Goal: Task Accomplishment & Management: Manage account settings

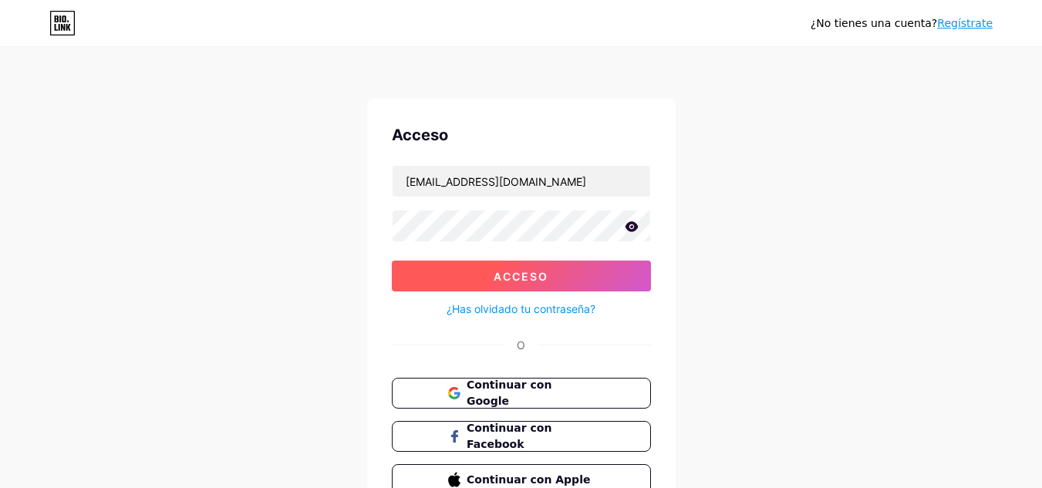
click at [554, 280] on button "Acceso" at bounding box center [521, 276] width 259 height 31
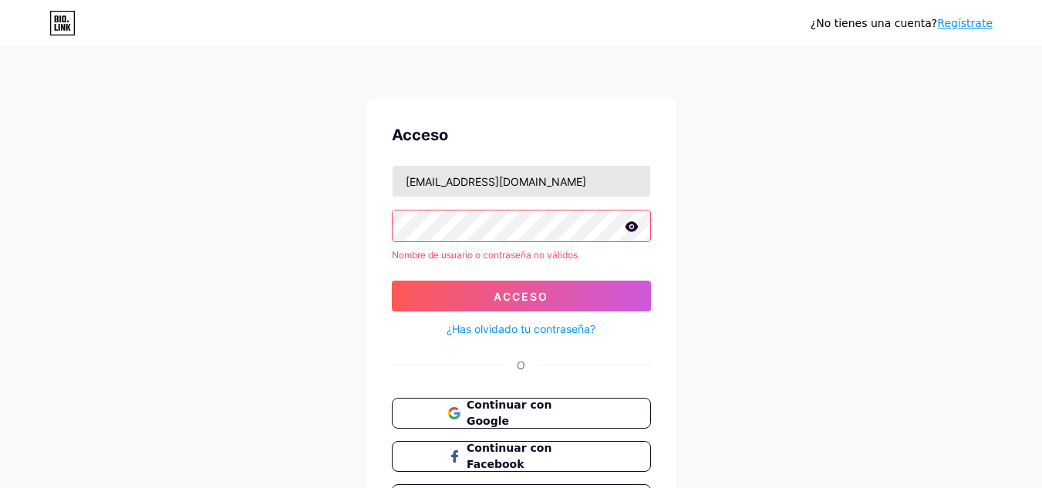
click at [392, 281] on button "Acceso" at bounding box center [521, 296] width 259 height 31
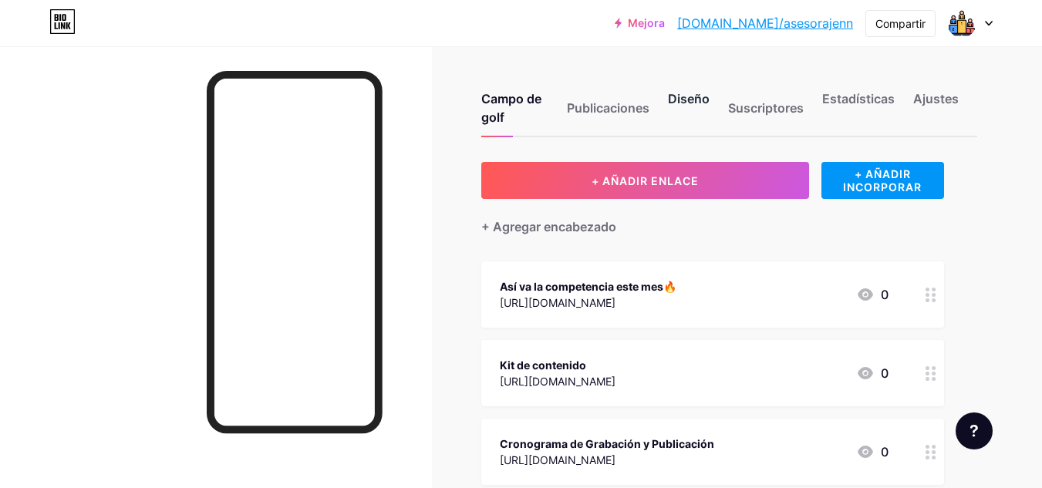
click at [671, 95] on font "Diseño" at bounding box center [689, 98] width 42 height 15
click at [689, 114] on div "Diseño" at bounding box center [689, 112] width 42 height 46
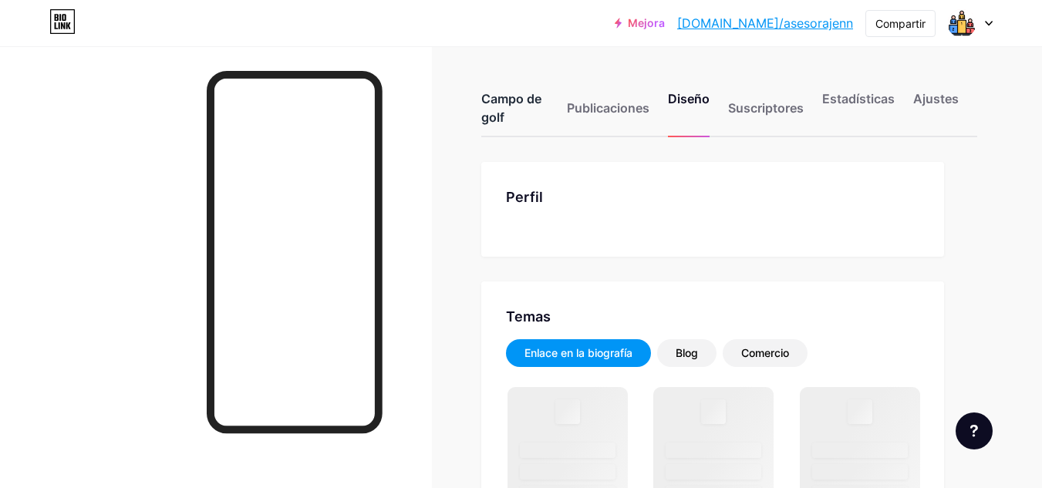
click at [504, 105] on font "Campo de golf" at bounding box center [511, 108] width 60 height 34
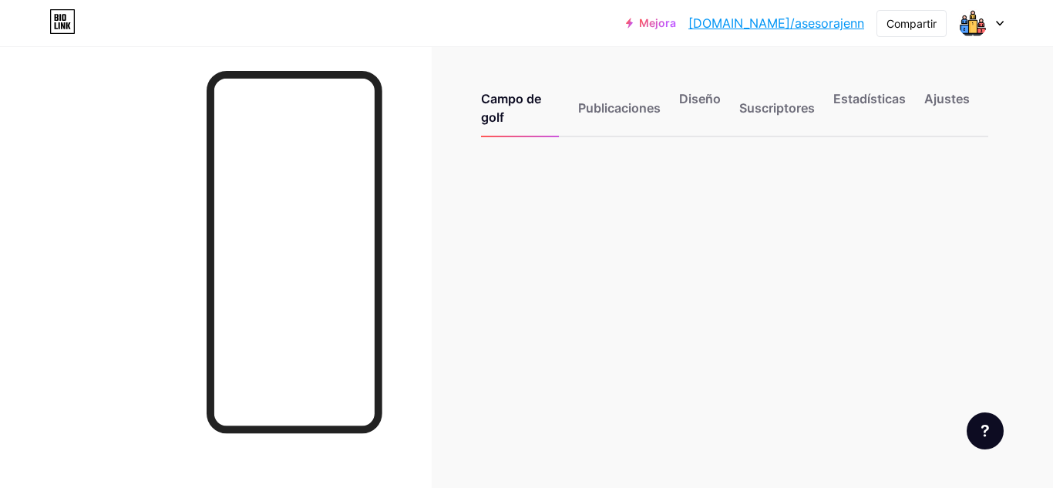
click at [676, 25] on font "Mejora" at bounding box center [657, 22] width 37 height 13
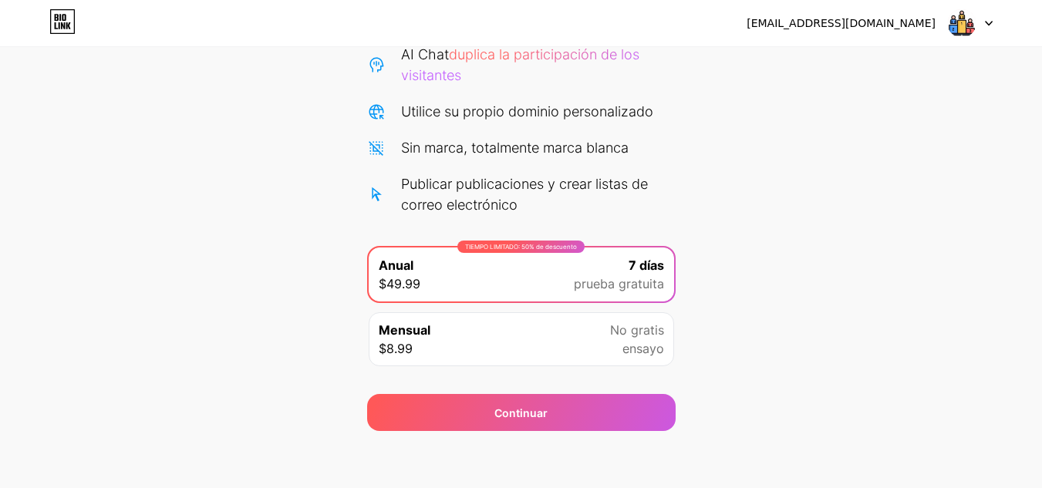
scroll to position [174, 0]
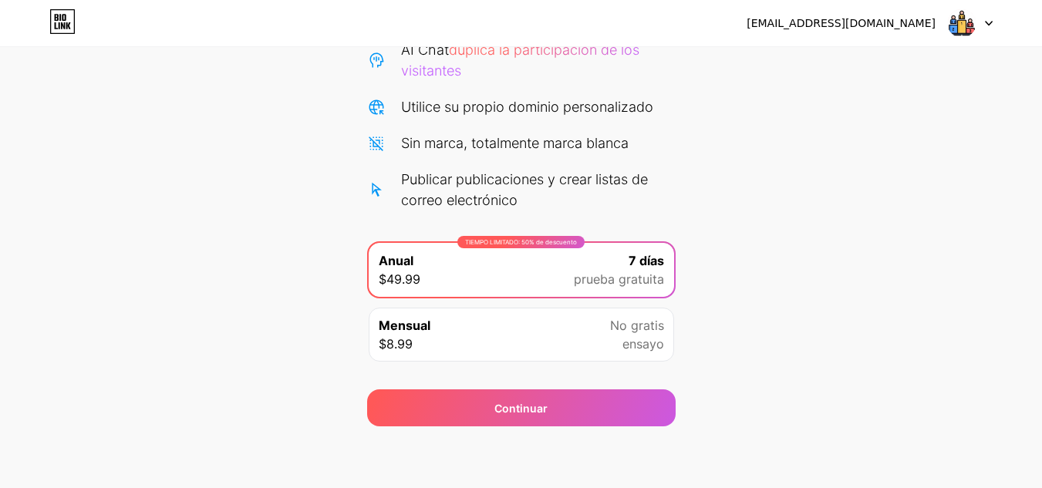
click at [421, 351] on div "Mensual $8.99" at bounding box center [405, 334] width 52 height 37
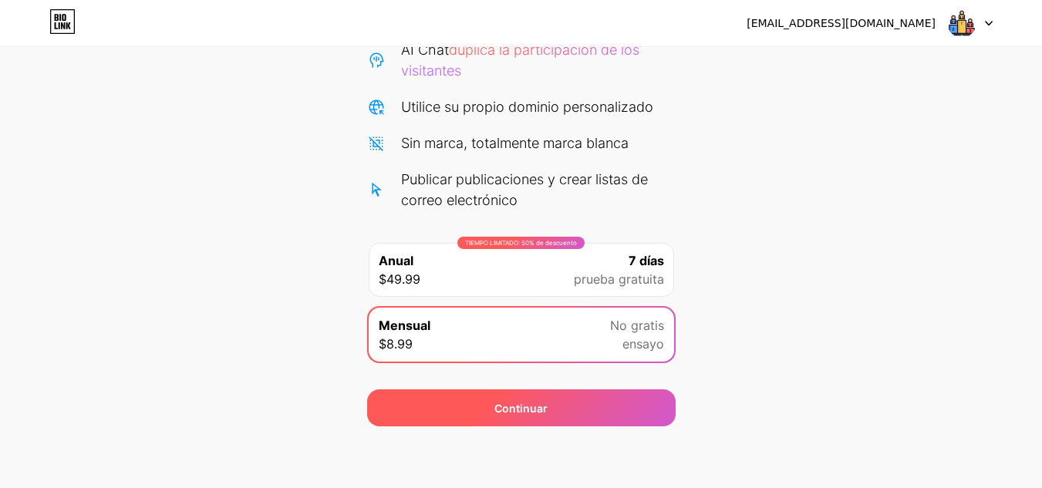
click at [444, 396] on div "Continuar" at bounding box center [521, 407] width 308 height 37
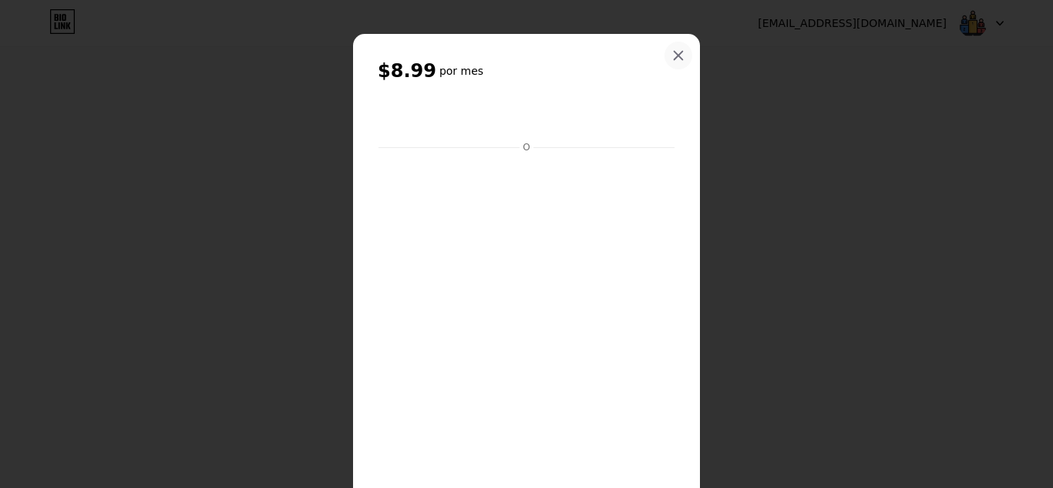
click at [670, 45] on div at bounding box center [679, 56] width 28 height 28
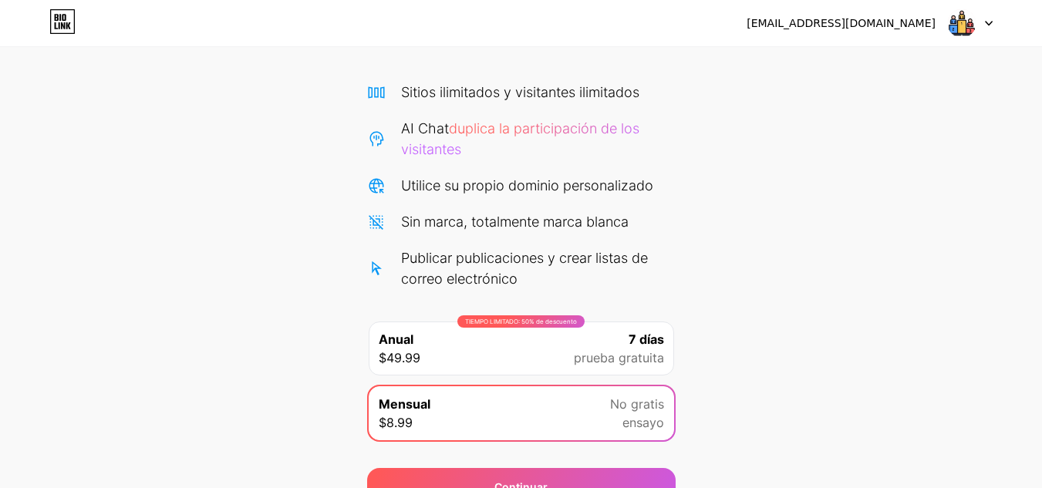
scroll to position [0, 0]
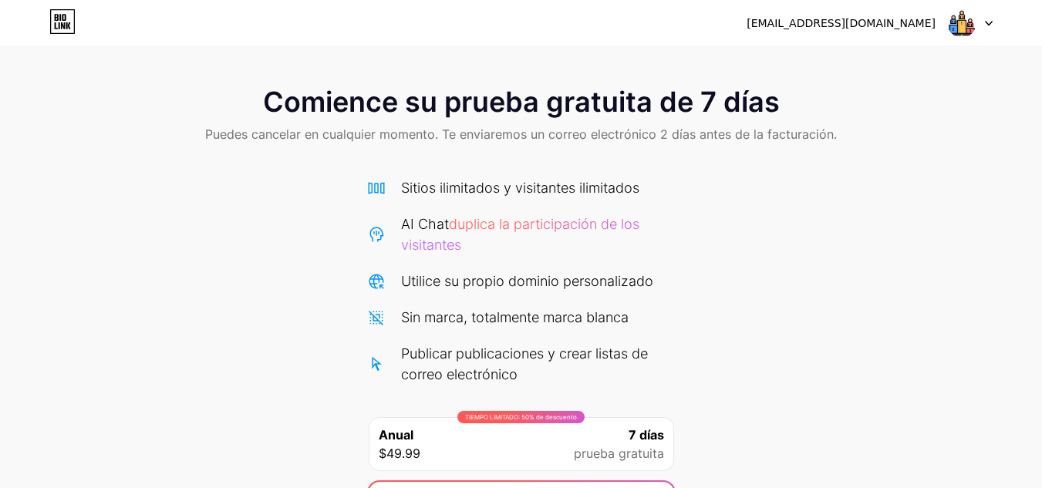
click at [71, 24] on icon at bounding box center [62, 21] width 26 height 25
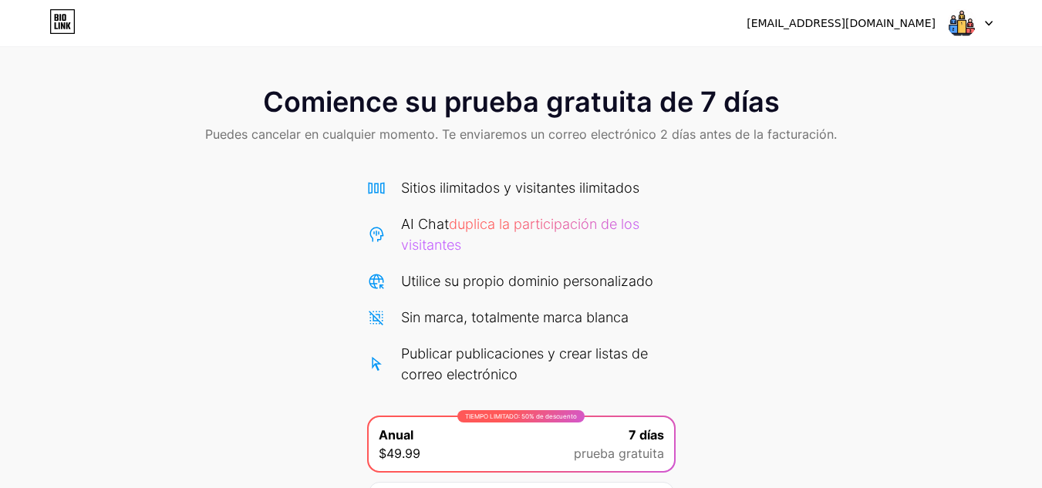
click at [867, 24] on font "jenn.tramitesmigracion@gmail.com" at bounding box center [840, 23] width 189 height 12
click at [1010, 29] on div "jenn.tramitesmigracion@gmail.com Cerrar sesión" at bounding box center [521, 23] width 1042 height 28
click at [984, 28] on div at bounding box center [970, 23] width 45 height 28
click at [834, 169] on div "Comience su prueba gratuita de 7 días Puedes cancelar en cualquier momento. Te …" at bounding box center [521, 336] width 1042 height 530
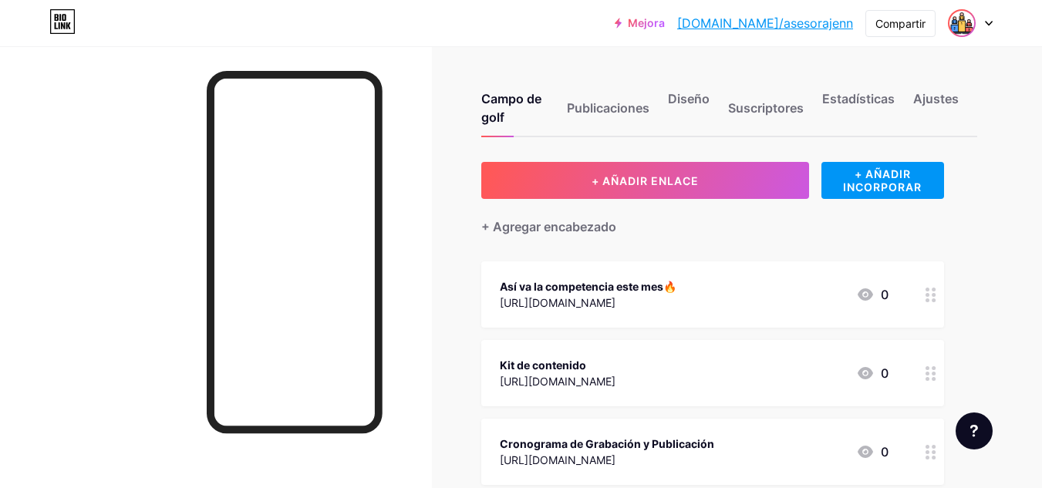
click at [959, 19] on img at bounding box center [961, 23] width 25 height 25
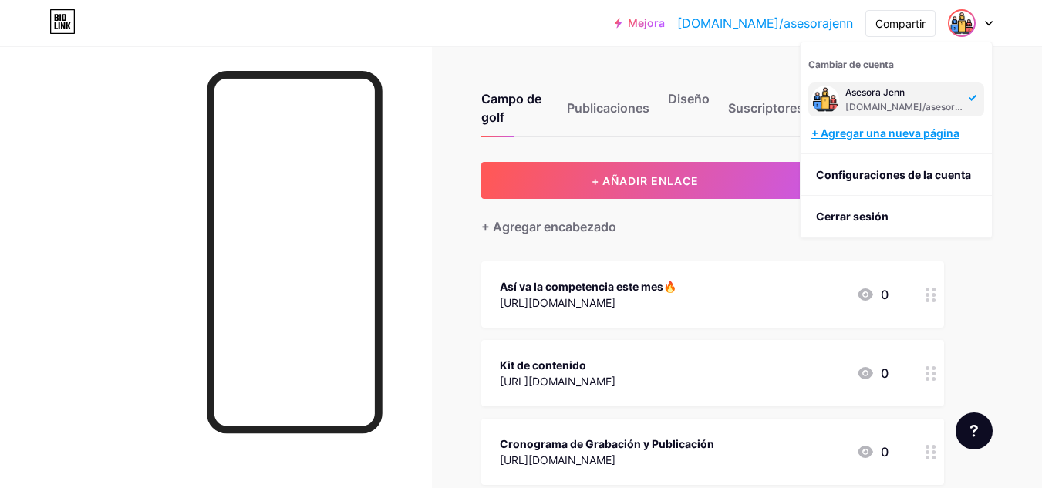
click at [891, 139] on font "+ Agregar una nueva página" at bounding box center [885, 132] width 148 height 13
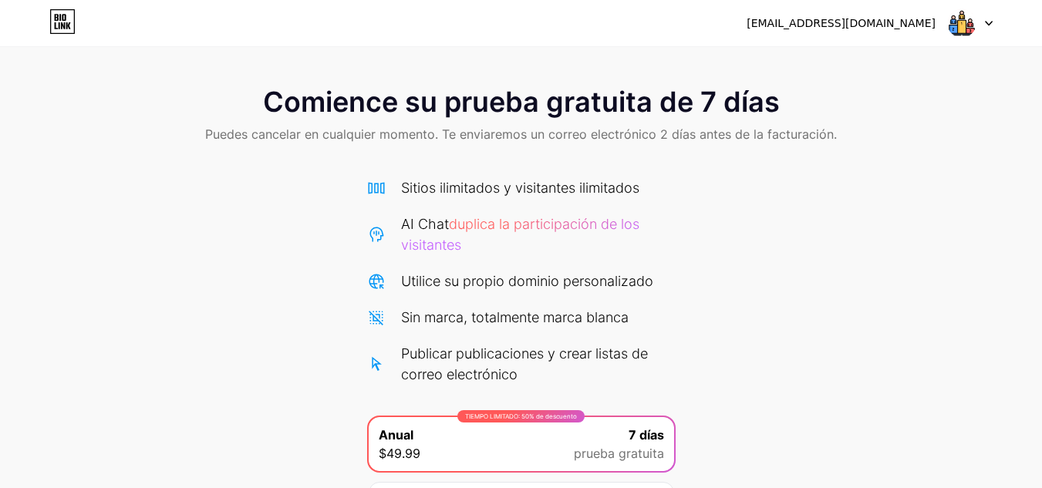
click at [968, 34] on img at bounding box center [961, 22] width 29 height 29
click at [881, 69] on li "Cerrar sesión" at bounding box center [895, 63] width 191 height 42
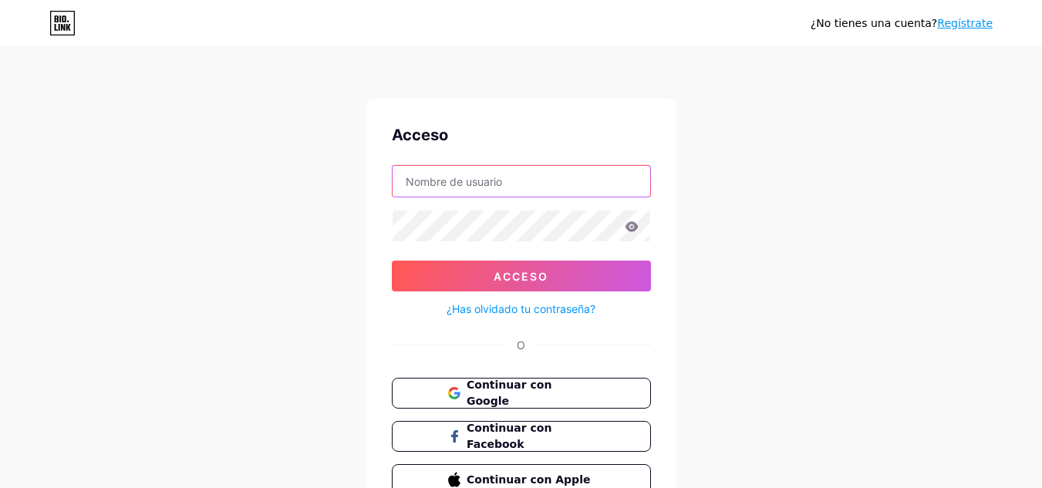
click at [449, 190] on input "text" at bounding box center [521, 181] width 258 height 31
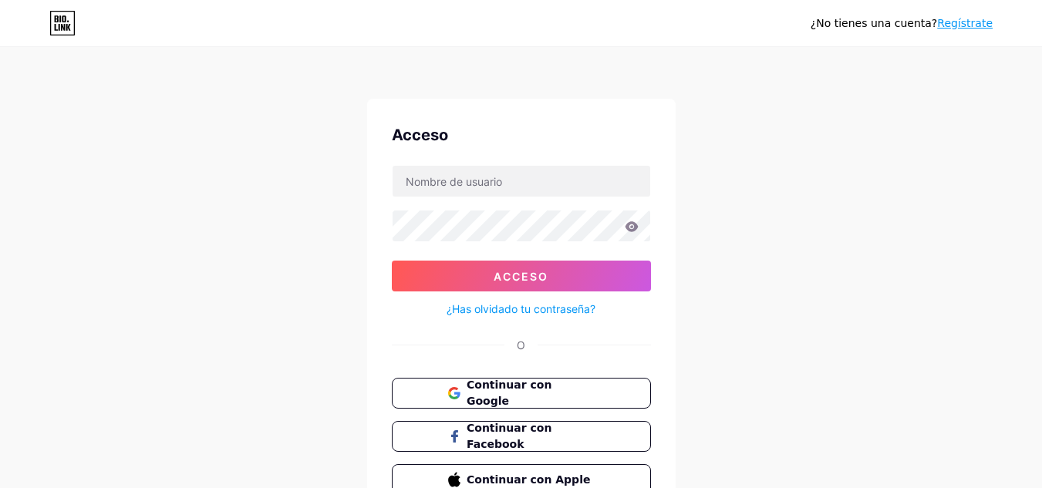
click at [987, 29] on font "Regístrate" at bounding box center [965, 23] width 56 height 12
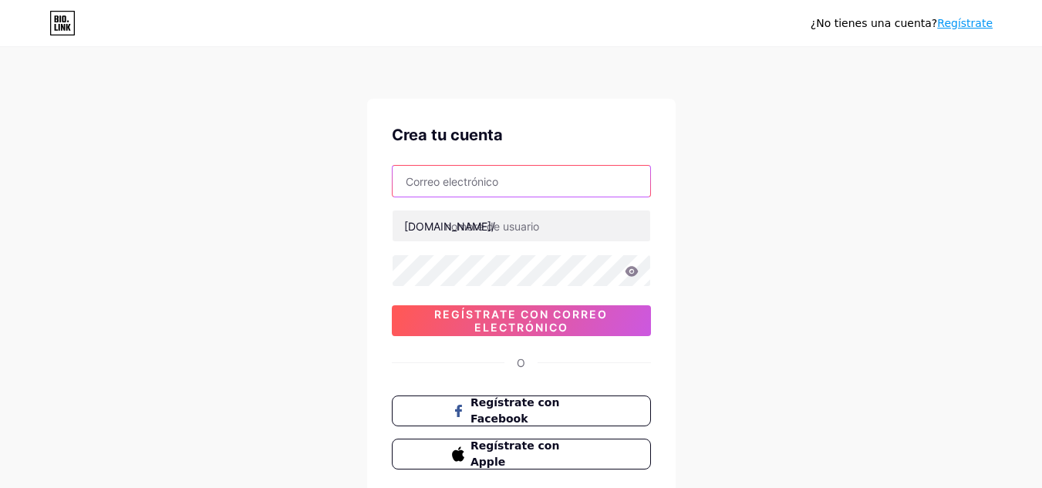
click at [450, 186] on input "text" at bounding box center [521, 181] width 258 height 31
type input "yuli.tramitesmigracion@gmail.com"
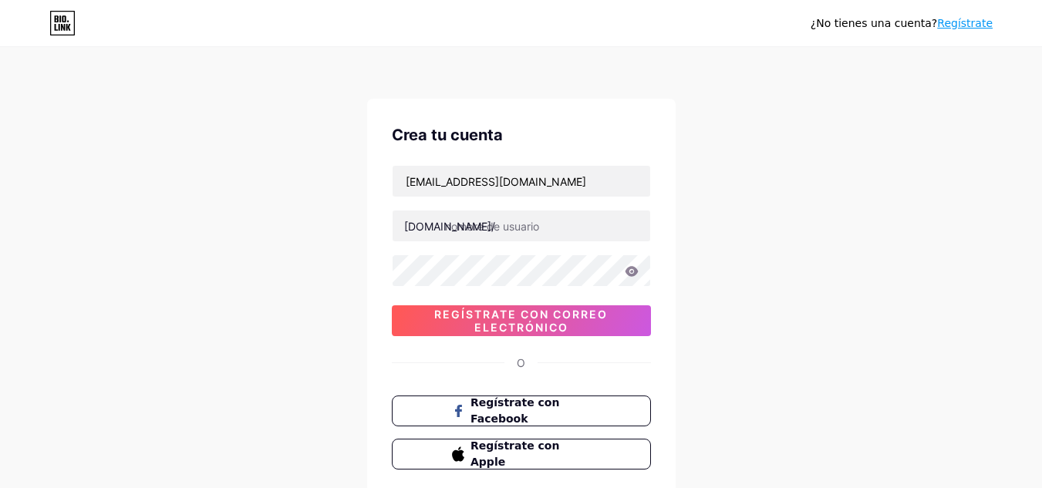
click at [498, 244] on div "yuli.tramitesmigracion@gmail.com bio.link/ 0cAFcWeA6oM431Efmb6VNV0pV0FOO5B83ySP…" at bounding box center [521, 250] width 259 height 171
click at [502, 230] on input "text" at bounding box center [521, 226] width 258 height 31
type input "yuli122"
click at [637, 268] on icon at bounding box center [632, 271] width 14 height 11
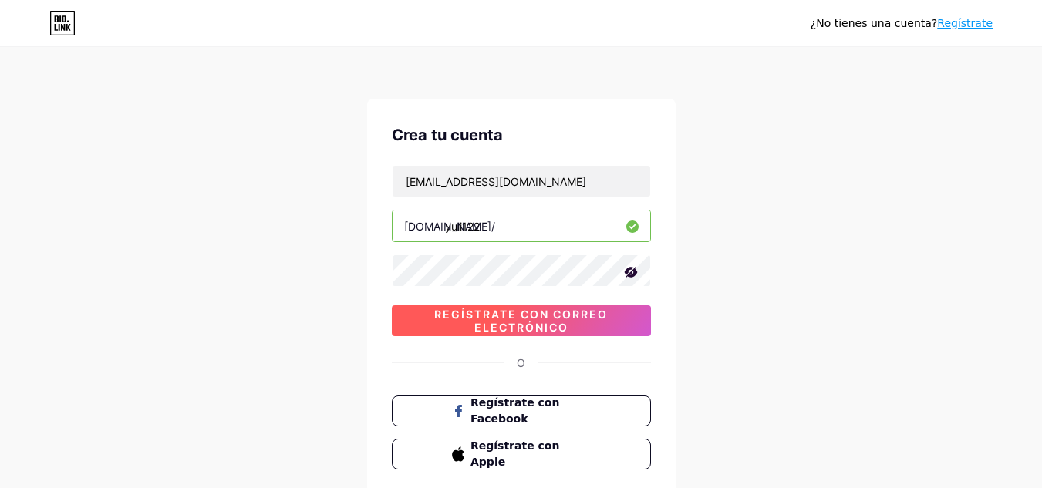
click at [580, 308] on font "Regístrate con correo electrónico" at bounding box center [520, 321] width 173 height 26
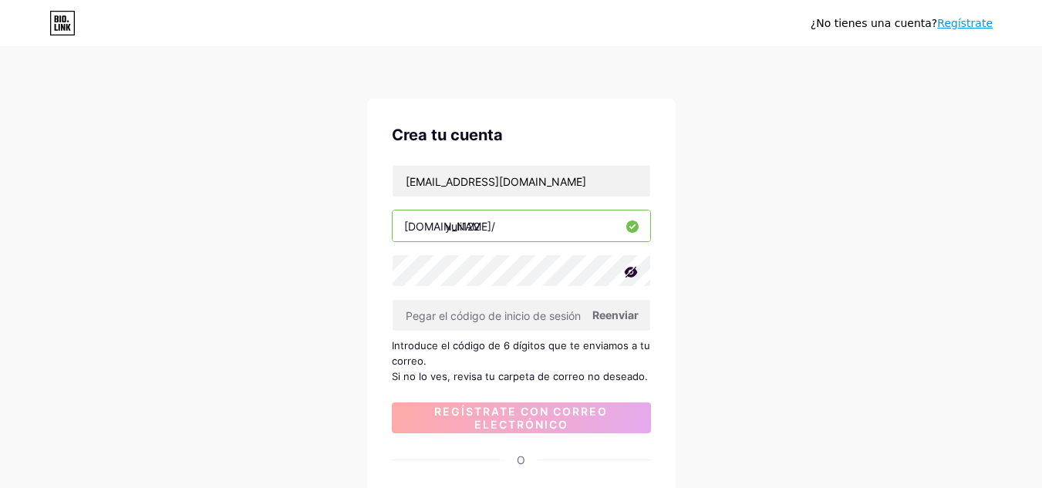
click at [672, 102] on div "Crea tu cuenta yuli.tramitesmigracion@gmail.com bio.link/ yuli122 Reenviar Intr…" at bounding box center [521, 345] width 308 height 493
click at [528, 319] on input "text" at bounding box center [521, 315] width 258 height 31
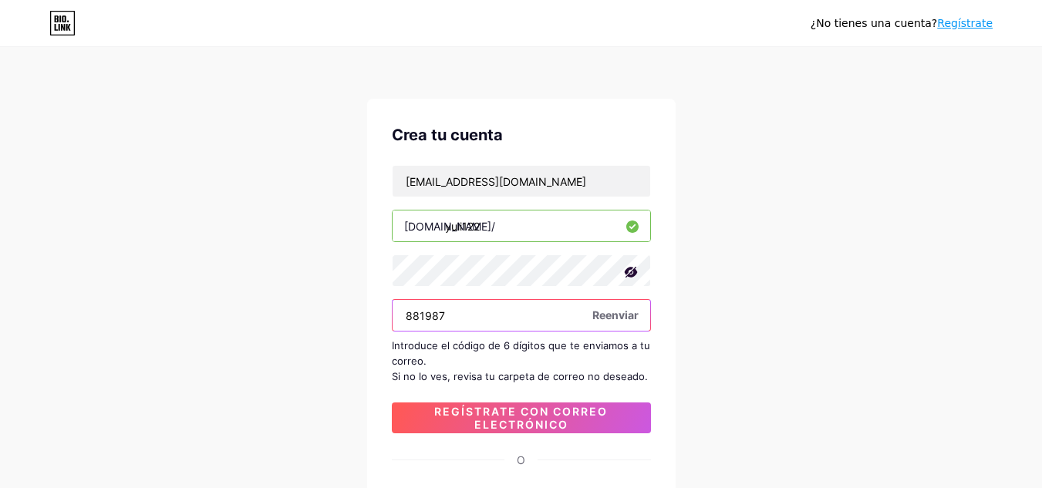
type input "881987"
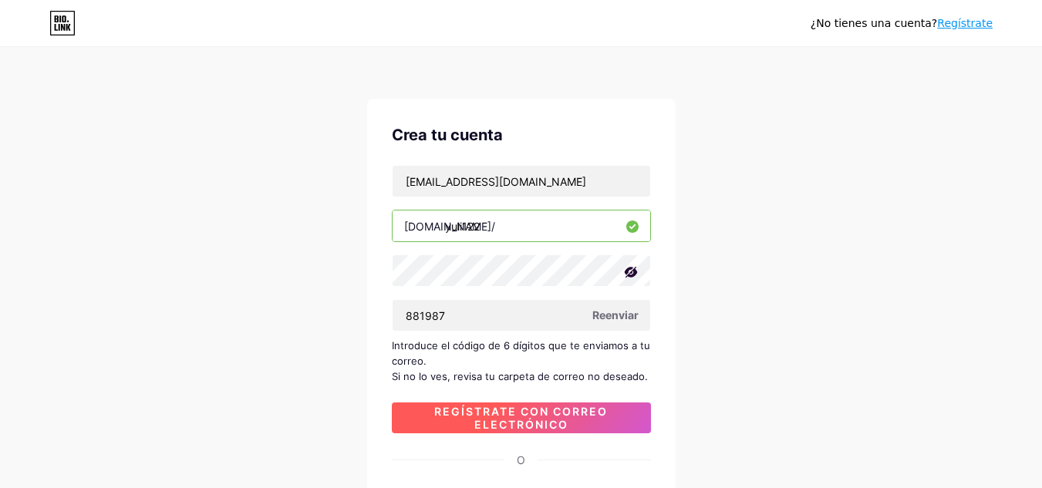
click at [546, 420] on font "Regístrate con correo electrónico" at bounding box center [520, 418] width 173 height 26
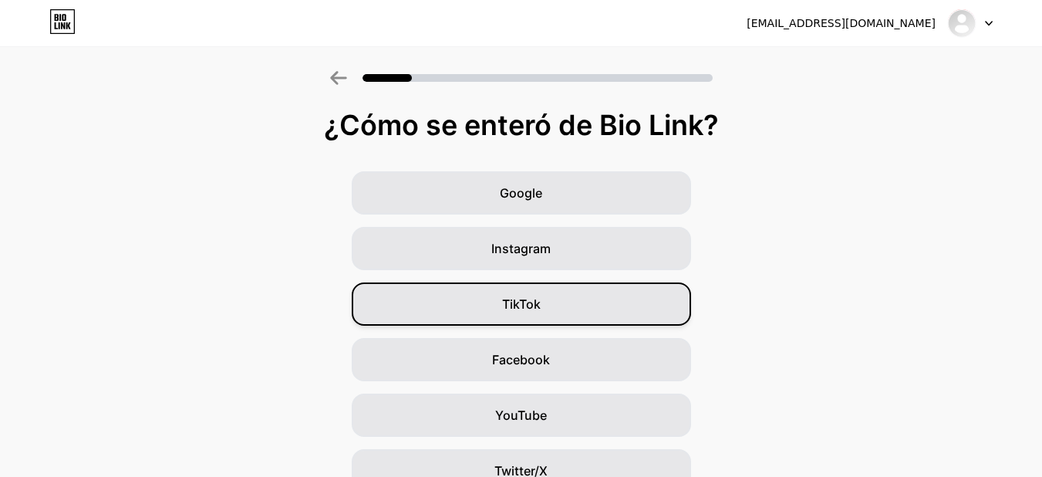
click at [575, 318] on div "TikTok" at bounding box center [521, 303] width 339 height 43
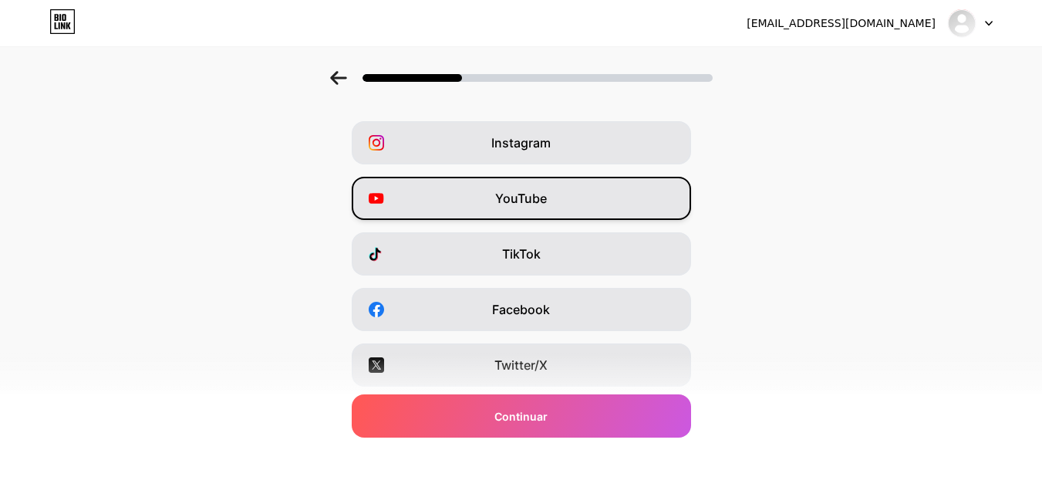
scroll to position [77, 0]
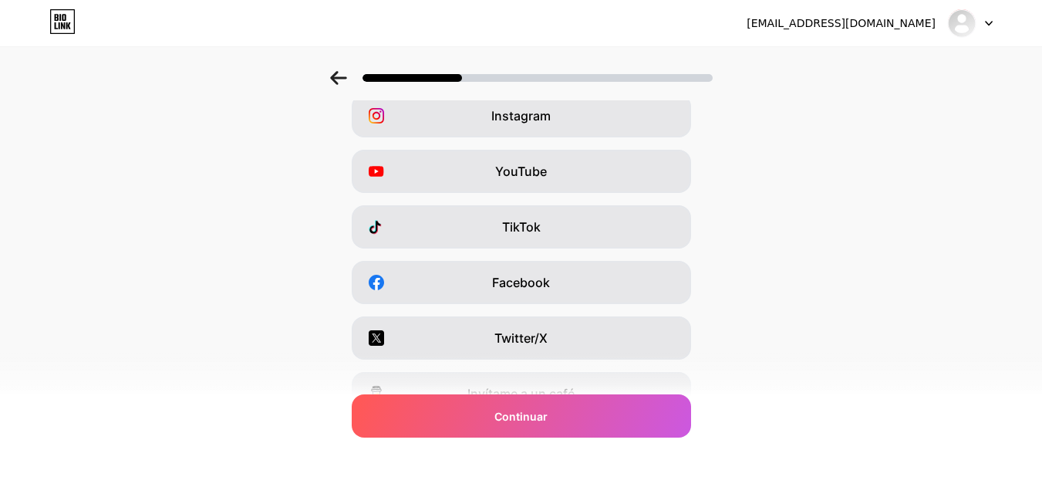
click at [606, 138] on div "Instagram YouTube TikTok Facebook Twitter/X Invítame a un café Snapchat Tengo u…" at bounding box center [521, 310] width 1026 height 432
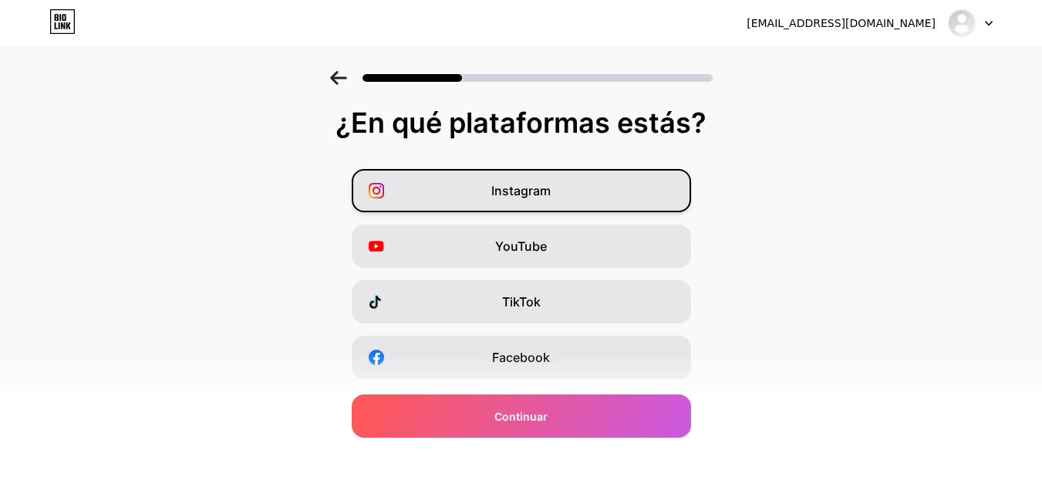
scroll to position [0, 0]
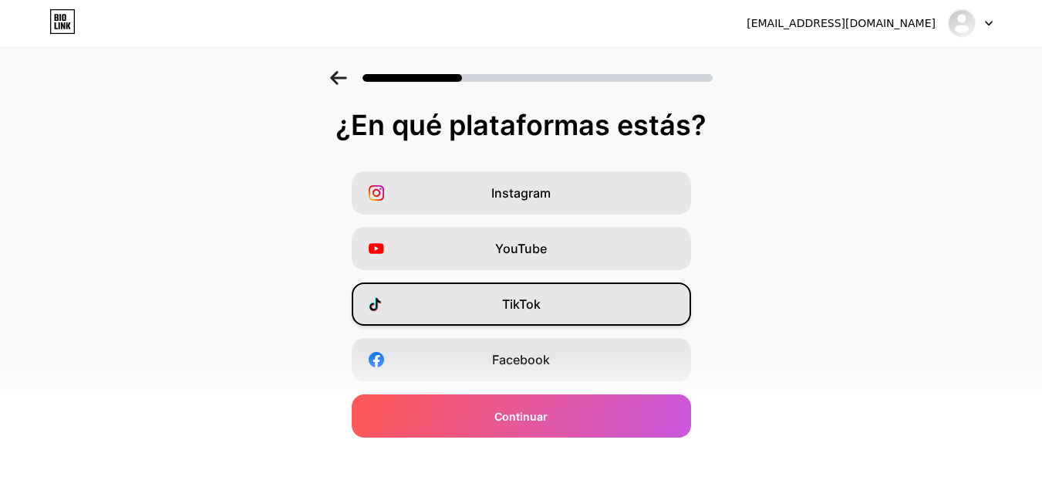
click at [508, 297] on font "TikTok" at bounding box center [521, 303] width 39 height 15
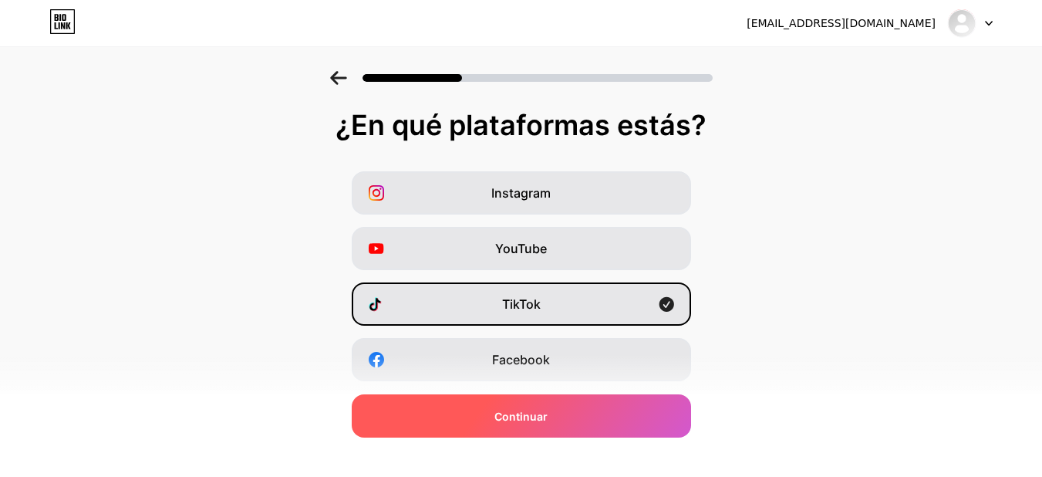
click at [545, 417] on font "Continuar" at bounding box center [520, 415] width 53 height 13
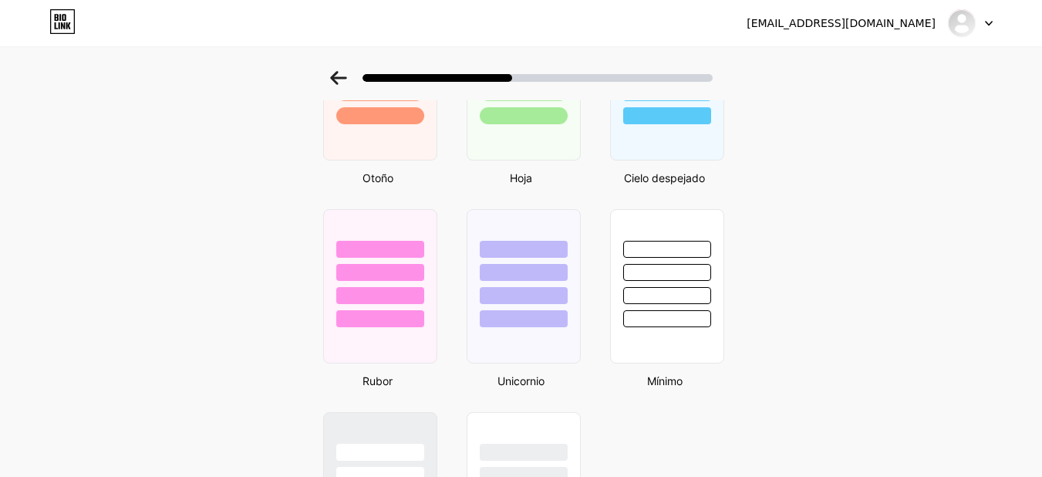
scroll to position [1157, 0]
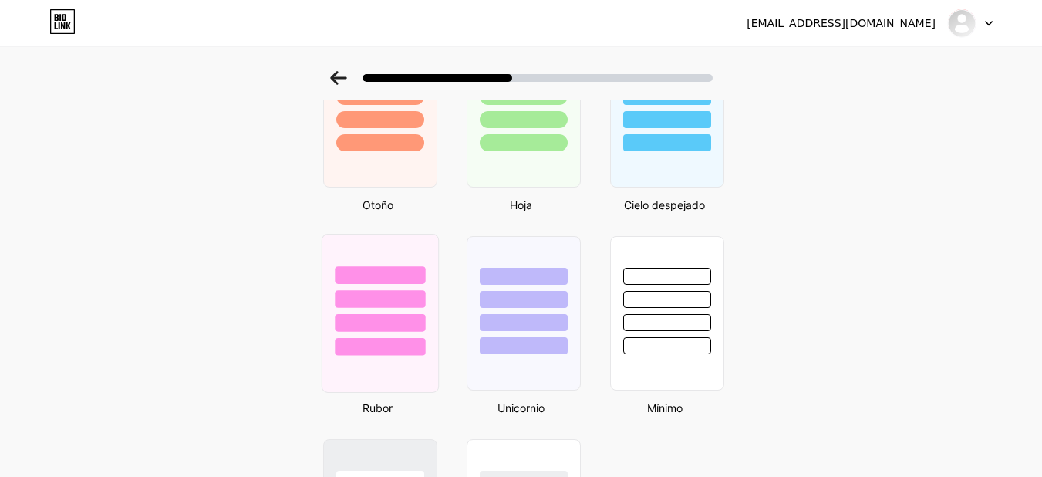
click at [425, 308] on div at bounding box center [380, 299] width 90 height 18
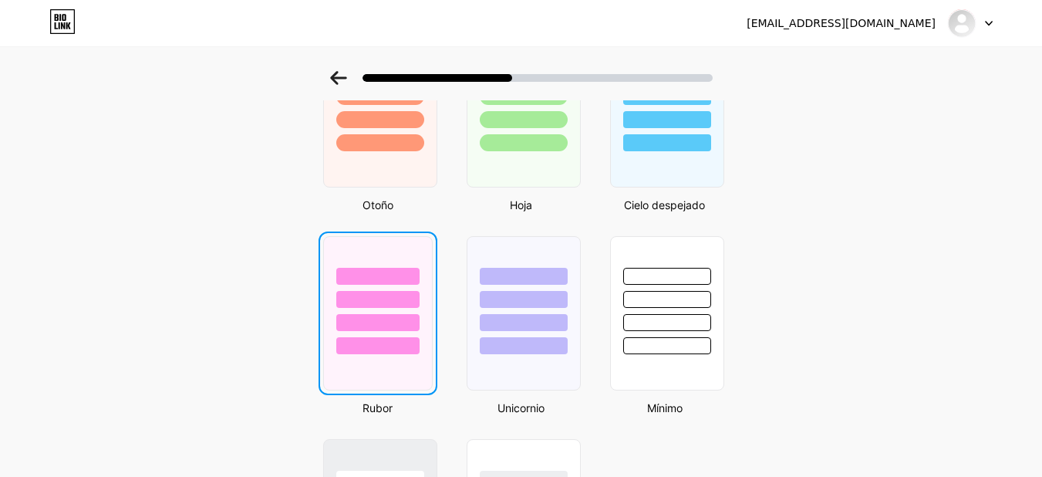
scroll to position [0, 0]
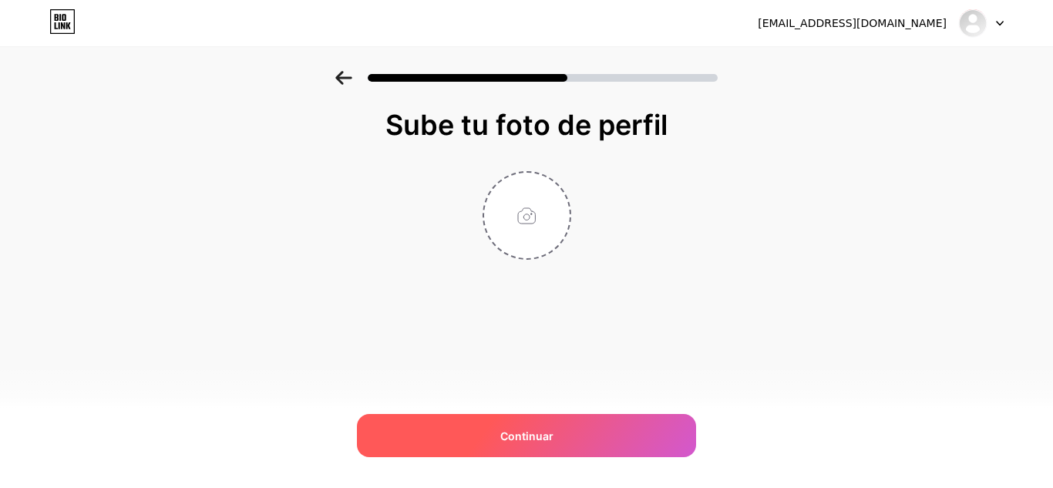
click at [532, 421] on div "Continuar" at bounding box center [526, 435] width 339 height 43
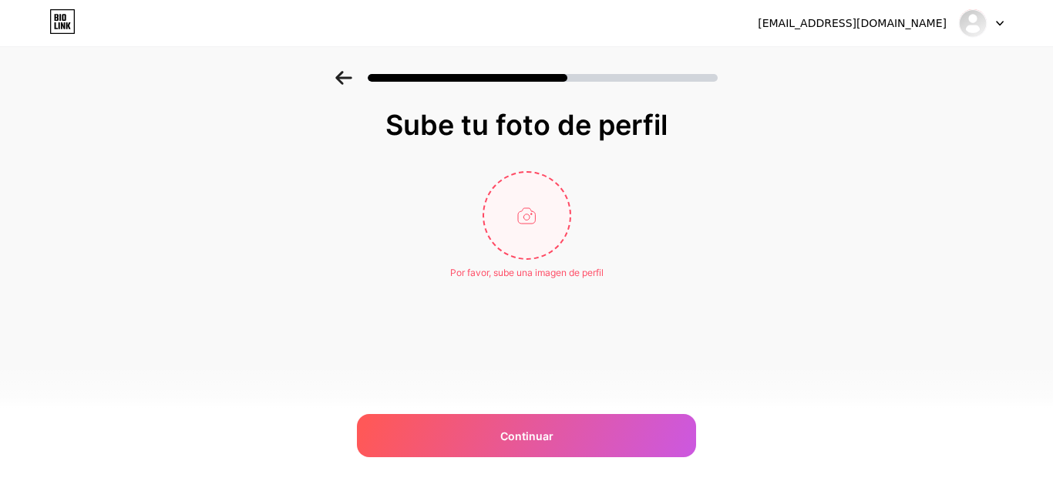
click at [519, 246] on input "file" at bounding box center [527, 216] width 86 height 86
drag, startPoint x: 516, startPoint y: 241, endPoint x: 510, endPoint y: 198, distance: 43.6
click at [510, 198] on input "file" at bounding box center [527, 216] width 86 height 86
drag, startPoint x: 538, startPoint y: 200, endPoint x: 534, endPoint y: 214, distance: 15.1
click at [534, 214] on input "file" at bounding box center [527, 216] width 86 height 86
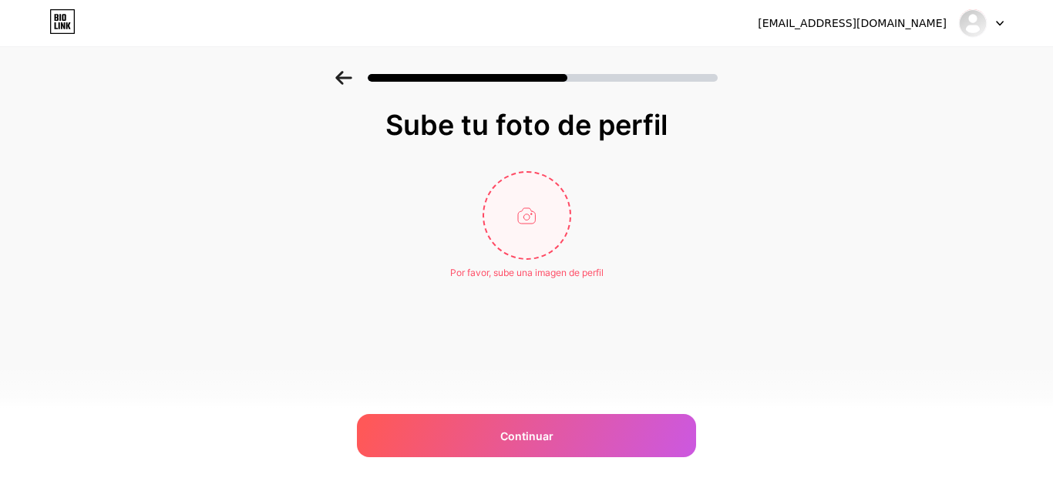
type input "C:\fakepath\descarga.jpeg"
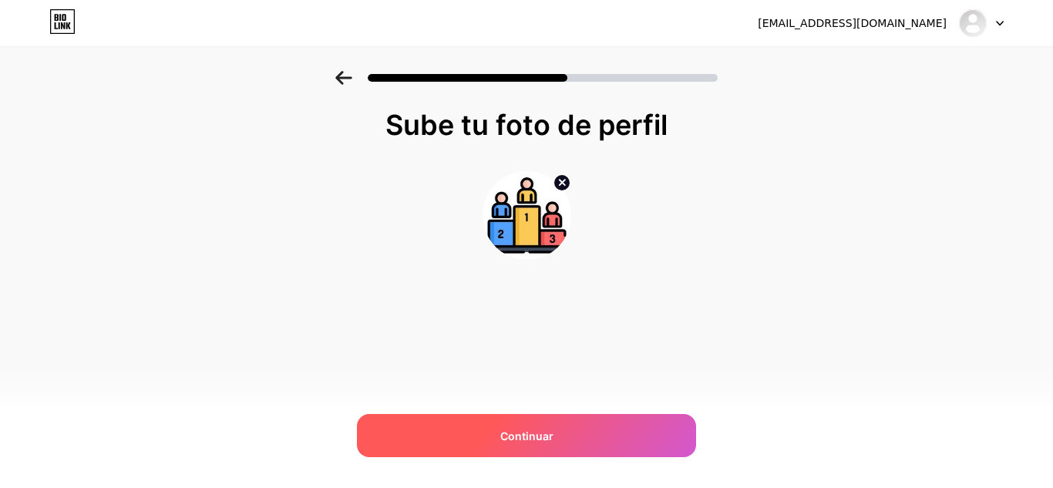
click at [545, 439] on font "Continuar" at bounding box center [526, 435] width 53 height 13
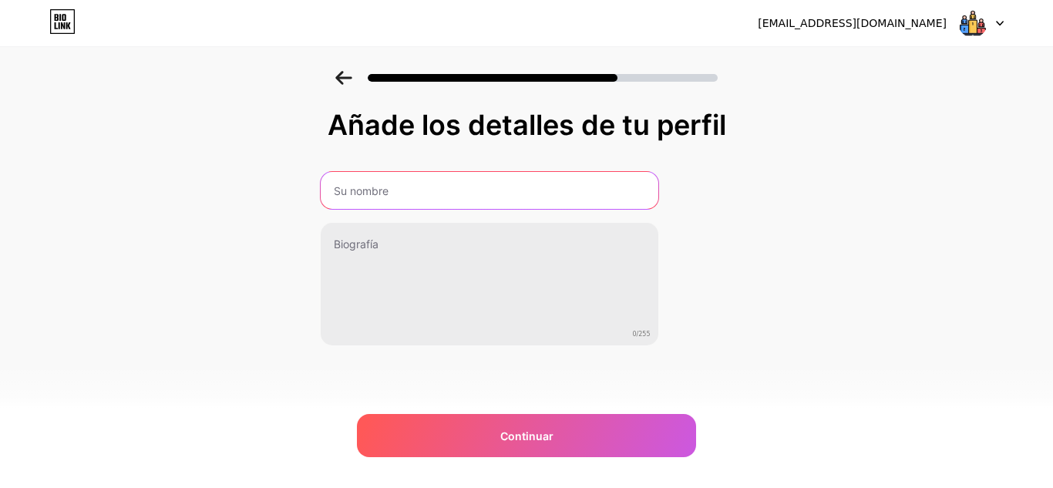
click at [470, 190] on input "text" at bounding box center [490, 190] width 338 height 37
type input "Yuliana"
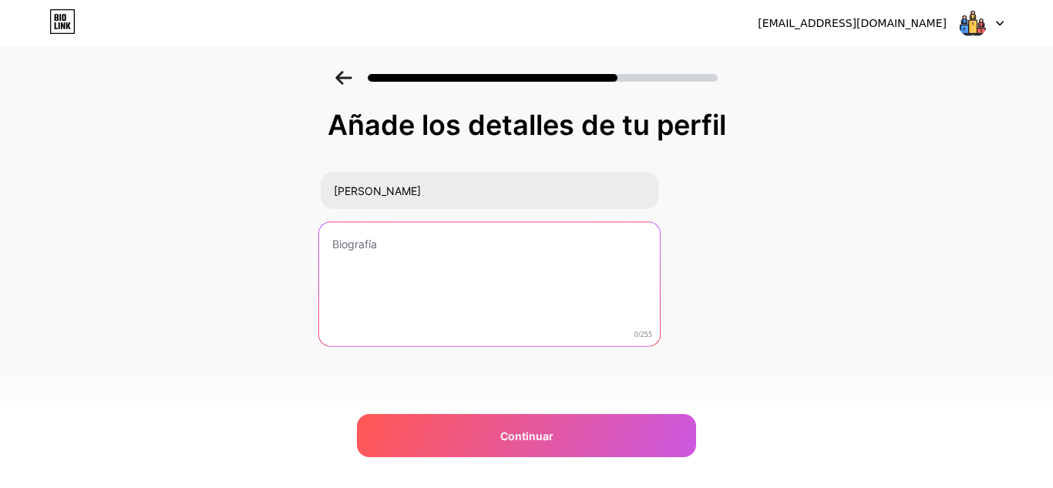
click at [487, 255] on textarea at bounding box center [488, 285] width 341 height 126
type textarea "as"
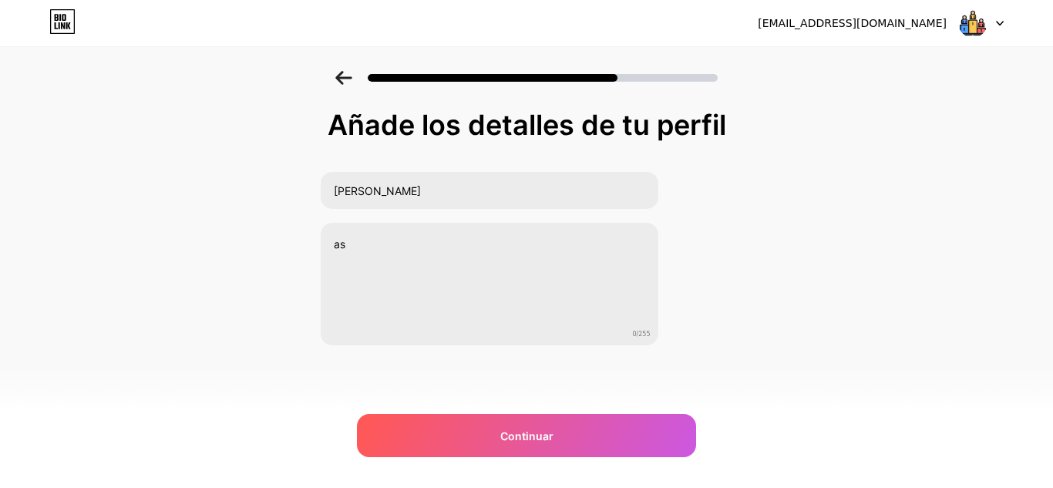
click at [559, 475] on div "yuli.tramitesmigracion@gmail.com Cerrar sesión Enlace copiado Añade los detalle…" at bounding box center [526, 244] width 1053 height 488
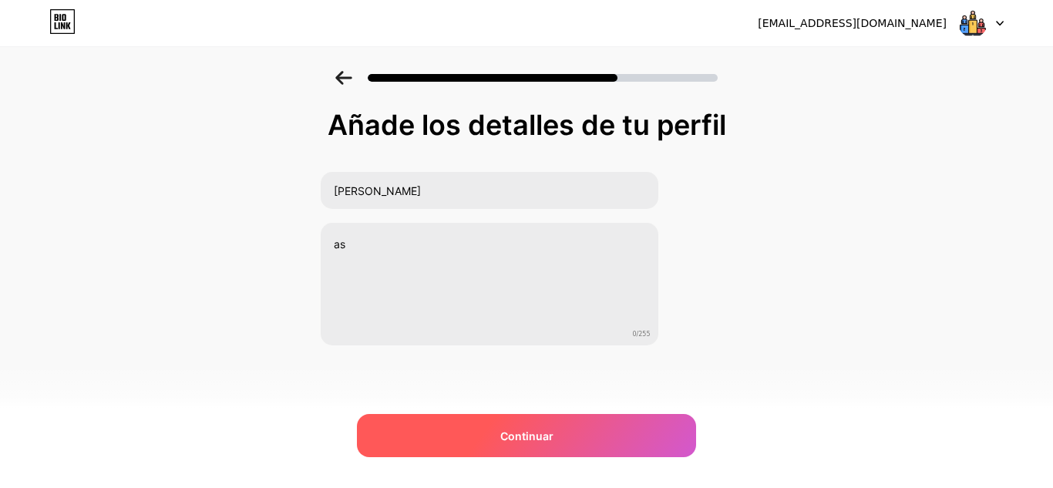
click at [557, 450] on div "Continuar" at bounding box center [526, 435] width 339 height 43
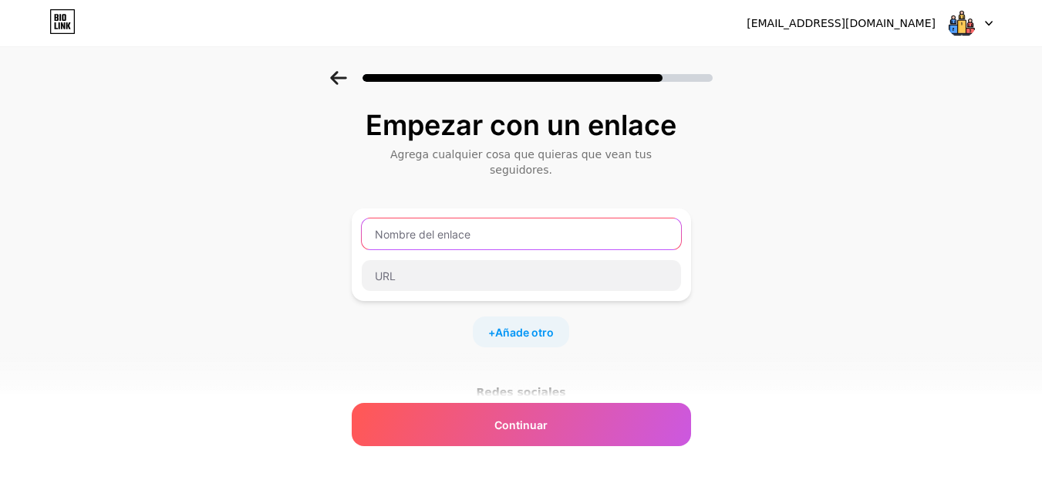
click at [463, 225] on input "text" at bounding box center [521, 233] width 319 height 31
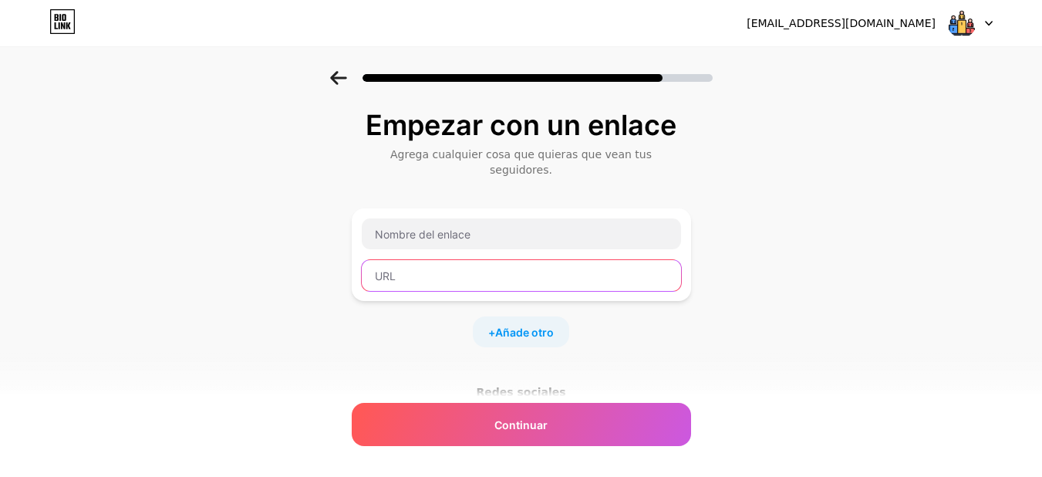
click at [463, 260] on input "text" at bounding box center [521, 275] width 319 height 31
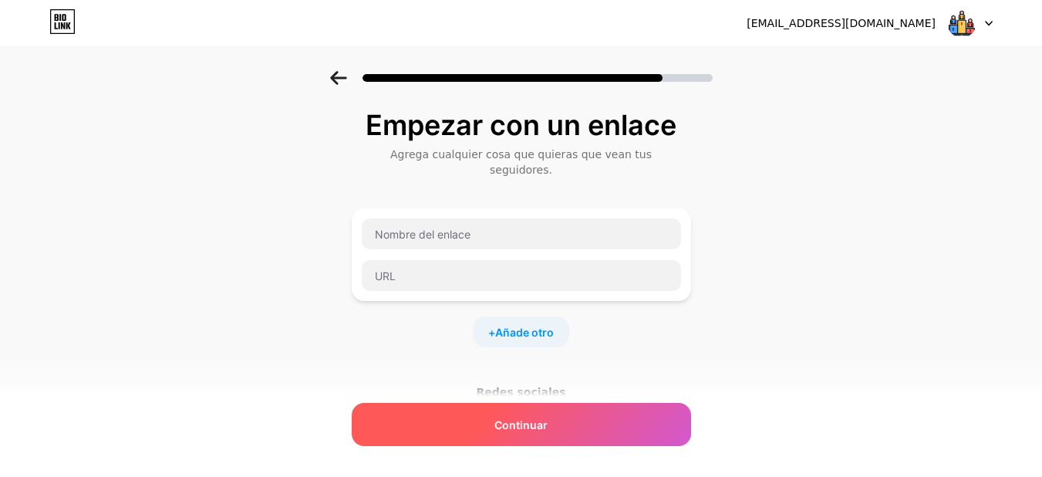
click at [539, 419] on font "Continuar" at bounding box center [520, 424] width 53 height 13
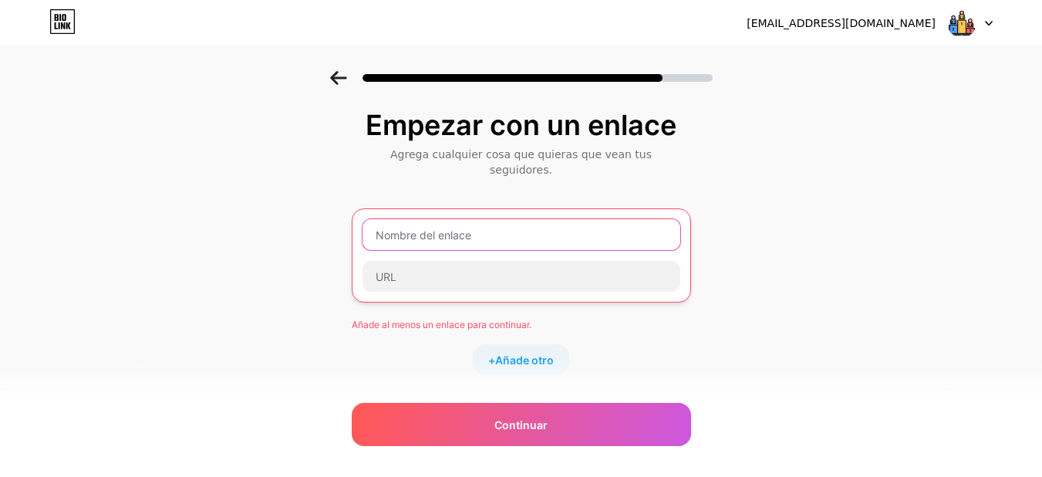
click at [508, 230] on input "text" at bounding box center [521, 234] width 318 height 31
click at [504, 219] on input "text" at bounding box center [521, 234] width 318 height 31
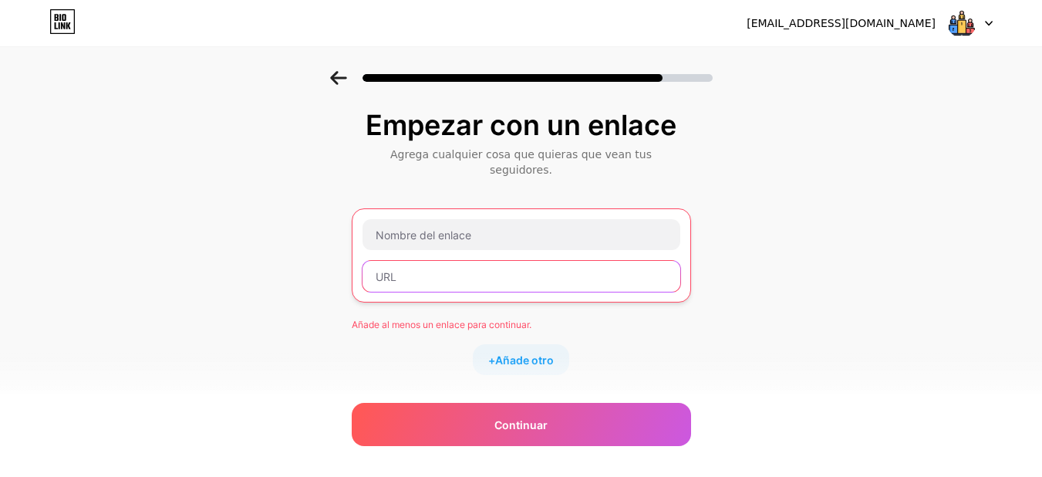
click at [512, 261] on input "text" at bounding box center [521, 276] width 318 height 31
paste input "https://docs.google.com/spreadsheets/d/1QB34zzK7zSMBadDrPZQ7xUBjZp7RuW5D/edit?g…"
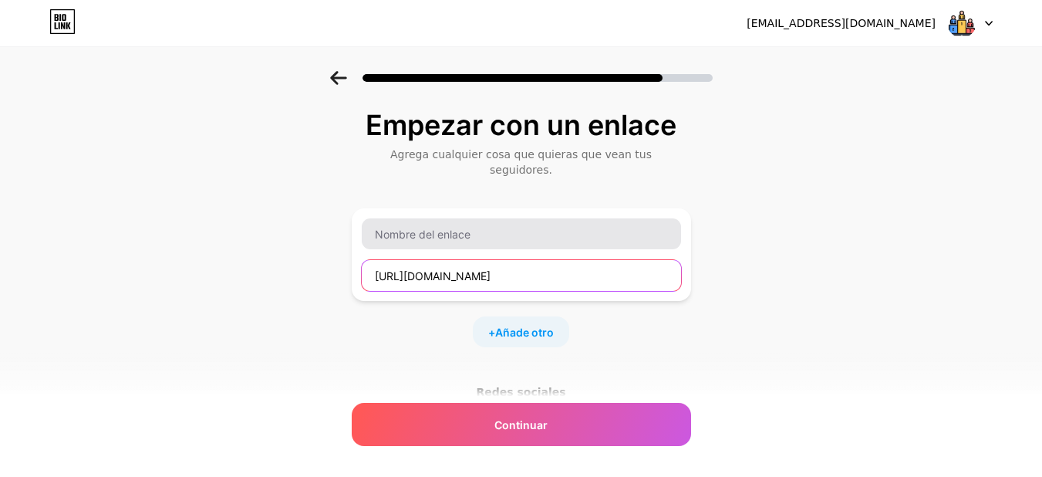
type input "https://docs.google.com/spreadsheets/d/1QB34zzK7zSMBadDrPZQ7xUBjZp7RuW5D/edit?g…"
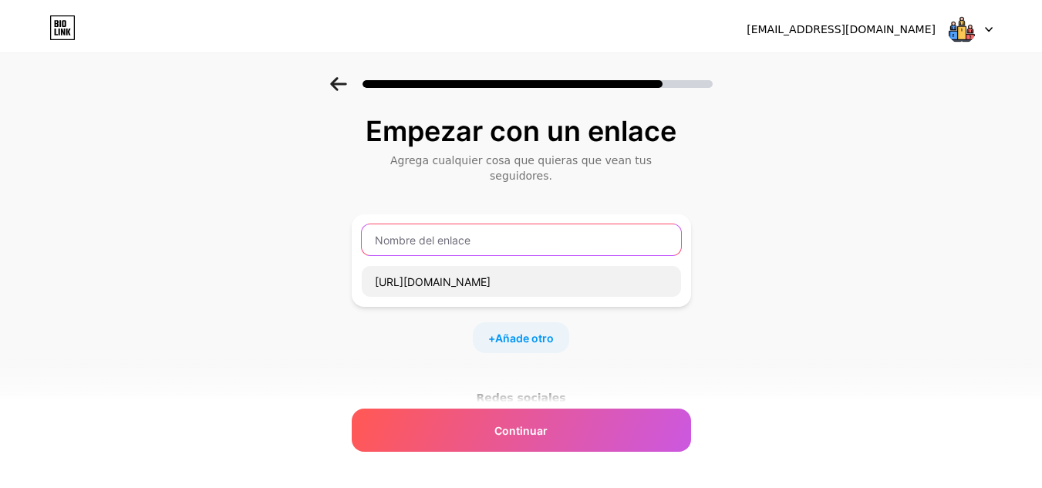
scroll to position [0, 0]
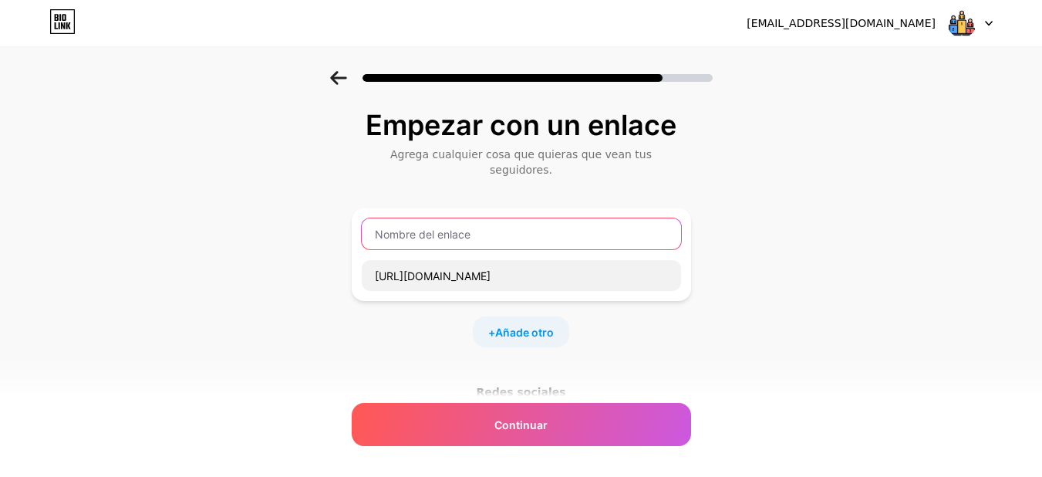
click at [511, 218] on input "text" at bounding box center [521, 233] width 319 height 31
type input "Base de datos"
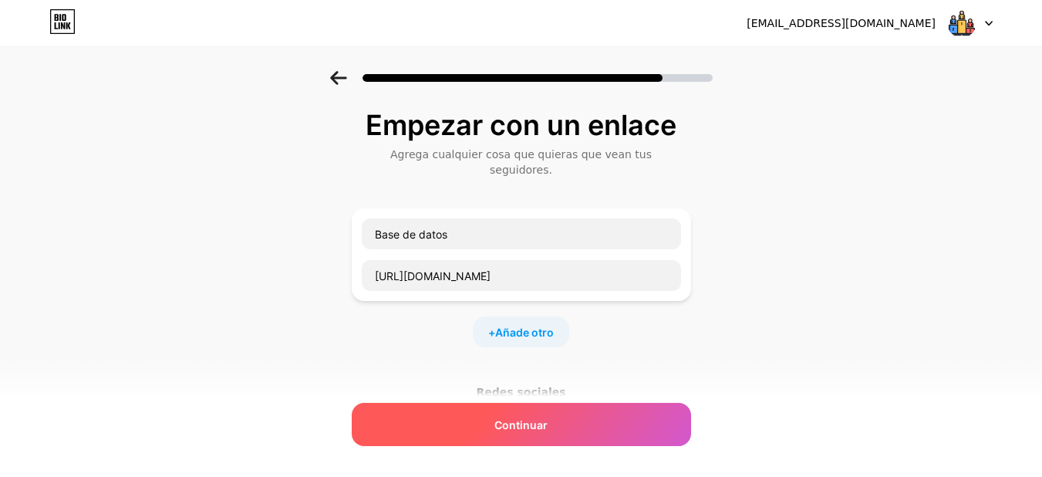
click at [561, 434] on div "Continuar" at bounding box center [521, 424] width 339 height 43
click at [616, 422] on div "Continuar" at bounding box center [521, 424] width 339 height 43
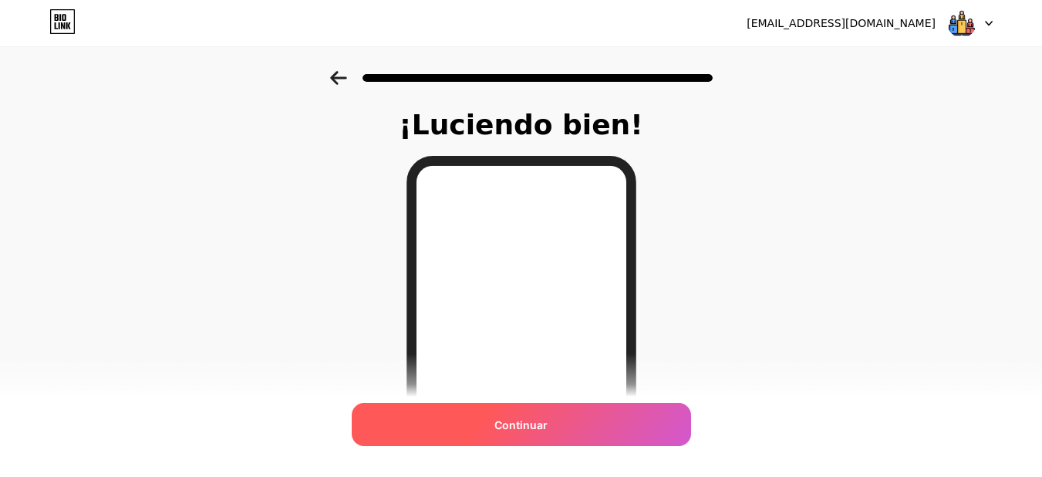
click at [565, 414] on div "Continuar" at bounding box center [521, 424] width 339 height 43
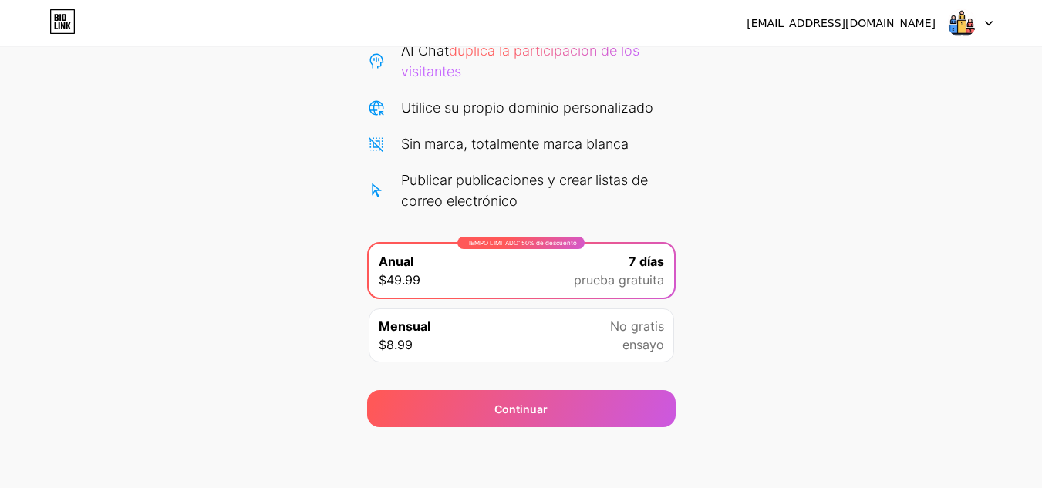
scroll to position [174, 0]
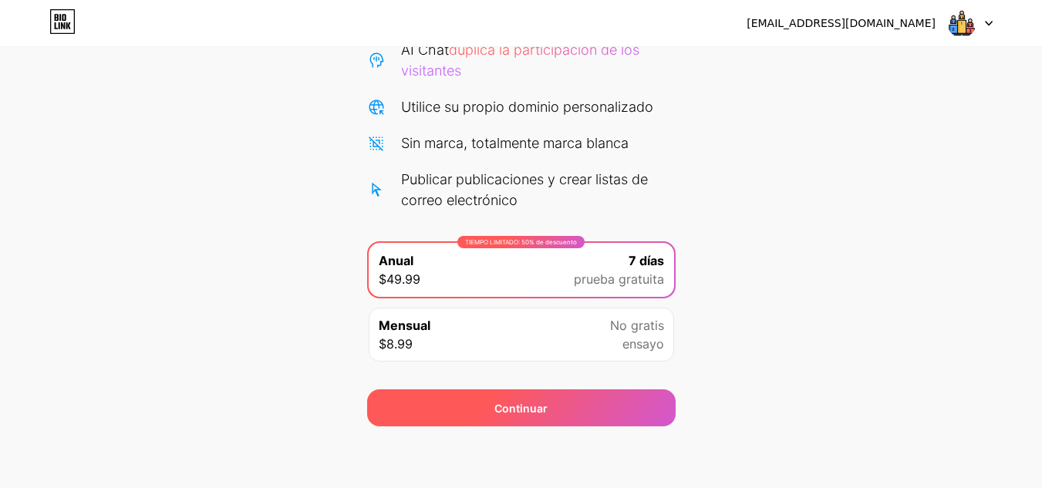
click at [570, 414] on div "Continuar" at bounding box center [521, 407] width 308 height 37
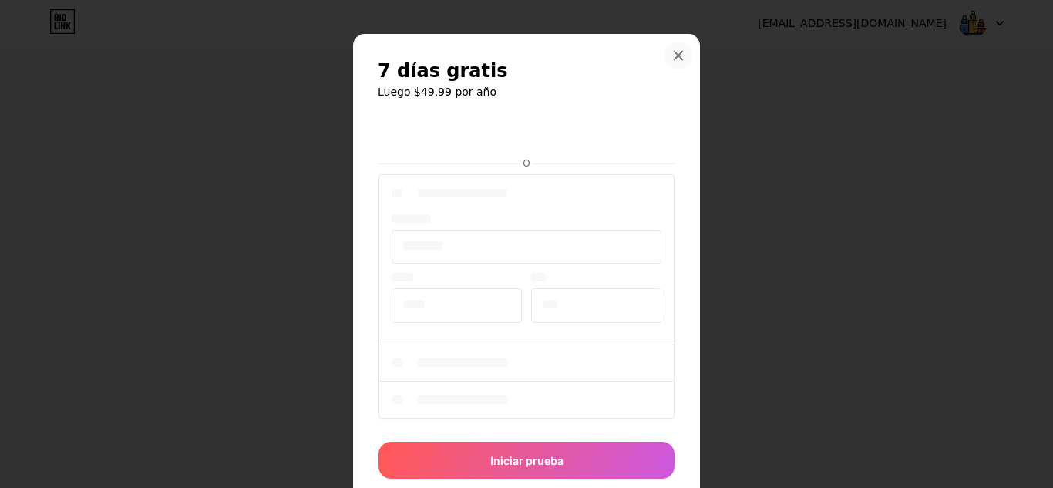
click at [665, 56] on div at bounding box center [679, 56] width 28 height 28
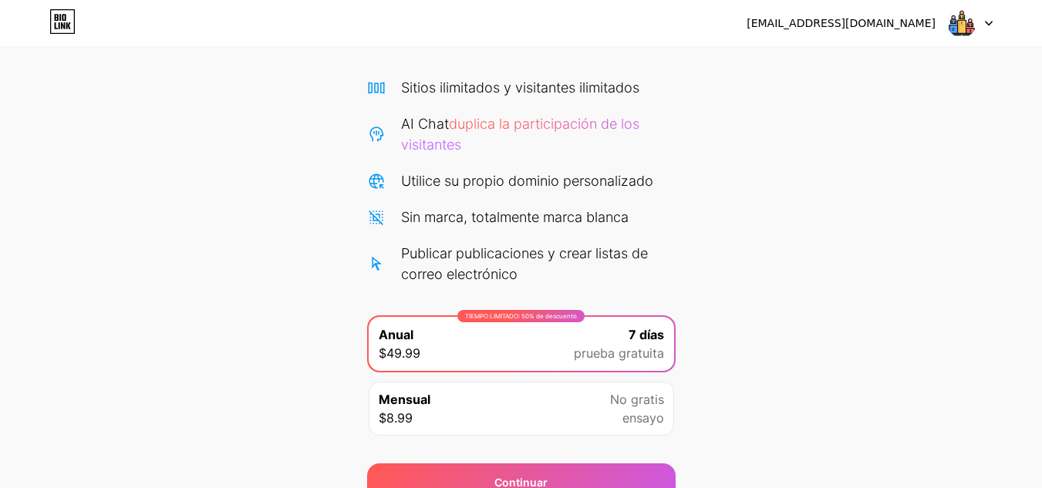
scroll to position [0, 0]
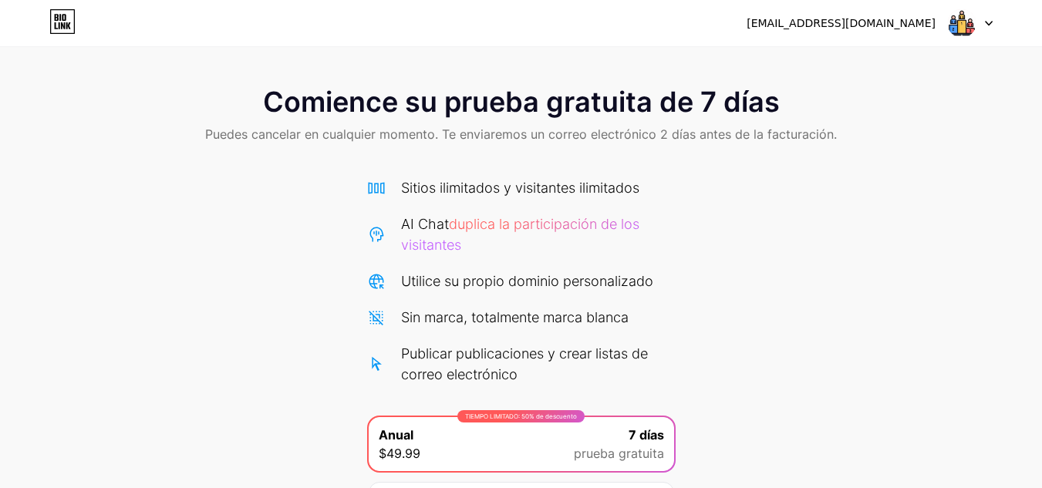
click at [65, 25] on icon at bounding box center [63, 25] width 4 height 7
drag, startPoint x: 884, startPoint y: 12, endPoint x: 884, endPoint y: 21, distance: 9.3
click at [884, 13] on div "yuli.tramitesmigracion@gmail.com" at bounding box center [869, 23] width 246 height 28
click at [884, 23] on font "yuli.tramitesmigracion@gmail.com" at bounding box center [840, 23] width 189 height 12
click at [989, 21] on icon at bounding box center [989, 23] width 8 height 5
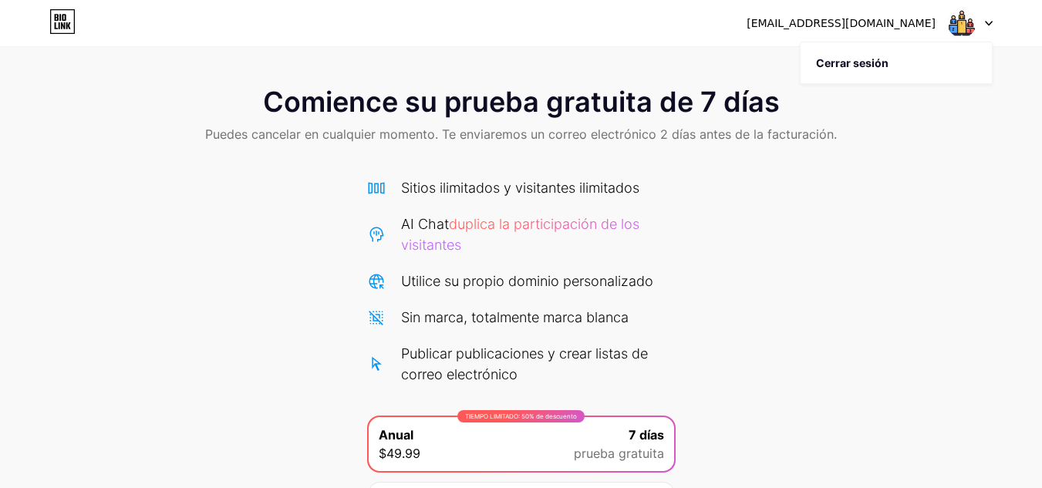
drag, startPoint x: 941, startPoint y: 122, endPoint x: 840, endPoint y: 312, distance: 215.3
click at [941, 122] on div "Comience su prueba gratuita de 7 días Puedes cancelar en cualquier momento. Te …" at bounding box center [521, 116] width 1042 height 91
drag, startPoint x: 392, startPoint y: 128, endPoint x: 527, endPoint y: 130, distance: 135.0
click at [491, 128] on font "Puedes cancelar en cualquier momento. Te enviaremos un correo electrónico 2 día…" at bounding box center [521, 133] width 632 height 15
click at [629, 107] on font "Comience su prueba gratuita de 7 días" at bounding box center [521, 102] width 517 height 34
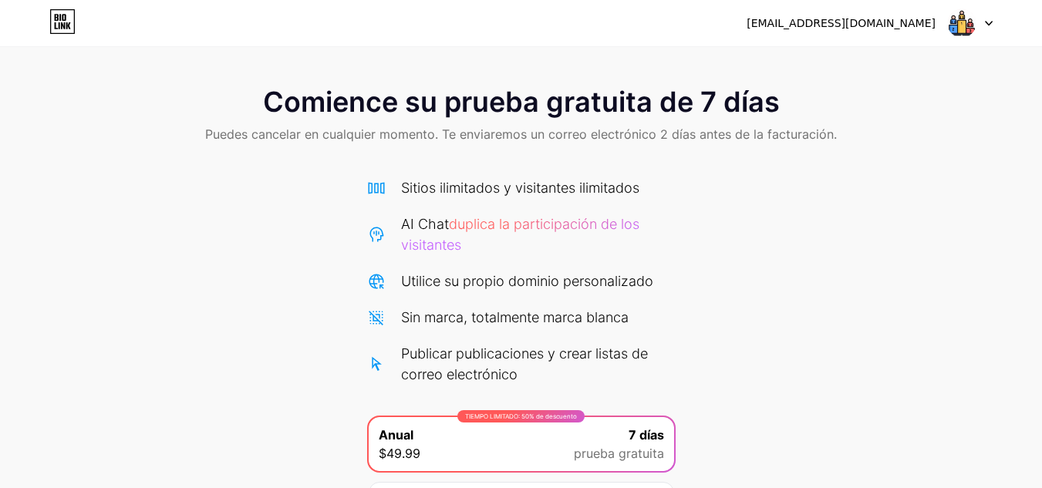
click at [789, 23] on font "yuli.tramitesmigracion@gmail.com" at bounding box center [840, 23] width 189 height 12
drag, startPoint x: 771, startPoint y: 21, endPoint x: 804, endPoint y: 20, distance: 33.2
click at [804, 20] on font "yuli.tramitesmigracion@gmail.com" at bounding box center [840, 23] width 189 height 12
click at [804, 25] on font "yuli.tramitesmigracion@gmail.com" at bounding box center [840, 23] width 189 height 12
drag, startPoint x: 780, startPoint y: 26, endPoint x: 799, endPoint y: 22, distance: 18.9
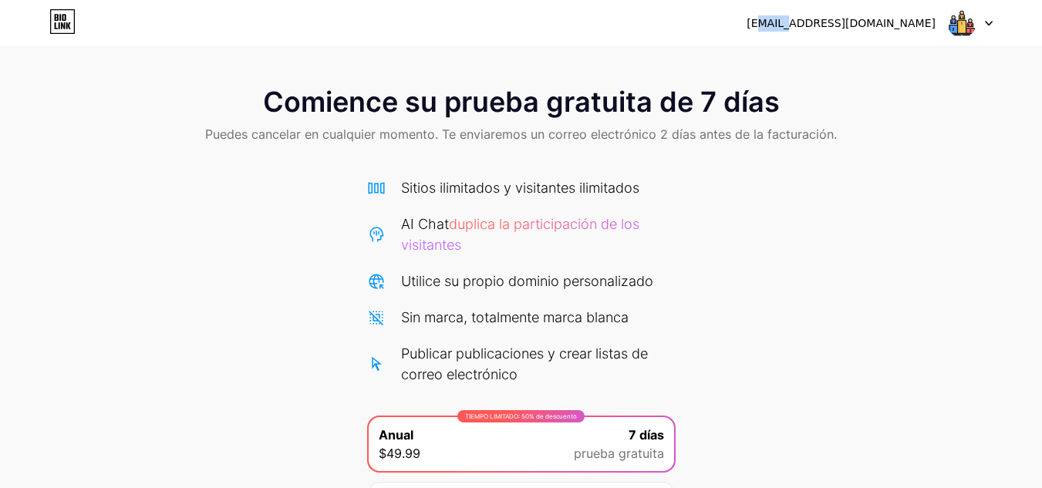
click at [799, 22] on font "yuli.tramitesmigracion@gmail.com" at bounding box center [840, 23] width 189 height 12
drag, startPoint x: 770, startPoint y: 22, endPoint x: 793, endPoint y: 21, distance: 22.4
click at [793, 21] on font "yuli.tramitesmigracion@gmail.com" at bounding box center [840, 23] width 189 height 12
click at [766, 27] on div "yuli.tramitesmigracion@gmail.com Cerrar sesión" at bounding box center [521, 23] width 1042 height 28
click at [780, 23] on font "yuli.tramitesmigracion@gmail.com" at bounding box center [840, 23] width 189 height 12
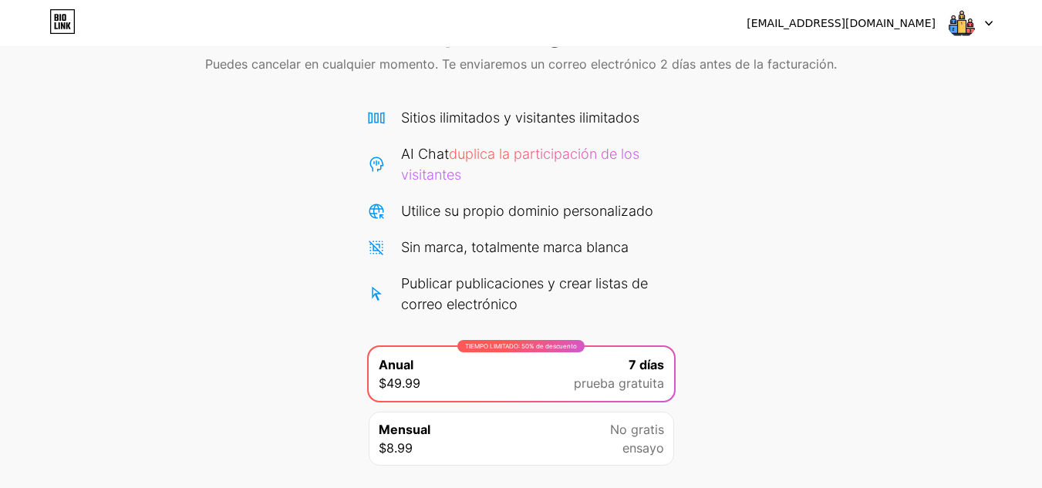
scroll to position [97, 0]
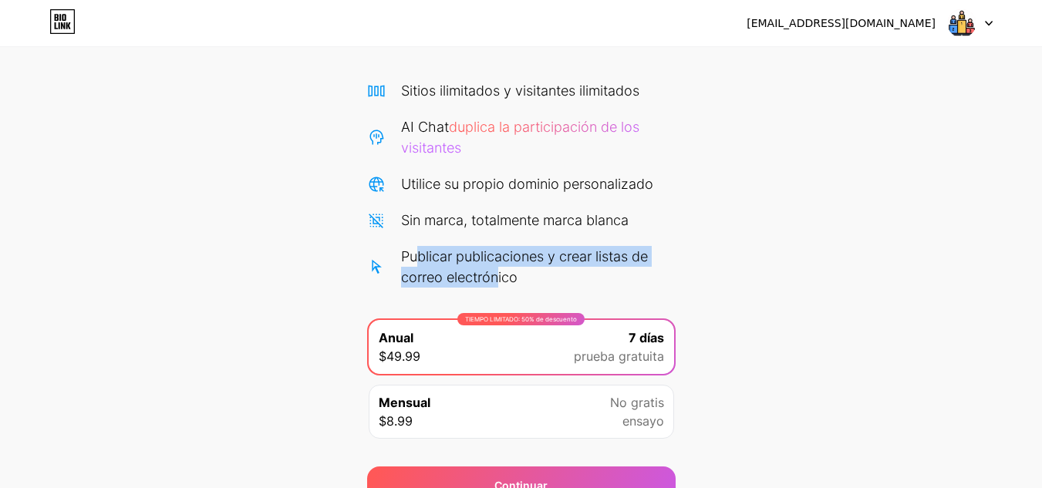
drag, startPoint x: 421, startPoint y: 258, endPoint x: 500, endPoint y: 271, distance: 80.5
click at [498, 271] on font "Publicar publicaciones y crear listas de correo electrónico" at bounding box center [524, 266] width 247 height 37
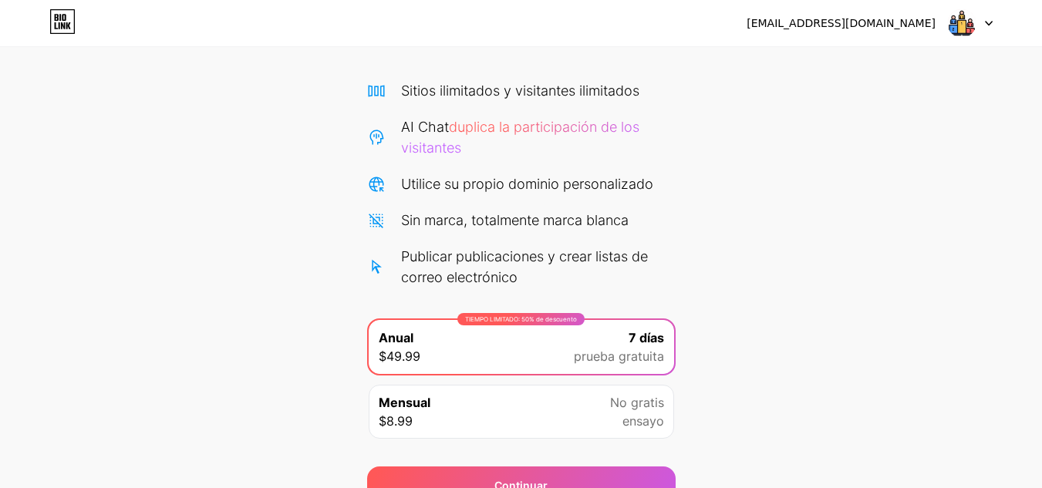
click at [511, 275] on font "Publicar publicaciones y crear listas de correo electrónico" at bounding box center [524, 266] width 247 height 37
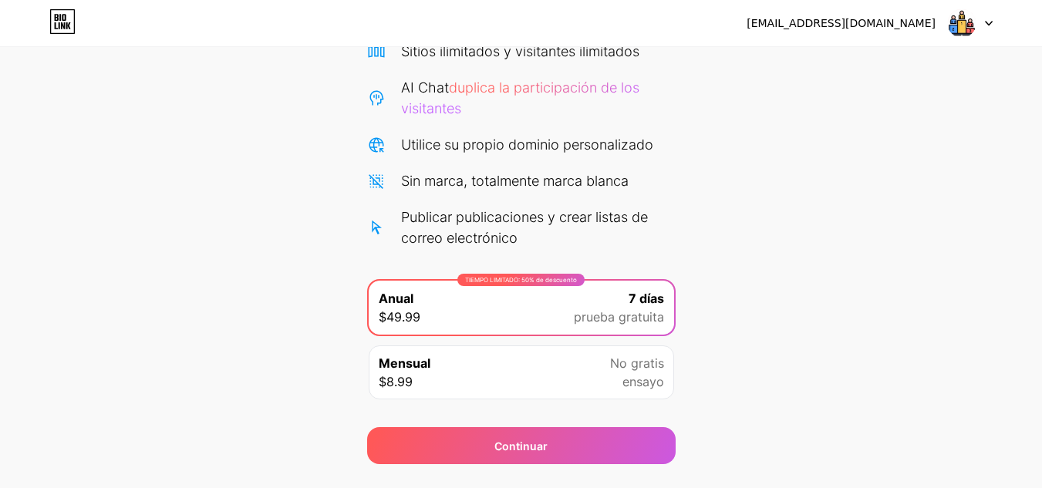
scroll to position [174, 0]
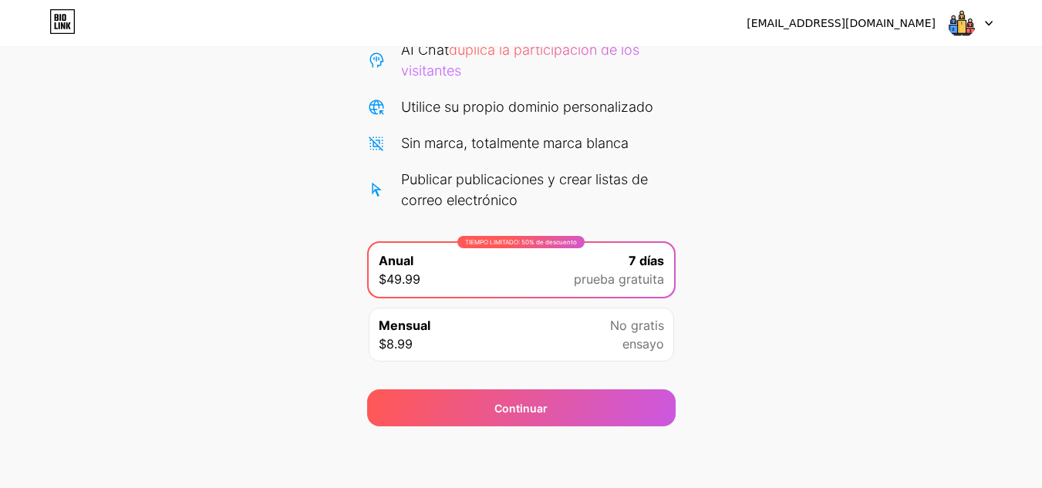
click at [75, 32] on icon at bounding box center [63, 22] width 24 height 24
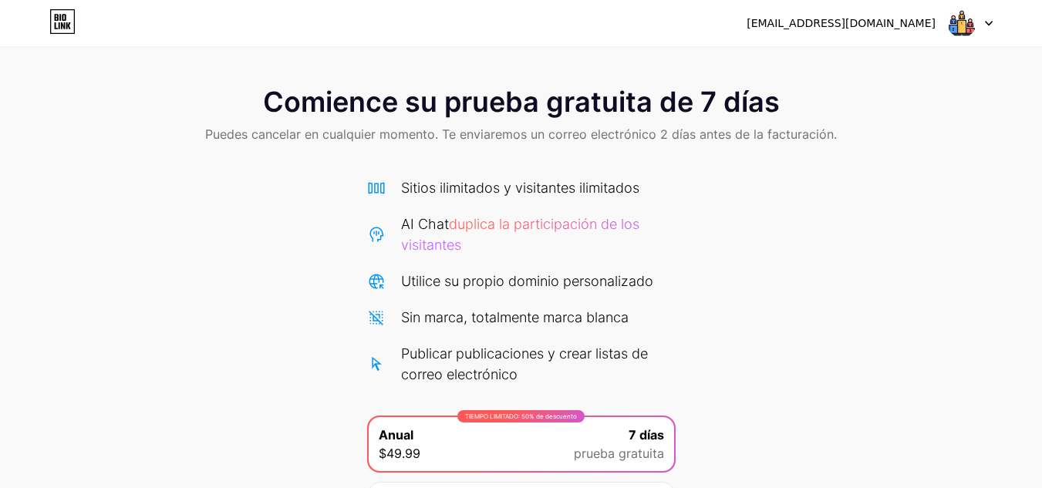
click at [830, 14] on div "yuli.tramitesmigracion@gmail.com" at bounding box center [869, 23] width 246 height 28
click at [832, 28] on font "yuli.tramitesmigracion@gmail.com" at bounding box center [840, 23] width 189 height 12
click at [789, 45] on div "yuli.tramitesmigracion@gmail.com Cerrar sesión" at bounding box center [521, 23] width 1042 height 46
click at [737, 125] on span "Puedes cancelar en cualquier momento. Te enviaremos un correo electrónico 2 día…" at bounding box center [521, 134] width 632 height 19
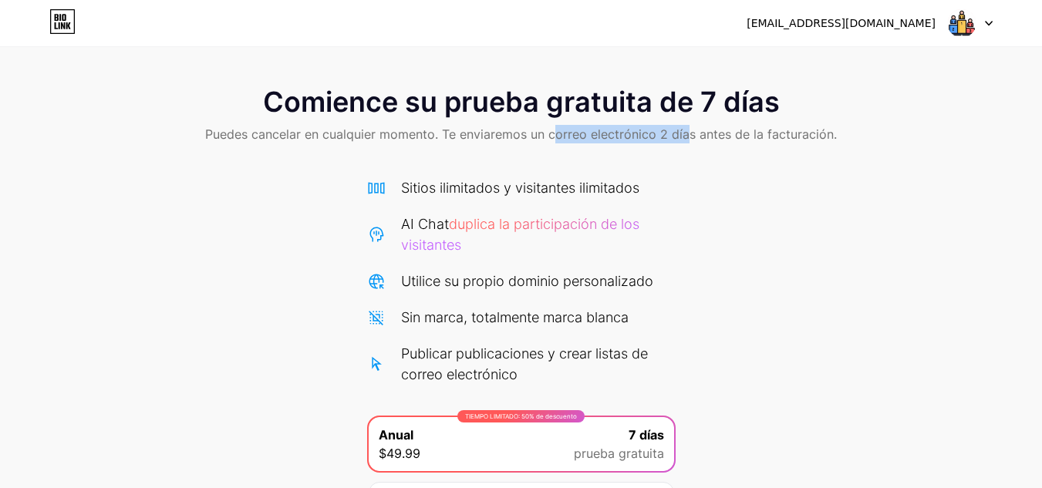
drag, startPoint x: 684, startPoint y: 143, endPoint x: 505, endPoint y: 163, distance: 180.0
click at [510, 163] on div "Comience su prueba gratuita de 7 días Puedes cancelar en cualquier momento. Te …" at bounding box center [521, 336] width 1042 height 530
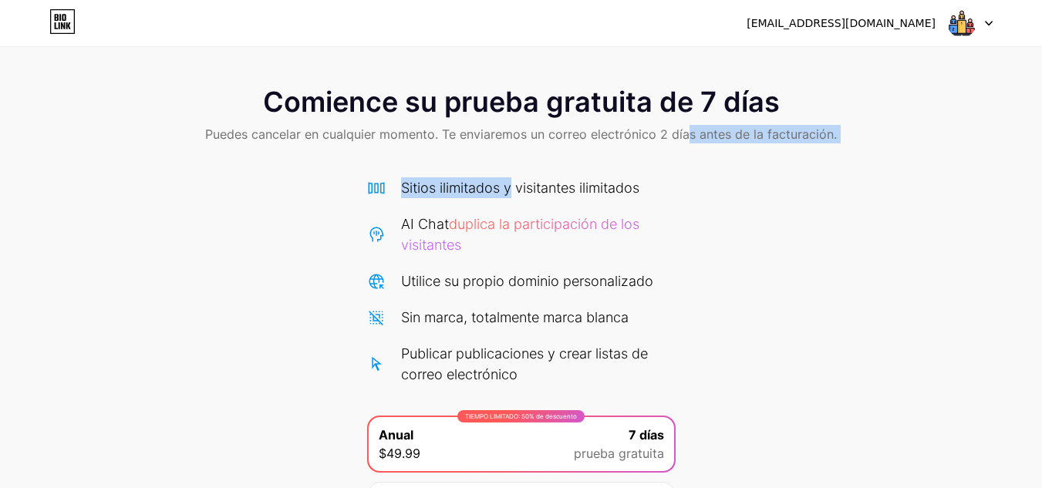
click at [505, 163] on div "Sitios ilimitados y visitantes ilimitados AI Chat duplica la participación de l…" at bounding box center [521, 353] width 308 height 383
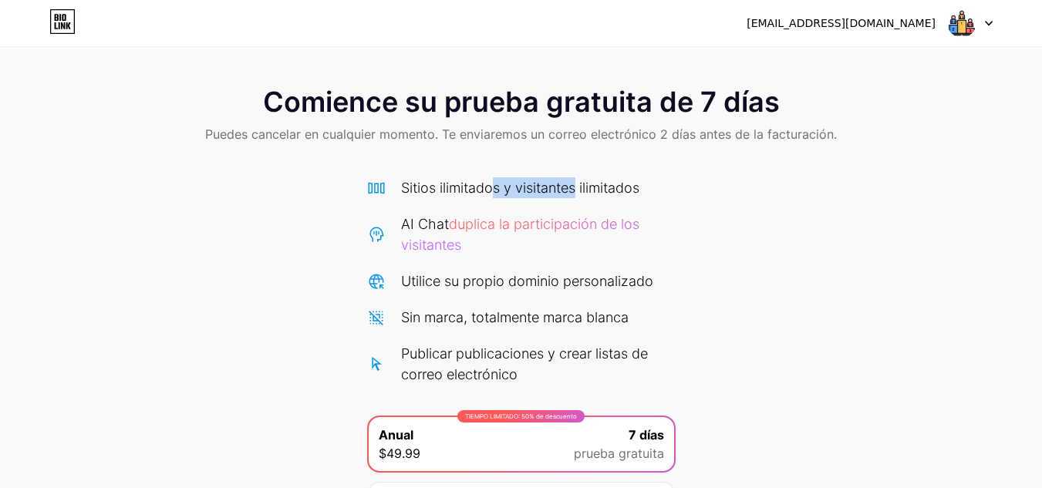
drag, startPoint x: 493, startPoint y: 177, endPoint x: 576, endPoint y: 198, distance: 85.1
click at [576, 198] on div "Sitios ilimitados y visitantes ilimitados AI Chat duplica la participación de l…" at bounding box center [521, 280] width 308 height 207
drag, startPoint x: 588, startPoint y: 233, endPoint x: 702, endPoint y: 244, distance: 115.5
click at [702, 244] on div "Comience su prueba gratuita de 7 días Puedes cancelar en cualquier momento. Te …" at bounding box center [521, 336] width 1042 height 530
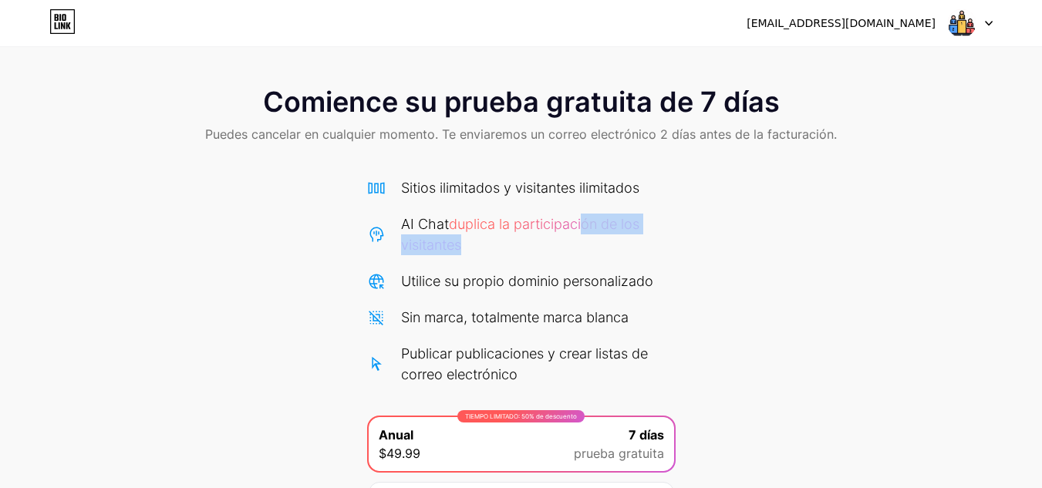
click at [702, 246] on div "Comience su prueba gratuita de 7 días Puedes cancelar en cualquier momento. Te …" at bounding box center [521, 336] width 1042 height 530
click at [963, 29] on img at bounding box center [961, 22] width 29 height 29
click at [712, 241] on div "Comience su prueba gratuita de 7 días Puedes cancelar en cualquier momento. Te …" at bounding box center [521, 336] width 1042 height 530
click at [977, 18] on div at bounding box center [970, 23] width 45 height 28
click at [918, 49] on li "Cerrar sesión" at bounding box center [895, 63] width 191 height 42
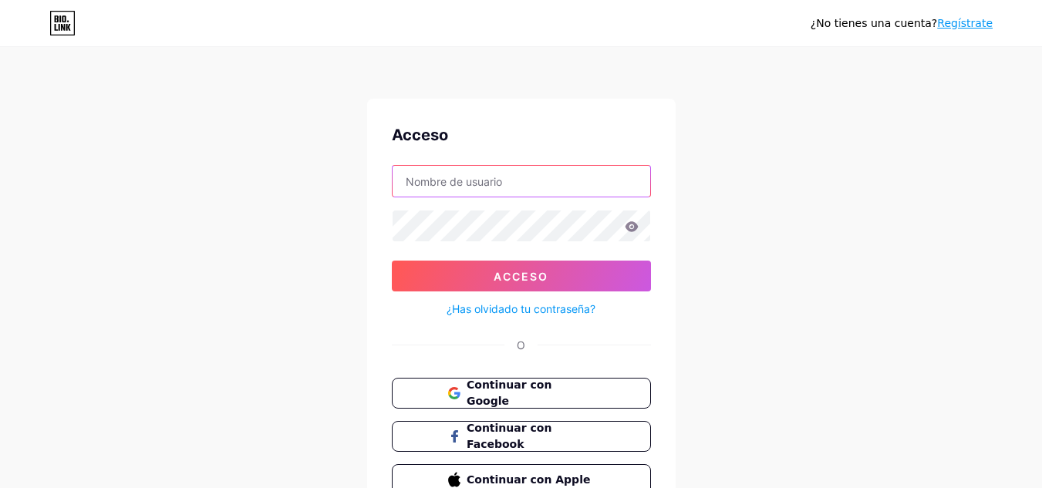
click at [561, 180] on input "text" at bounding box center [521, 181] width 258 height 31
type input "[EMAIL_ADDRESS][DOMAIN_NAME]"
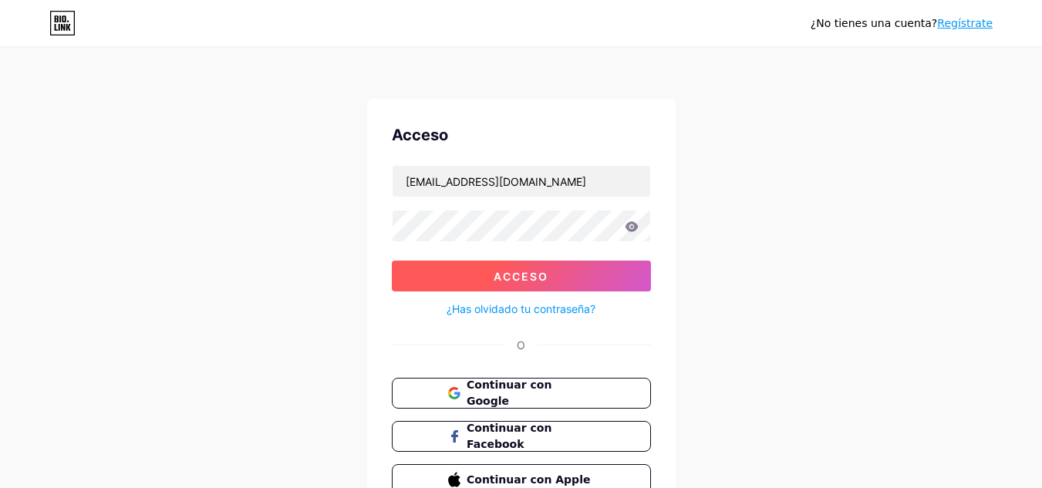
click at [514, 267] on button "Acceso" at bounding box center [521, 276] width 259 height 31
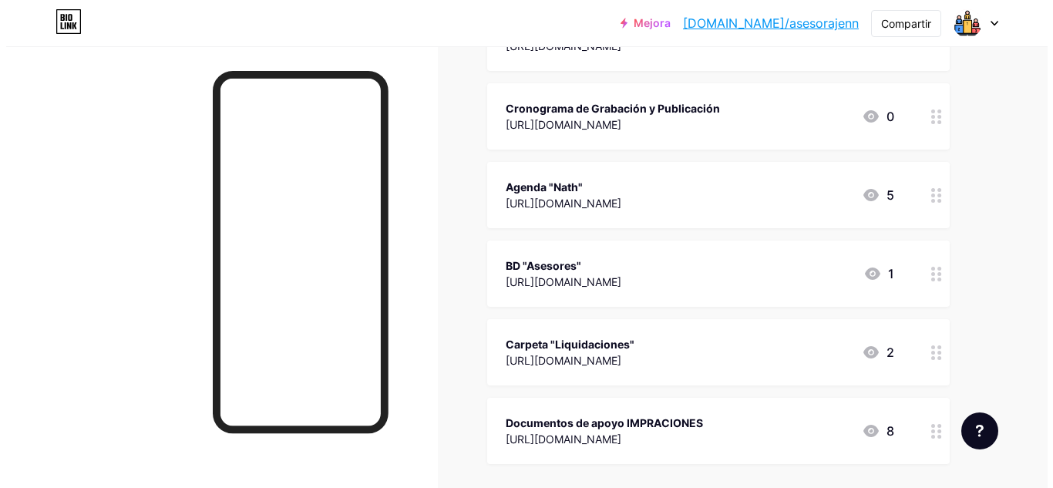
scroll to position [308, 0]
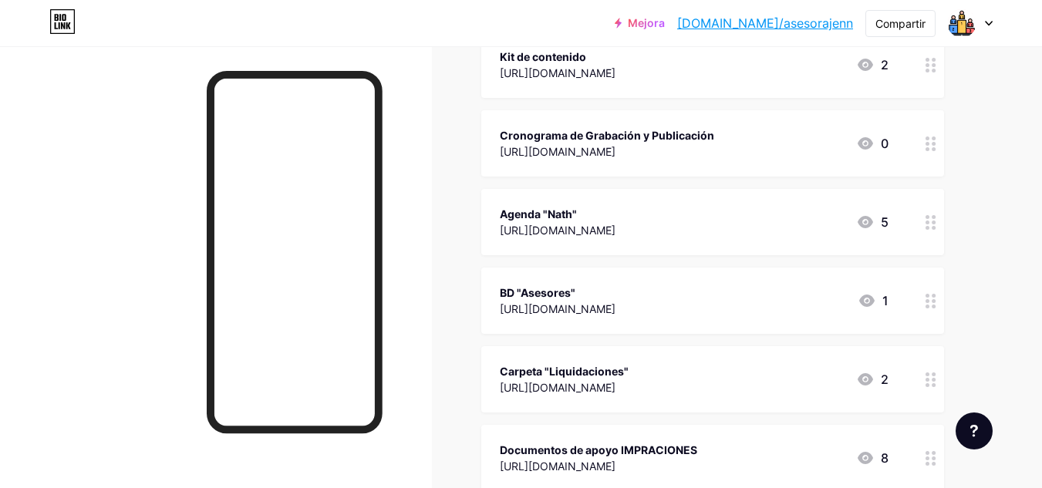
click at [674, 127] on div "Cronograma de Grabación y Publicación" at bounding box center [607, 135] width 214 height 16
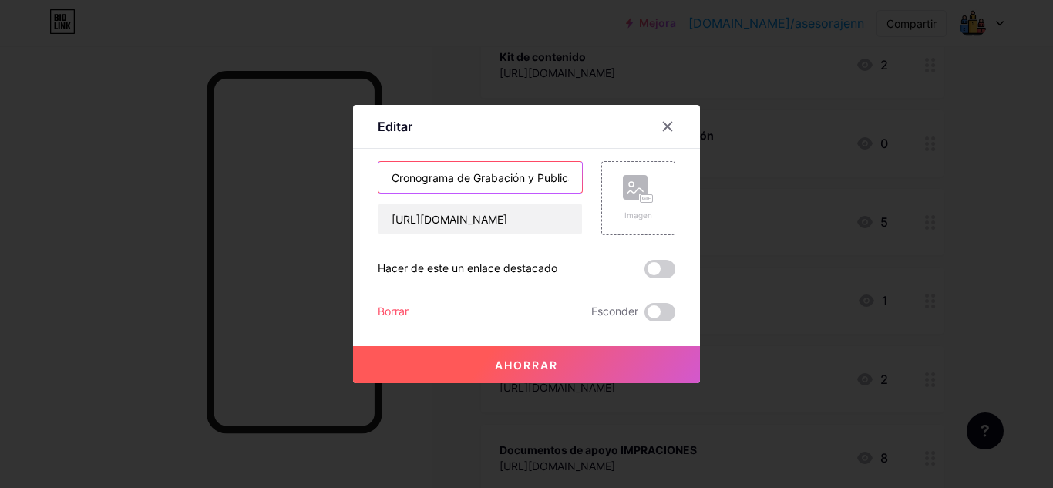
click at [520, 180] on input "Cronograma de Grabación y Publicación" at bounding box center [481, 177] width 204 height 31
type input "BD ([PERSON_NAME])"
click at [504, 237] on div "BD (ROCIO) https://docs.google.com/spreadsheets/d/1y37PoCWAqY7AyHyQehoAJxdrIQtg…" at bounding box center [527, 241] width 298 height 160
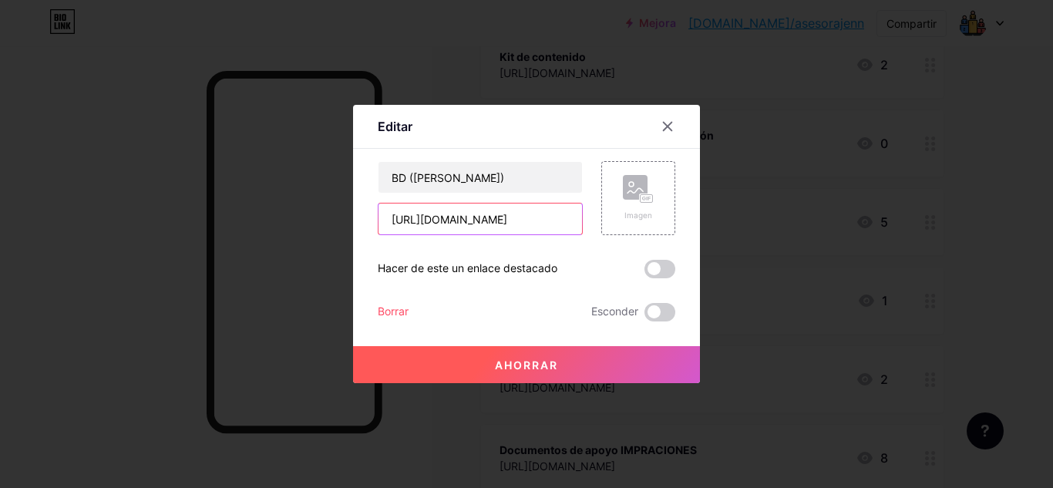
click at [500, 220] on input "https://docs.google.com/spreadsheets/d/1y37PoCWAqY7AyHyQehoAJxdrIQtgU9XtE7-YJdy…" at bounding box center [481, 219] width 204 height 31
paste input "Y-UJ_t7PBdzIlfe4DUmCpYo64O6xKflqeVoV40lCeXI/edit?gid=2091449622#gid=2091449622"
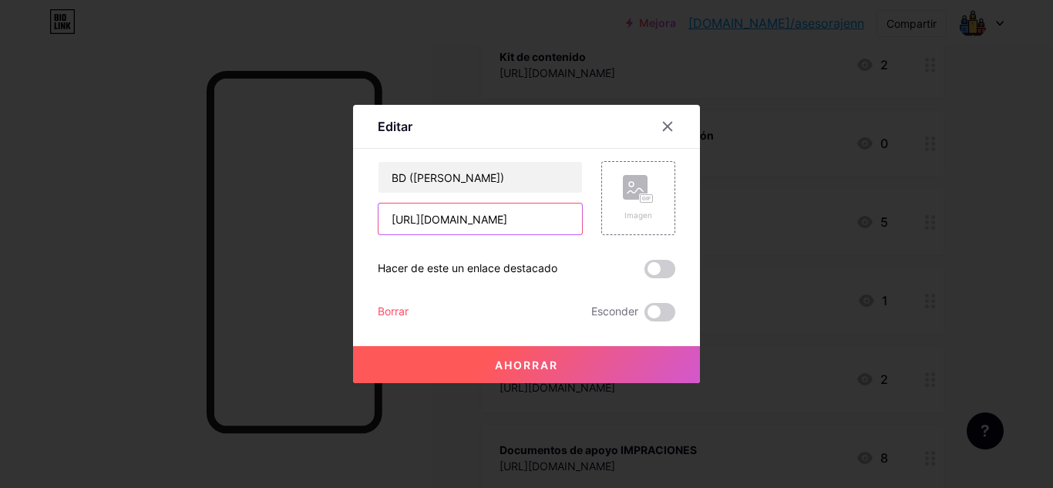
type input "[URL][DOMAIN_NAME]"
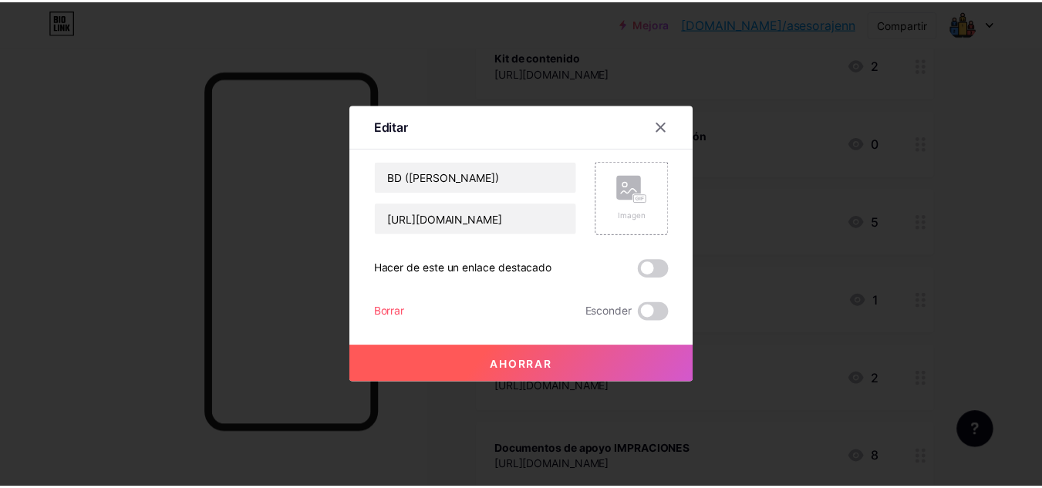
scroll to position [0, 0]
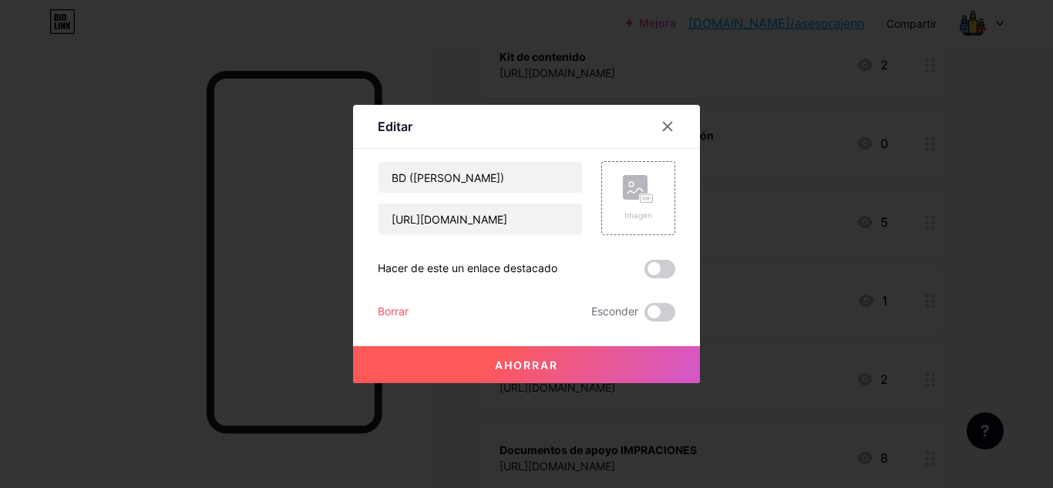
click at [582, 362] on button "Ahorrar" at bounding box center [526, 364] width 347 height 37
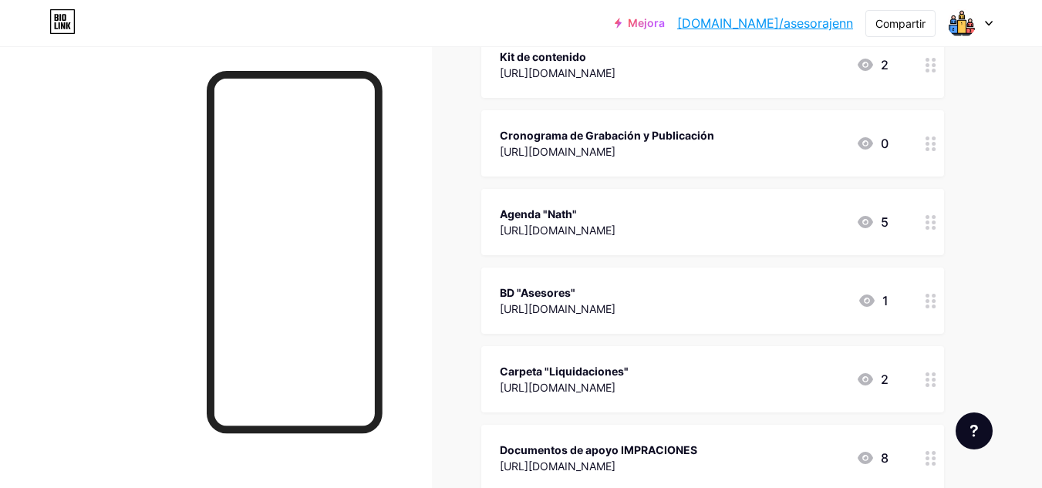
drag, startPoint x: 626, startPoint y: 224, endPoint x: 621, endPoint y: 256, distance: 32.1
click at [621, 256] on span "Así va la competencia este mes🔥 https://www.canva.com/design/DAGrtKV3eY8/pWA3Jy…" at bounding box center [712, 222] width 463 height 538
click at [690, 199] on div "Agenda "Nath" https://docs.google.com/spreadsheets/d/1k5RYn6t2Pv9LD7YXZuDZdmoBS…" at bounding box center [712, 222] width 463 height 66
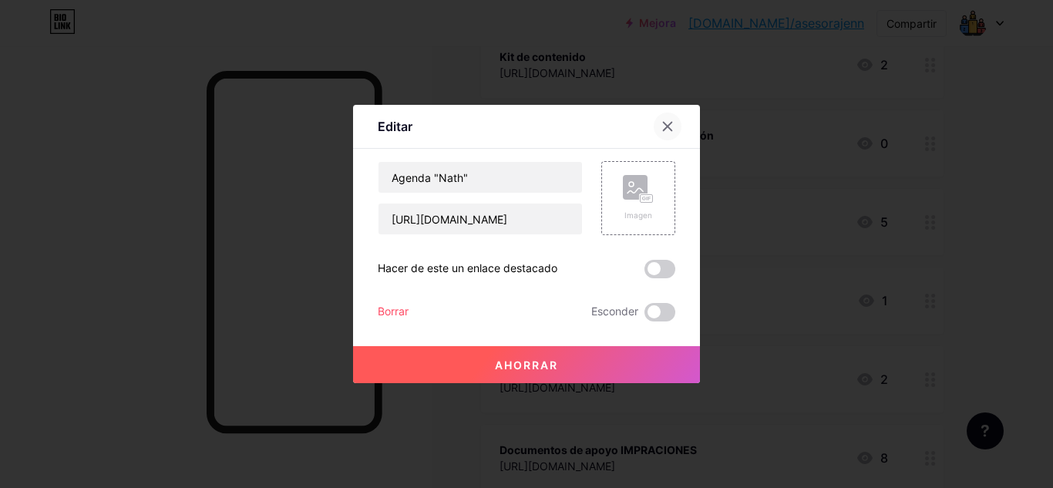
click at [669, 126] on icon at bounding box center [668, 127] width 8 height 8
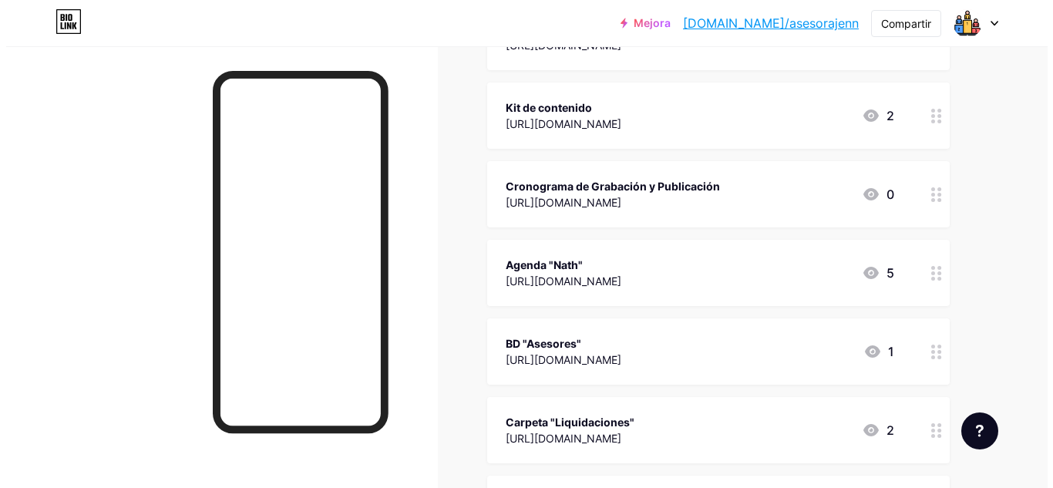
scroll to position [231, 0]
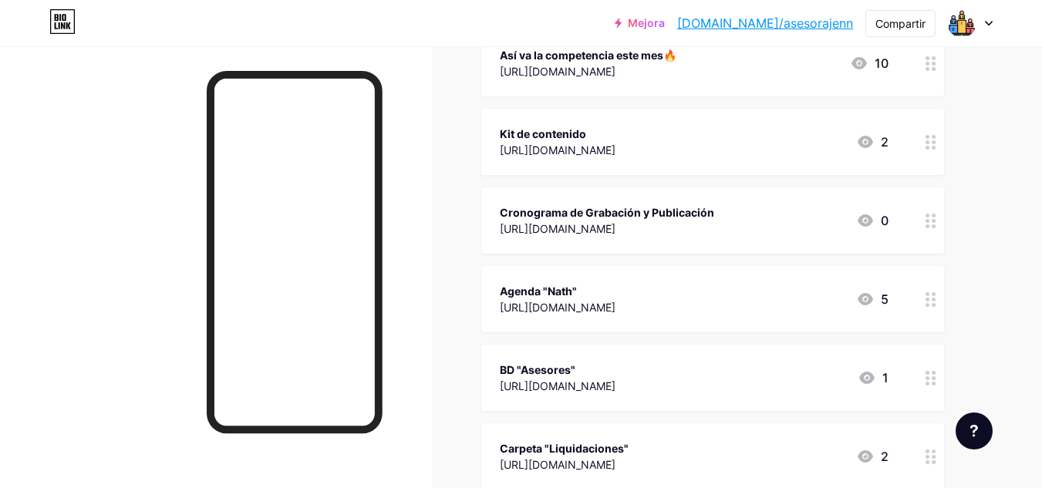
click at [557, 369] on font "BD "Asesores"" at bounding box center [538, 369] width 76 height 13
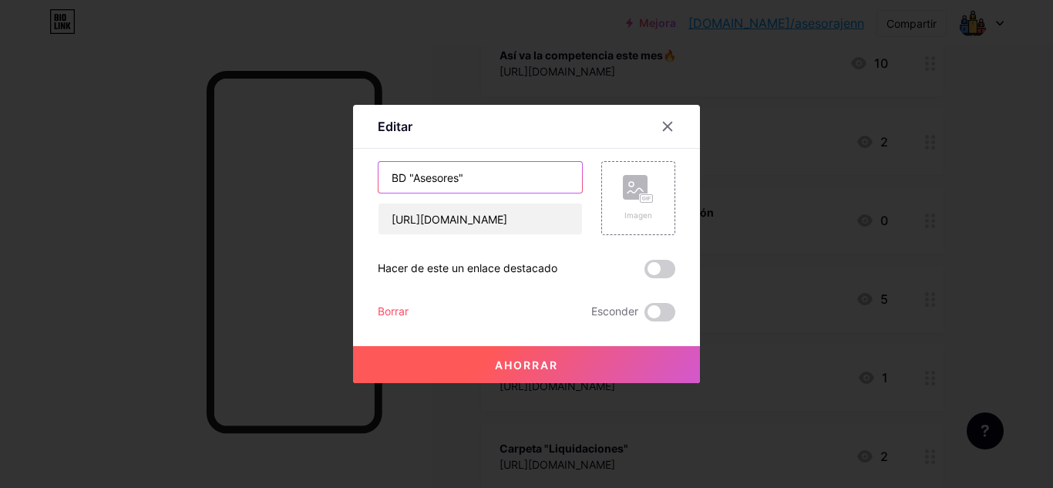
drag, startPoint x: 467, startPoint y: 176, endPoint x: 409, endPoint y: 172, distance: 57.2
click at [409, 172] on input "BD "Asesores"" at bounding box center [481, 177] width 204 height 31
type input "BD (ZULE)"
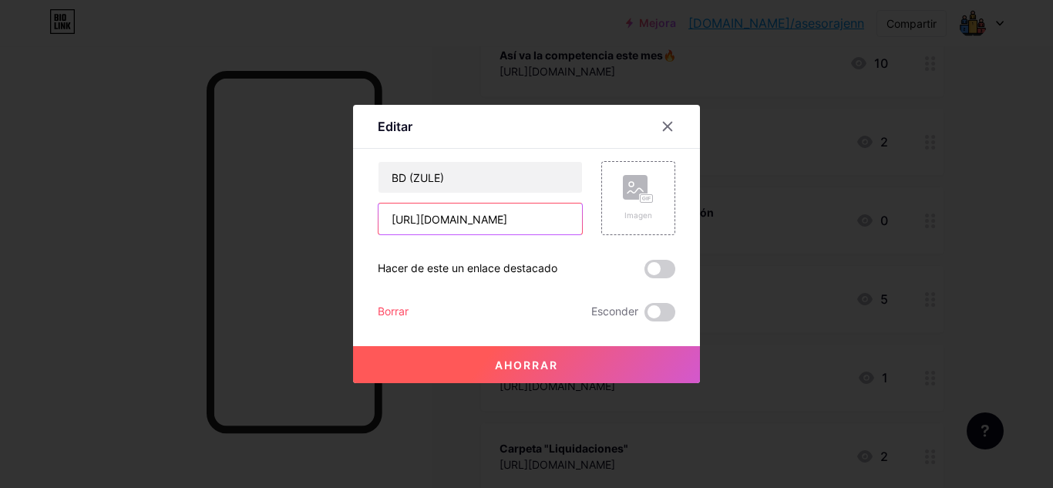
click at [554, 218] on input "https://docs.google.com/spreadsheets/d/1Y-UJ_t7PBdzIlfe4DUmCpYo64O6xKflqeVoV40l…" at bounding box center [481, 219] width 204 height 31
paste input "&fvid=324008068"
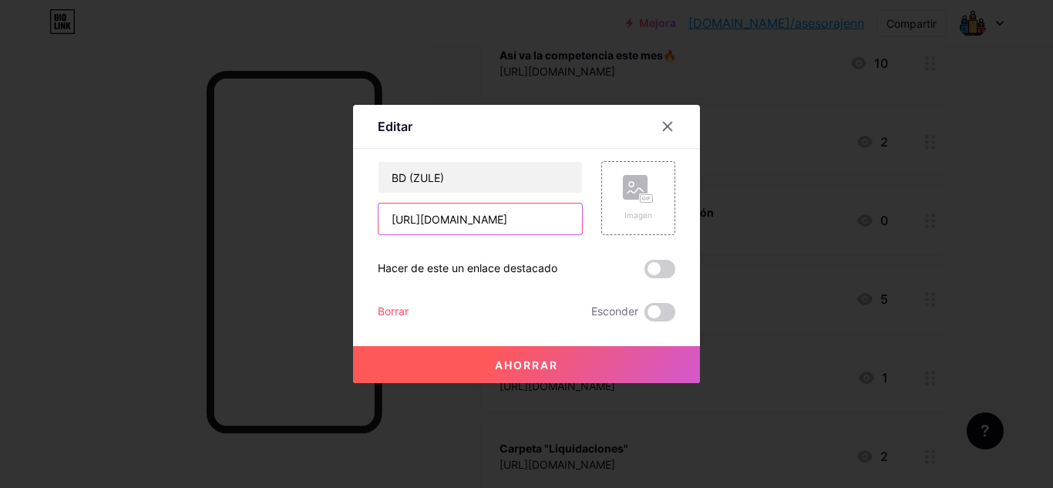
type input "[URL][DOMAIN_NAME]"
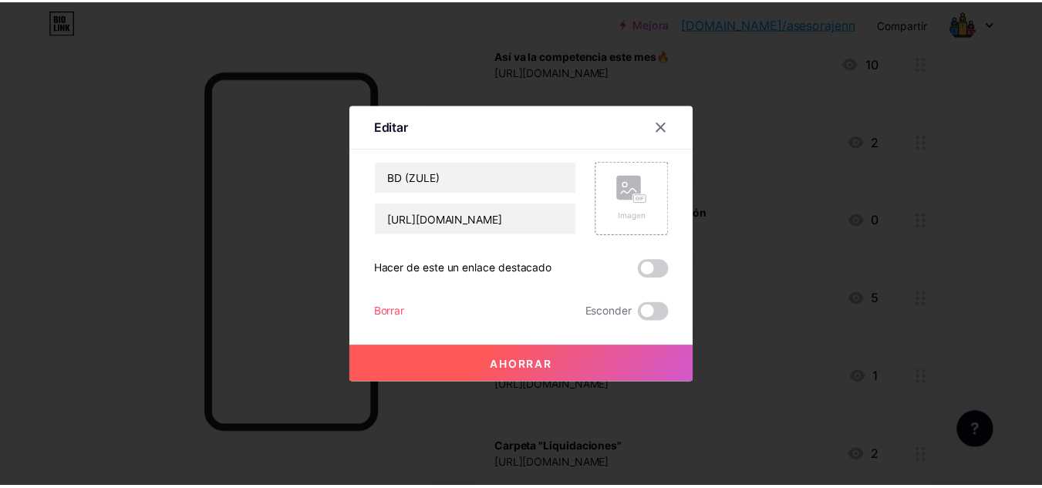
scroll to position [0, 0]
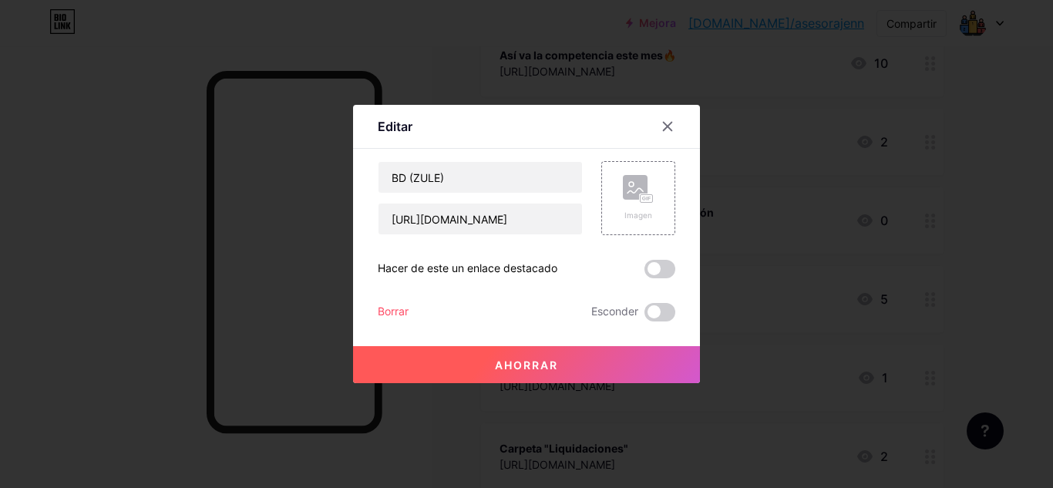
click at [522, 357] on button "Ahorrar" at bounding box center [526, 364] width 347 height 37
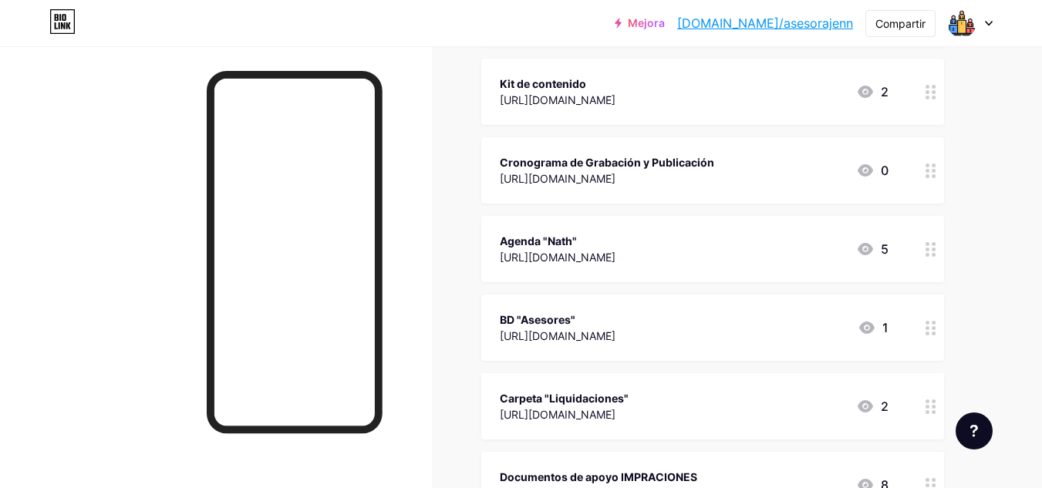
scroll to position [308, 0]
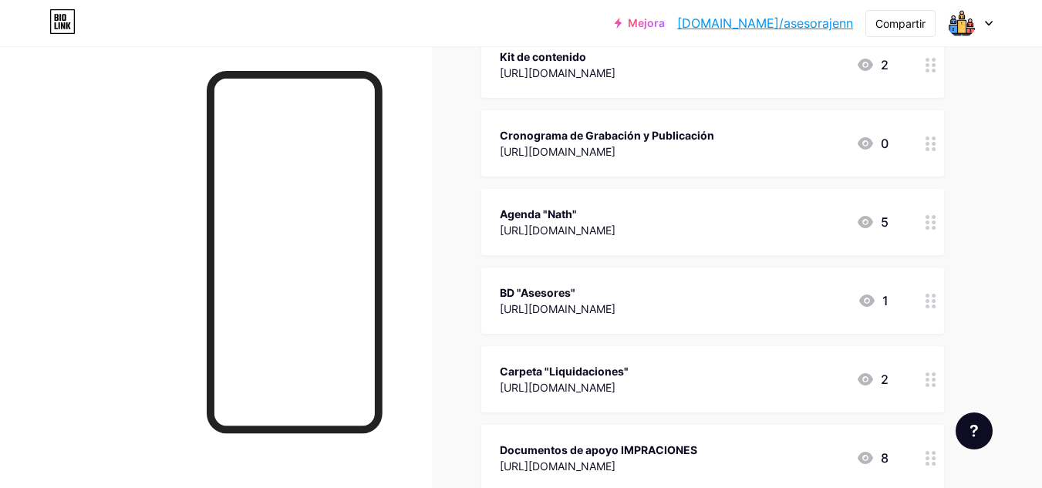
click at [688, 128] on div "Cronograma de Grabación y Publicación" at bounding box center [607, 135] width 214 height 16
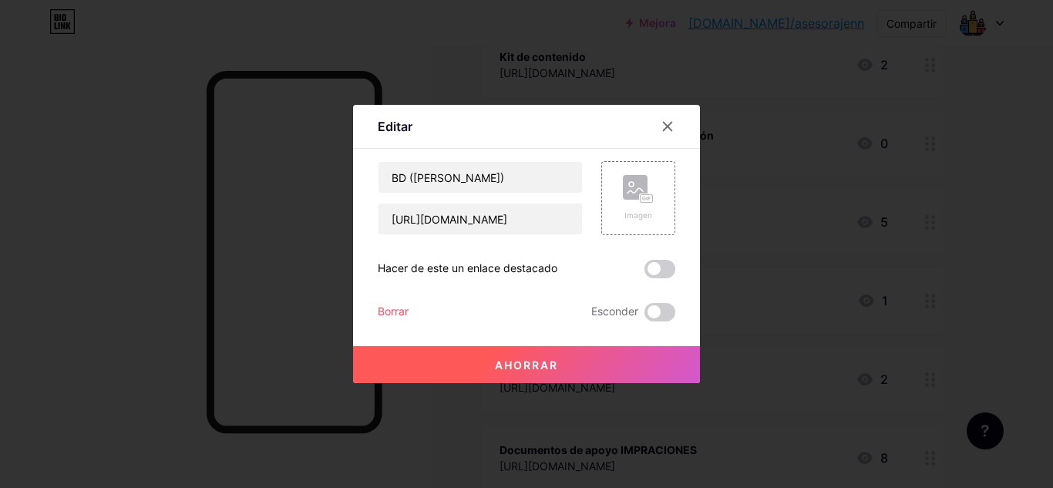
click at [682, 122] on div at bounding box center [677, 127] width 46 height 28
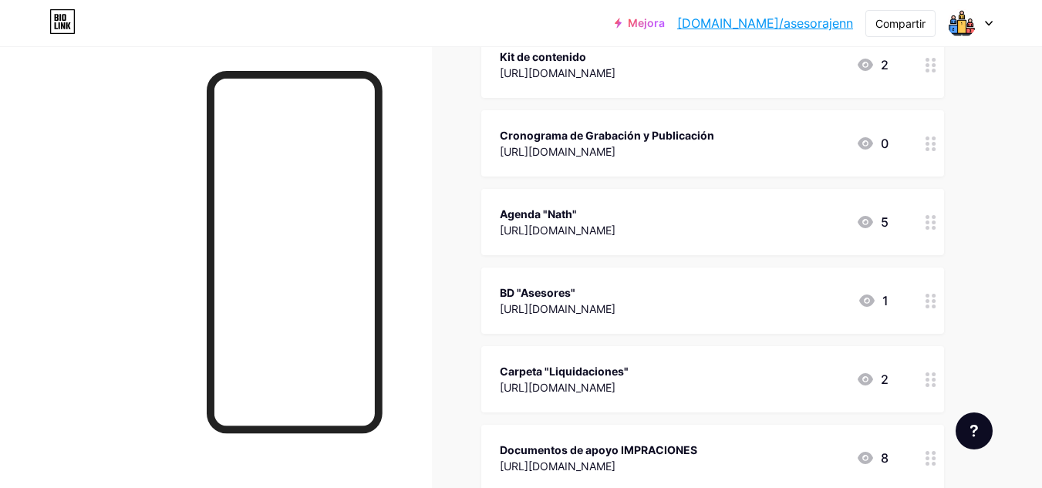
drag, startPoint x: 615, startPoint y: 315, endPoint x: 648, endPoint y: 227, distance: 93.9
click at [648, 225] on span "Así va la competencia este mes🔥 https://www.canva.com/design/DAGrtKV3eY8/pWA3Jy…" at bounding box center [712, 222] width 463 height 538
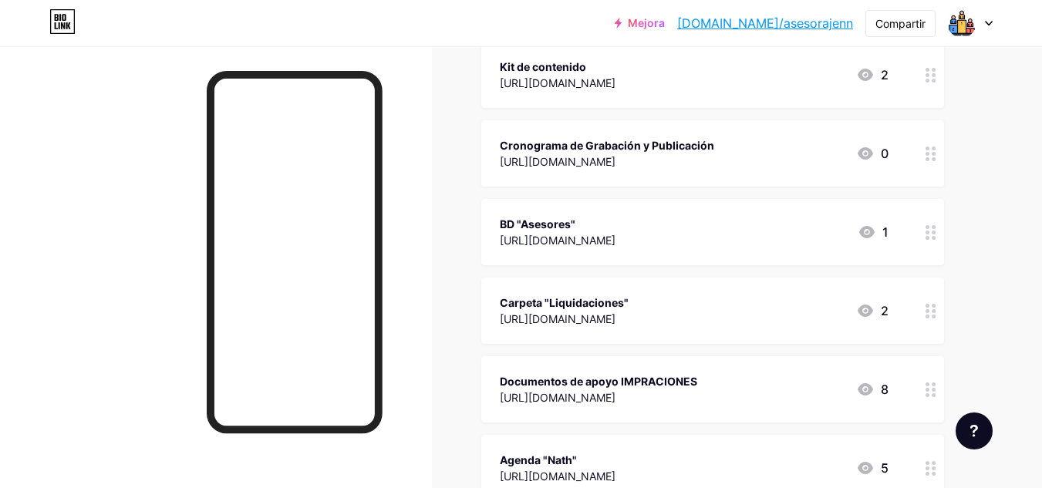
scroll to position [154, 0]
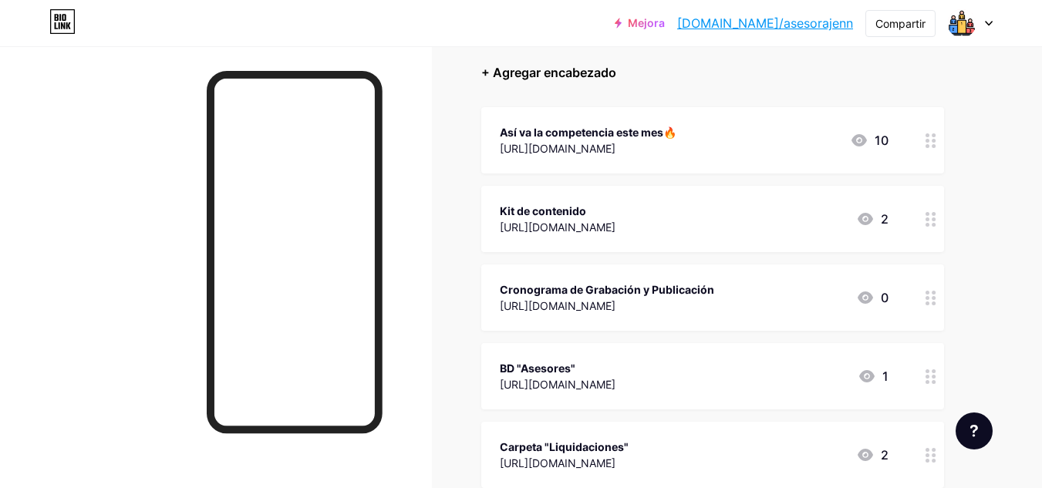
click at [574, 66] on font "+ Agregar encabezado" at bounding box center [548, 72] width 135 height 15
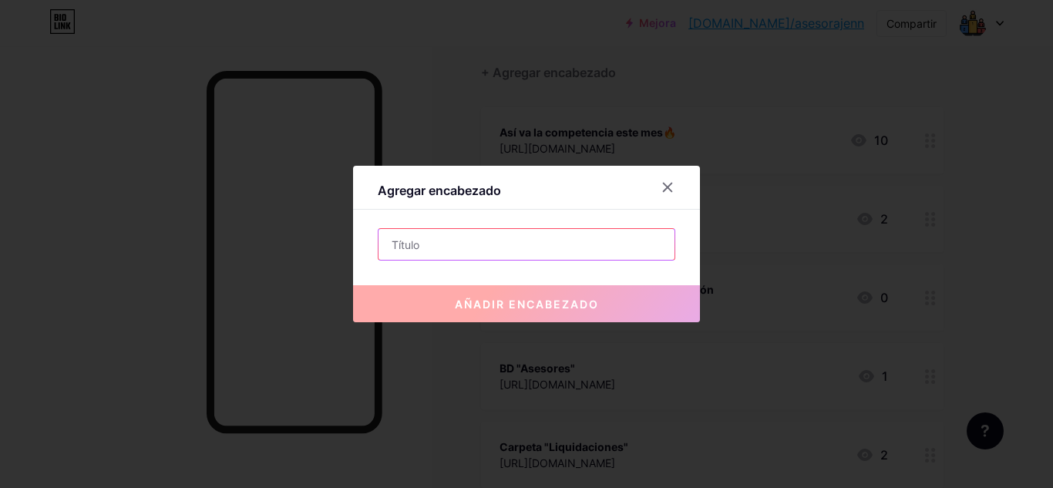
click at [479, 233] on input "text" at bounding box center [527, 244] width 296 height 31
click at [607, 39] on div at bounding box center [526, 244] width 1053 height 488
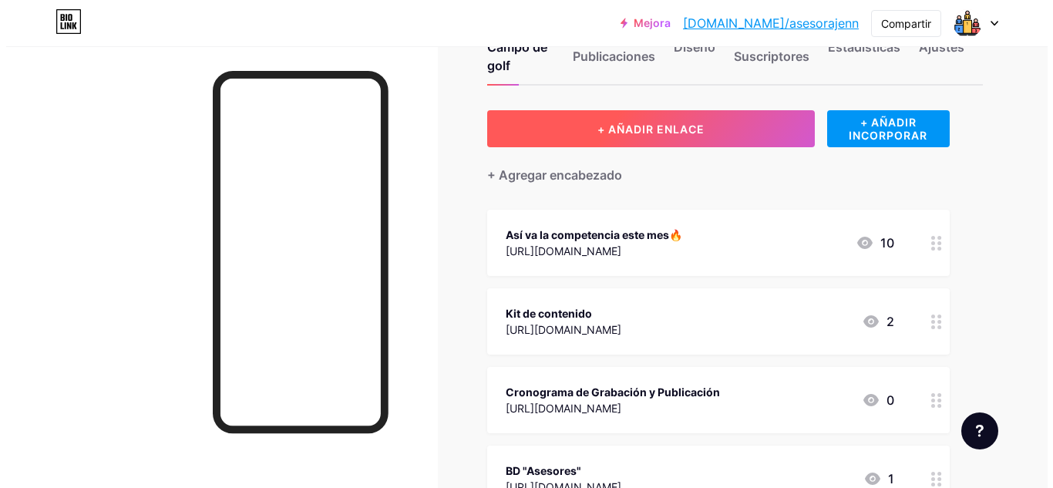
scroll to position [77, 0]
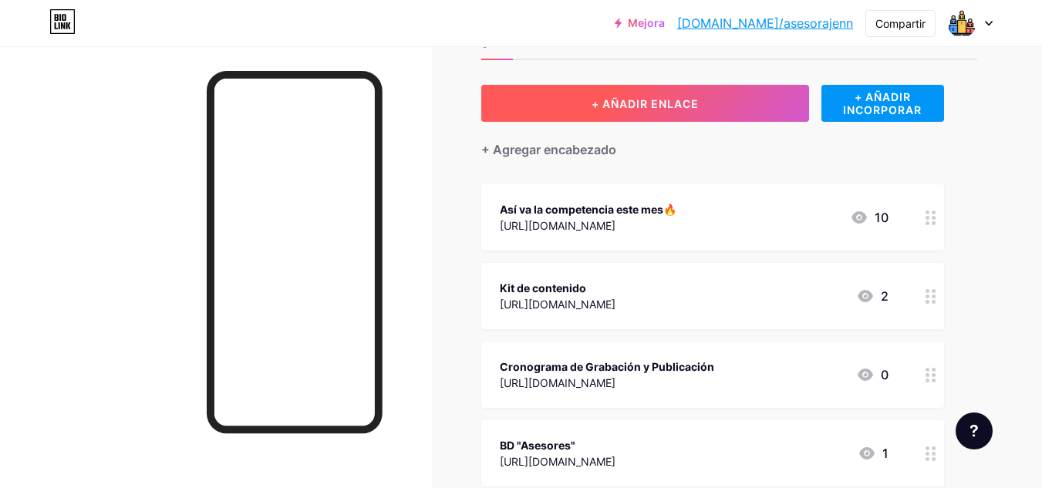
click at [725, 103] on button "+ AÑADIR ENLACE" at bounding box center [645, 103] width 328 height 37
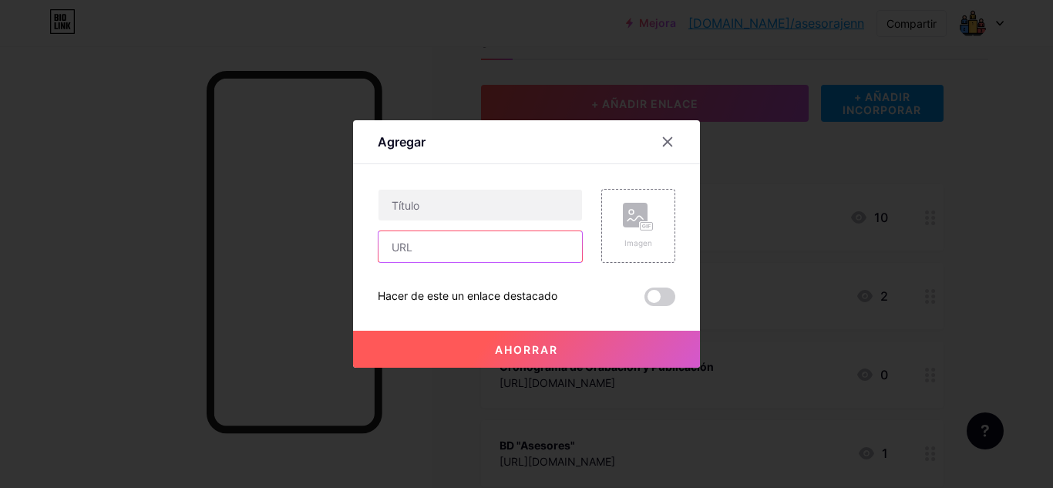
click at [489, 242] on input "text" at bounding box center [481, 246] width 204 height 31
paste input "[URL][DOMAIN_NAME]"
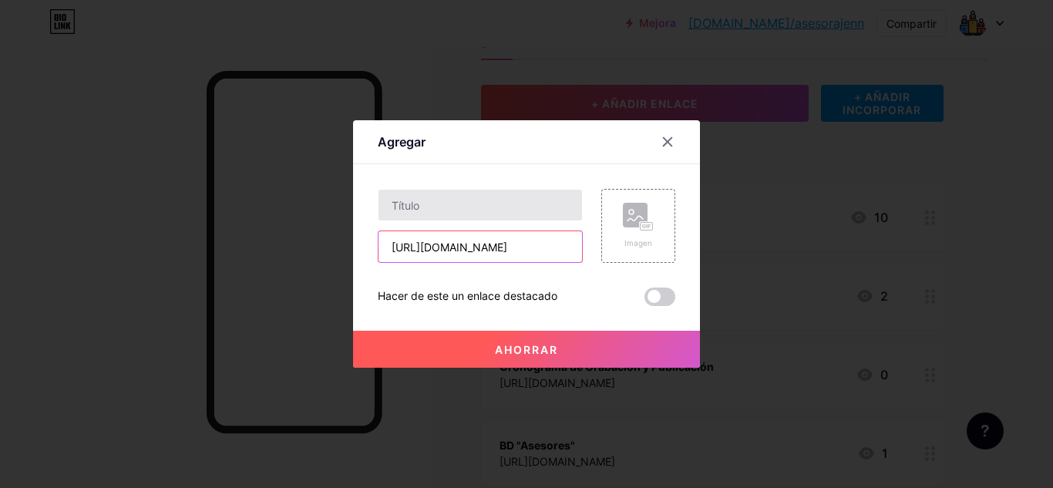
type input "[URL][DOMAIN_NAME]"
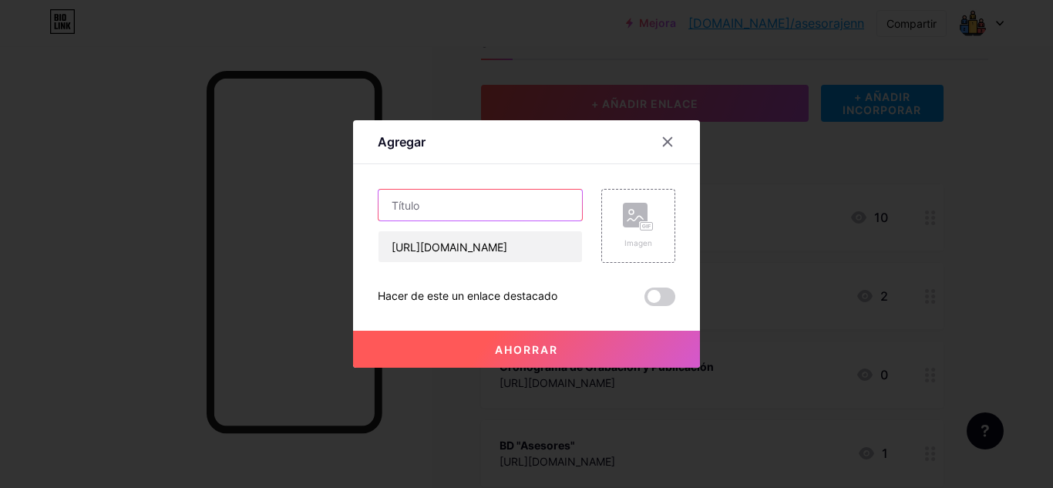
click at [488, 206] on input "text" at bounding box center [481, 205] width 204 height 31
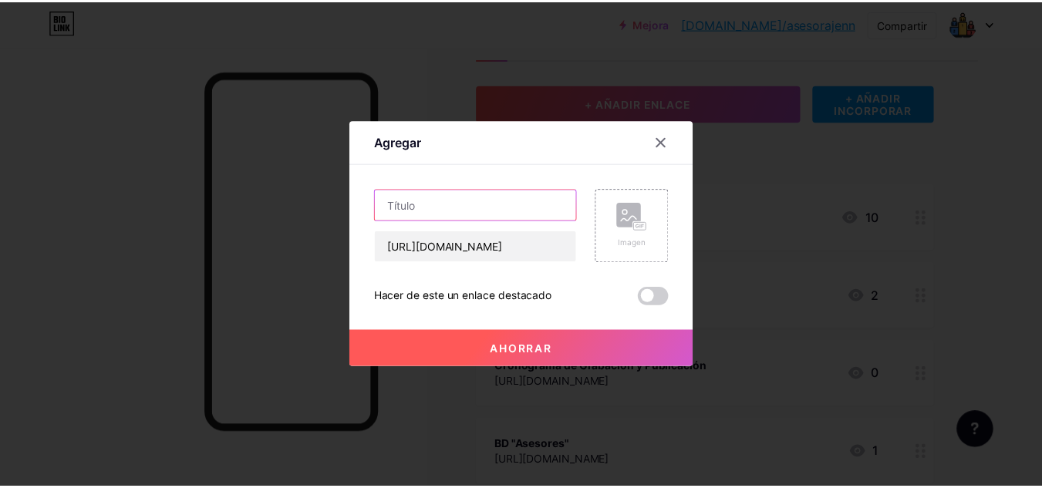
scroll to position [0, 0]
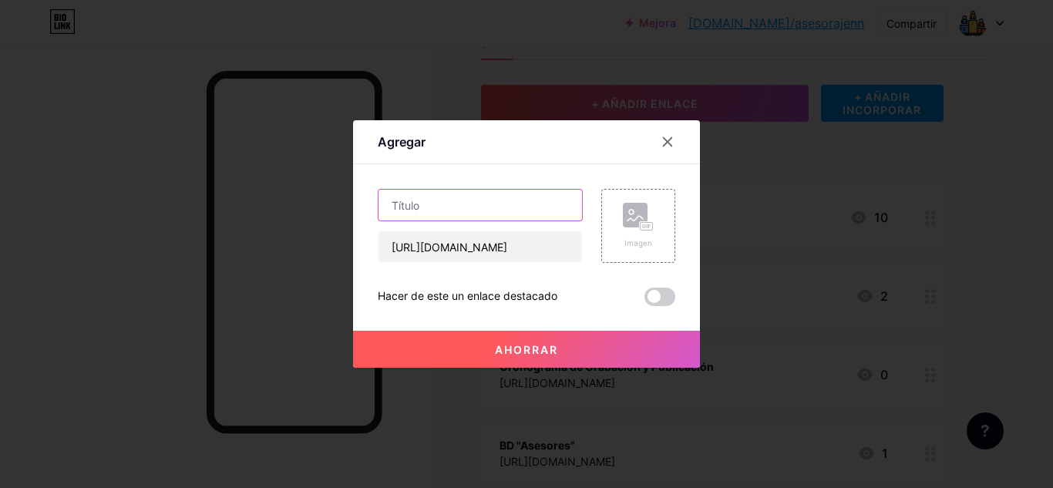
type input "v"
type input "VIDEOS ASESORES"
click at [587, 351] on button "Ahorrar" at bounding box center [526, 349] width 347 height 37
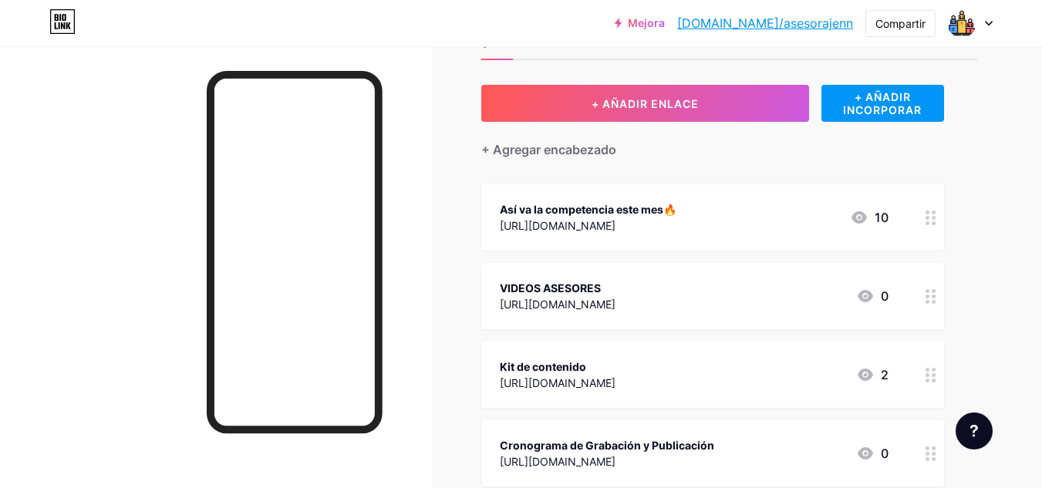
click at [615, 299] on font "[URL][DOMAIN_NAME]" at bounding box center [558, 304] width 116 height 13
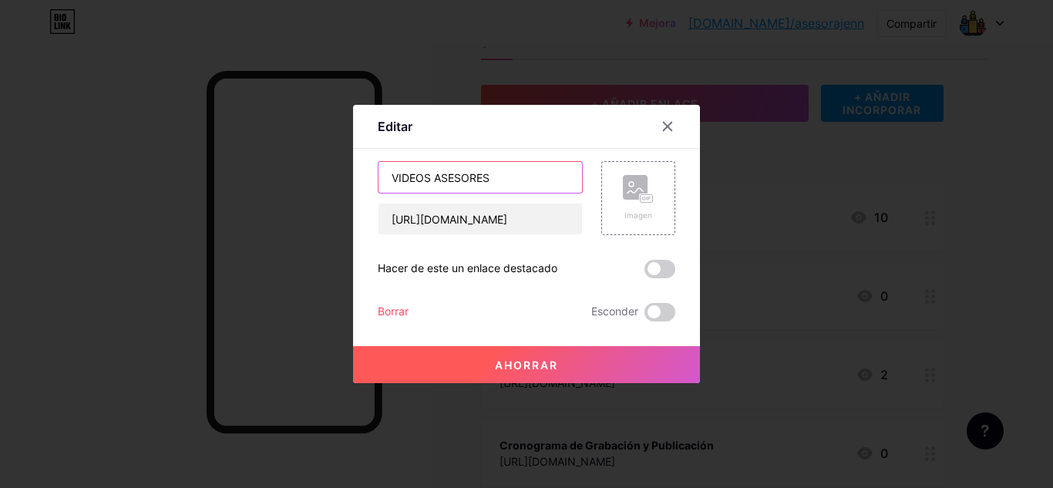
drag, startPoint x: 501, startPoint y: 184, endPoint x: 399, endPoint y: 178, distance: 102.0
click at [399, 178] on input "VIDEOS ASESORES" at bounding box center [481, 177] width 204 height 31
type input "Videos Asesores"
click at [571, 365] on button "Ahorrar" at bounding box center [526, 364] width 347 height 37
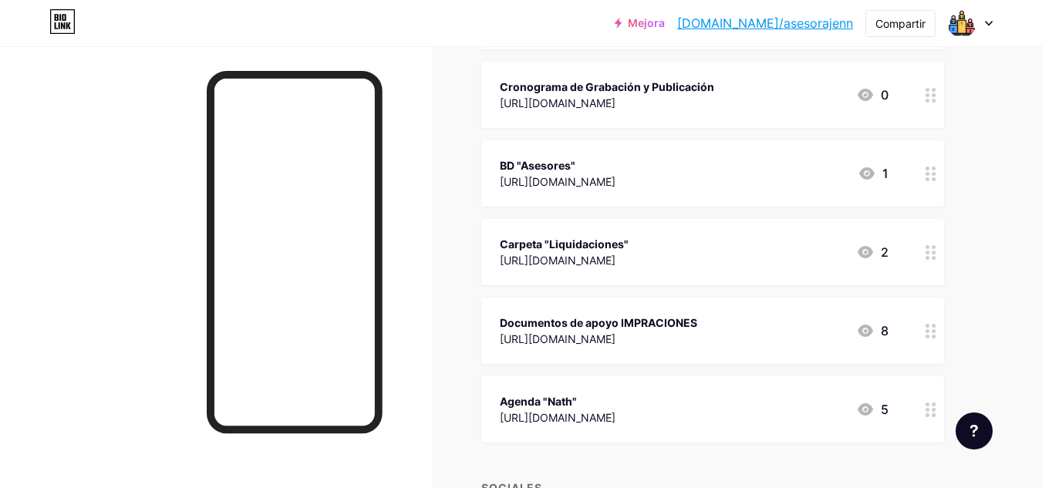
scroll to position [463, 0]
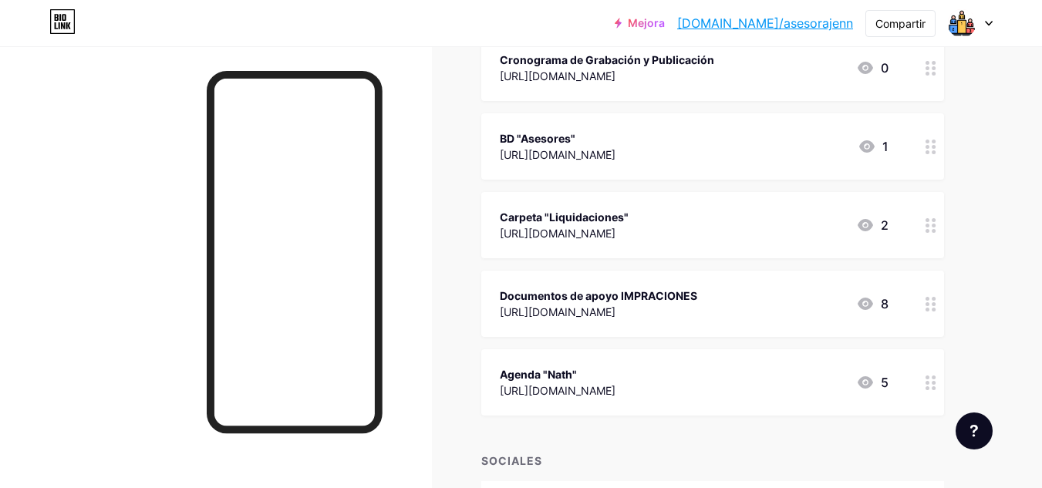
click at [584, 213] on font "Carpeta "Liquidaciones"" at bounding box center [564, 217] width 129 height 13
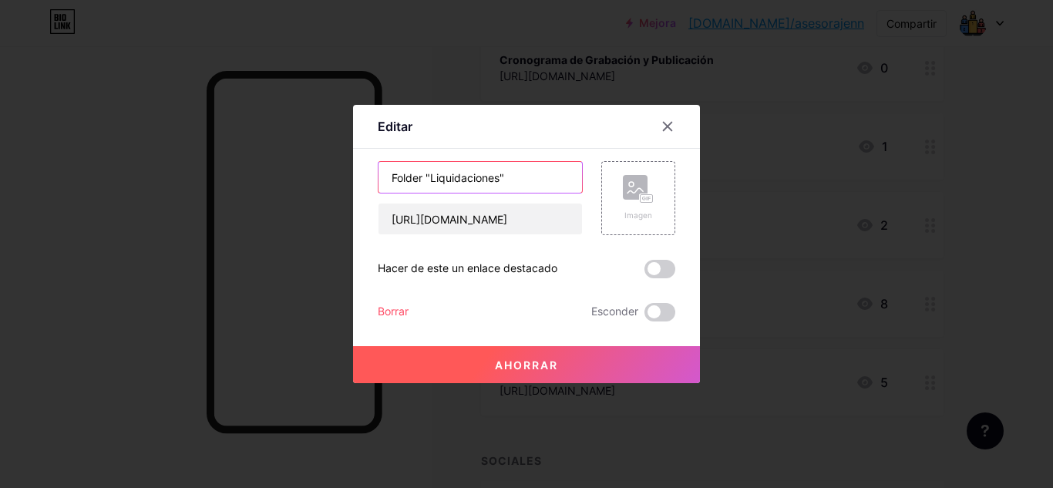
drag, startPoint x: 425, startPoint y: 174, endPoint x: 323, endPoint y: 181, distance: 102.0
click at [323, 181] on div "Editar Contenido YouTube Reproduce videos de YouTube sin salir de tu página. AG…" at bounding box center [526, 244] width 1053 height 488
click at [397, 178] on input ""Liquidaciones"" at bounding box center [481, 177] width 204 height 31
click at [470, 178] on input "Liquidaciones"" at bounding box center [481, 177] width 204 height 31
type input "Liquidaciones"
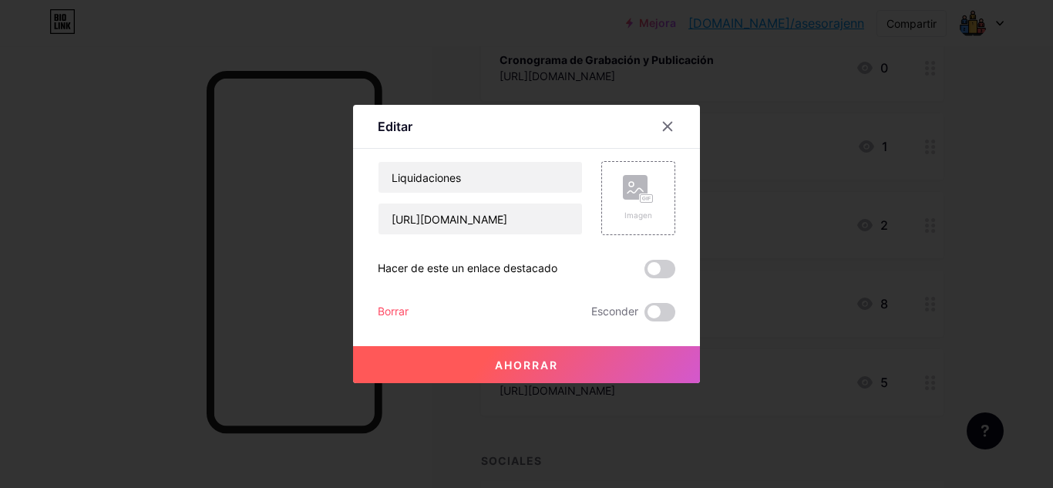
click at [547, 359] on font "Ahorrar" at bounding box center [526, 365] width 63 height 13
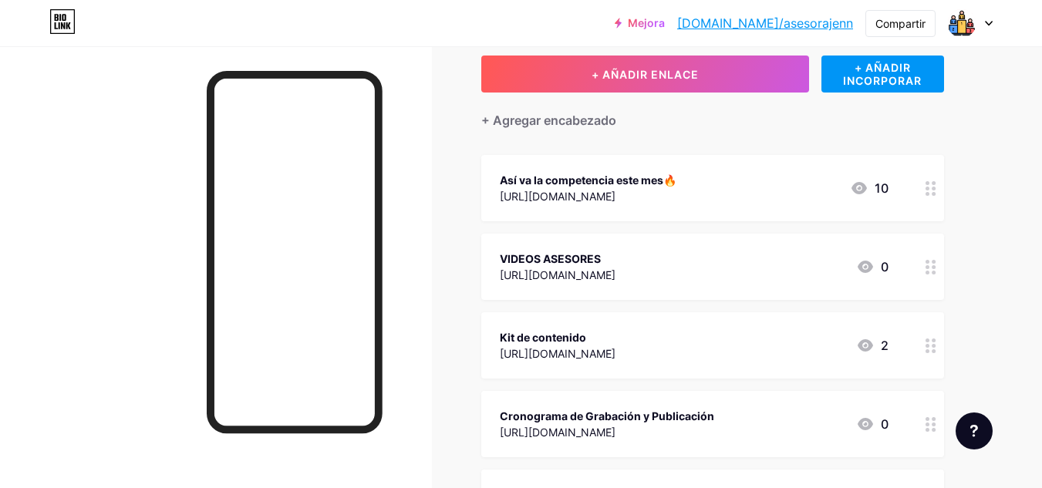
scroll to position [0, 0]
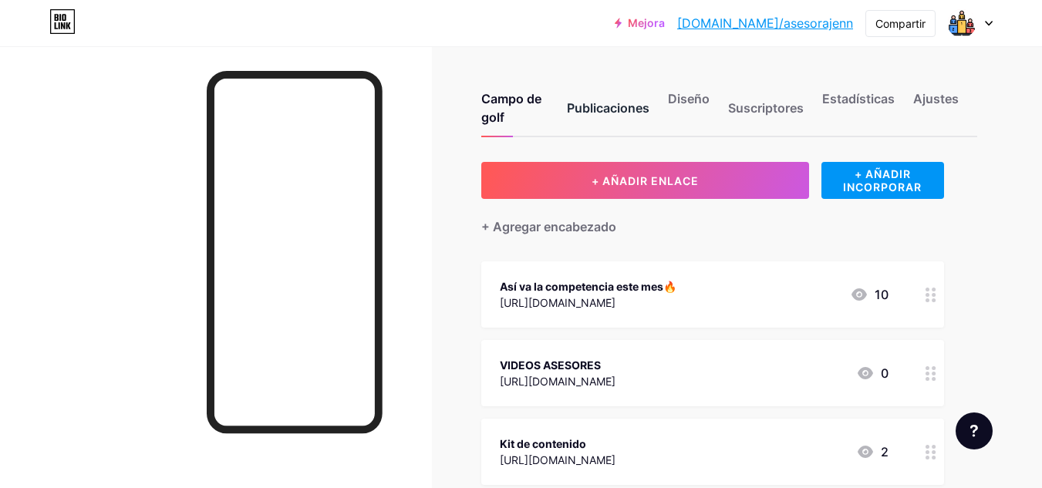
click at [591, 116] on font "Publicaciones" at bounding box center [608, 108] width 83 height 19
click at [699, 89] on div "Diseño" at bounding box center [689, 112] width 42 height 46
click at [979, 15] on div at bounding box center [970, 23] width 45 height 28
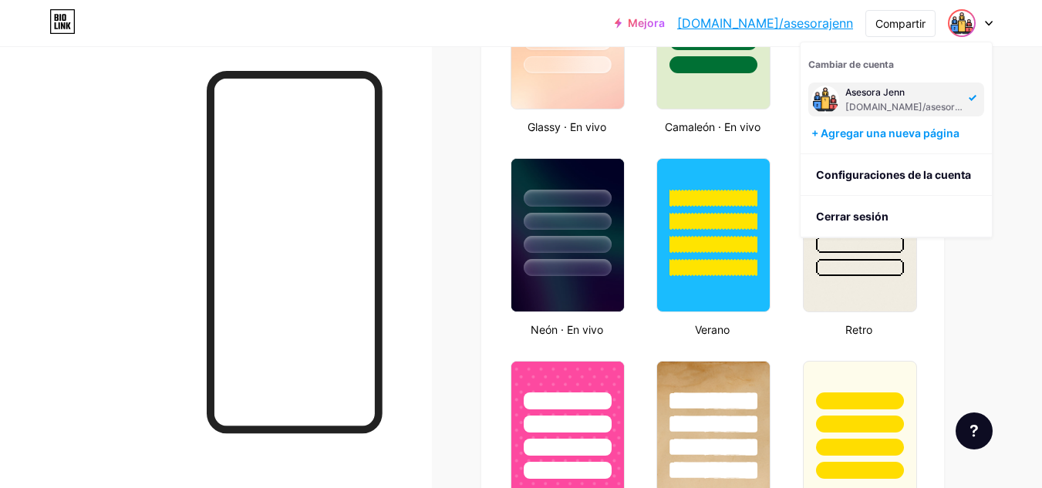
scroll to position [925, 0]
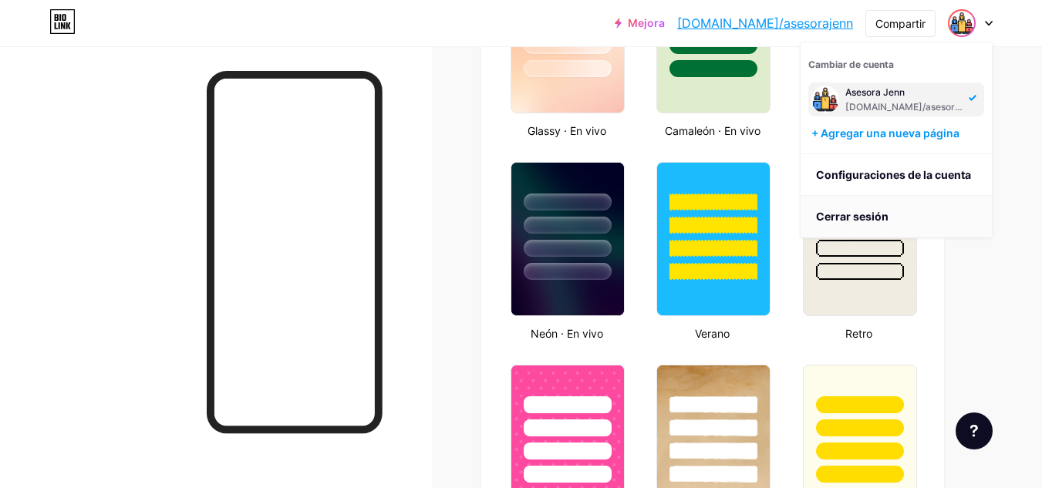
click at [882, 211] on font "Cerrar sesión" at bounding box center [852, 216] width 72 height 13
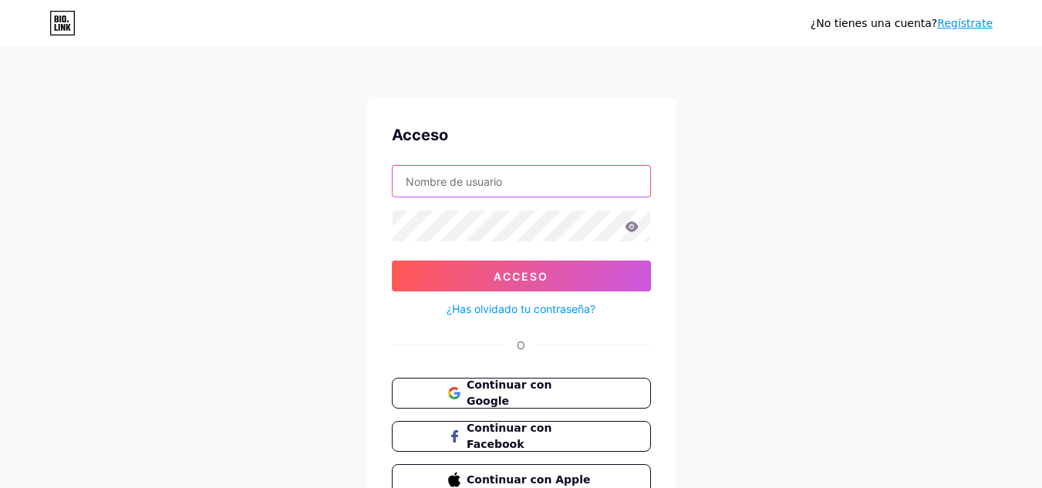
click at [443, 184] on input "text" at bounding box center [521, 181] width 258 height 31
type input "yeny.tramitesmigracion@gmail.com"
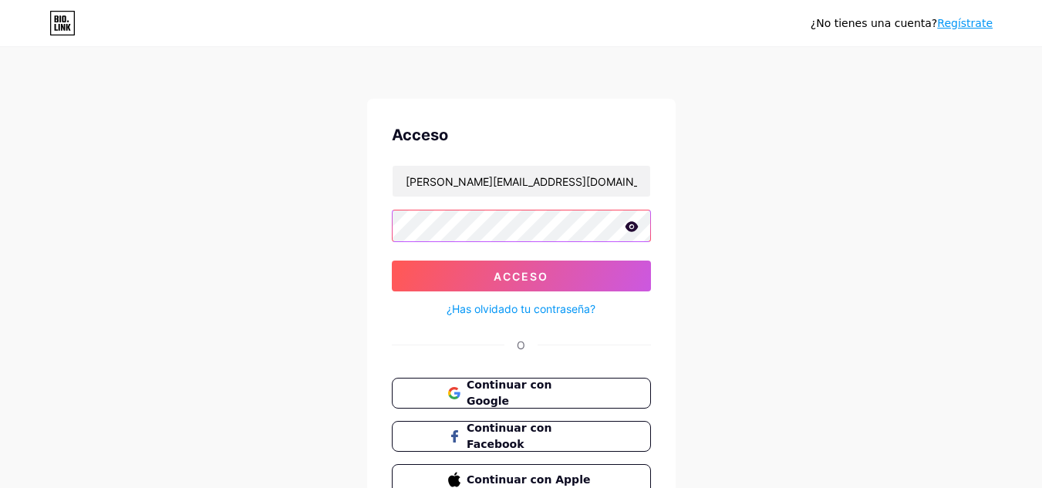
click at [392, 261] on button "Acceso" at bounding box center [521, 276] width 259 height 31
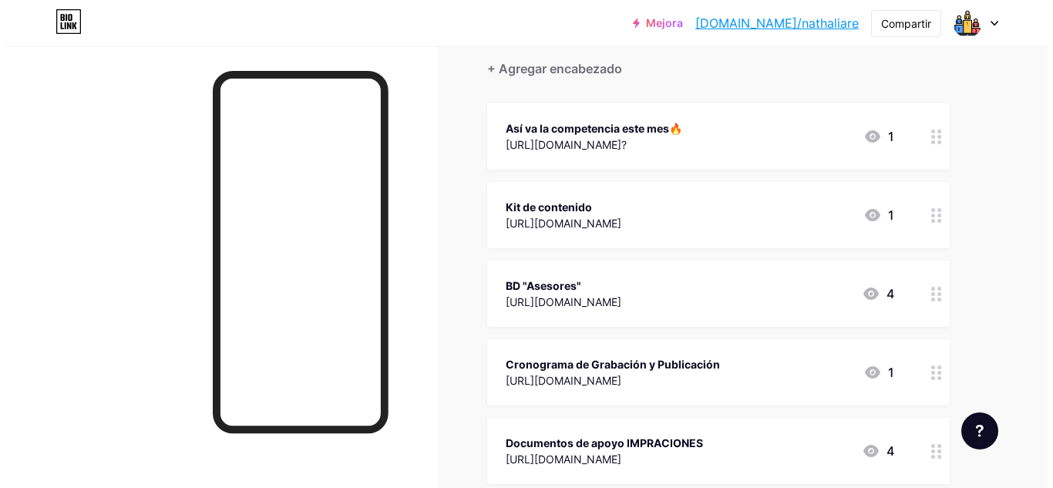
scroll to position [231, 0]
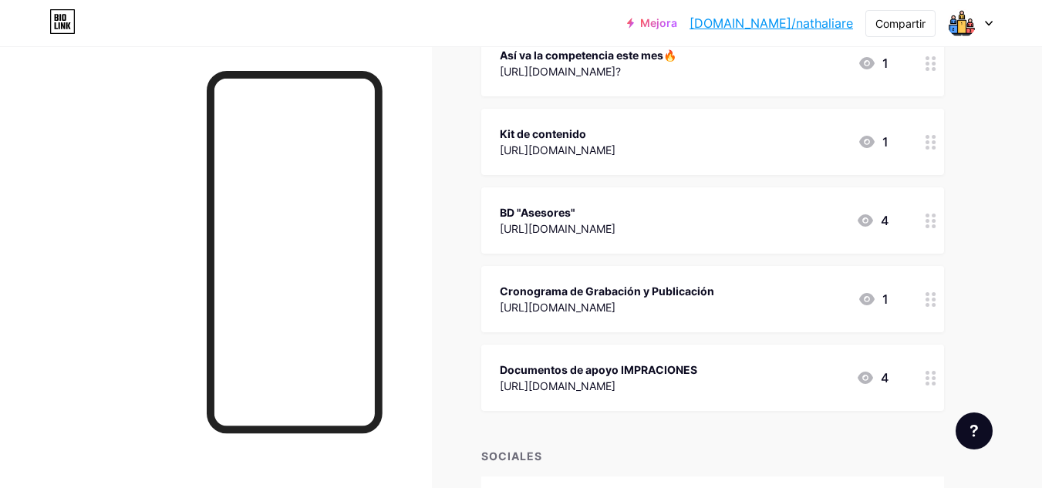
click at [693, 283] on div "Cronograma de Grabación y Publicación" at bounding box center [607, 291] width 214 height 16
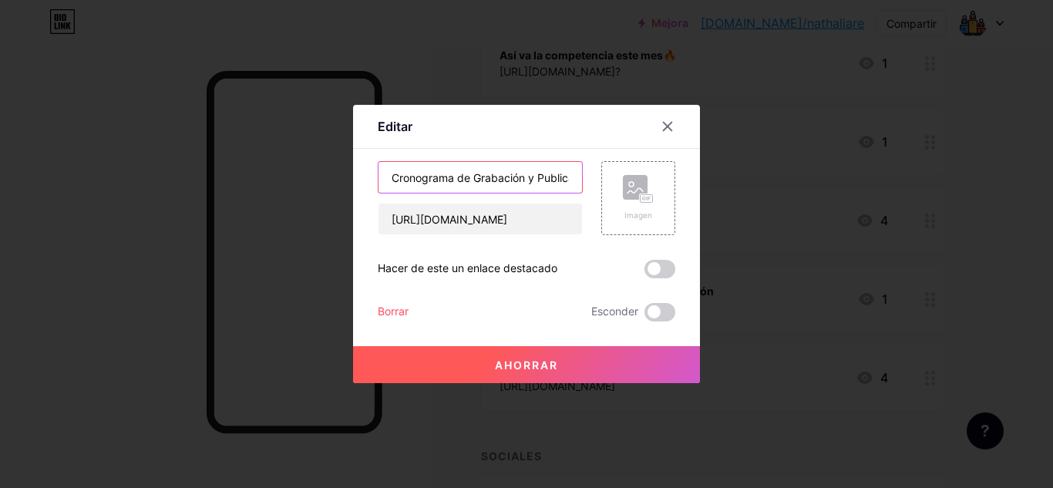
click at [526, 186] on input "Cronograma de Grabación y Publicación" at bounding box center [481, 177] width 204 height 31
type input "BD ([PERSON_NAME])"
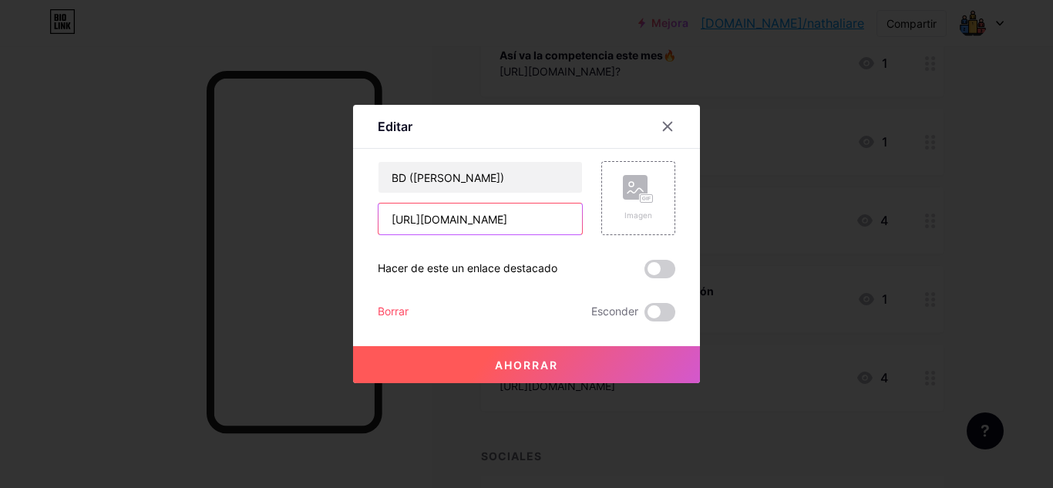
click at [513, 217] on input "https://docs.google.com/spreadsheets/d/1y37PoCWAqY7AyHyQehoAJxdrIQtgU9XtE7-YJdy…" at bounding box center [481, 219] width 204 height 31
paste input "Y-UJ_t7PBdzIlfe4DUmCpYo64O6xKflqeVoV40lCeXI/edit?gid=2091449622#gid=2091449622"
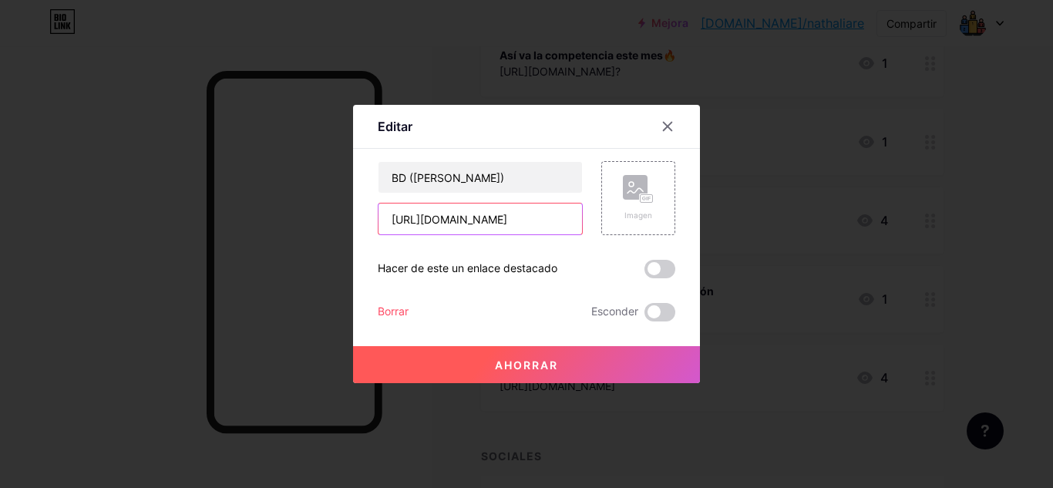
type input "[URL][DOMAIN_NAME]"
click at [530, 368] on font "Ahorrar" at bounding box center [526, 365] width 63 height 13
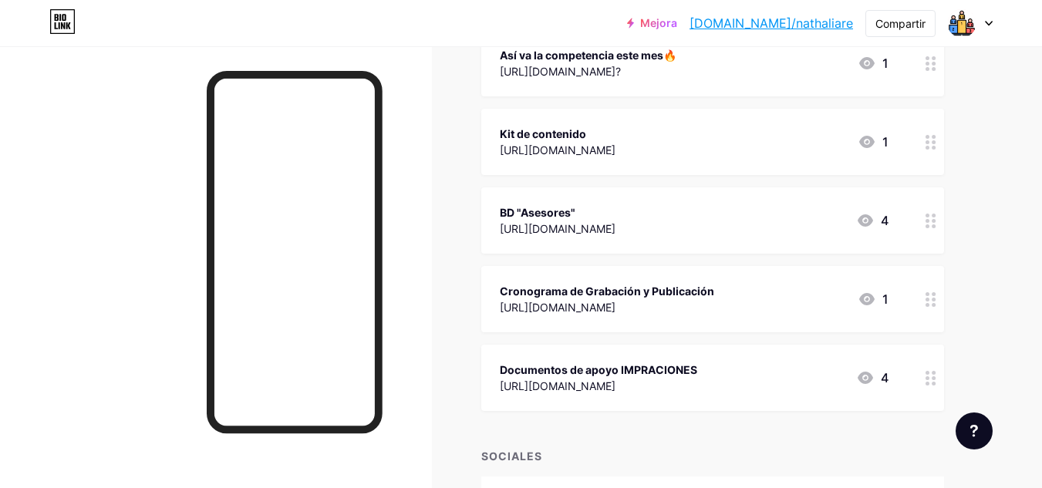
click at [571, 207] on font "BD "Asesores"" at bounding box center [538, 212] width 76 height 13
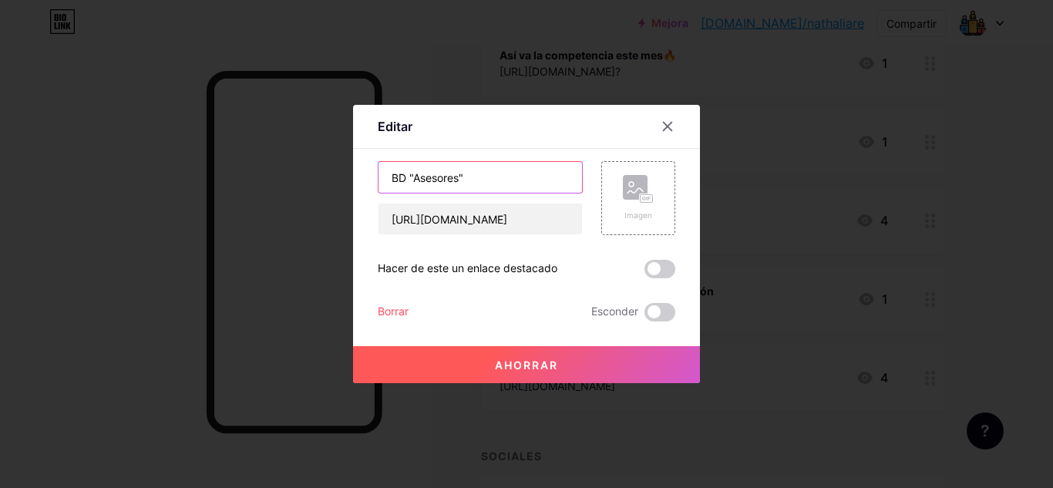
click at [483, 176] on input "BD "Asesores"" at bounding box center [481, 177] width 204 height 31
drag, startPoint x: 483, startPoint y: 176, endPoint x: 411, endPoint y: 177, distance: 72.5
click at [411, 177] on input "BD "Asesores"" at bounding box center [481, 177] width 204 height 31
type input "BD (ZULE)"
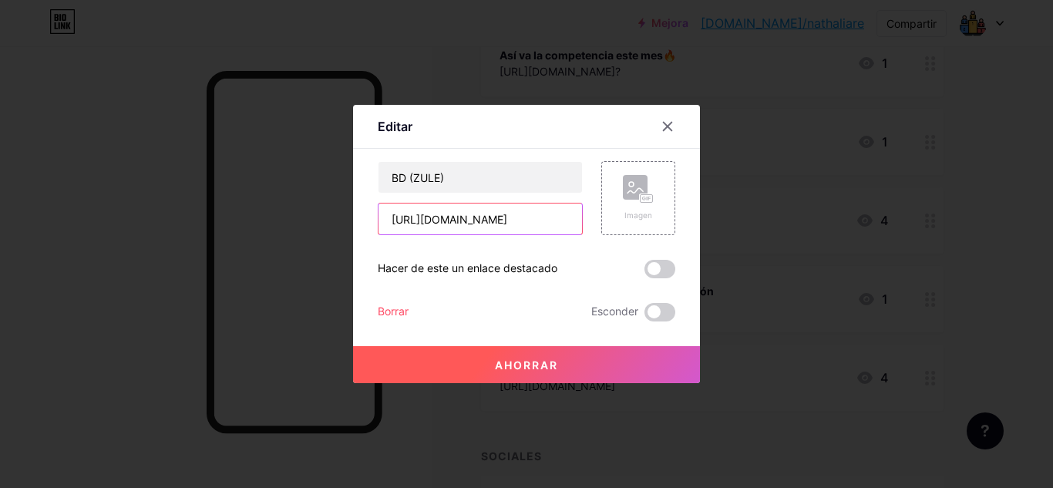
click at [523, 231] on input "https://docs.google.com/spreadsheets/d/1Y-UJ_t7PBdzIlfe4DUmCpYo64O6xKflqeVoV40l…" at bounding box center [481, 219] width 204 height 31
click at [537, 197] on div "BD (ZULE) https://docs.google.com/spreadsheets/d/1Y-UJ_t7PBdzIlfe4DUmCpYo64O6xK…" at bounding box center [480, 198] width 205 height 74
click at [540, 229] on input "https://docs.google.com/spreadsheets/d/1Y-UJ_t7PBdzIlfe4DUmCpYo64O6xKflqeVoV40l…" at bounding box center [481, 219] width 204 height 31
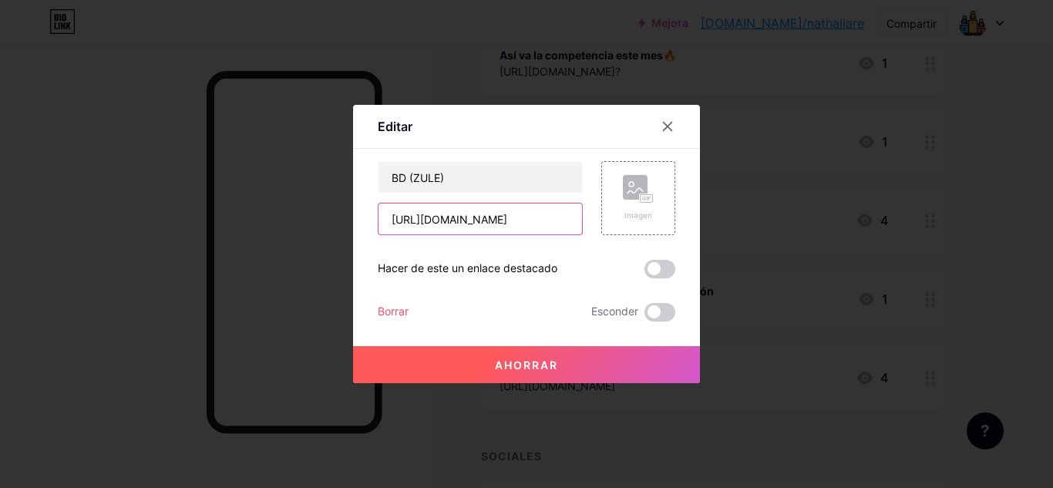
click at [546, 211] on input "https://docs.google.com/spreadsheets/d/1Y-UJ_t7PBdzIlfe4DUmCpYo64O6xKflqeVoV40l…" at bounding box center [481, 219] width 204 height 31
paste input "&fvid=324008068"
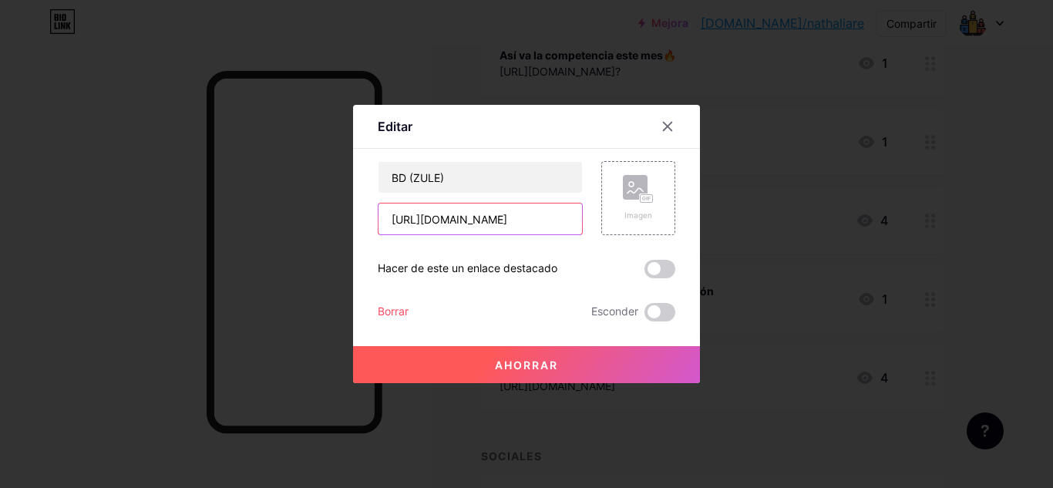
type input "[URL][DOMAIN_NAME]"
click at [528, 350] on button "Ahorrar" at bounding box center [526, 364] width 347 height 37
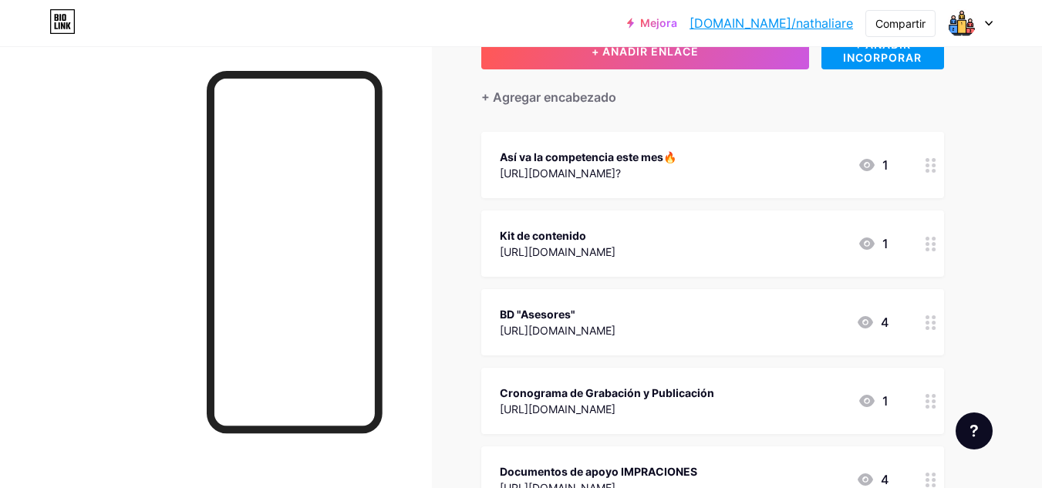
scroll to position [102, 0]
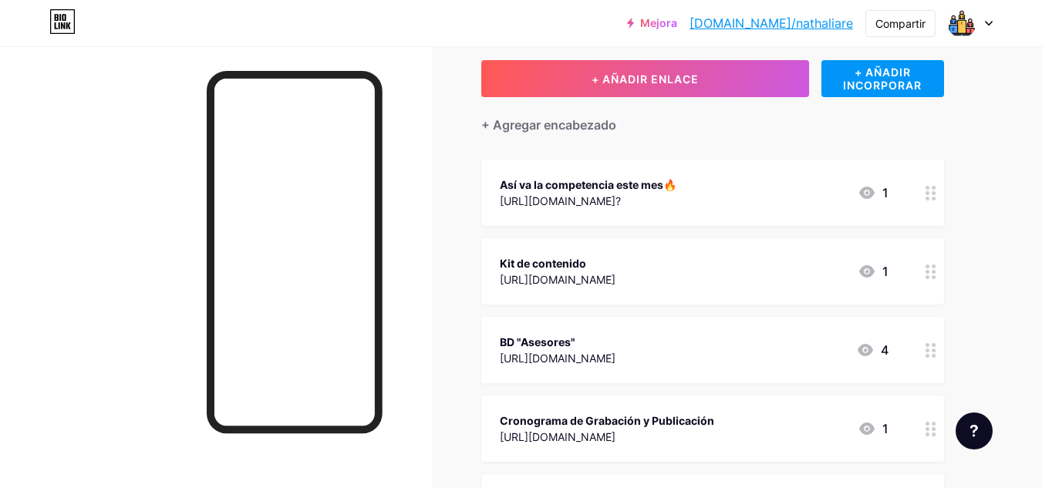
click at [989, 177] on div "Campo de golf Publicaciones Diseño Suscriptores Estadísticas Ajustes + AÑADIR E…" at bounding box center [521, 332] width 1042 height 776
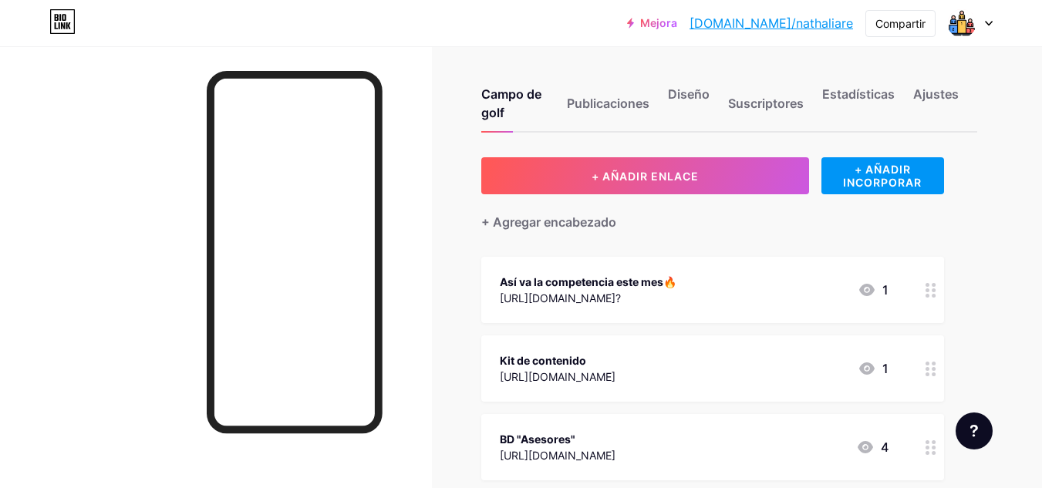
scroll to position [0, 0]
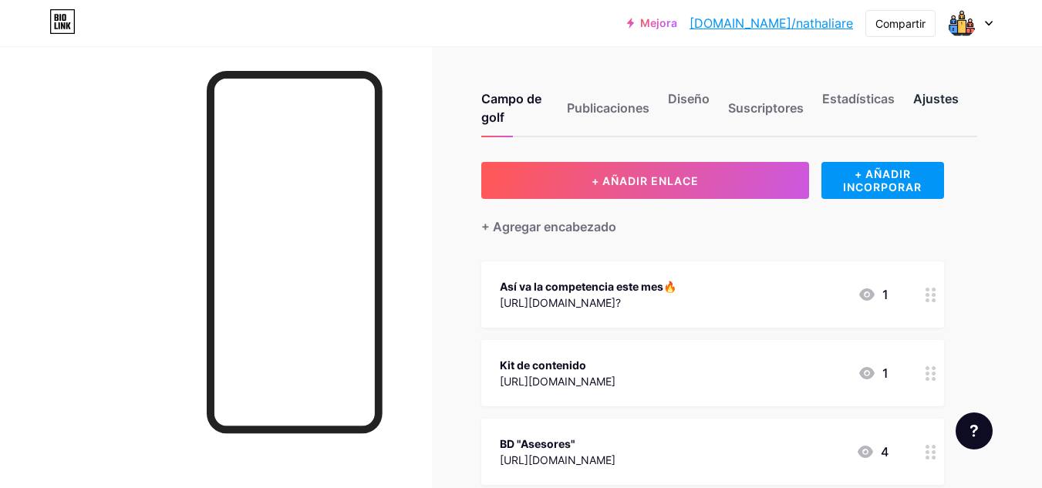
click at [935, 93] on font "Ajustes" at bounding box center [935, 98] width 45 height 15
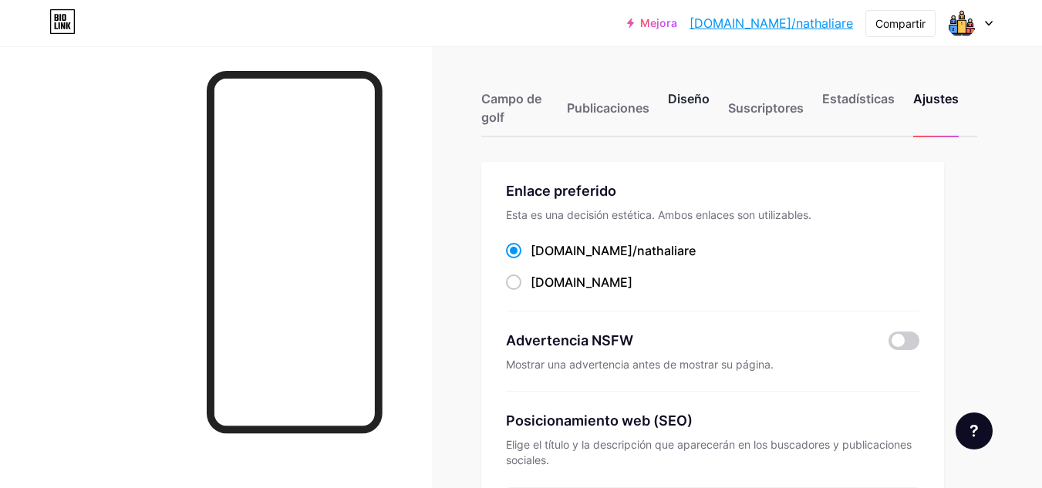
click at [699, 106] on font "Diseño" at bounding box center [689, 98] width 42 height 15
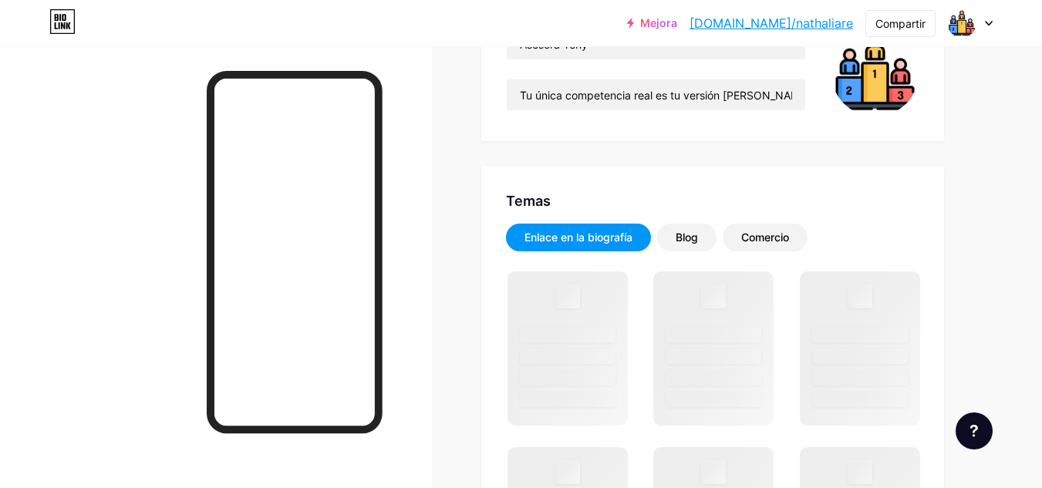
scroll to position [231, 0]
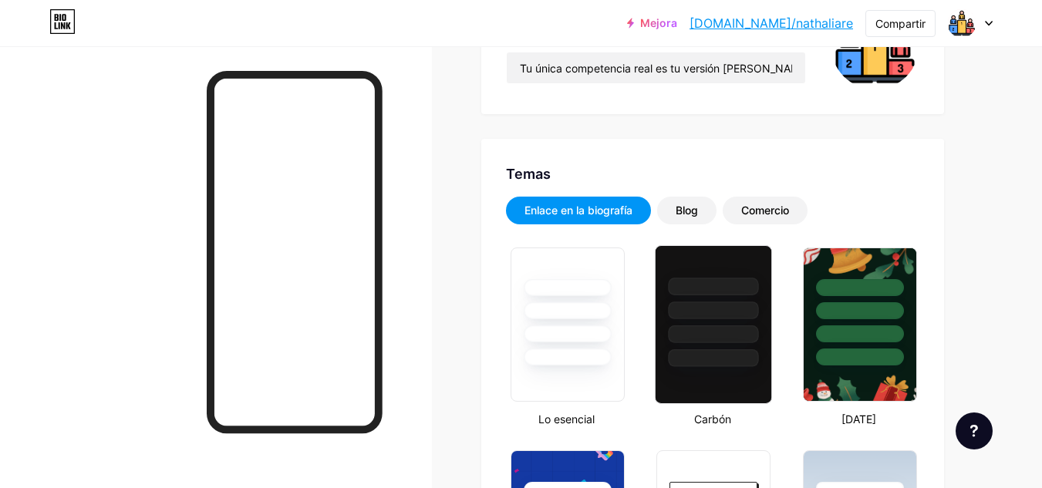
type input "#e4b9b9"
type input "#ffebeb"
type input "#000000"
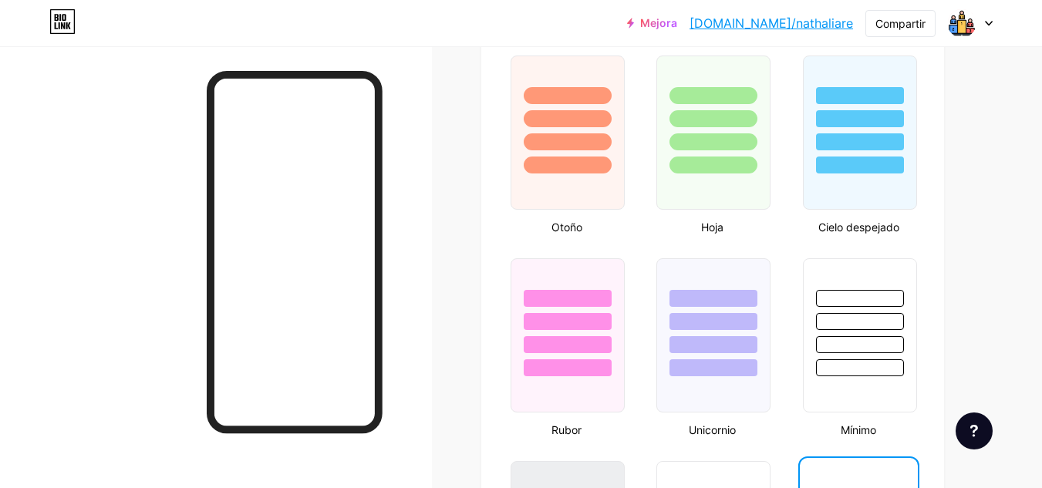
scroll to position [1465, 0]
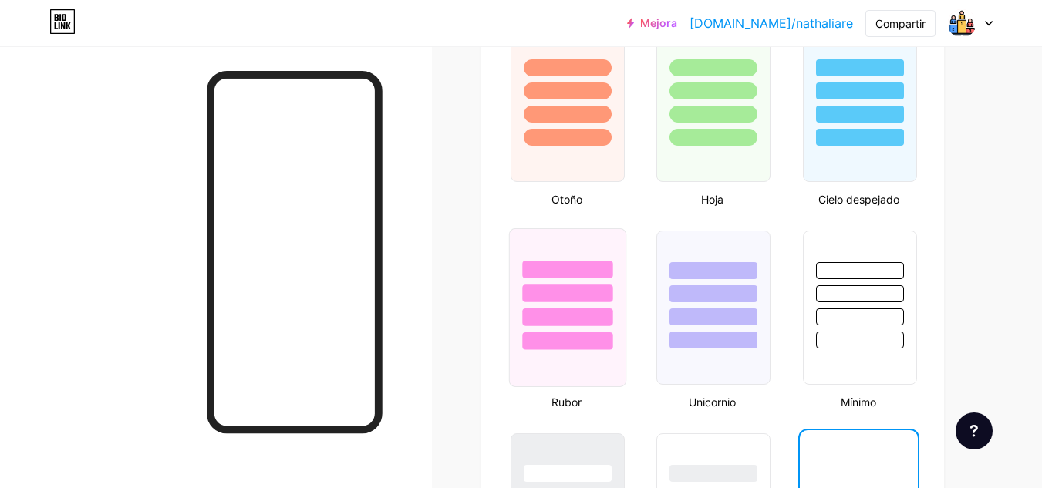
click at [588, 298] on div at bounding box center [567, 294] width 90 height 18
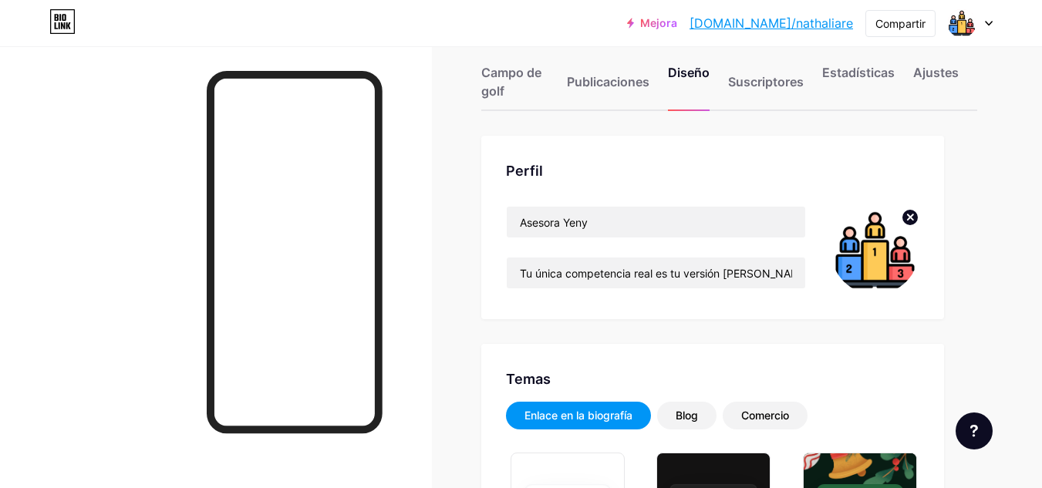
scroll to position [0, 0]
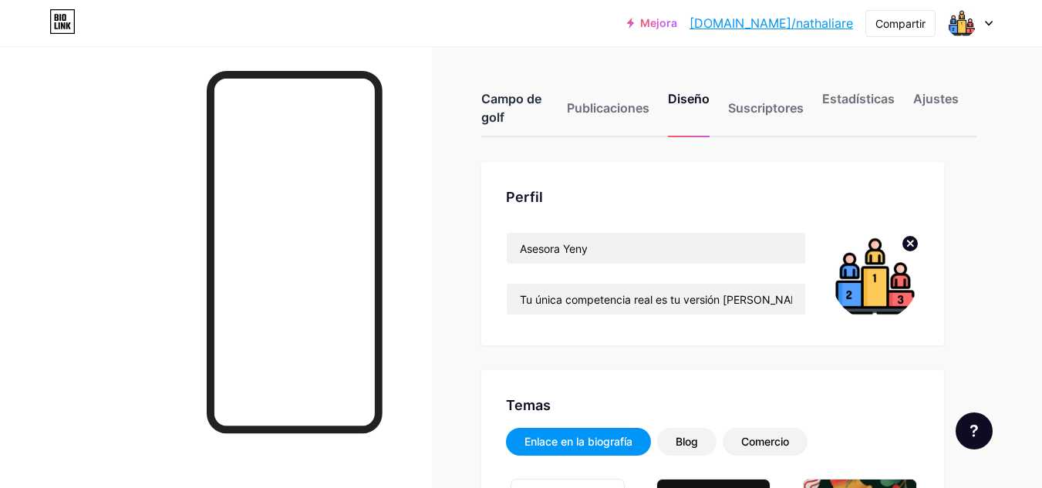
click at [510, 105] on font "Campo de golf" at bounding box center [511, 108] width 60 height 34
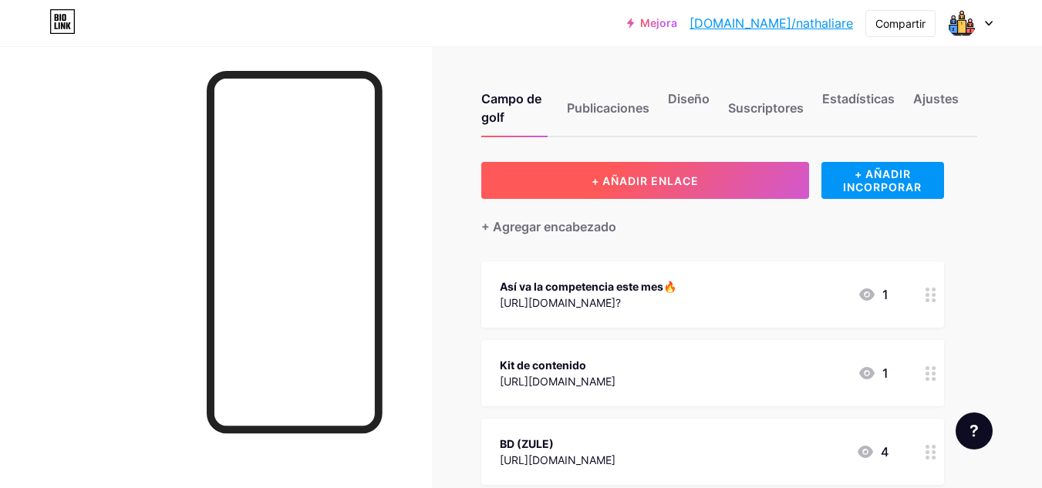
click at [688, 175] on font "+ AÑADIR ENLACE" at bounding box center [644, 180] width 107 height 13
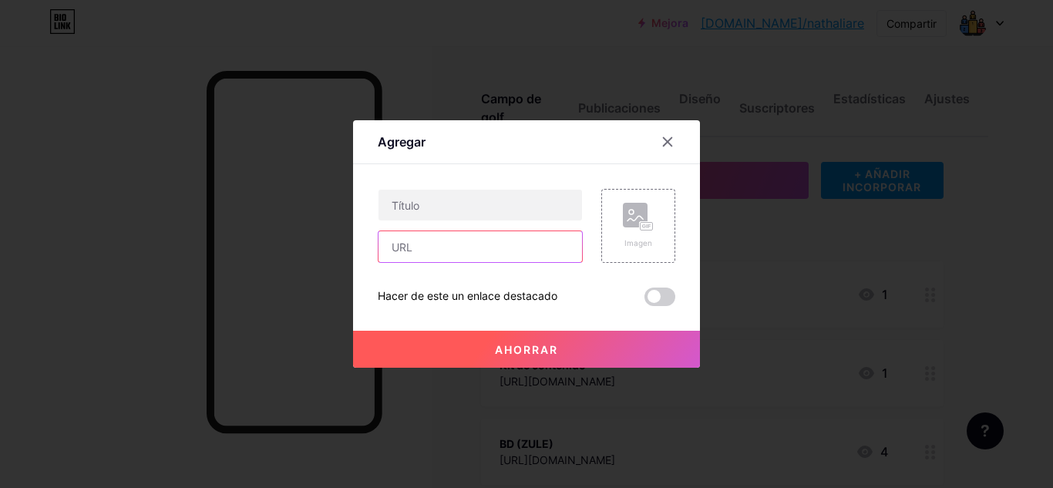
click at [418, 258] on input "text" at bounding box center [481, 246] width 204 height 31
paste input "https://docs.google.com/spreadsheets/d/13YtbTva6yxaW7yf8BCNXCa3e-qWRhgzRbTl4XAf…"
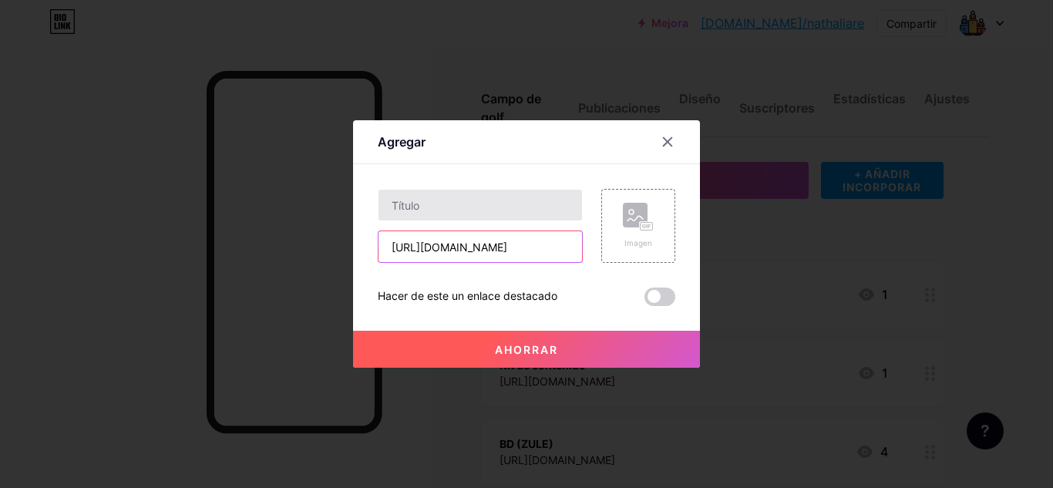
type input "https://docs.google.com/spreadsheets/d/13YtbTva6yxaW7yf8BCNXCa3e-qWRhgzRbTl4XAf…"
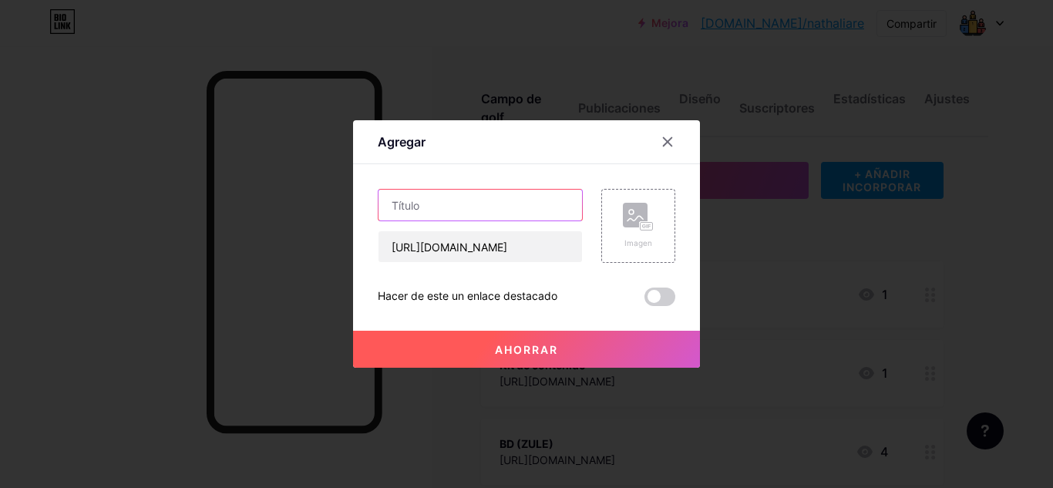
click at [433, 199] on input "text" at bounding box center [481, 205] width 204 height 31
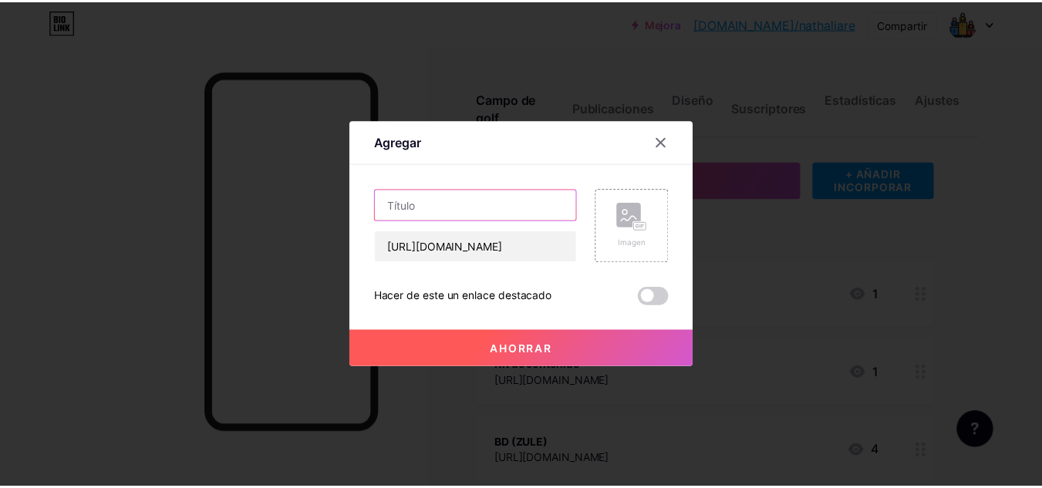
scroll to position [0, 0]
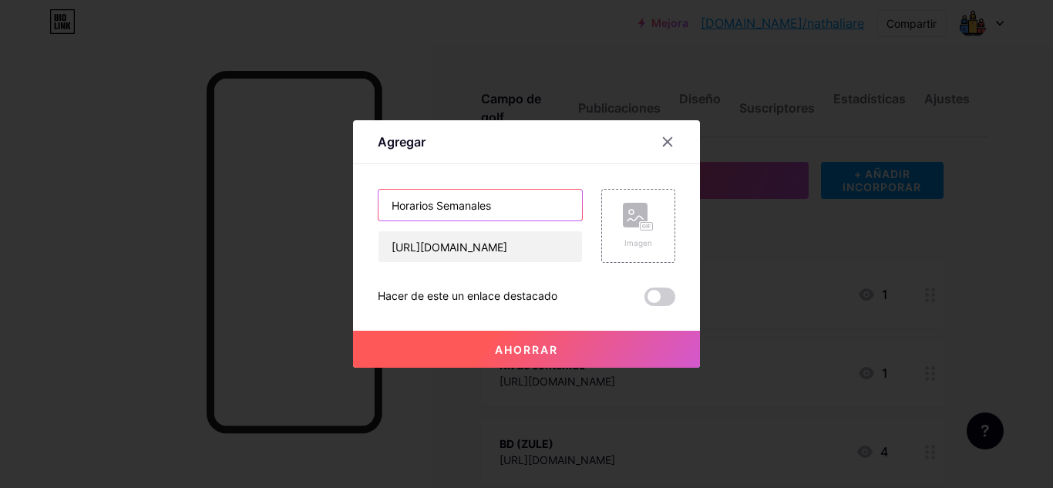
type input "Horarios Semanales"
click at [579, 334] on button "Ahorrar" at bounding box center [526, 349] width 347 height 37
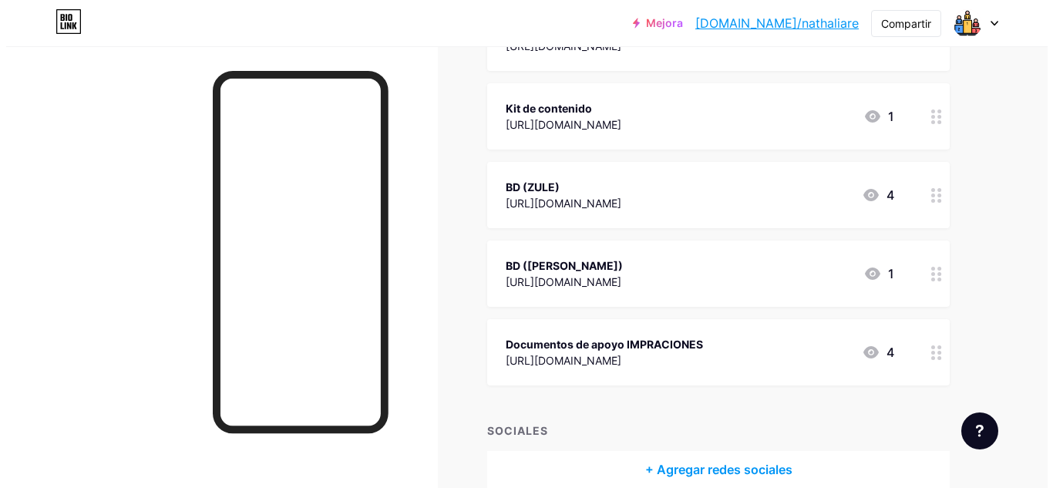
scroll to position [308, 0]
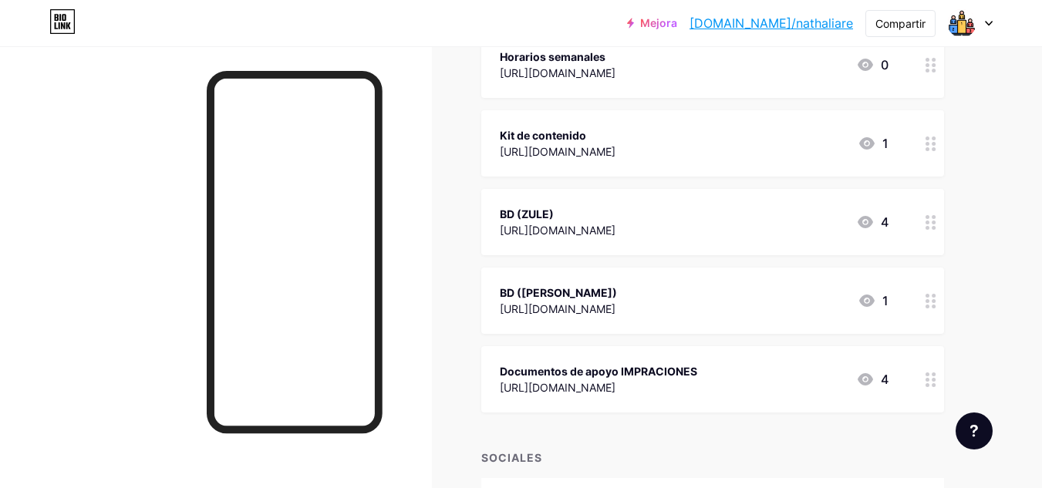
click at [672, 368] on font "Documentos de apoyo IMPRACIONES" at bounding box center [598, 371] width 197 height 13
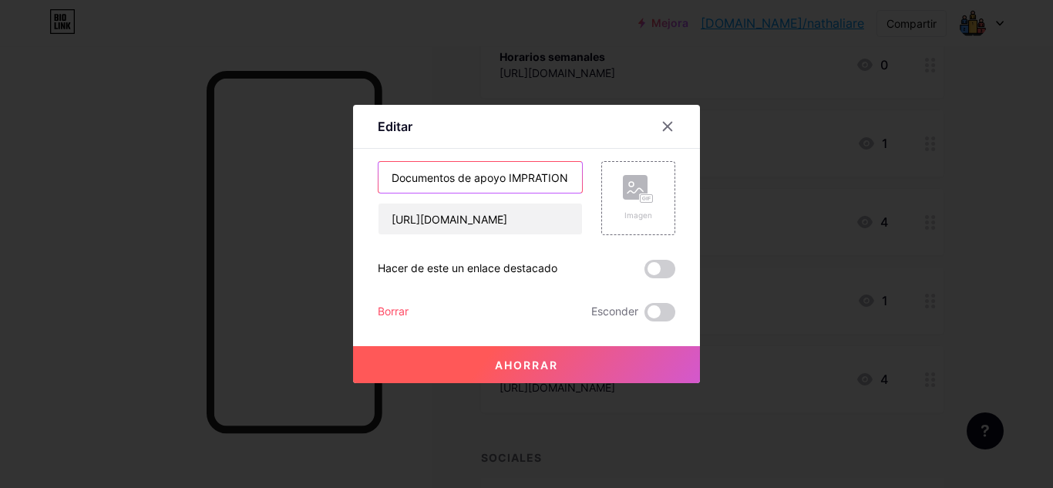
click at [569, 177] on input "Documentos de apoyo IMPRATIONS" at bounding box center [481, 177] width 204 height 31
click at [506, 174] on input "Documentos de apoyo IMPRATION)S" at bounding box center [481, 177] width 204 height 31
type input "Documentos de apoyo (IMPRATION)S"
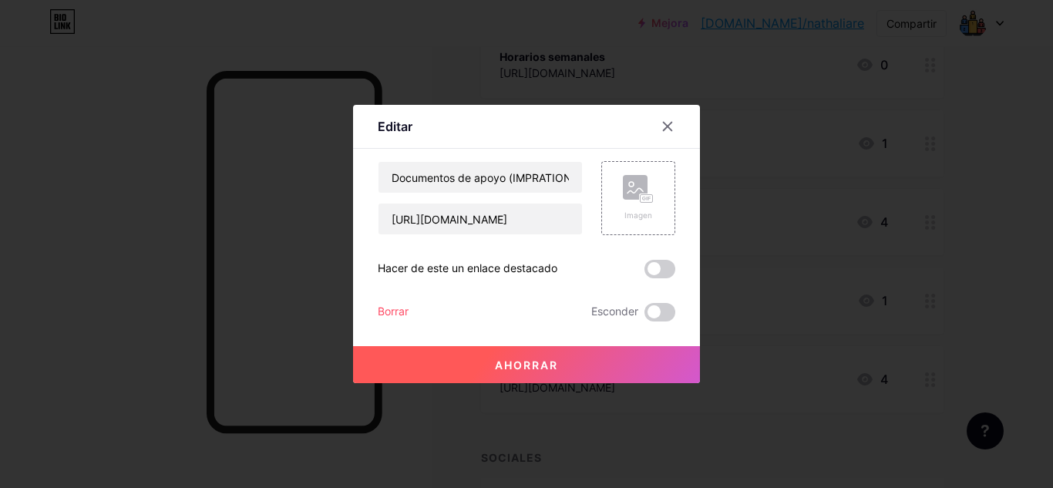
click at [552, 371] on font "Ahorrar" at bounding box center [526, 365] width 63 height 13
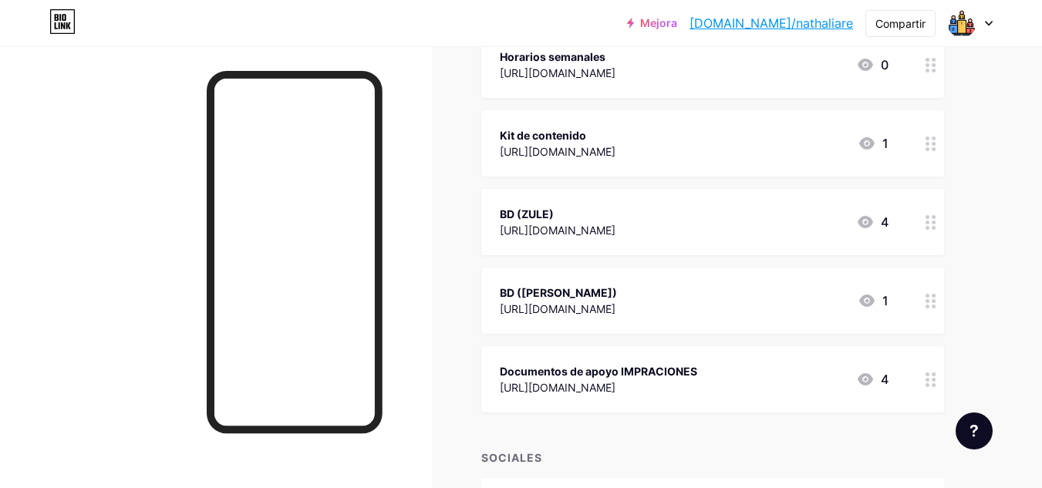
click at [654, 367] on font "Documentos de apoyo IMPRACIONES" at bounding box center [598, 371] width 197 height 13
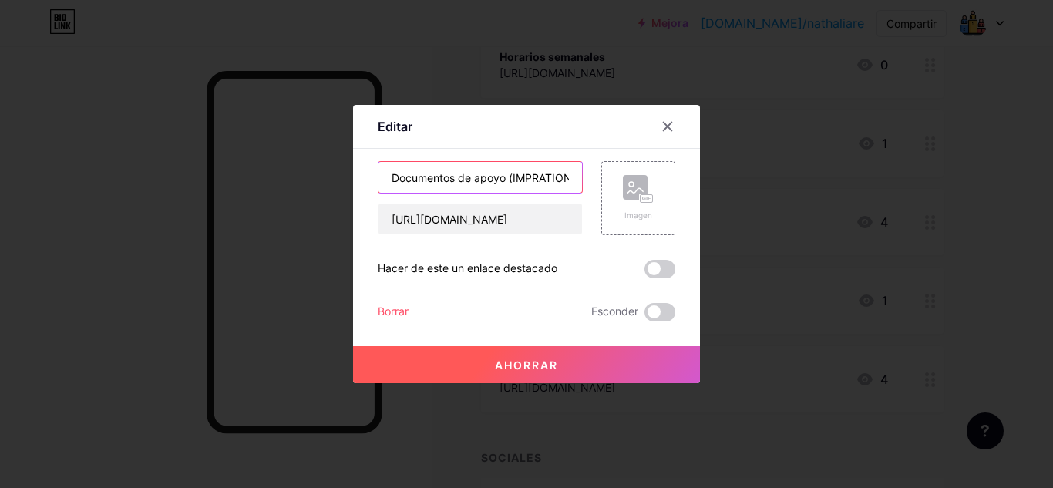
click at [543, 184] on input "Documentos de apoyo (IMPRATION)S" at bounding box center [481, 177] width 204 height 31
click at [565, 173] on input "Documentos de apoyo (IMPRATION)" at bounding box center [481, 177] width 204 height 31
type input "Documentos de apoyo (IMPRATIONS)"
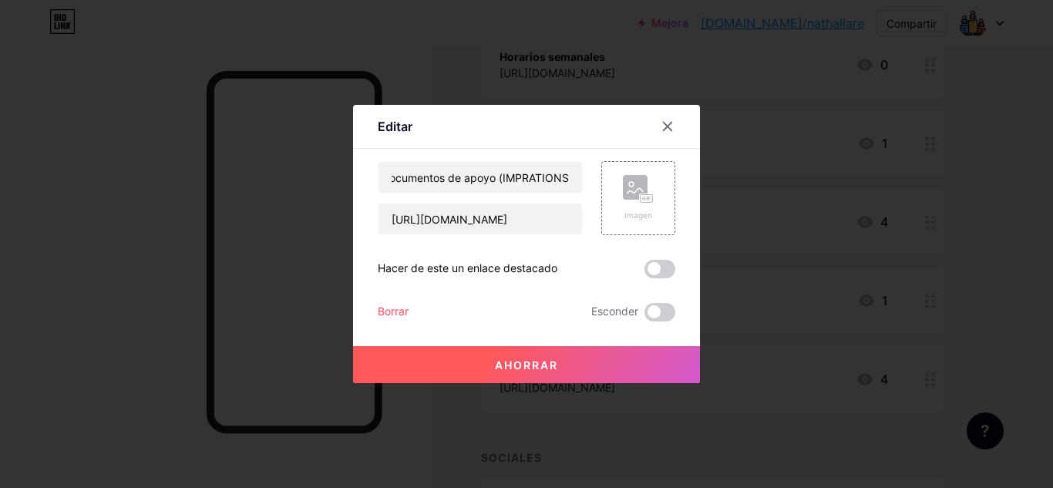
click at [591, 348] on button "Ahorrar" at bounding box center [526, 364] width 347 height 37
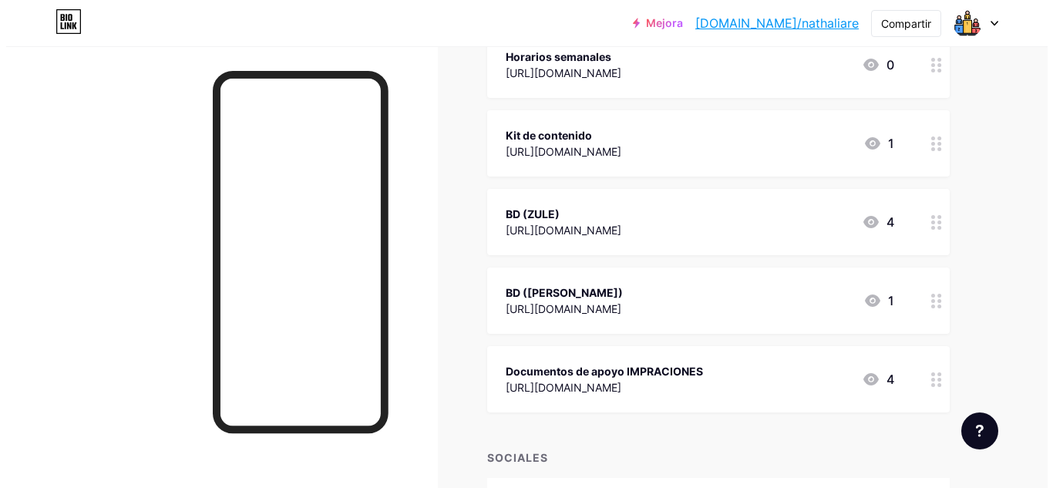
scroll to position [0, 0]
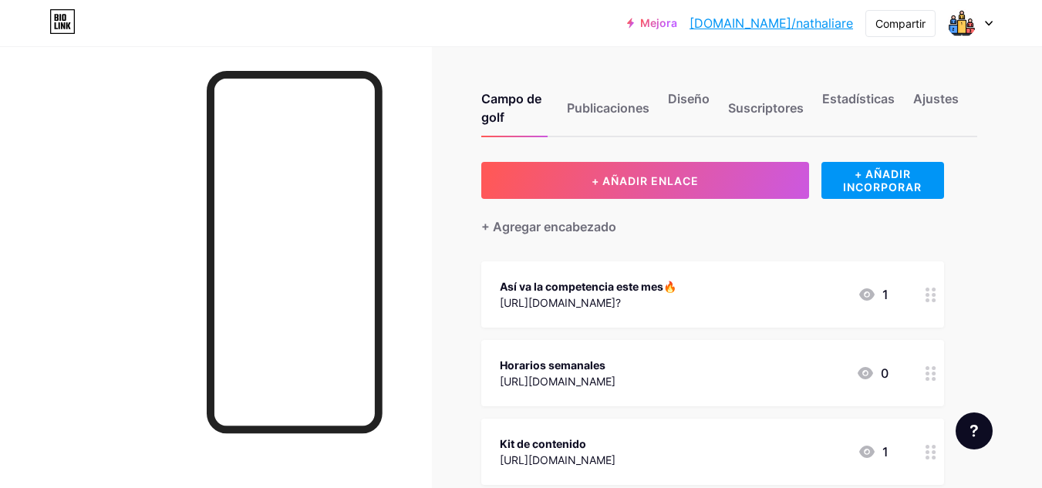
click at [548, 210] on div "+ Agregar encabezado" at bounding box center [712, 218] width 463 height 38
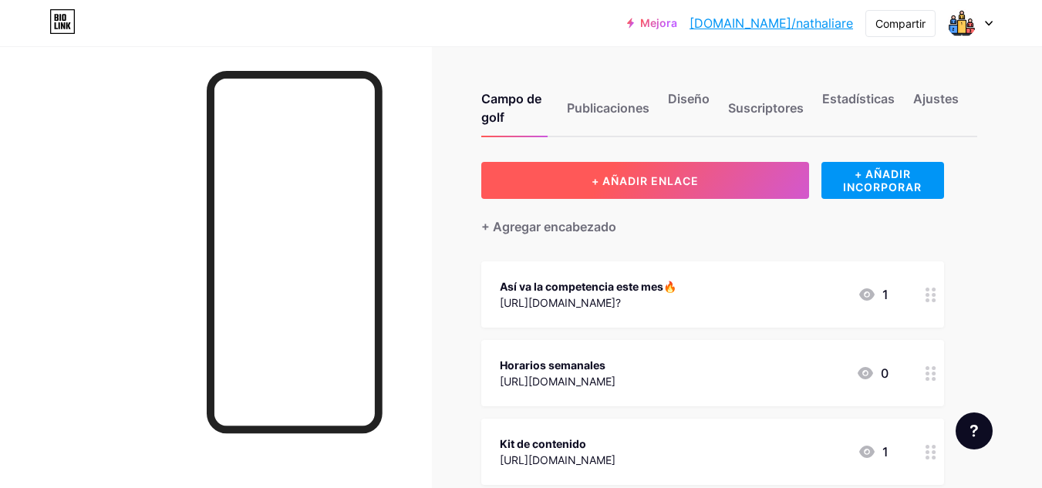
click at [551, 194] on button "+ AÑADIR ENLACE" at bounding box center [645, 180] width 328 height 37
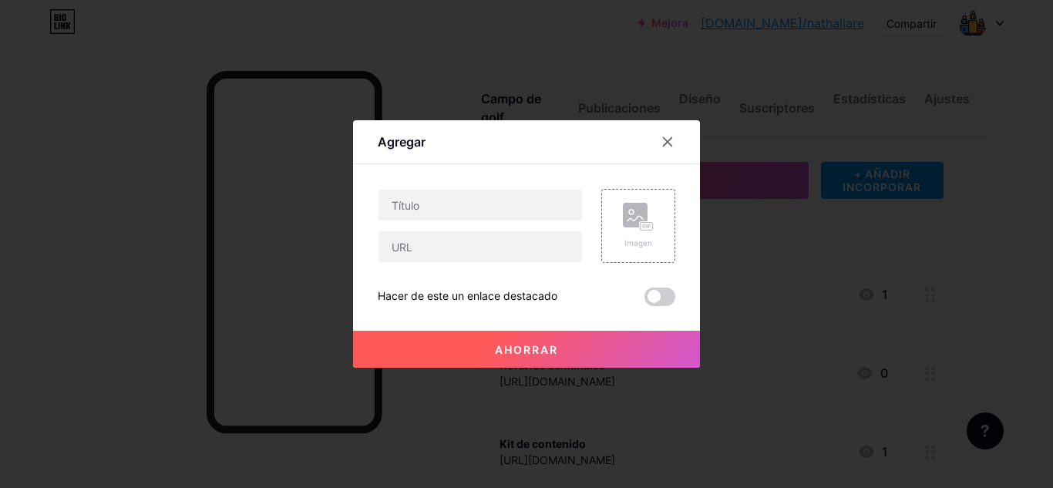
click at [488, 221] on div at bounding box center [480, 226] width 205 height 74
click at [490, 204] on input "text" at bounding box center [481, 205] width 204 height 31
click at [446, 248] on input "text" at bounding box center [481, 246] width 204 height 31
paste input "[URL][DOMAIN_NAME]"
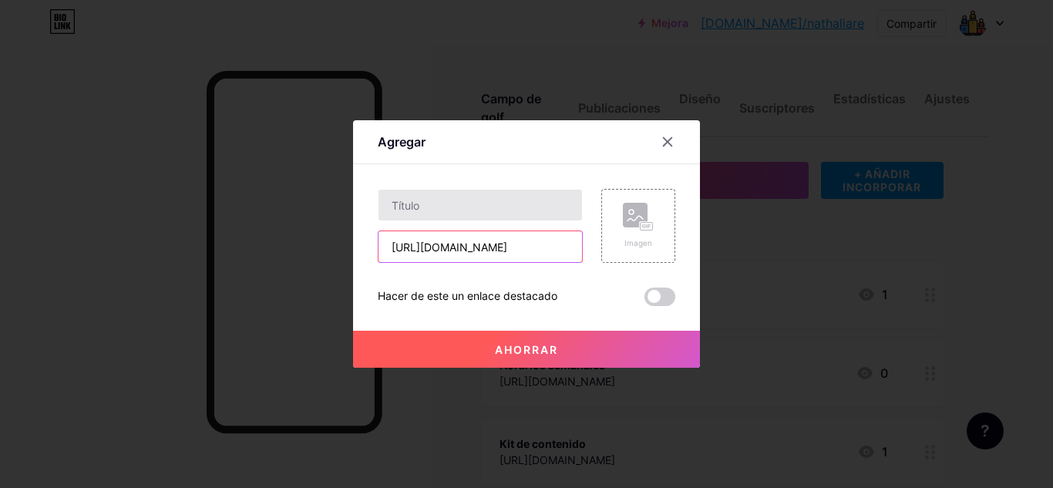
type input "[URL][DOMAIN_NAME]"
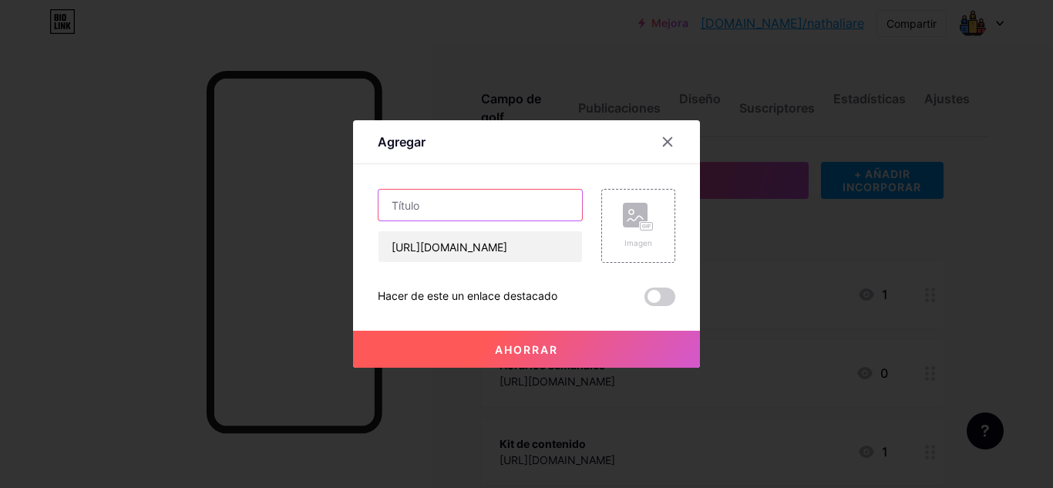
click at [452, 211] on input "text" at bounding box center [481, 205] width 204 height 31
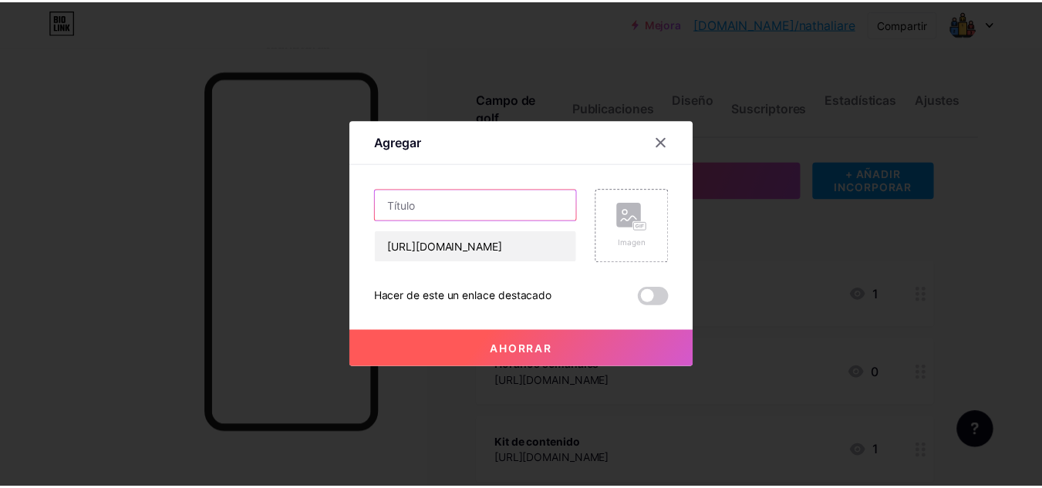
scroll to position [0, 0]
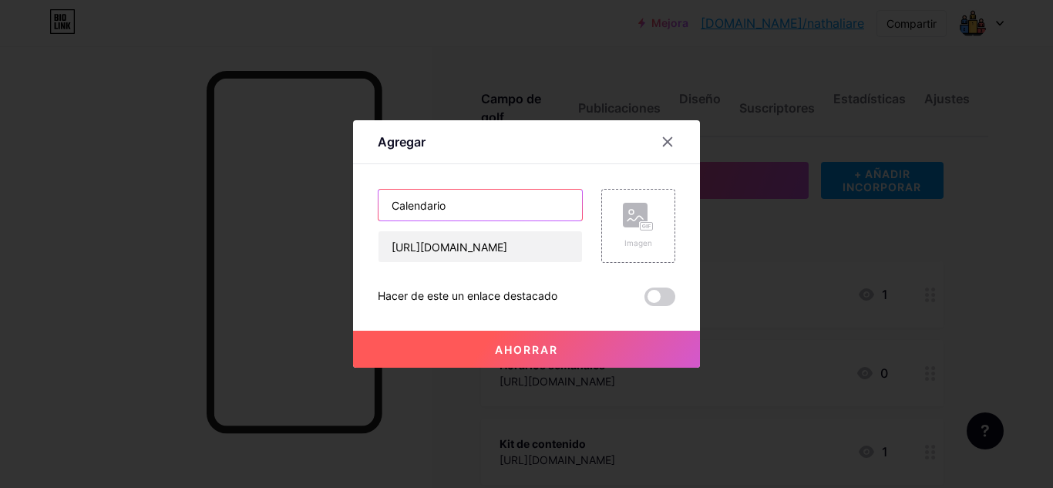
type input "Calendario"
click at [542, 344] on font "Ahorrar" at bounding box center [526, 349] width 63 height 13
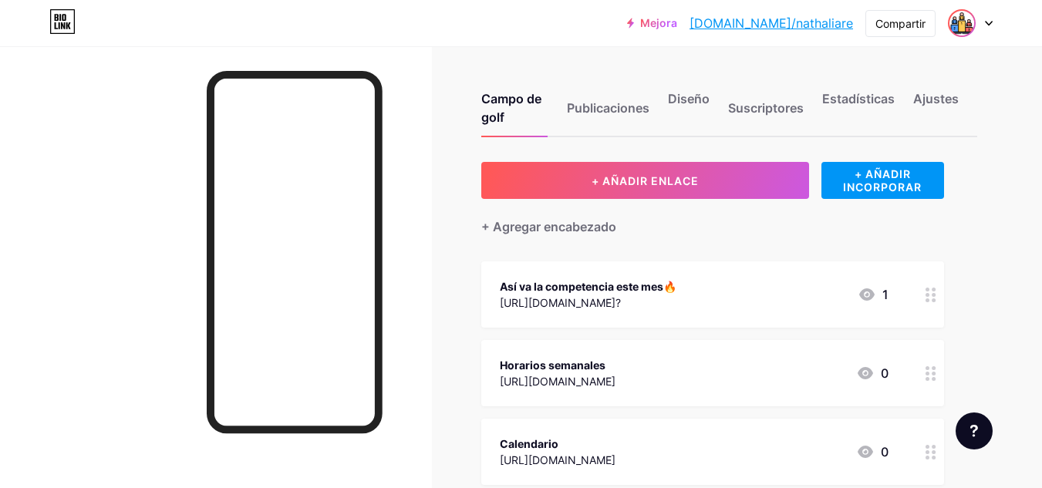
click at [957, 28] on img at bounding box center [961, 23] width 25 height 25
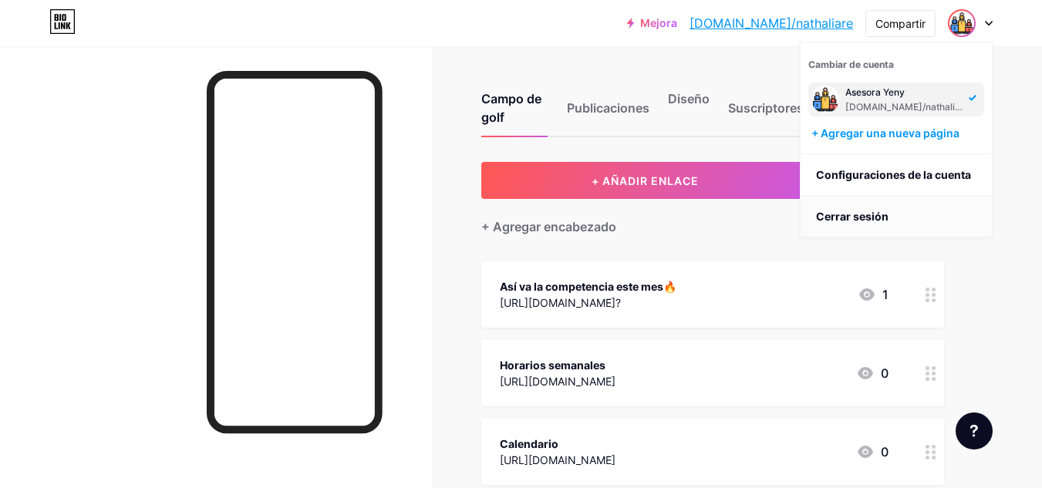
click at [891, 207] on li "Cerrar sesión" at bounding box center [895, 217] width 191 height 42
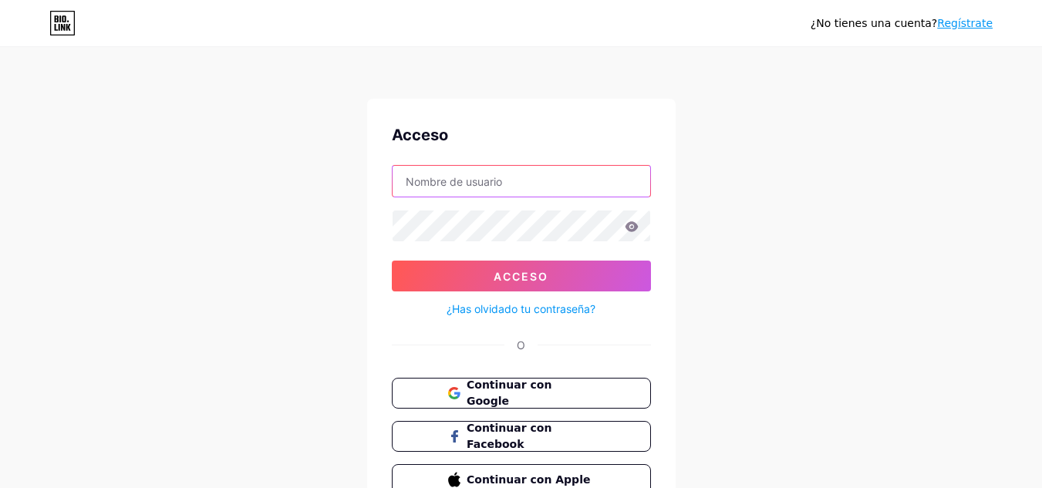
click at [467, 176] on input "text" at bounding box center [521, 181] width 258 height 31
type input "[EMAIL_ADDRESS][DOMAIN_NAME]"
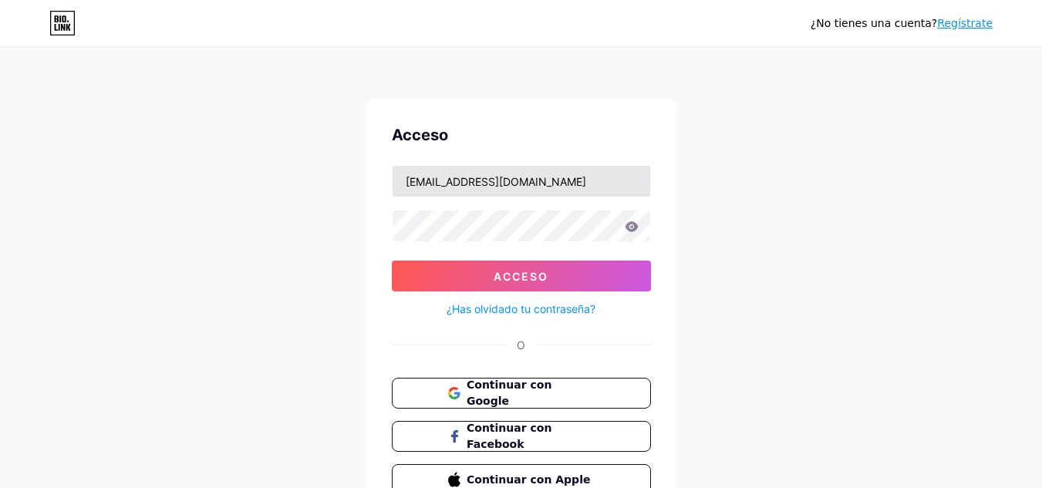
click at [522, 275] on font "Acceso" at bounding box center [520, 276] width 55 height 13
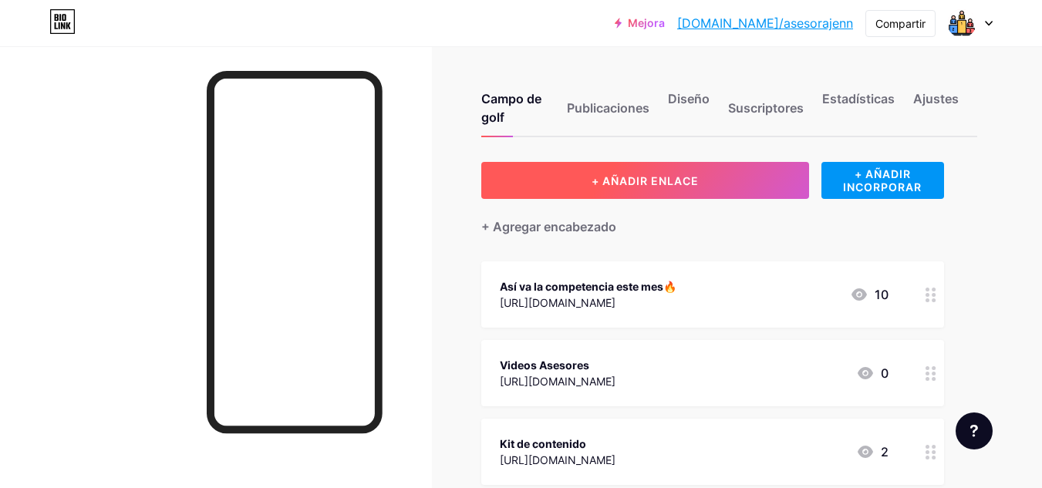
click at [615, 179] on font "+ AÑADIR ENLACE" at bounding box center [644, 180] width 107 height 13
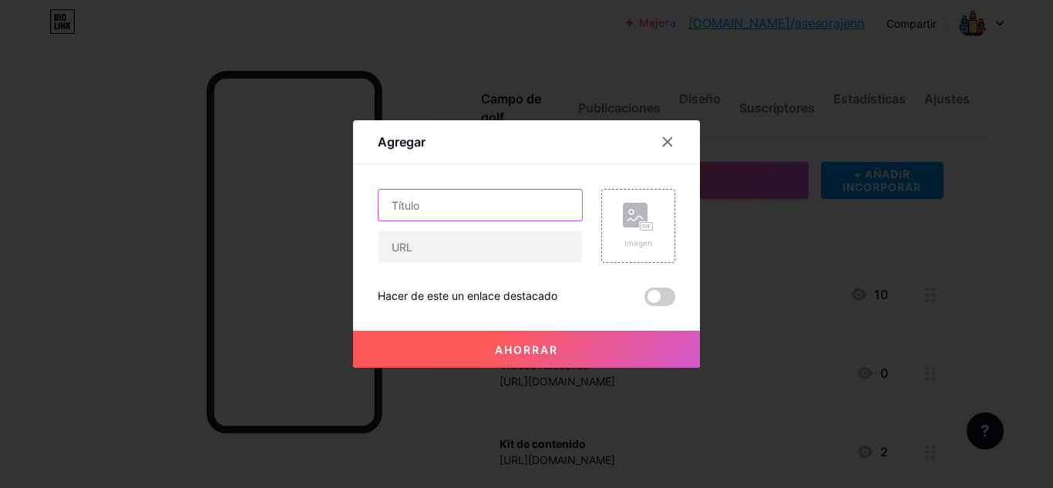
click at [490, 197] on input "text" at bounding box center [481, 205] width 204 height 31
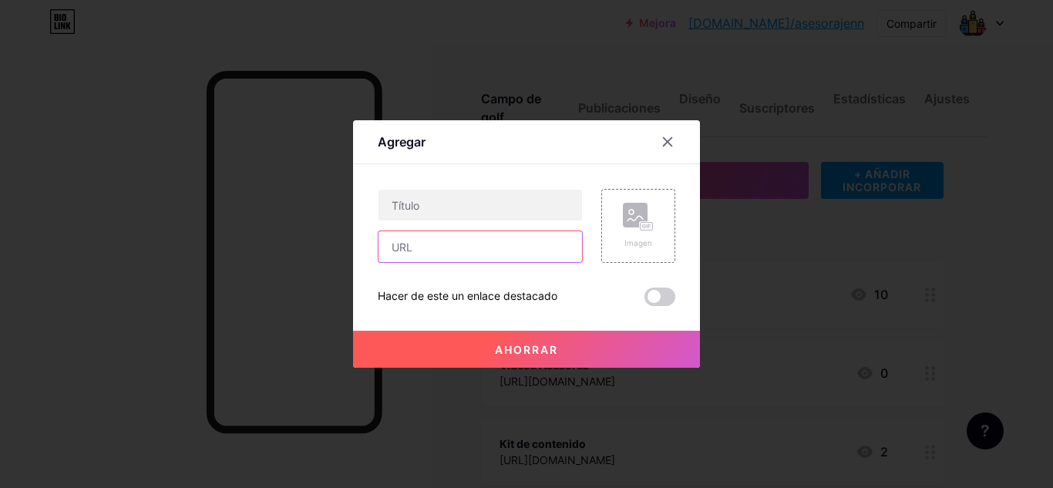
click at [479, 256] on input "text" at bounding box center [481, 246] width 204 height 31
paste input "[URL][DOMAIN_NAME]"
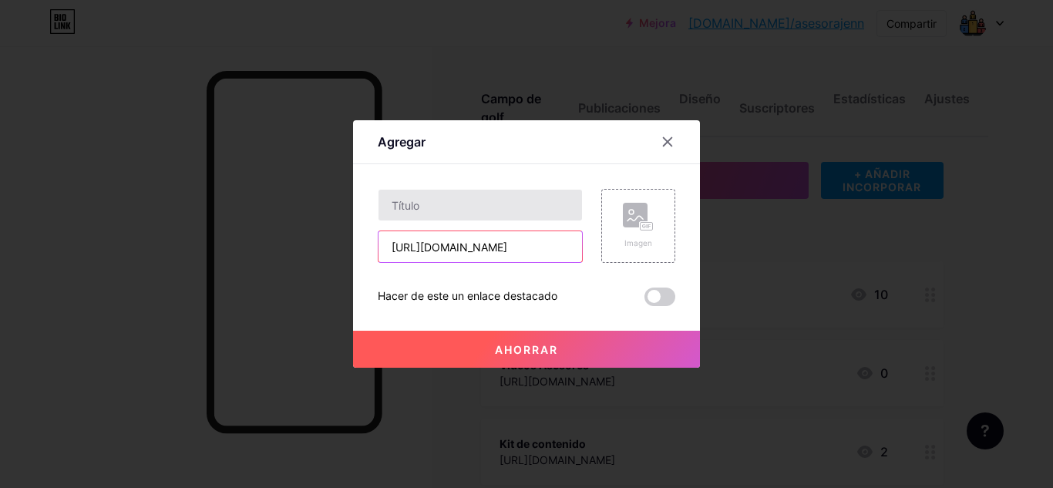
type input "[URL][DOMAIN_NAME]"
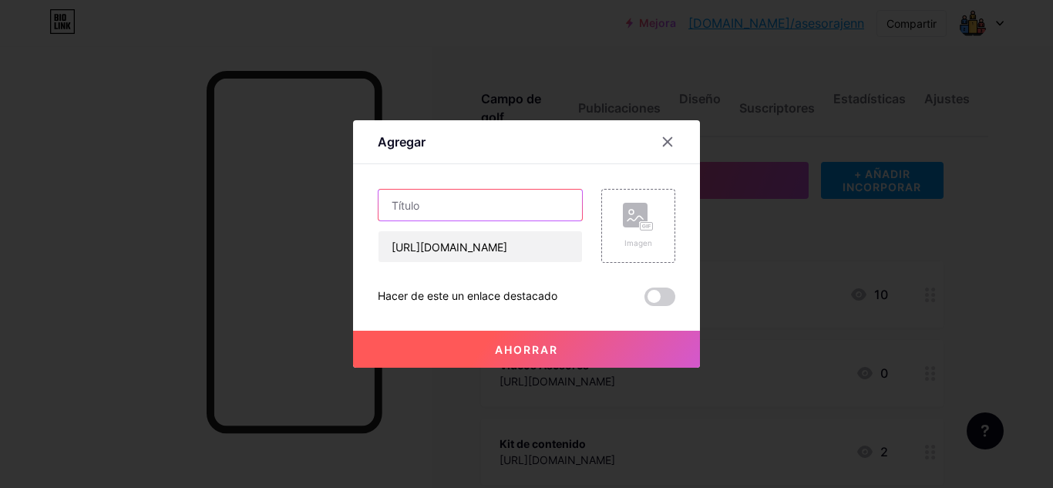
click at [479, 207] on input "text" at bounding box center [481, 205] width 204 height 31
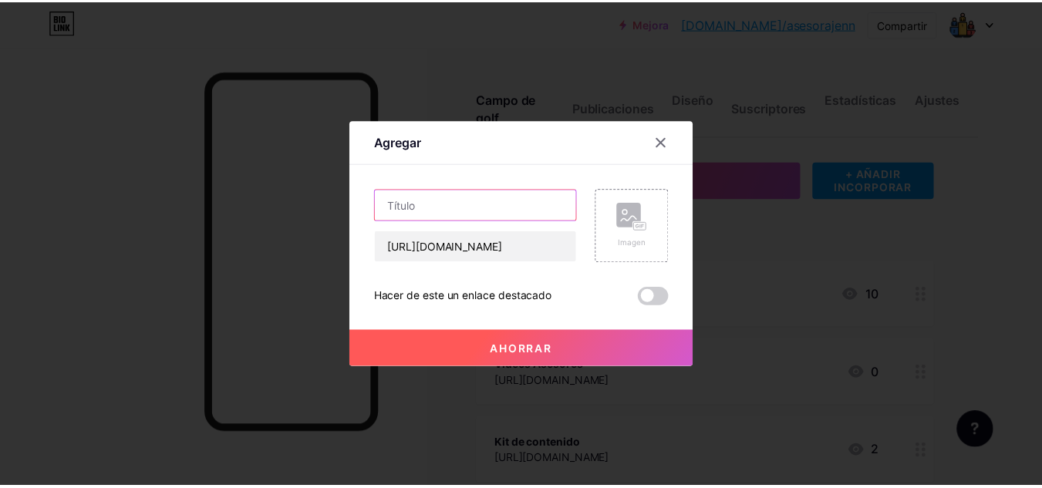
scroll to position [0, 0]
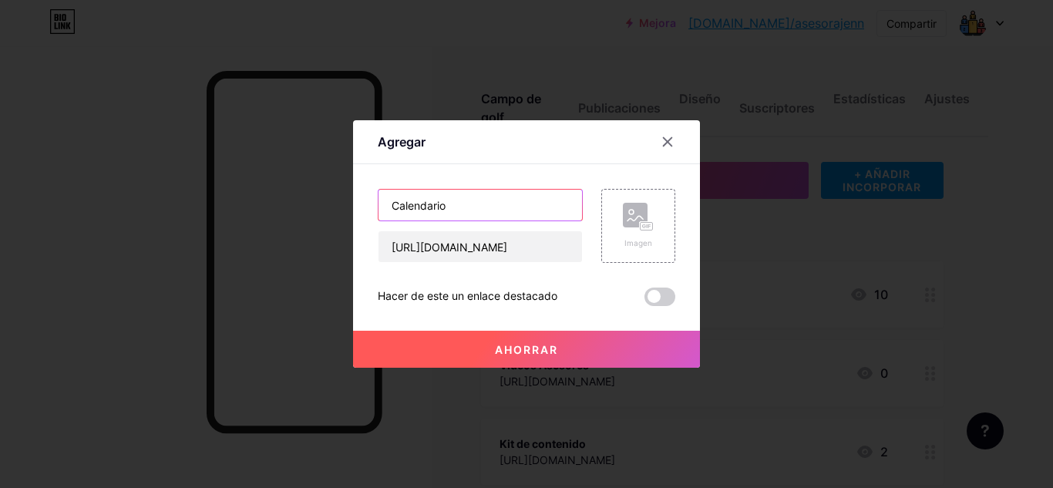
type input "Calendario"
click at [559, 349] on button "Ahorrar" at bounding box center [526, 349] width 347 height 37
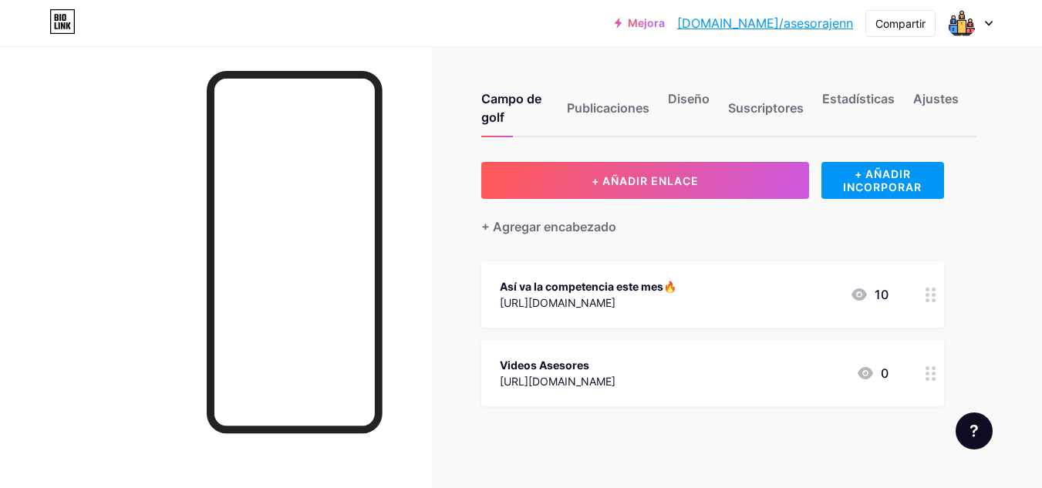
scroll to position [133, 0]
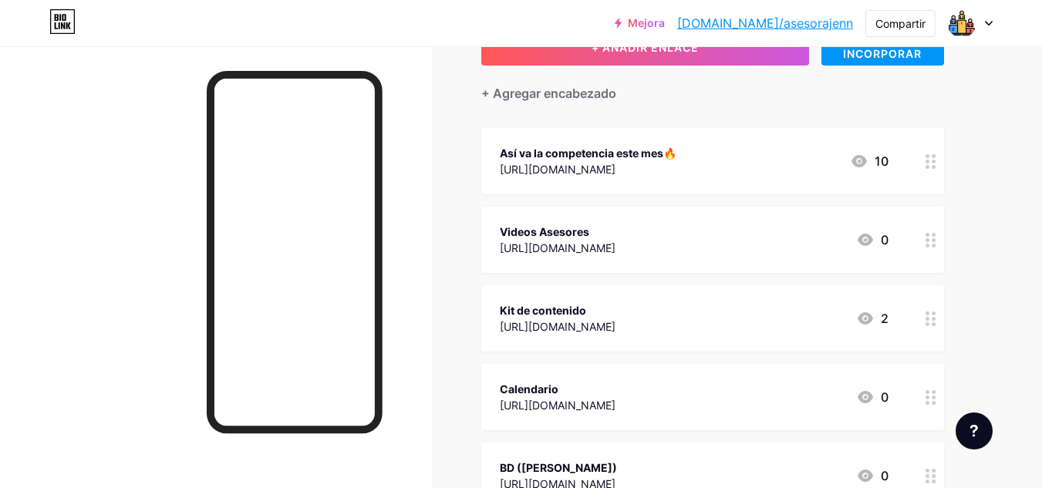
click at [991, 34] on div at bounding box center [970, 23] width 45 height 28
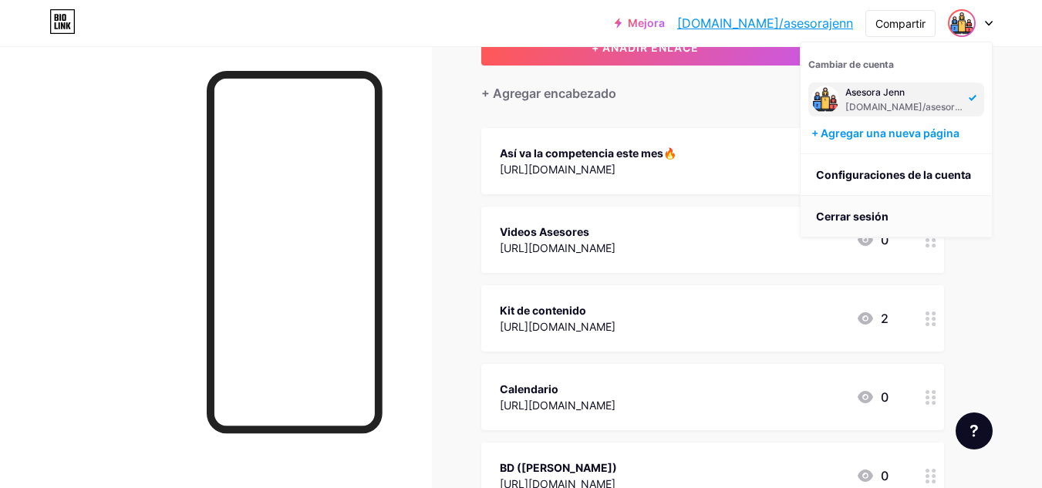
click at [932, 214] on li "Cerrar sesión" at bounding box center [895, 217] width 191 height 42
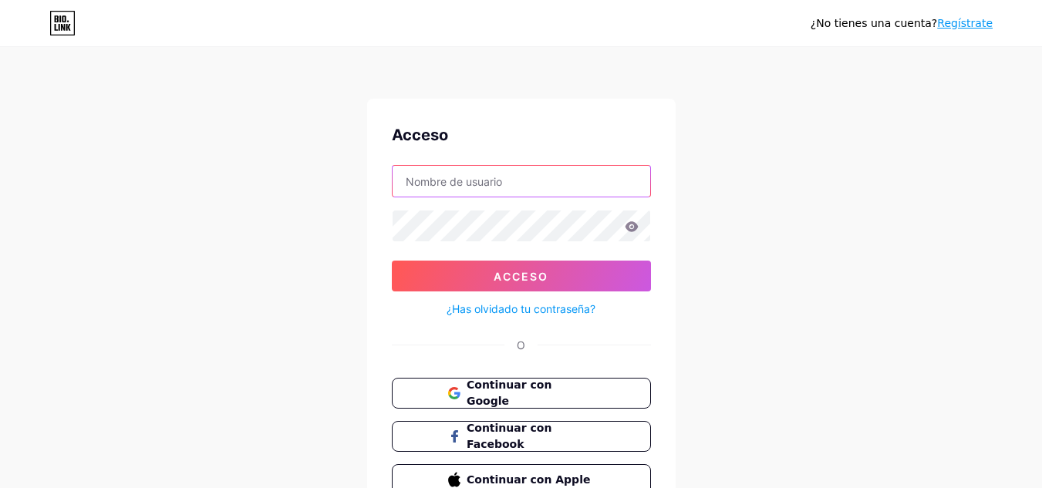
click at [449, 193] on input "text" at bounding box center [521, 181] width 258 height 31
type input "joha.tramitesmigracion@gmail.com"
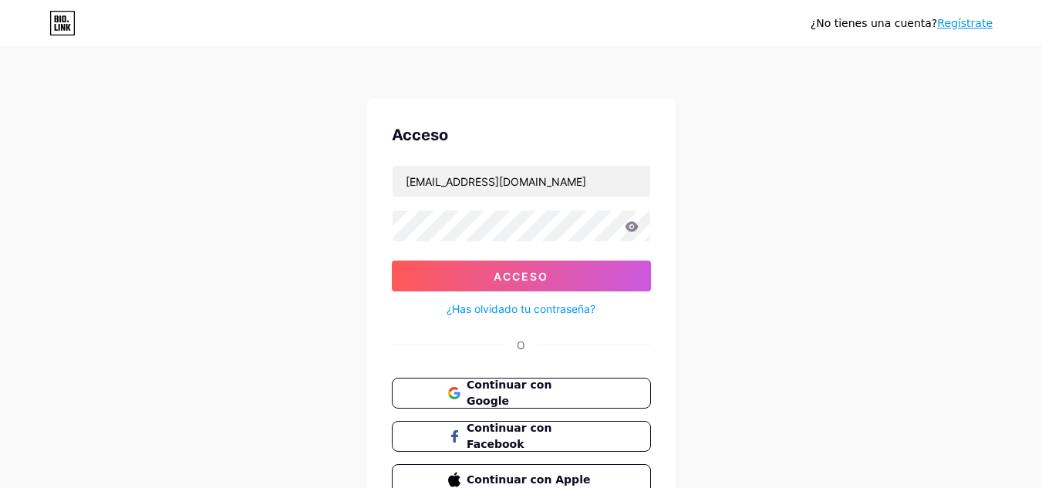
click at [493, 210] on div at bounding box center [521, 226] width 259 height 32
click at [392, 261] on button "Acceso" at bounding box center [521, 276] width 259 height 31
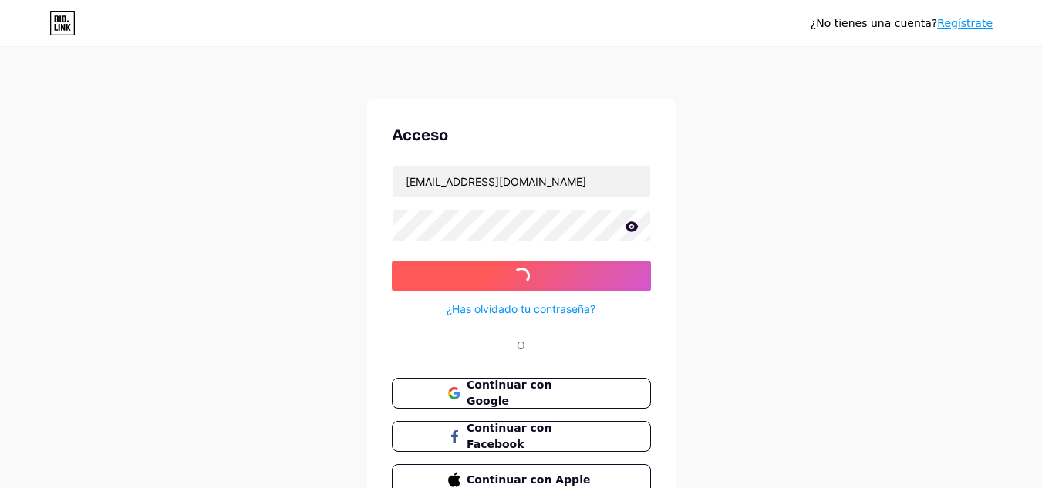
click at [436, 272] on button "Acceso" at bounding box center [521, 276] width 259 height 31
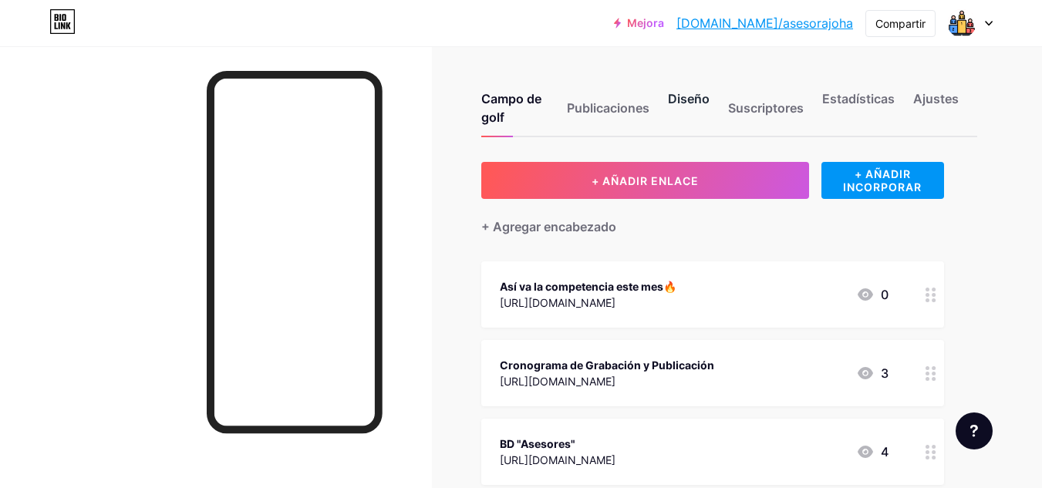
click at [678, 98] on font "Diseño" at bounding box center [689, 98] width 42 height 15
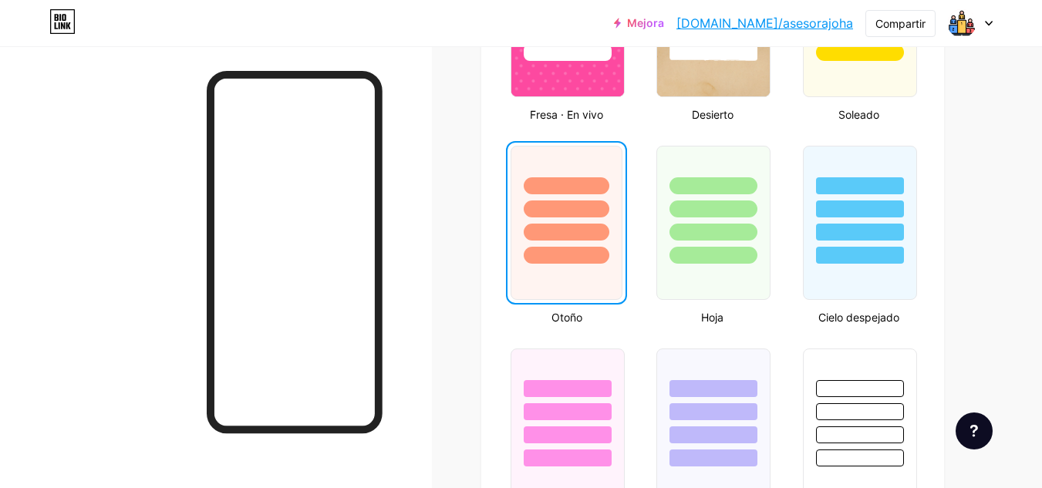
scroll to position [1465, 0]
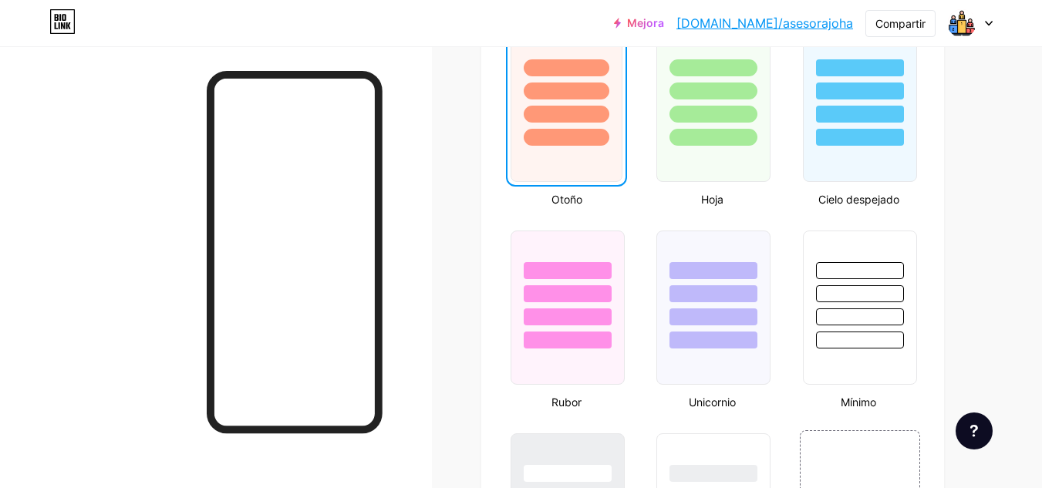
click at [603, 346] on div at bounding box center [568, 340] width 88 height 17
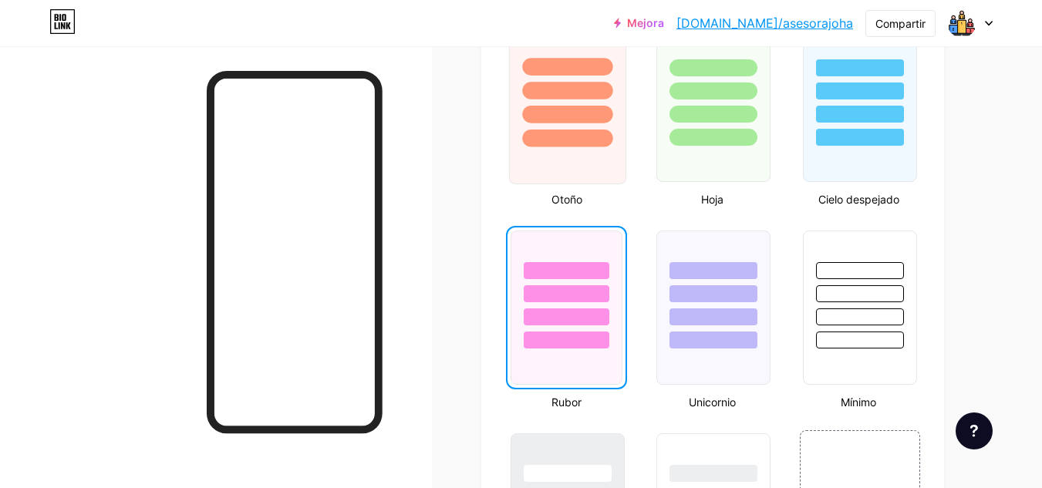
click at [565, 109] on div at bounding box center [567, 115] width 90 height 18
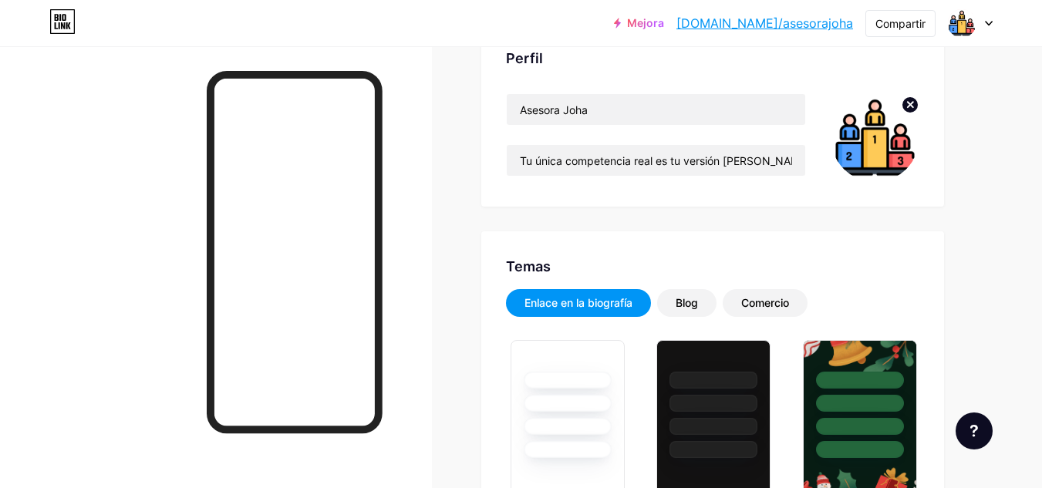
scroll to position [0, 0]
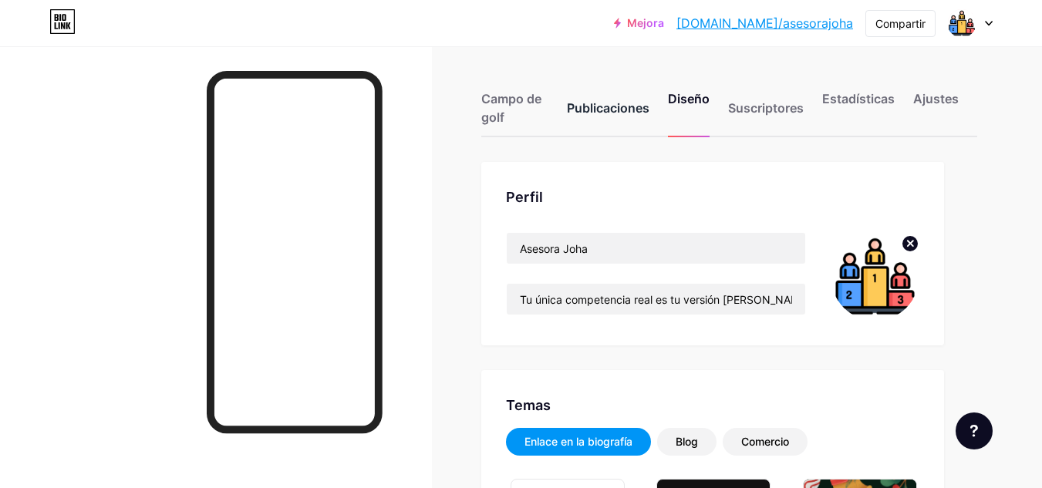
click at [588, 113] on font "Publicaciones" at bounding box center [608, 107] width 83 height 15
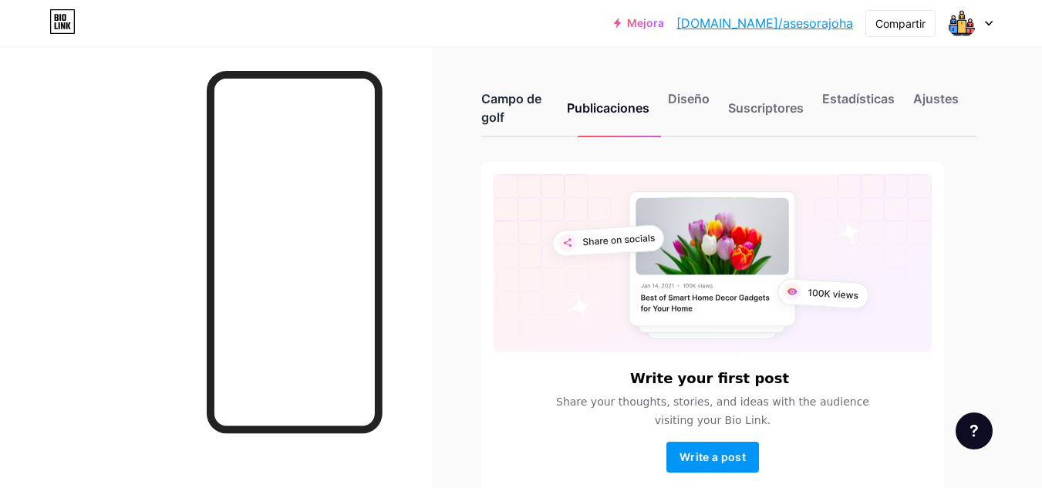
click at [534, 106] on div "Campo de golf" at bounding box center [514, 112] width 67 height 46
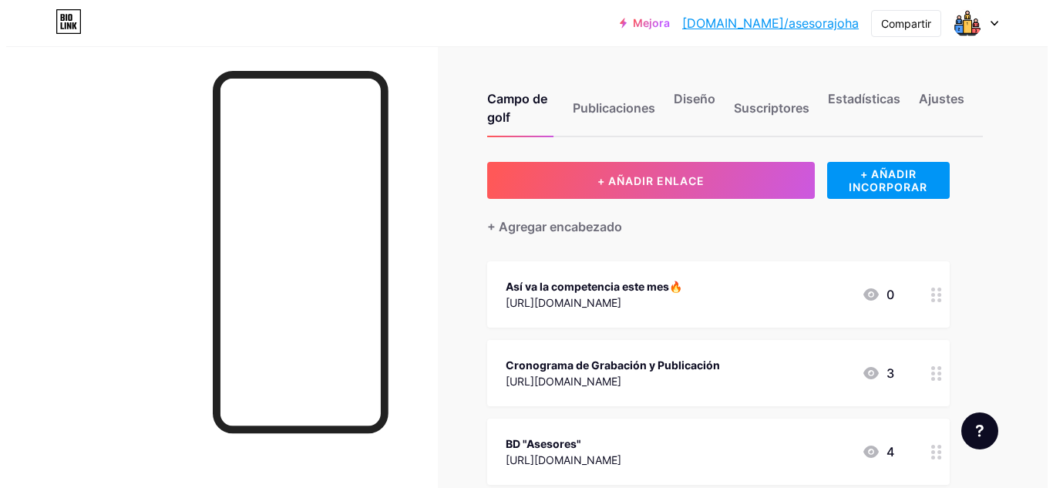
scroll to position [77, 0]
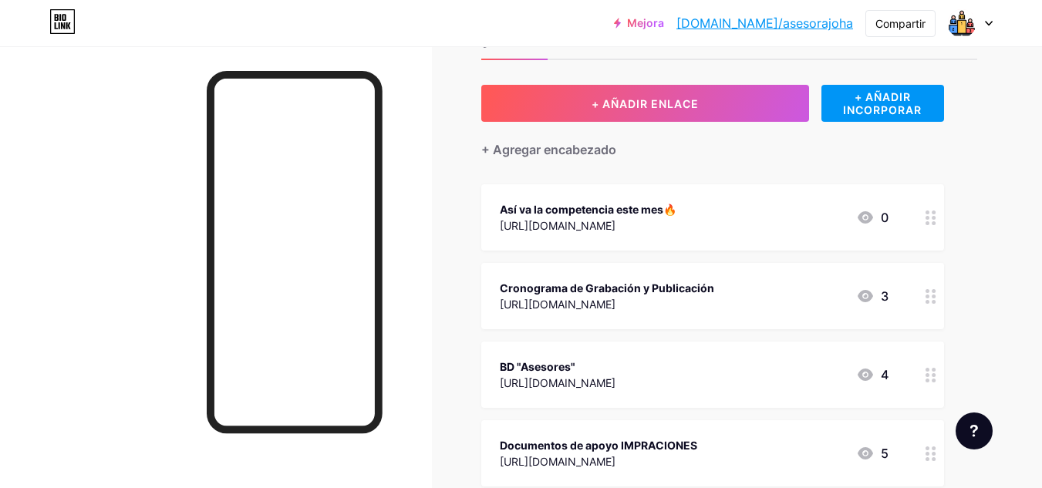
click at [635, 288] on font "Cronograma de Grabación y Publicación" at bounding box center [607, 287] width 214 height 13
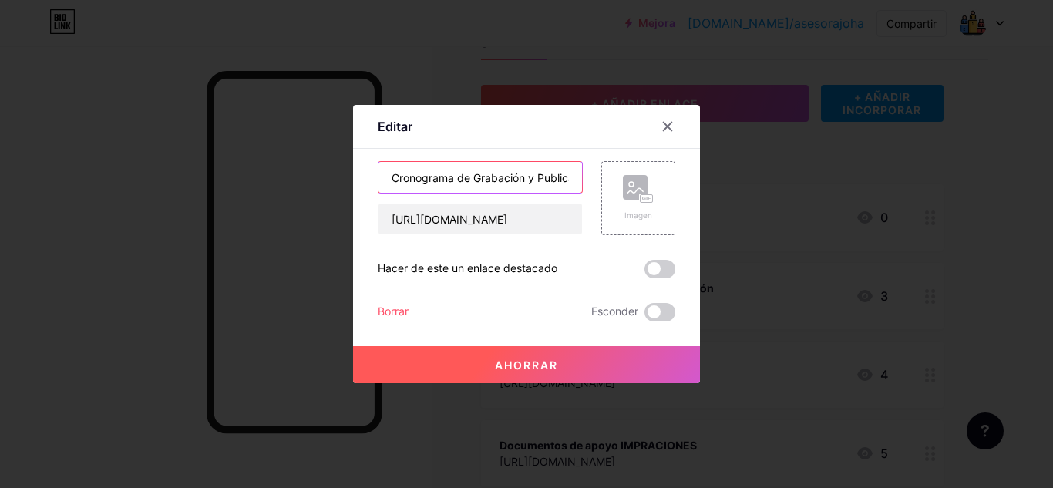
click at [504, 176] on input "Cronograma de Grabación y Publicación" at bounding box center [481, 177] width 204 height 31
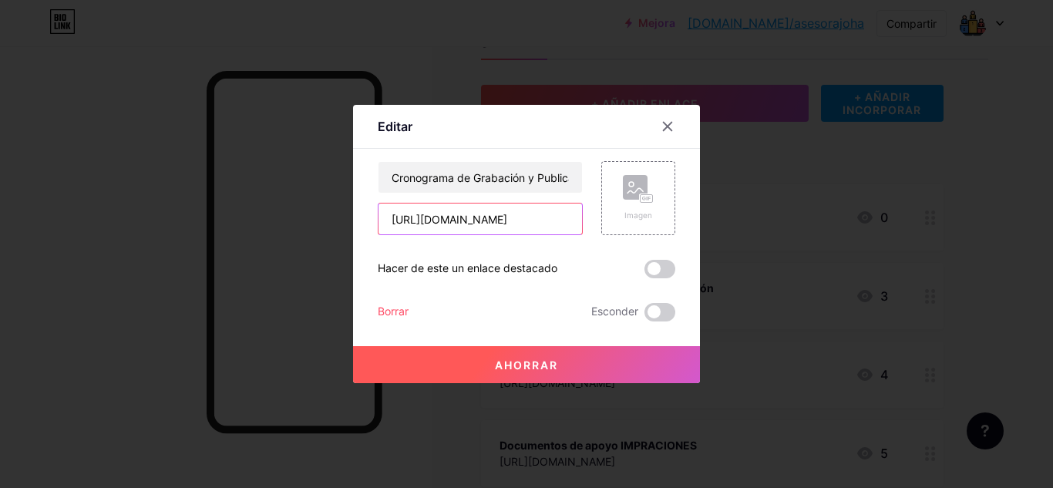
click at [505, 224] on input "https://docs.google.com/spreadsheets/d/1y37PoCWAqY7AyHyQehoAJxdrIQtgU9XtE7-YJdy…" at bounding box center [481, 219] width 204 height 31
click at [462, 227] on input "text" at bounding box center [481, 219] width 204 height 31
paste input "[URL][DOMAIN_NAME]"
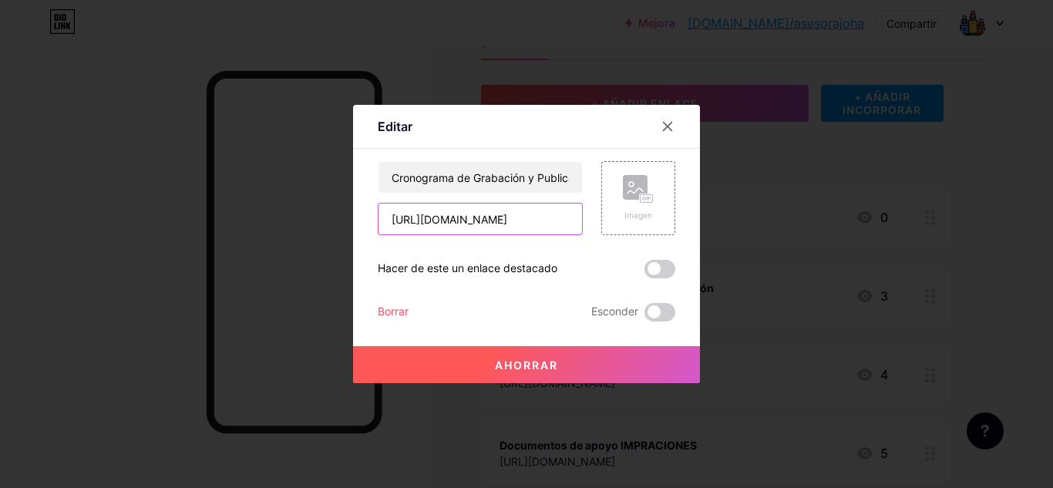
scroll to position [0, 71]
type input "[URL][DOMAIN_NAME]"
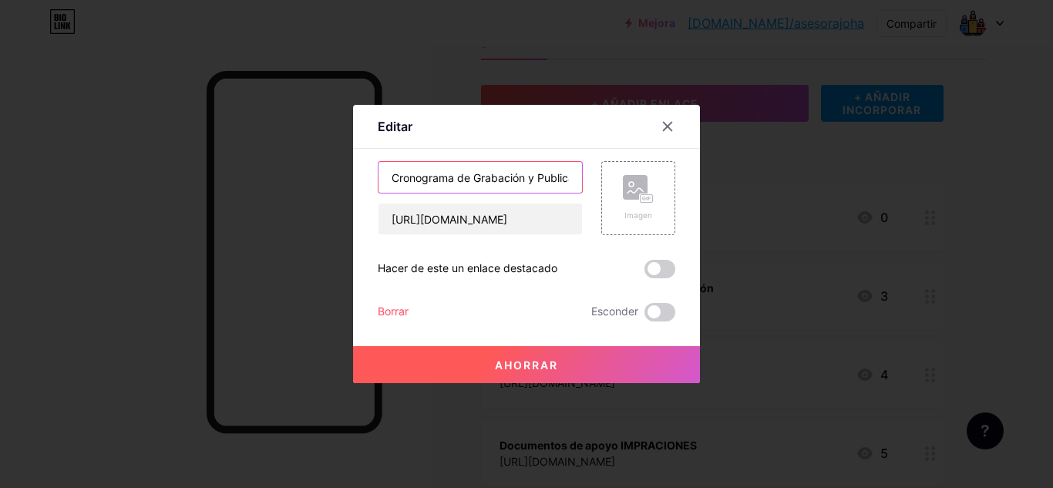
click at [461, 171] on input "Cronograma de Grabación y Publicación" at bounding box center [481, 177] width 204 height 31
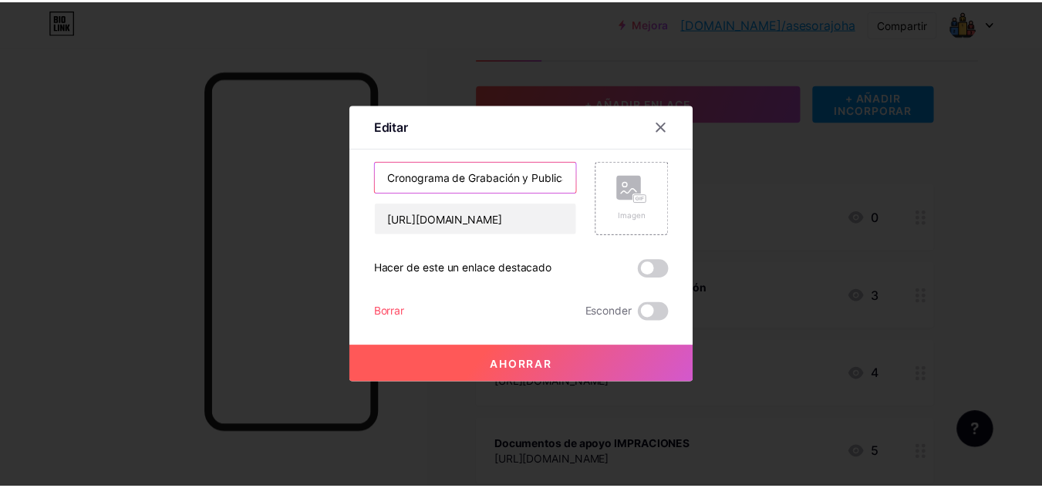
scroll to position [0, 0]
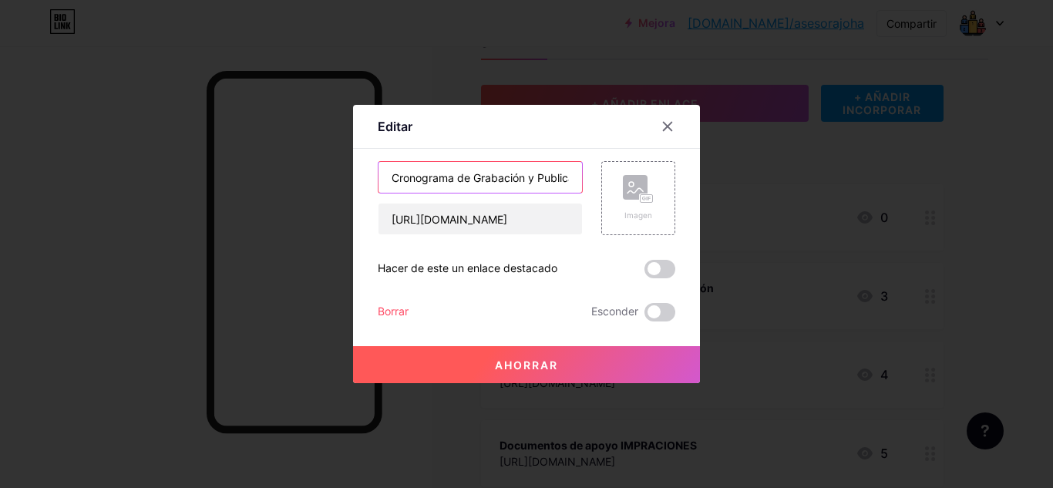
click at [461, 171] on input "Cronograma de Grabación y Publicación" at bounding box center [481, 177] width 204 height 31
type input "Calendario"
click at [527, 357] on button "Ahorrar" at bounding box center [526, 364] width 347 height 37
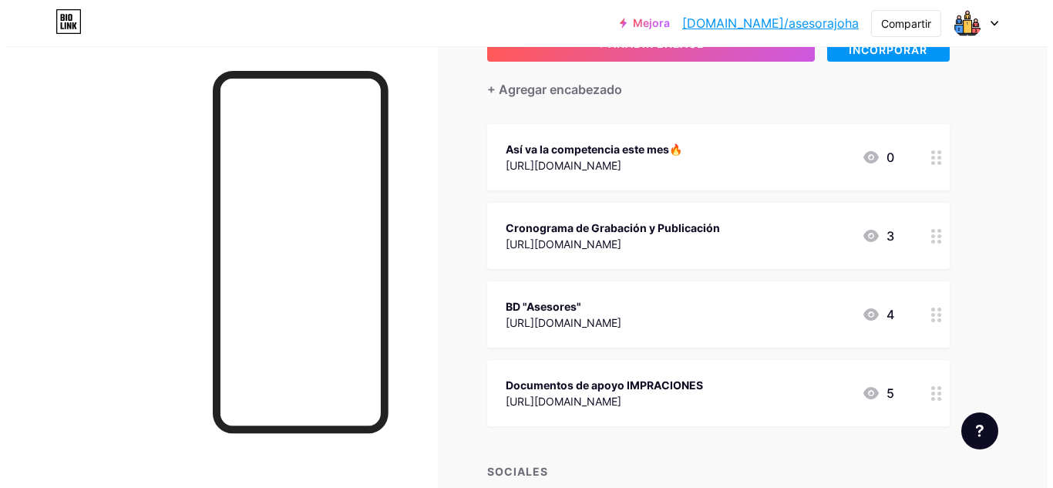
scroll to position [154, 0]
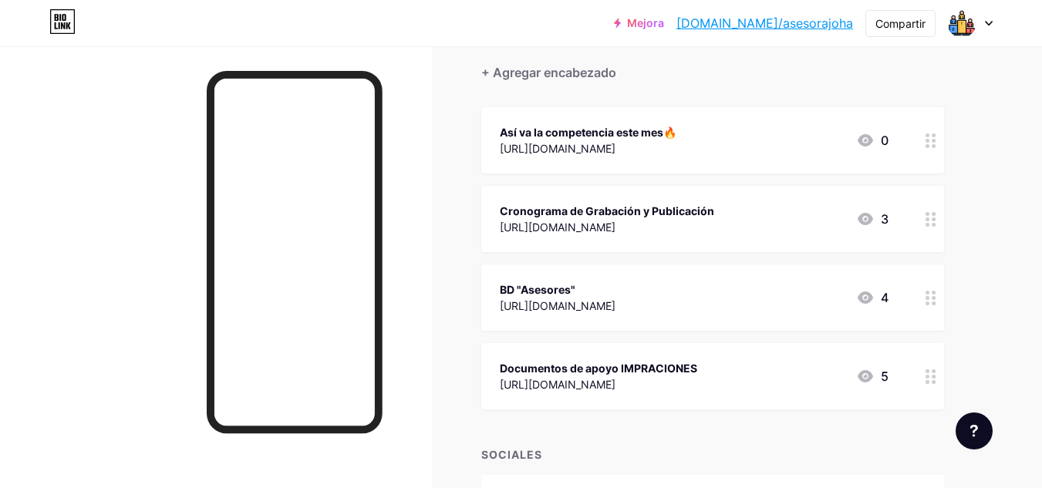
click at [547, 284] on font "BD "Asesores"" at bounding box center [538, 289] width 76 height 13
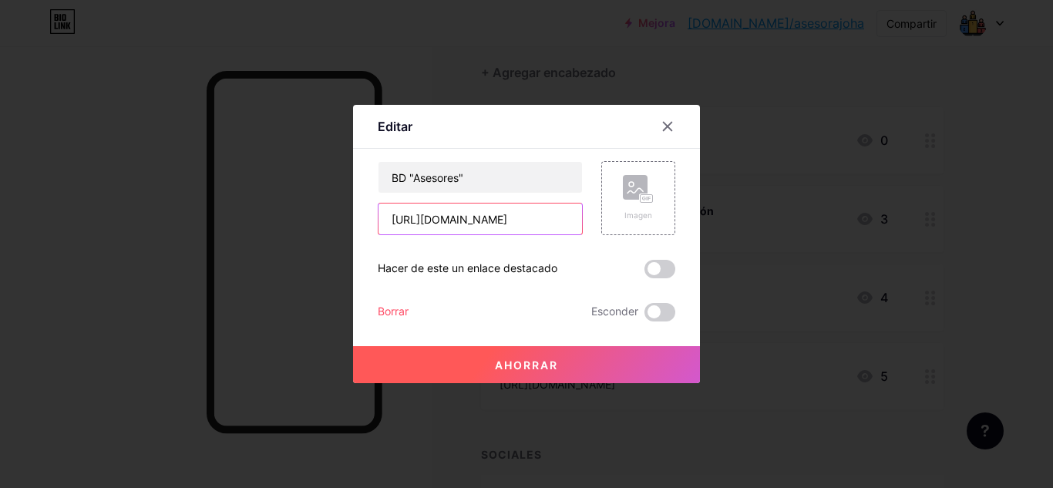
click at [531, 209] on input "https://docs.google.com/spreadsheets/d/1Y-UJ_t7PBdzIlfe4DUmCpYo64O6xKflqeVoV40l…" at bounding box center [481, 219] width 204 height 31
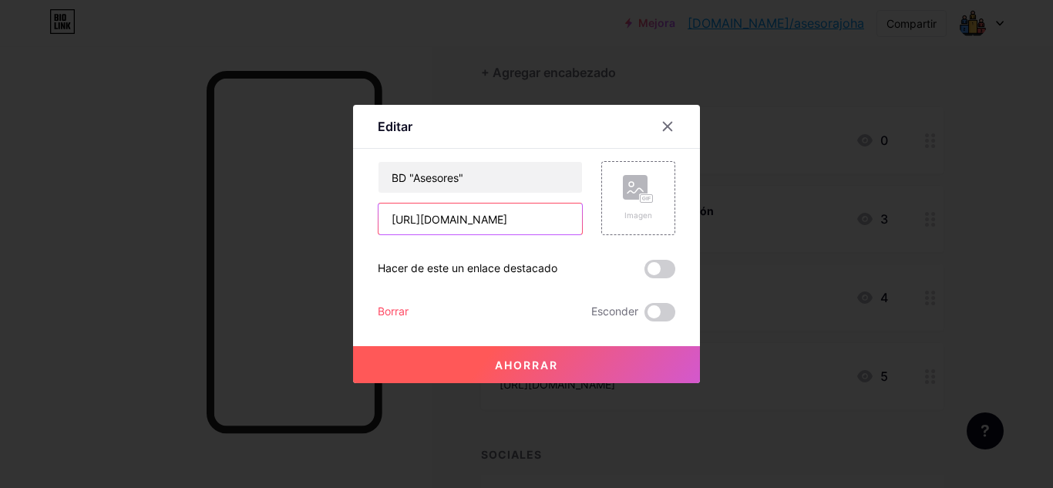
paste input "&fvid=324008068"
type input "[URL][DOMAIN_NAME]"
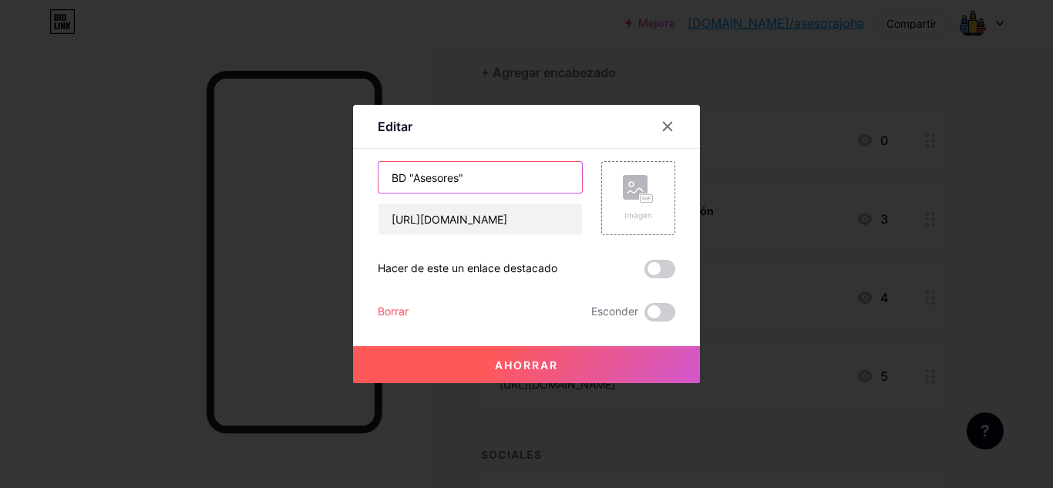
click at [523, 176] on input "BD "Asesores"" at bounding box center [481, 177] width 204 height 31
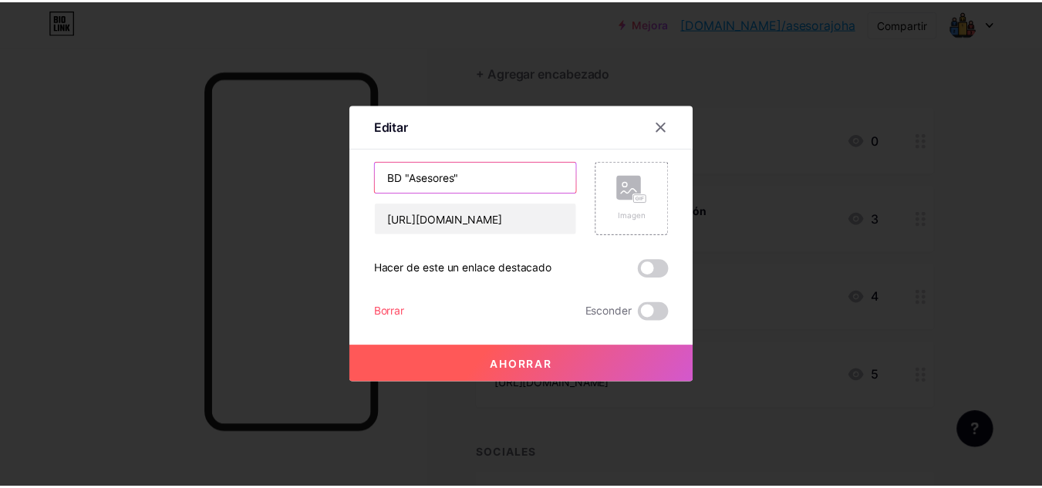
scroll to position [0, 0]
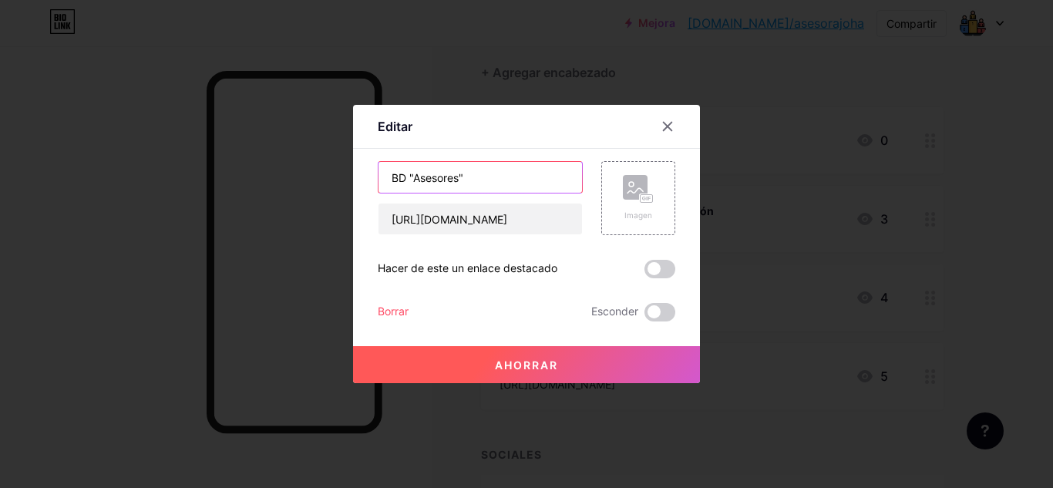
click at [523, 176] on input "BD "Asesores"" at bounding box center [481, 177] width 204 height 31
type input "BD (ZULE)"
click at [552, 369] on font "Ahorrar" at bounding box center [526, 365] width 63 height 13
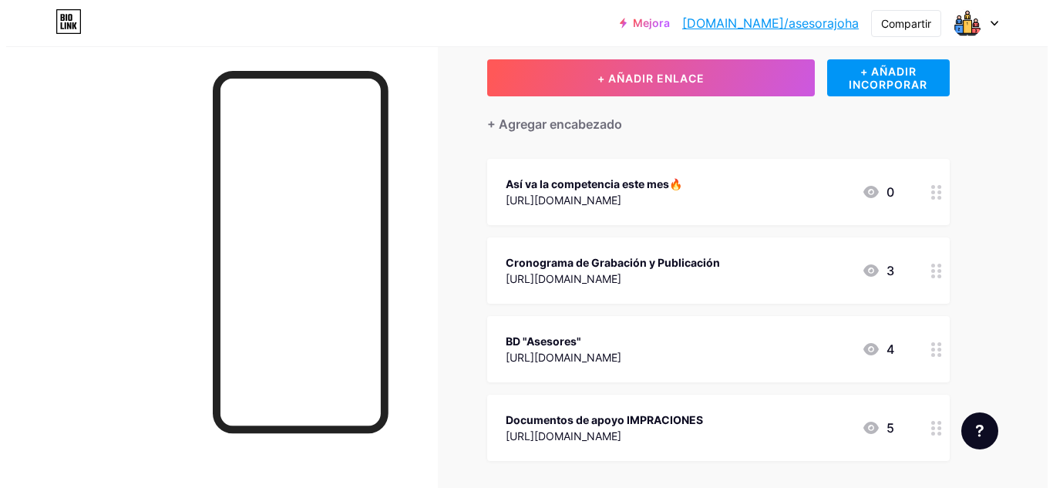
scroll to position [77, 0]
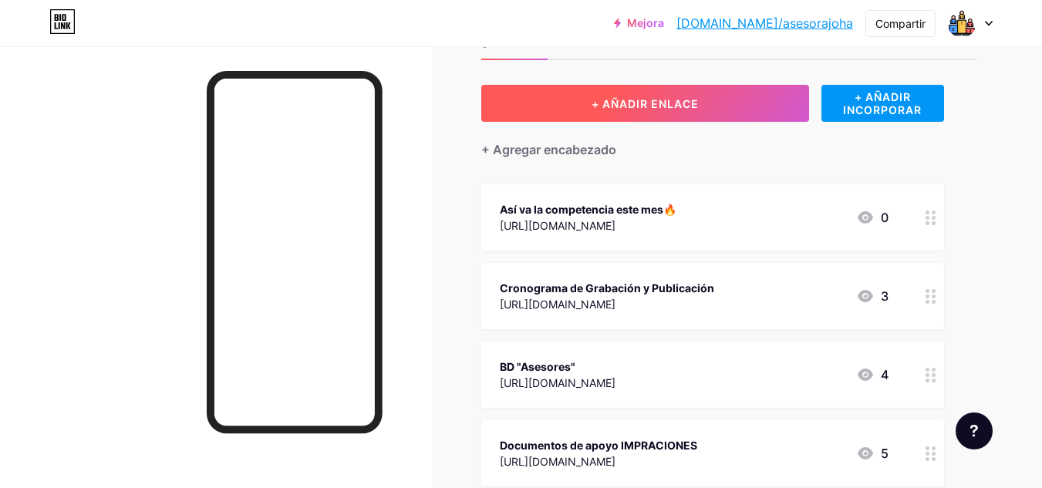
click at [675, 103] on font "+ AÑADIR ENLACE" at bounding box center [644, 103] width 107 height 13
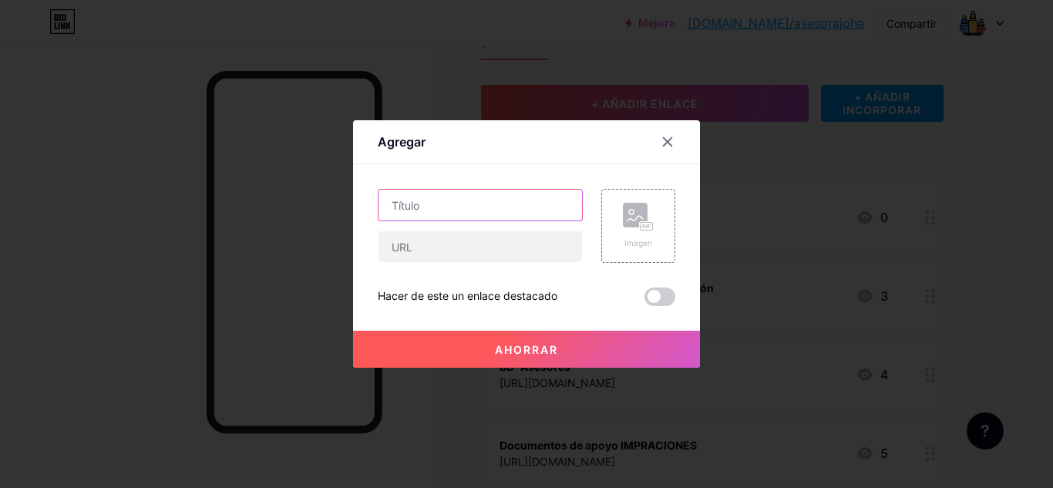
click at [489, 208] on input "text" at bounding box center [481, 205] width 204 height 31
type input "BD ([PERSON_NAME])"
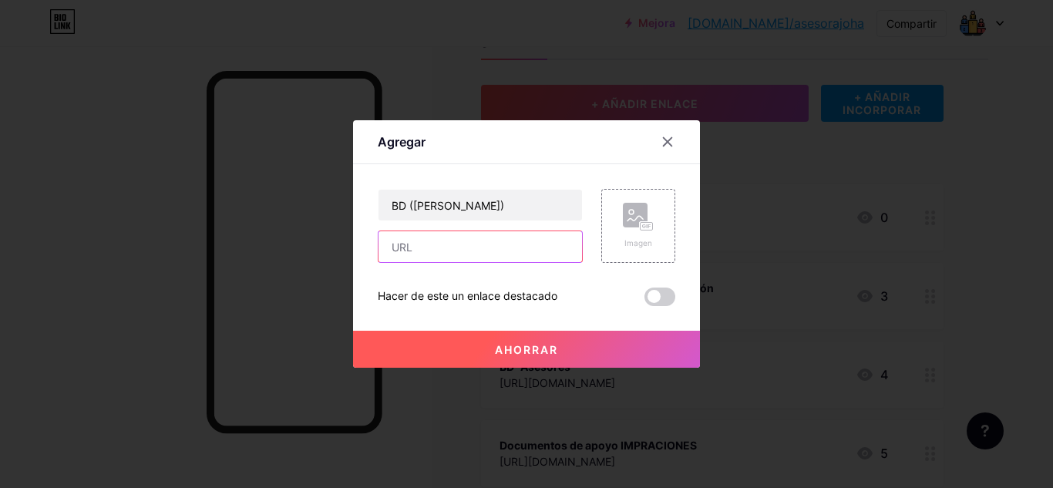
click at [504, 236] on input "text" at bounding box center [481, 246] width 204 height 31
click at [480, 245] on input "text" at bounding box center [481, 246] width 204 height 31
paste input "[URL][DOMAIN_NAME]"
type input "[URL][DOMAIN_NAME]"
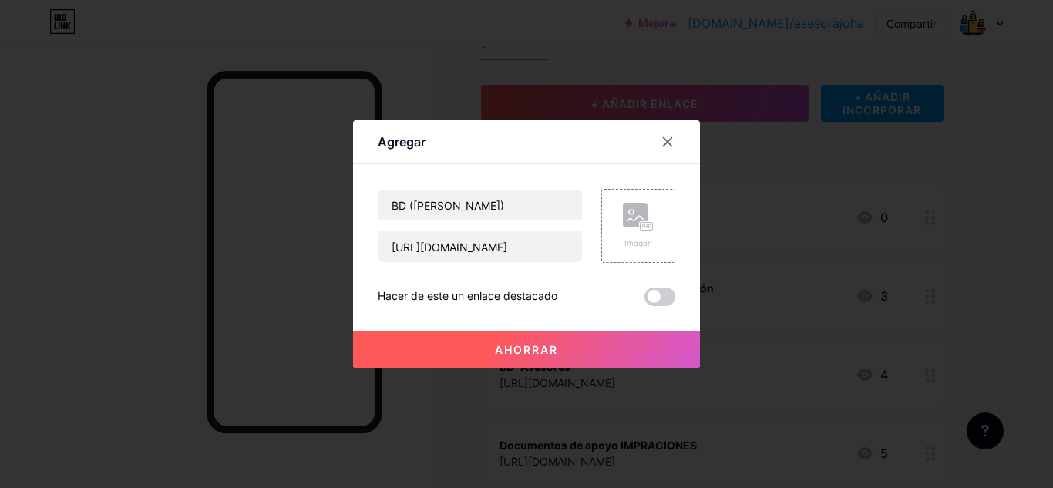
click at [483, 341] on button "Ahorrar" at bounding box center [526, 349] width 347 height 37
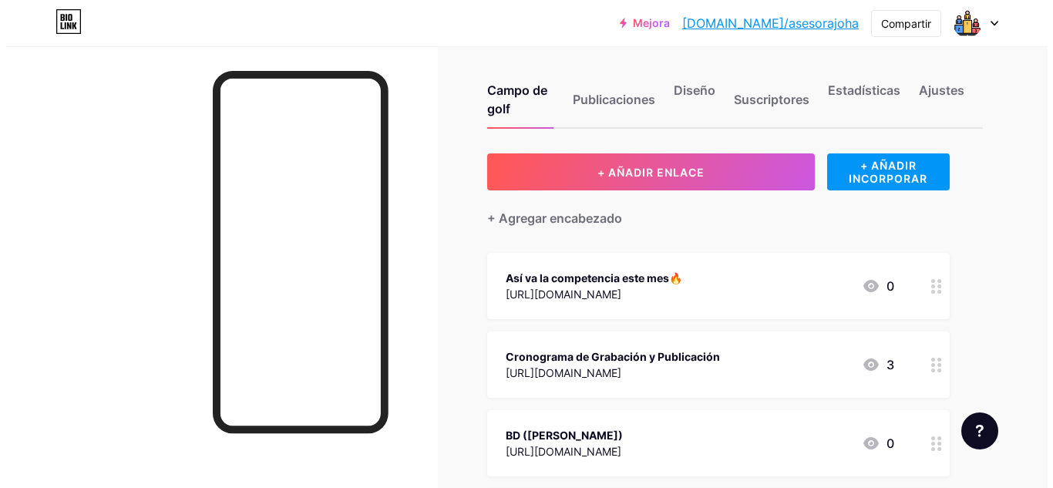
scroll to position [0, 0]
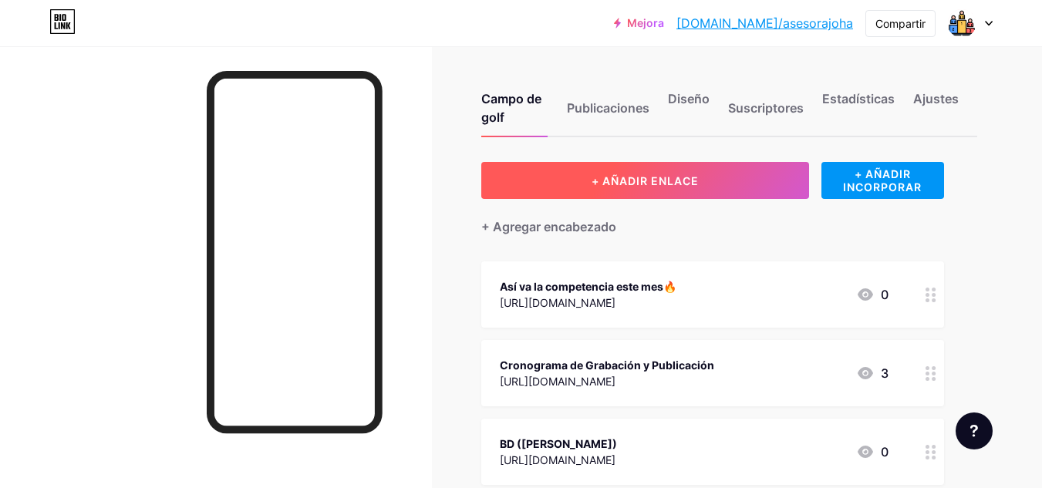
click at [633, 185] on font "+ AÑADIR ENLACE" at bounding box center [644, 180] width 107 height 13
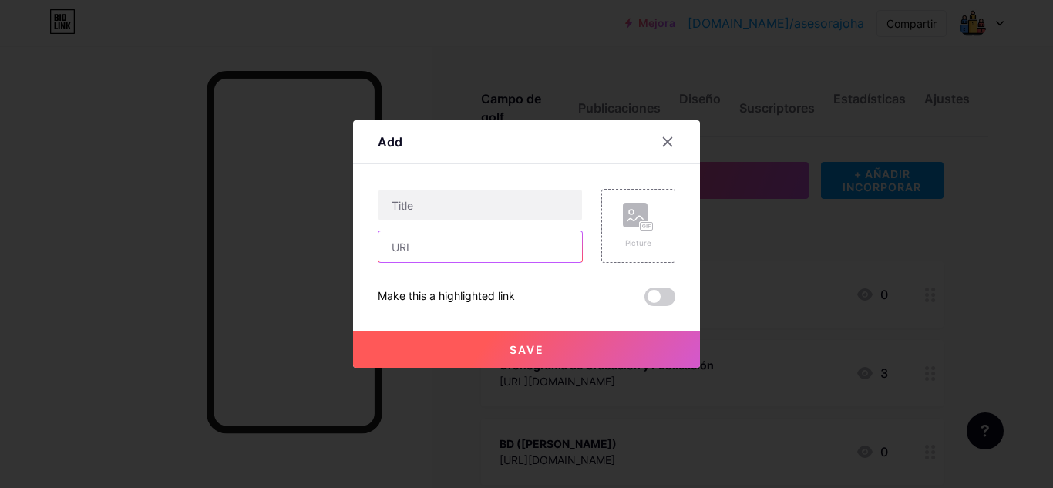
click at [448, 237] on input "text" at bounding box center [481, 246] width 204 height 31
paste input "https://docs.google.com/spreadsheets/d/13YtbTva6yxaW7yf8BCNXCa3e-qWRhgzRbTl4XAf…"
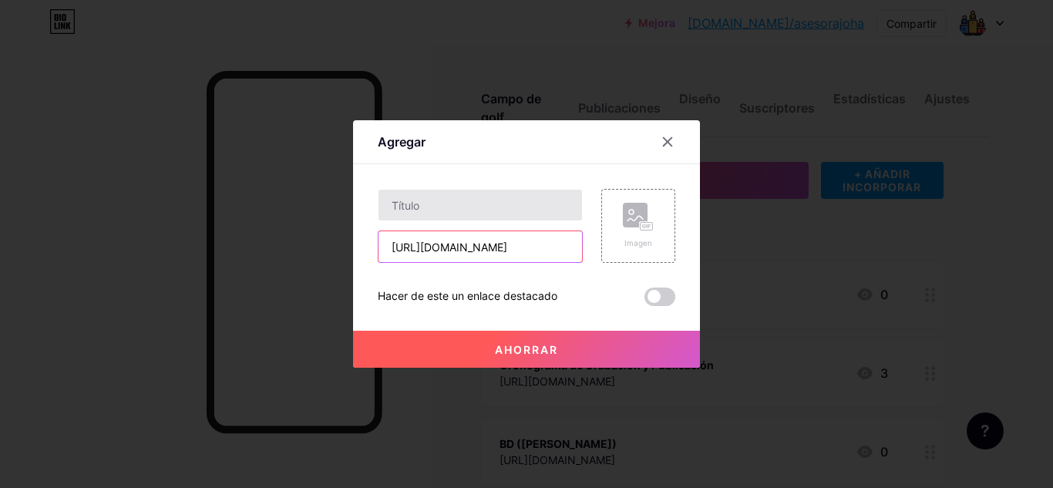
type input "https://docs.google.com/spreadsheets/d/13YtbTva6yxaW7yf8BCNXCa3e-qWRhgzRbTl4XAf…"
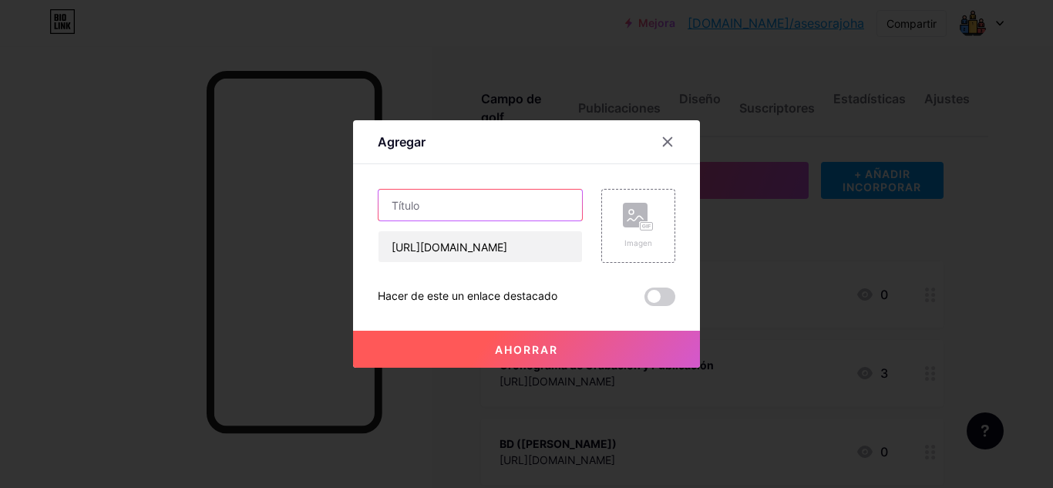
click at [445, 210] on input "text" at bounding box center [481, 205] width 204 height 31
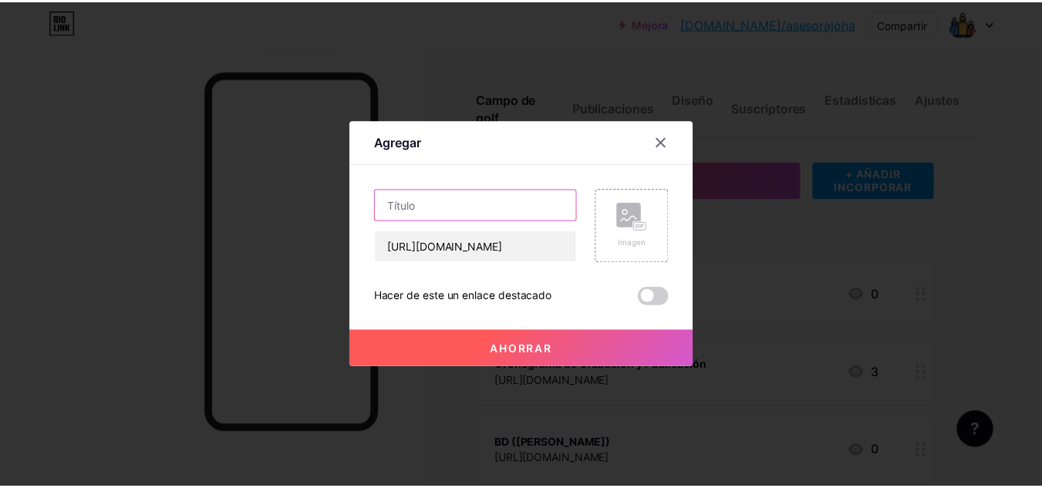
scroll to position [0, 0]
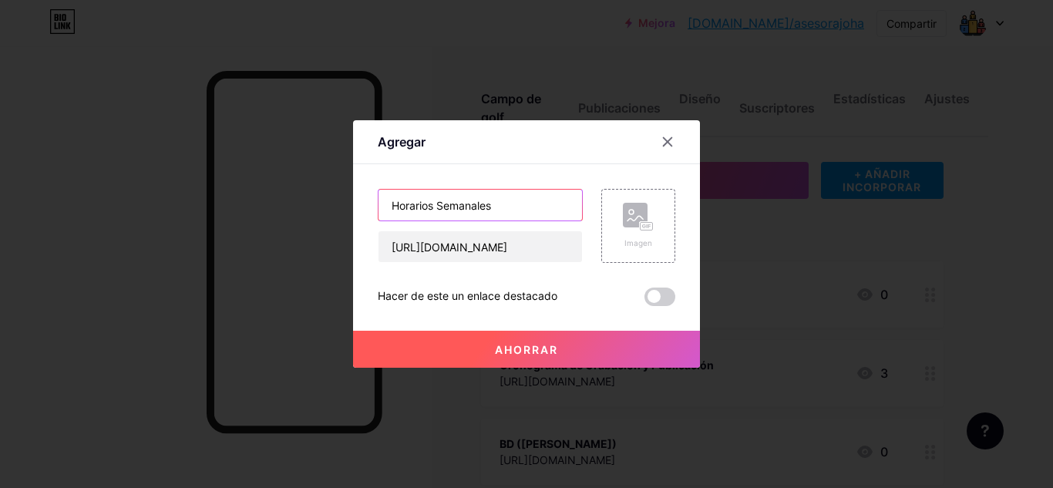
type input "Horarios Semanales"
click at [511, 345] on font "Ahorrar" at bounding box center [526, 349] width 63 height 13
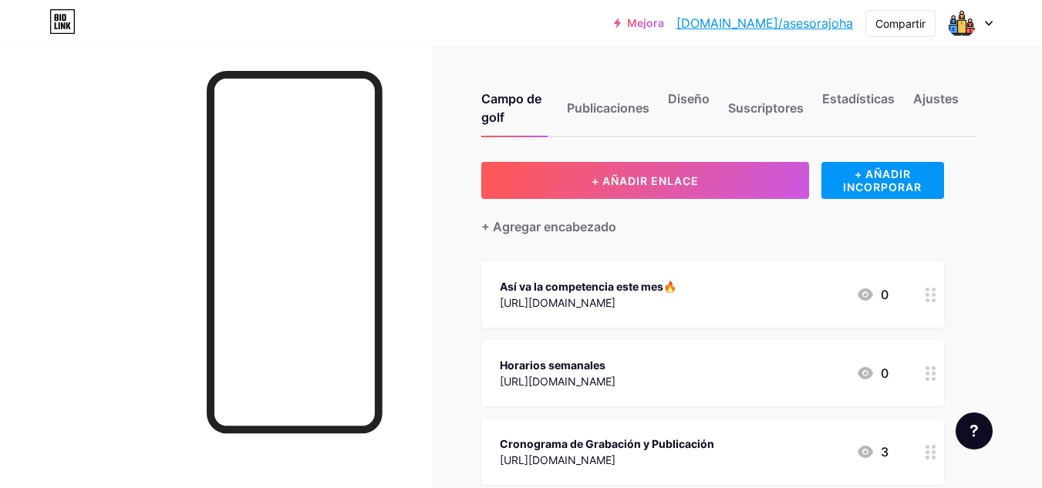
click at [773, 30] on font "bio.link/asesorajoha" at bounding box center [764, 22] width 177 height 15
click at [968, 27] on img at bounding box center [961, 23] width 25 height 25
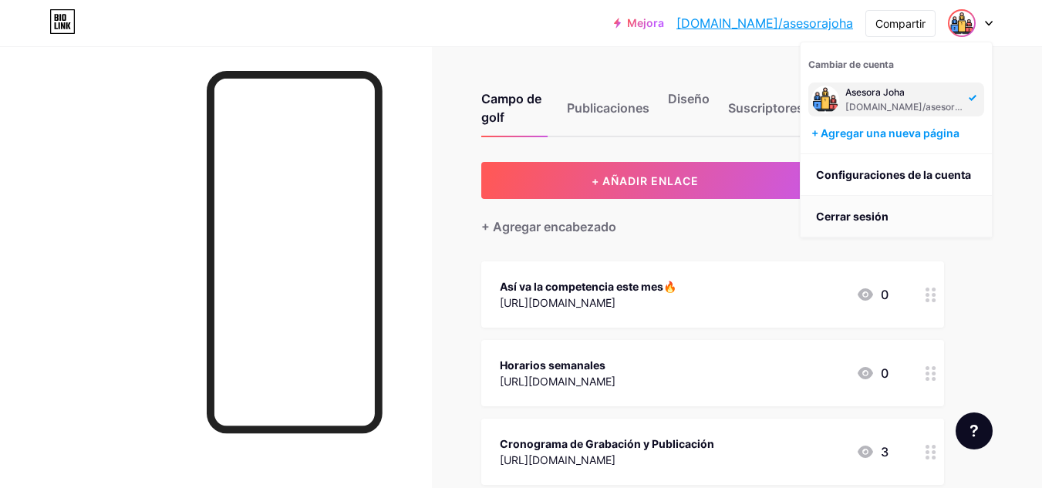
click at [918, 224] on li "Cerrar sesión" at bounding box center [895, 217] width 191 height 42
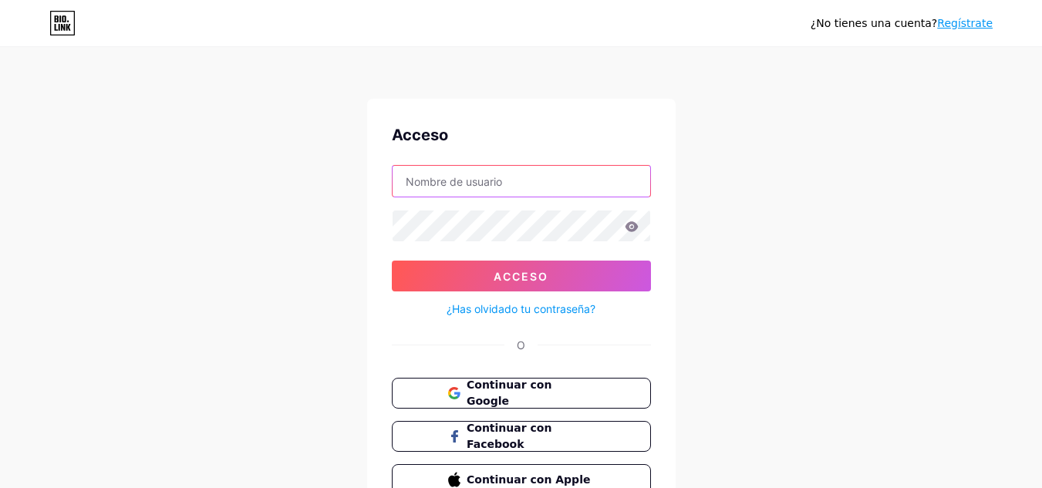
click at [528, 194] on input "text" at bounding box center [521, 181] width 258 height 31
click at [392, 261] on button "Acceso" at bounding box center [521, 276] width 259 height 31
type input "yeny.tramitesmigracion@gmail.com"
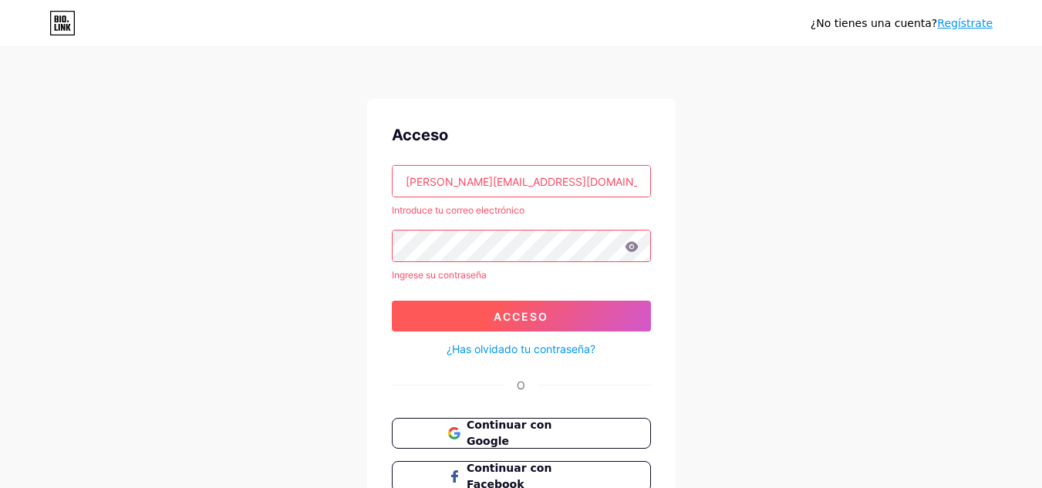
click at [543, 311] on font "Acceso" at bounding box center [520, 316] width 55 height 13
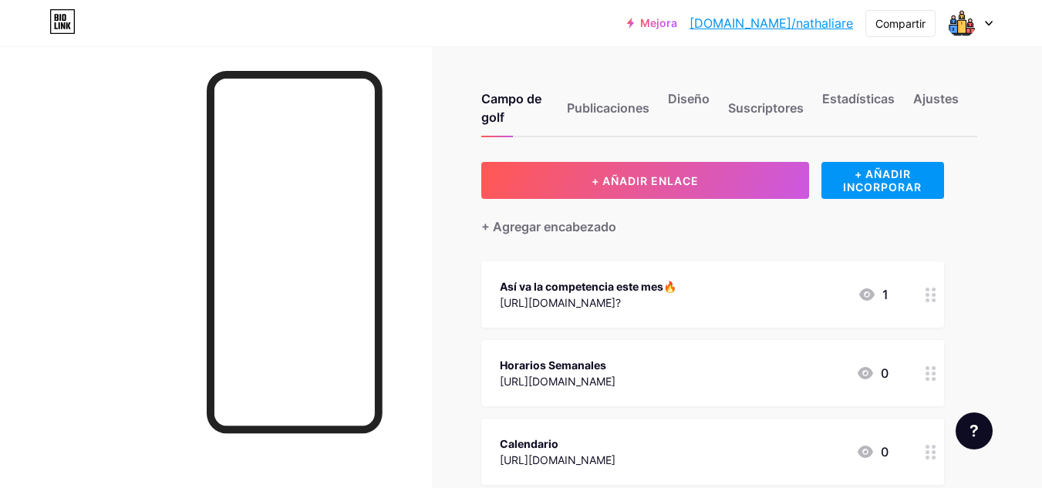
click at [784, 29] on font "bio.link/nathaliare" at bounding box center [770, 22] width 163 height 15
click at [675, 96] on font "Diseño" at bounding box center [689, 98] width 42 height 15
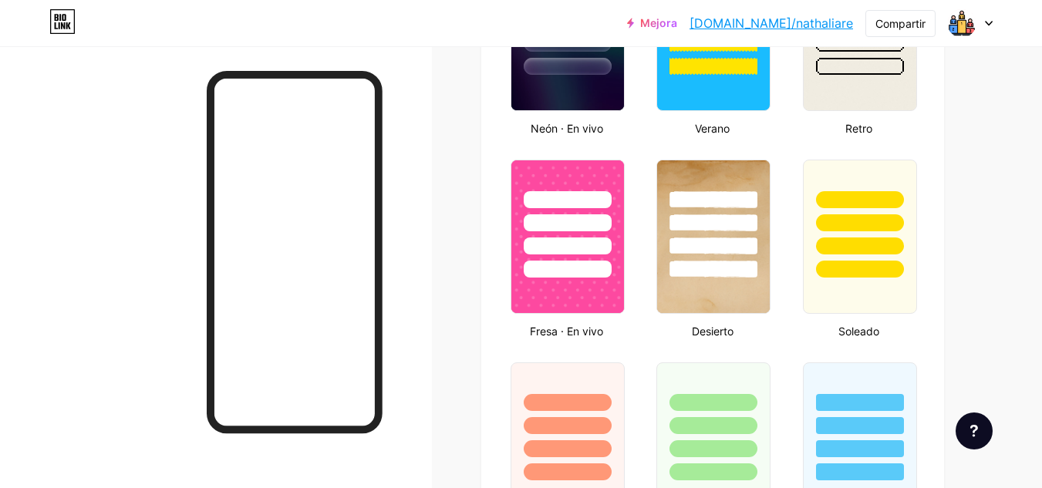
scroll to position [1157, 0]
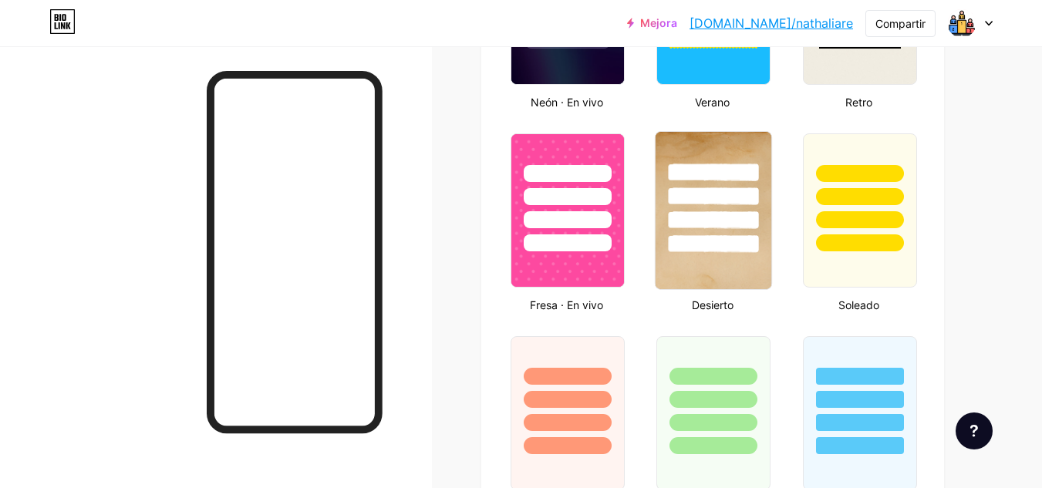
click at [753, 219] on div at bounding box center [714, 220] width 90 height 18
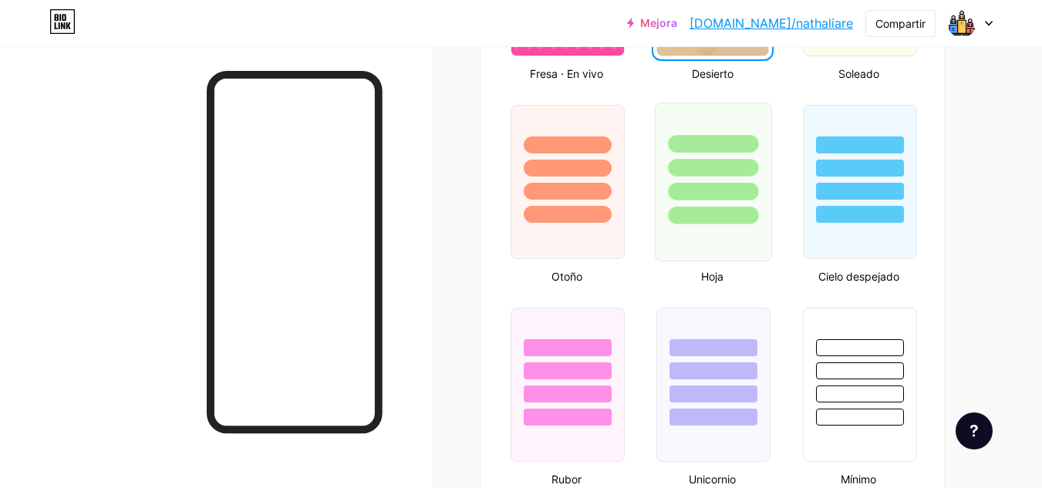
scroll to position [1465, 0]
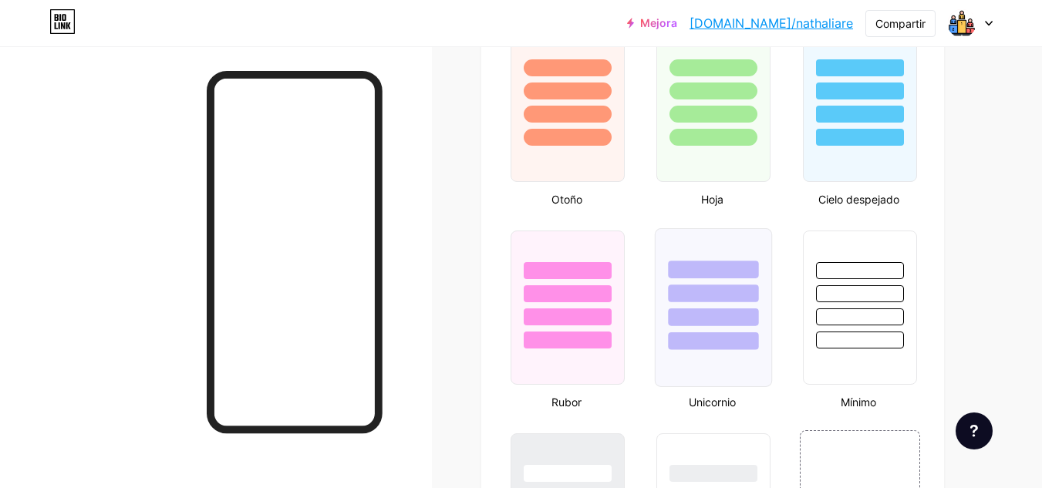
click at [711, 298] on div at bounding box center [714, 294] width 90 height 18
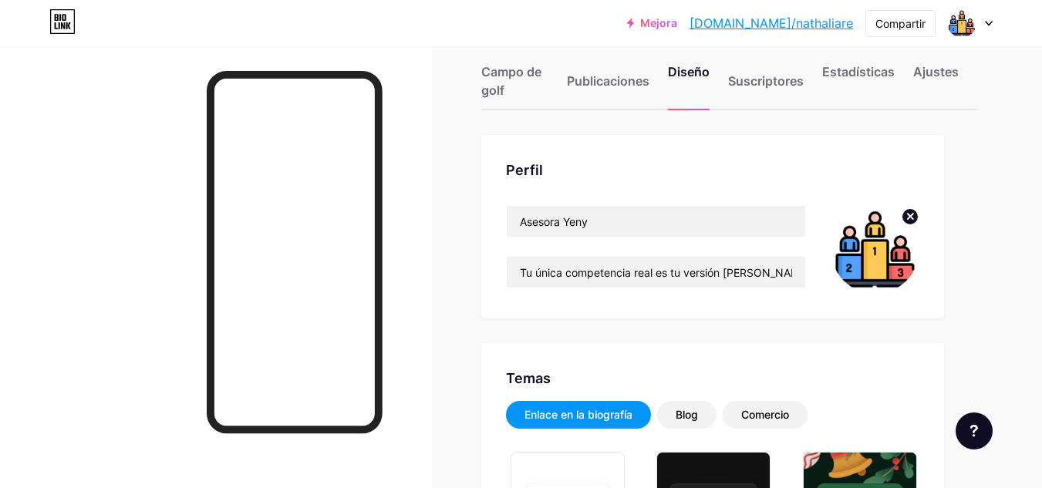
scroll to position [0, 0]
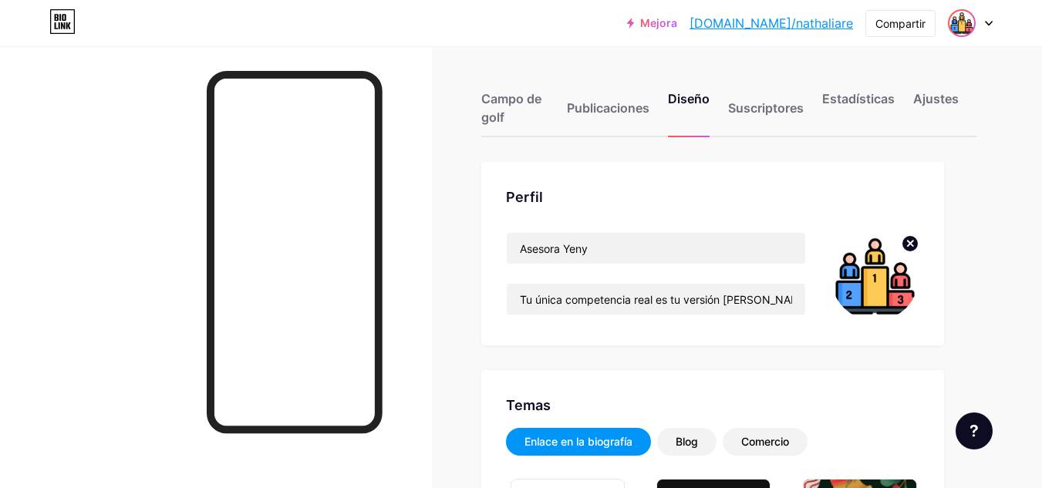
click at [970, 15] on img at bounding box center [961, 23] width 25 height 25
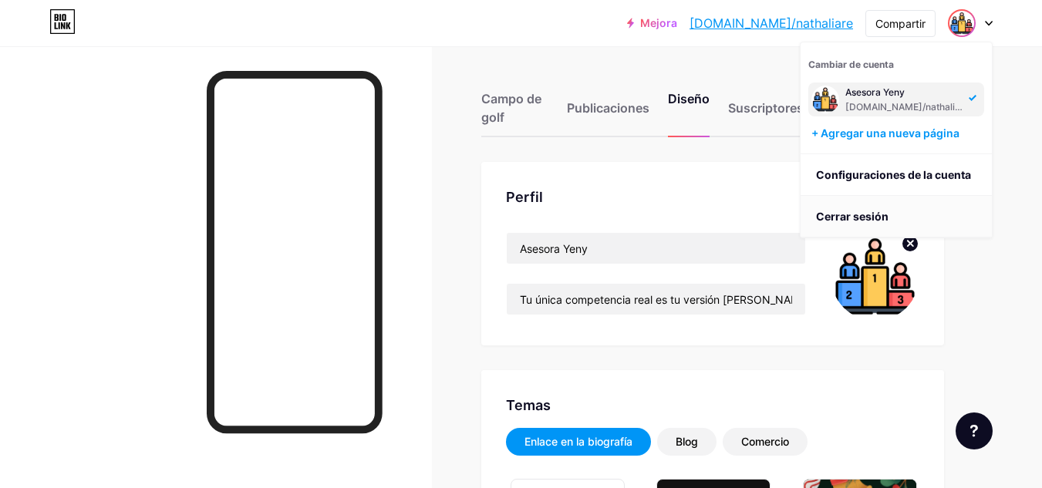
click at [901, 218] on li "Cerrar sesión" at bounding box center [895, 217] width 191 height 42
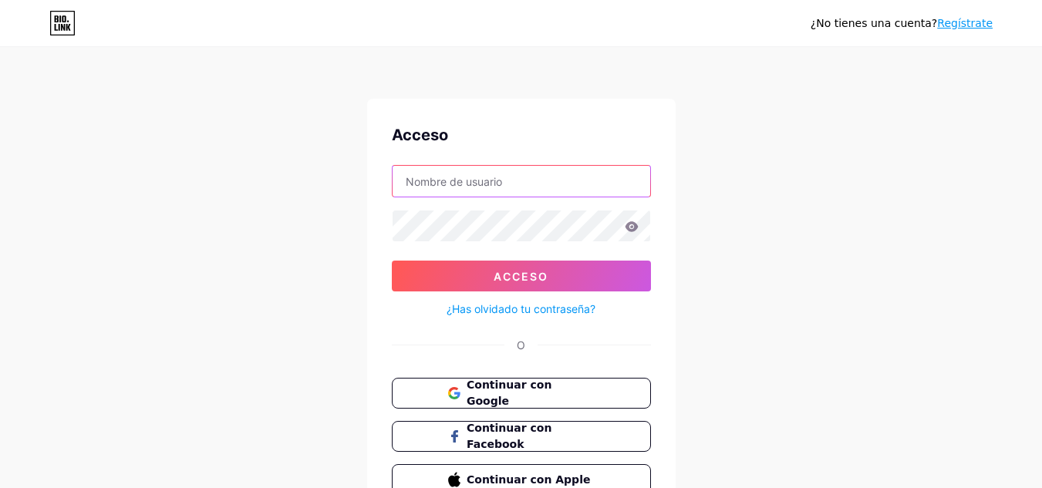
click at [553, 194] on input "text" at bounding box center [521, 181] width 258 height 31
type input "joha.tramitesmigracion@gmail.com"
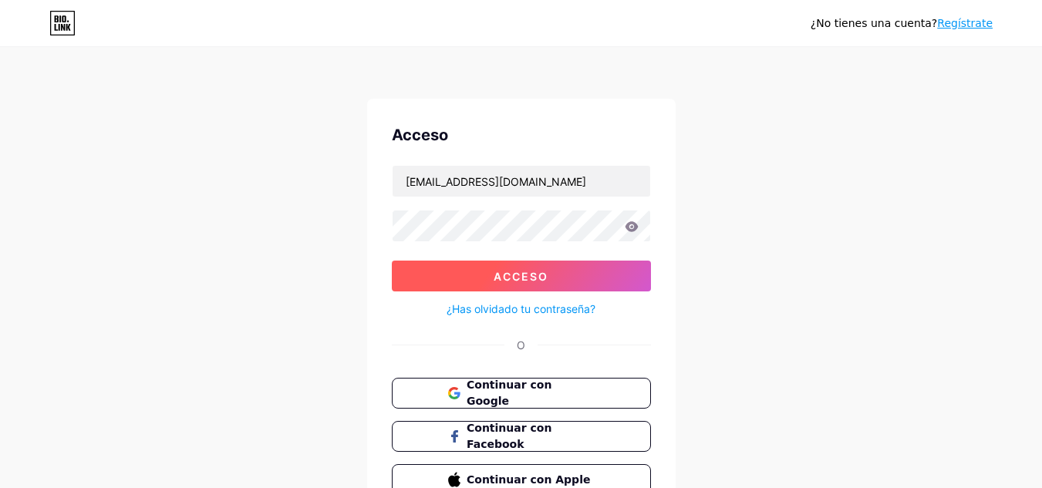
click at [537, 288] on button "Acceso" at bounding box center [521, 276] width 259 height 31
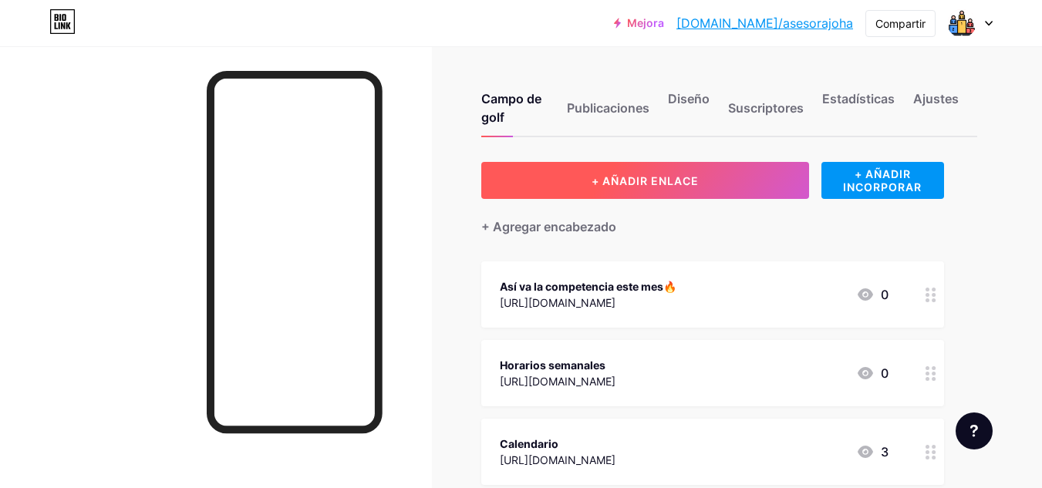
click at [617, 170] on button "+ AÑADIR ENLACE" at bounding box center [645, 180] width 328 height 37
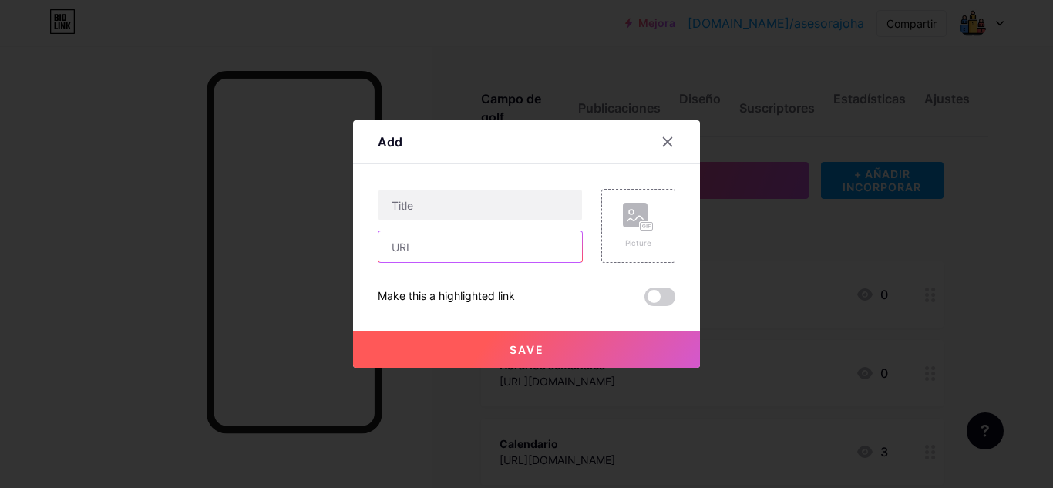
click at [490, 251] on input "text" at bounding box center [481, 246] width 204 height 31
paste input "[URL][DOMAIN_NAME]"
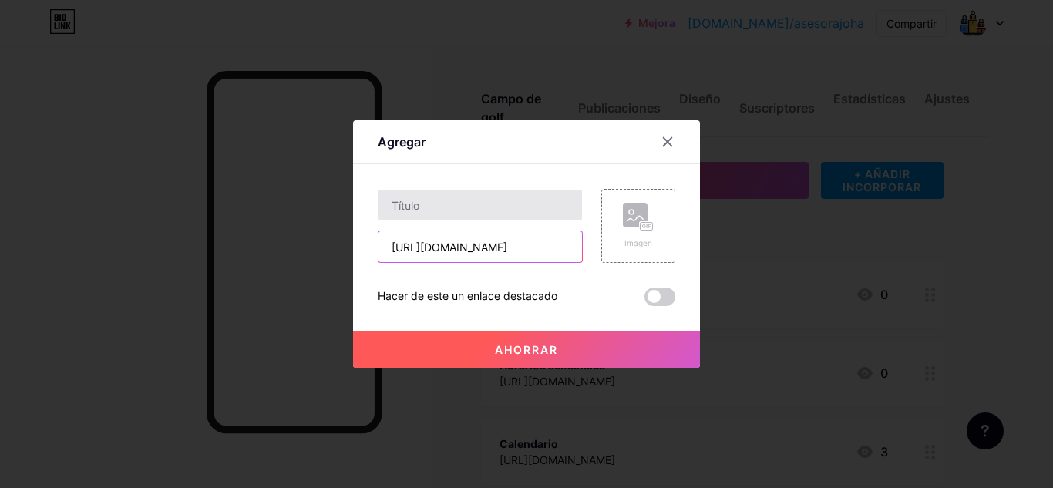
type input "[URL][DOMAIN_NAME]"
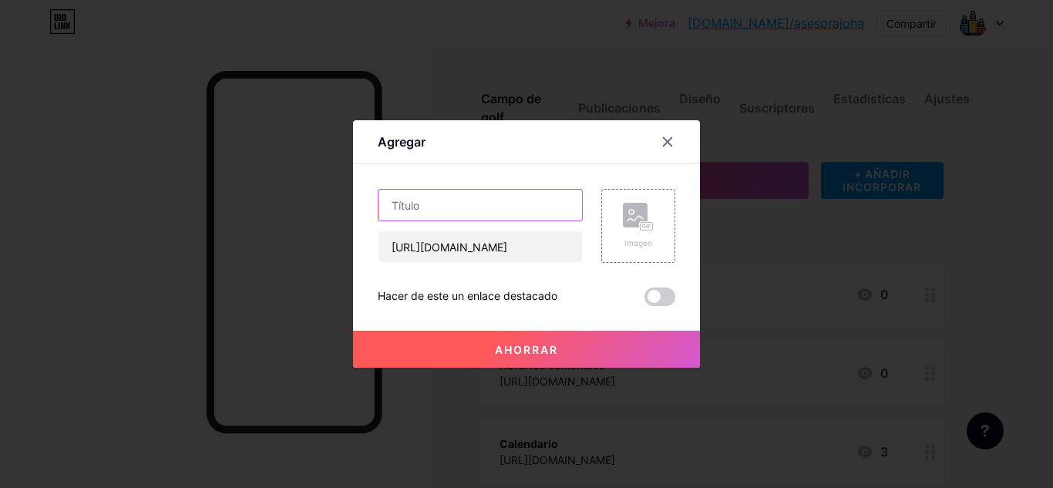
click at [487, 218] on input "text" at bounding box center [481, 205] width 204 height 31
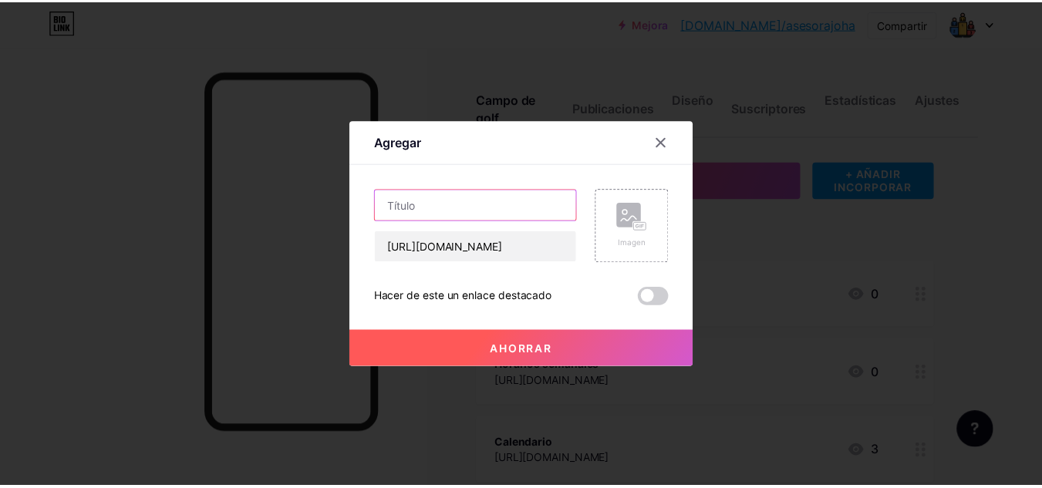
scroll to position [0, 0]
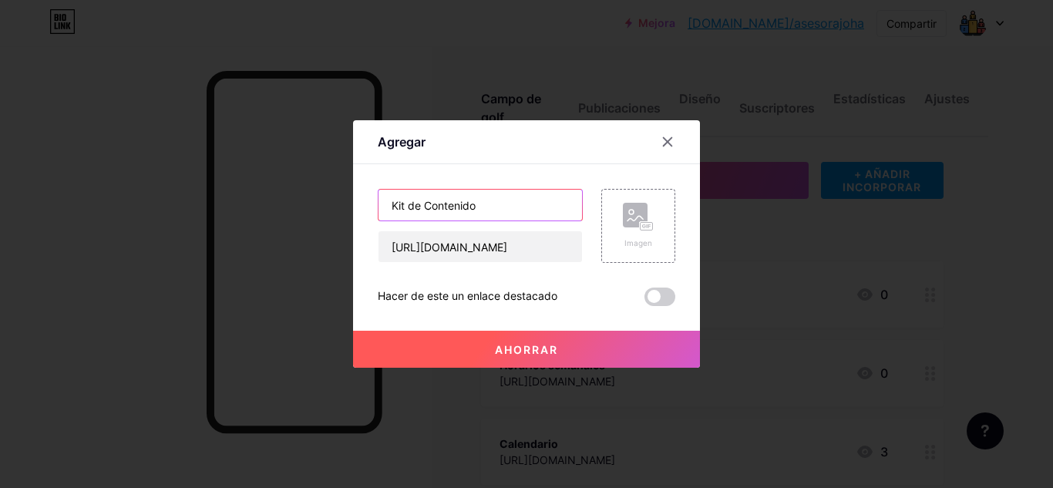
type input "Kit de Contenido"
click at [554, 349] on font "Ahorrar" at bounding box center [526, 349] width 63 height 13
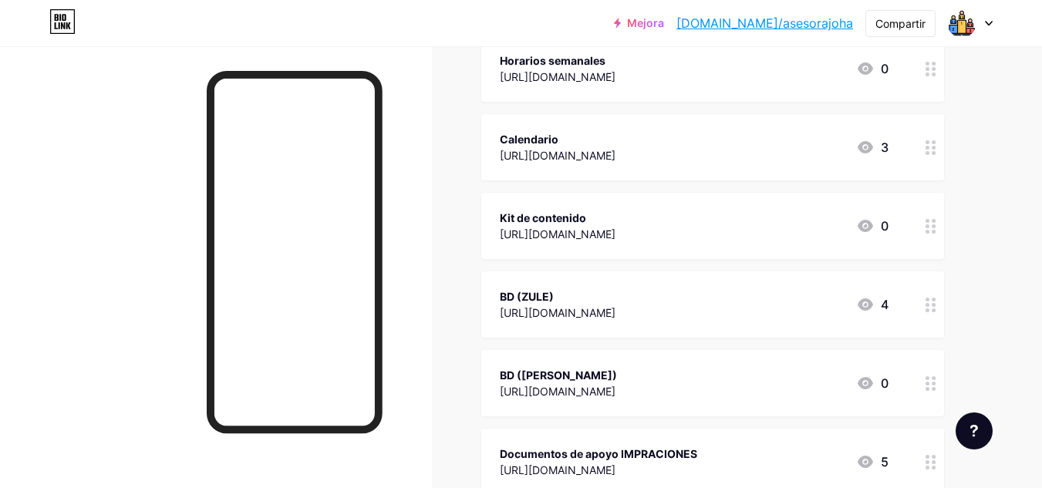
scroll to position [394, 0]
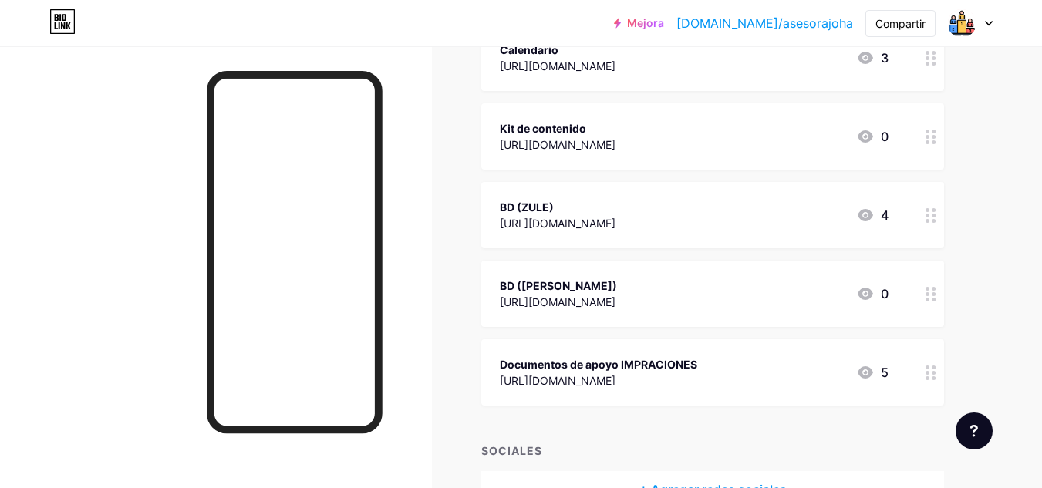
click at [981, 32] on div at bounding box center [970, 23] width 45 height 28
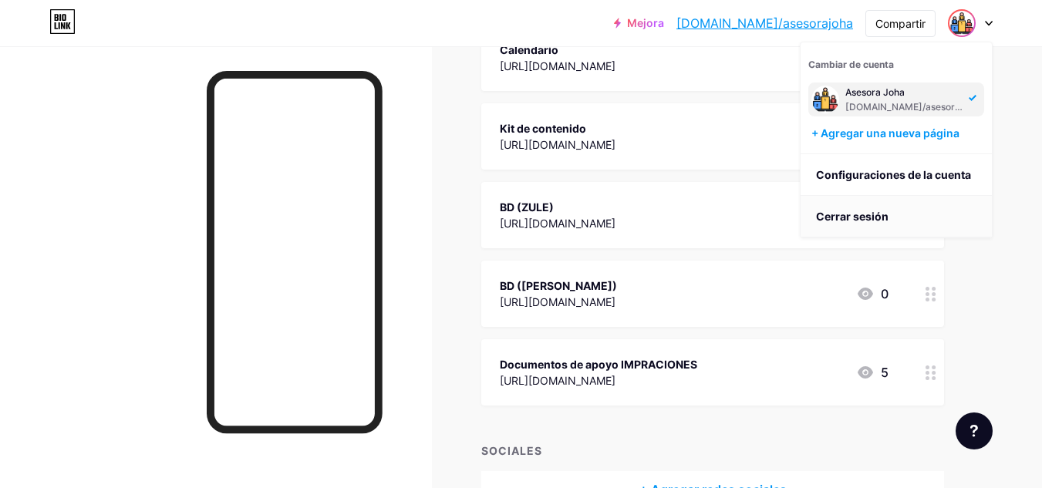
click at [912, 221] on li "Cerrar sesión" at bounding box center [895, 217] width 191 height 42
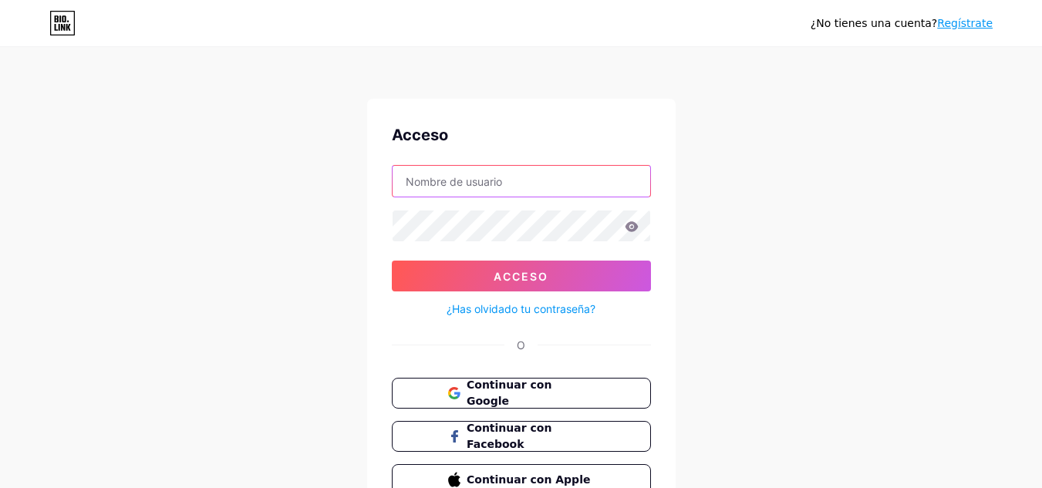
click at [456, 195] on input "text" at bounding box center [521, 181] width 258 height 31
type input "alex.tramitesmigracion@gmail.com"
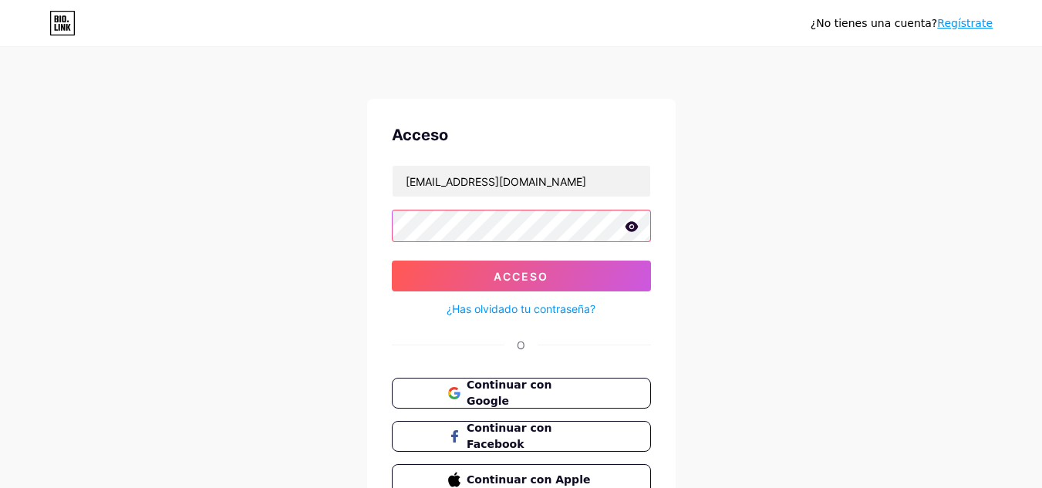
click at [392, 261] on button "Acceso" at bounding box center [521, 276] width 259 height 31
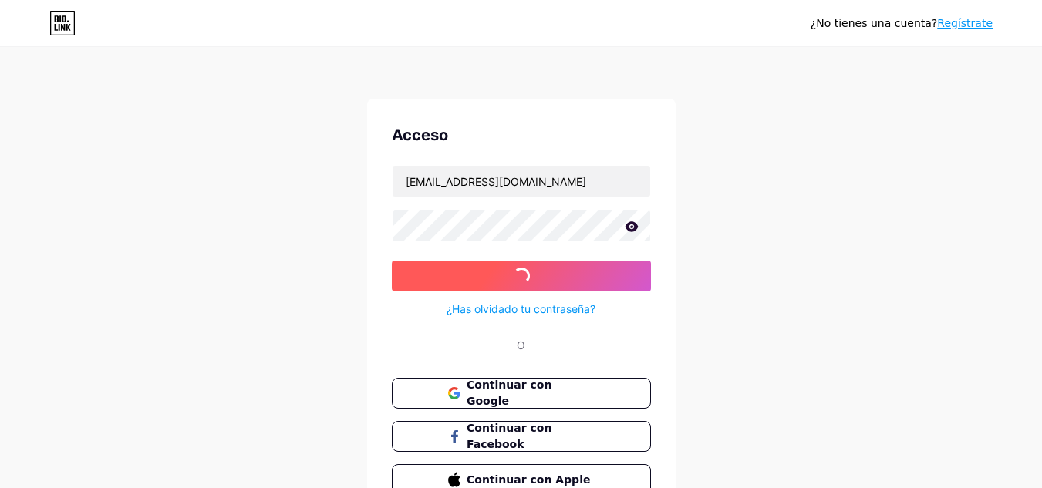
click at [403, 273] on button "Acceso" at bounding box center [521, 276] width 259 height 31
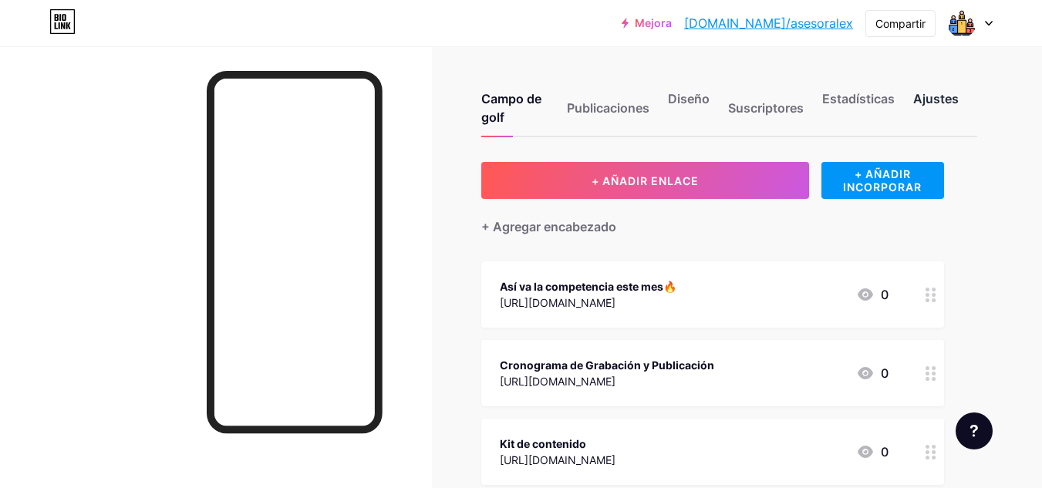
click at [930, 90] on div "Ajustes" at bounding box center [935, 112] width 45 height 46
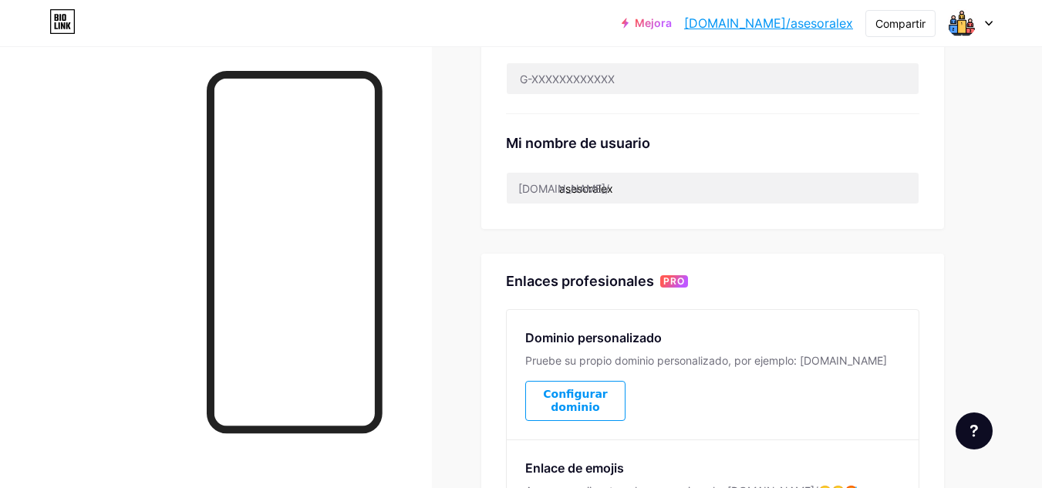
scroll to position [617, 0]
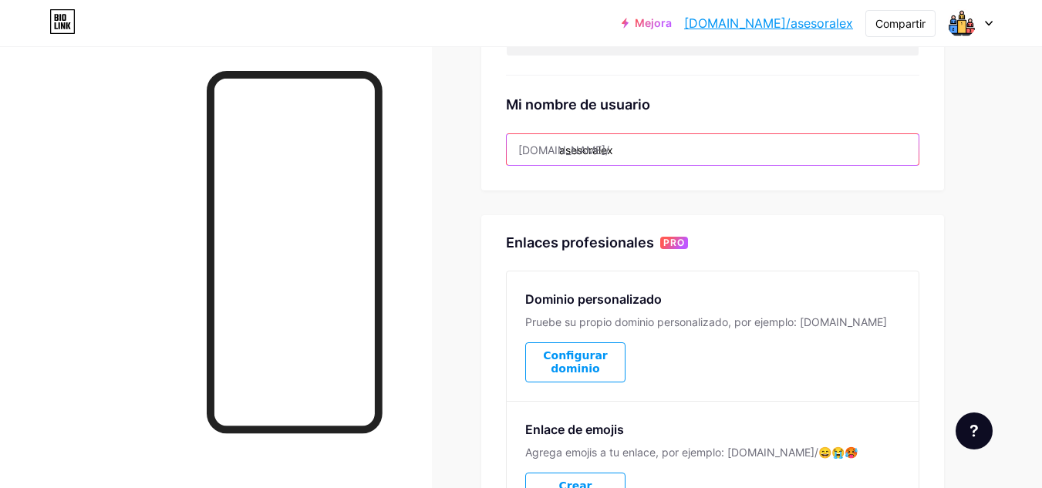
click at [630, 148] on input "asesoralex" at bounding box center [713, 149] width 412 height 31
drag, startPoint x: 630, startPoint y: 148, endPoint x: 597, endPoint y: 147, distance: 33.2
click at [597, 147] on input "asesoralex" at bounding box center [713, 149] width 412 height 31
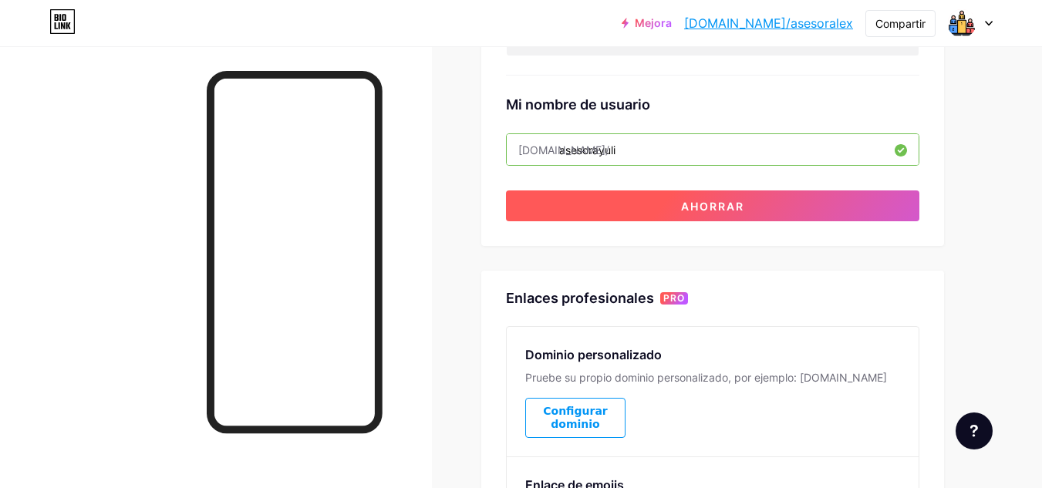
type input "asesorayuli"
click at [675, 206] on button "Ahorrar" at bounding box center [712, 205] width 413 height 31
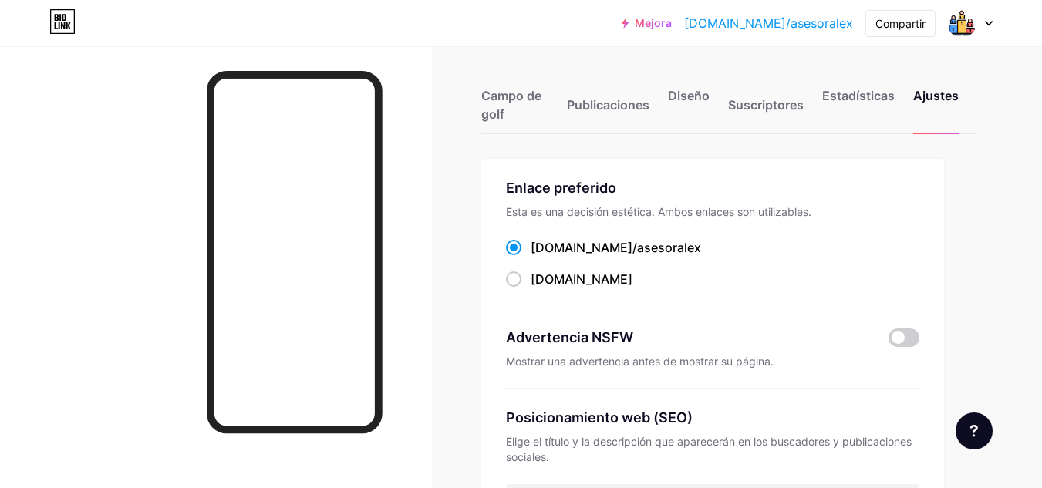
scroll to position [0, 0]
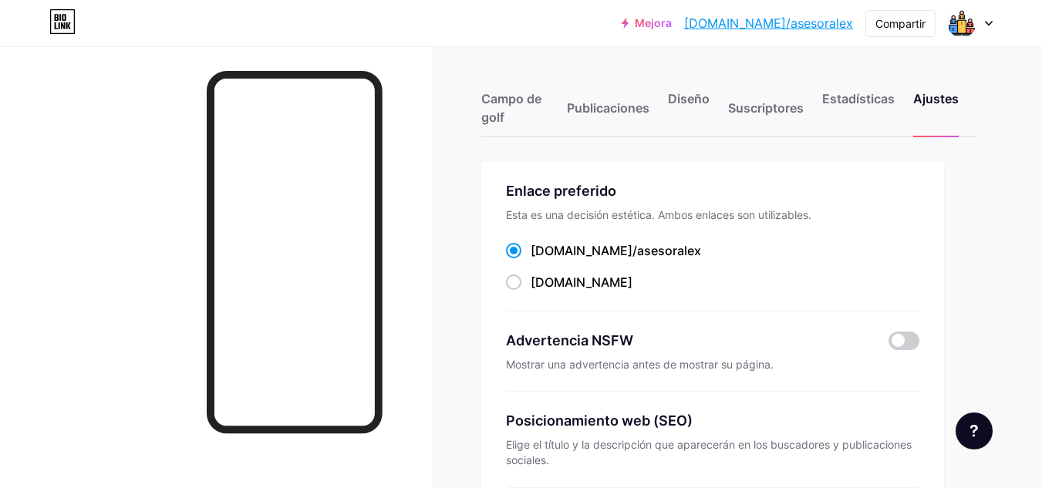
click at [535, 173] on div "Enlace preferido Esta es una decisión estética. Ambos enlaces son utilizables. …" at bounding box center [712, 484] width 463 height 645
click at [605, 318] on div "Advertencia NSFW Mostrar una advertencia antes de mostrar su página." at bounding box center [712, 352] width 413 height 80
click at [588, 107] on font "Publicaciones" at bounding box center [608, 107] width 83 height 15
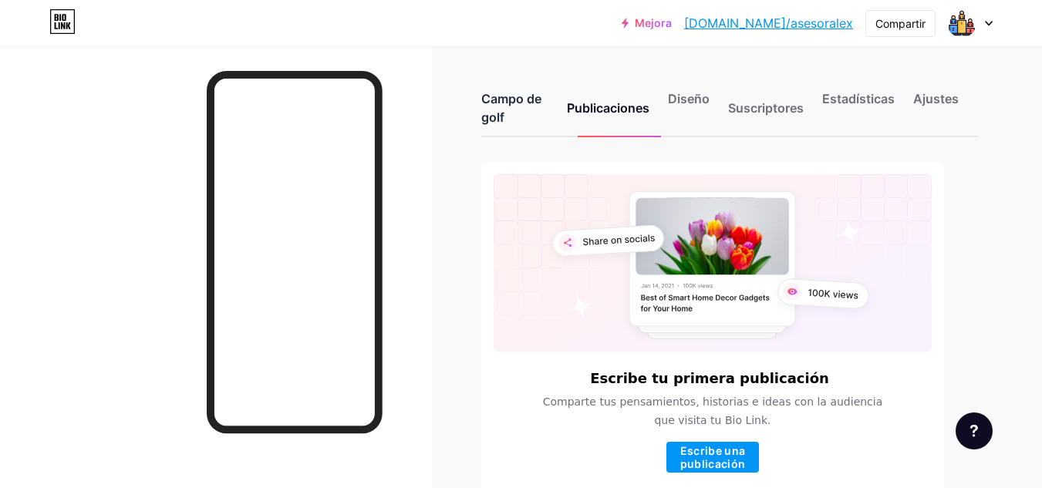
click at [514, 90] on div "Campo de golf" at bounding box center [514, 112] width 67 height 46
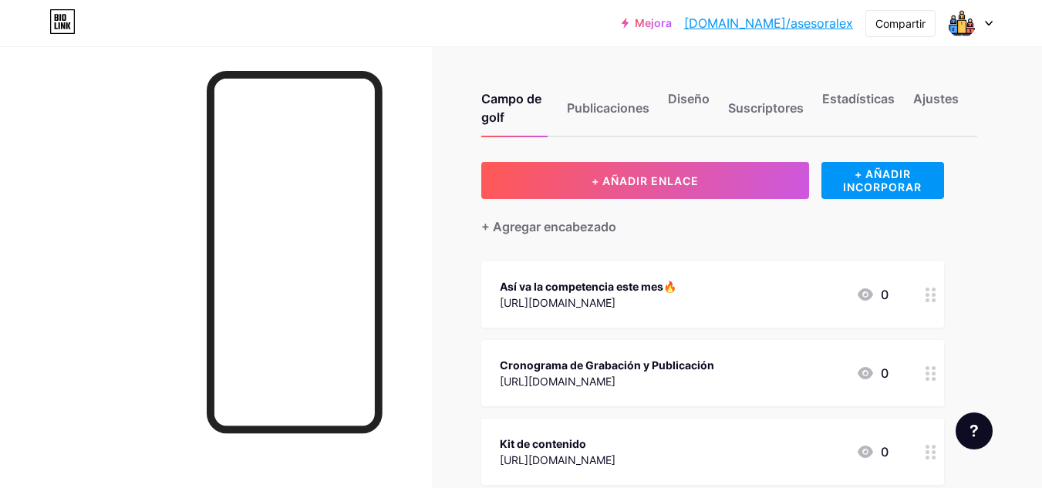
click at [979, 27] on div at bounding box center [970, 23] width 45 height 28
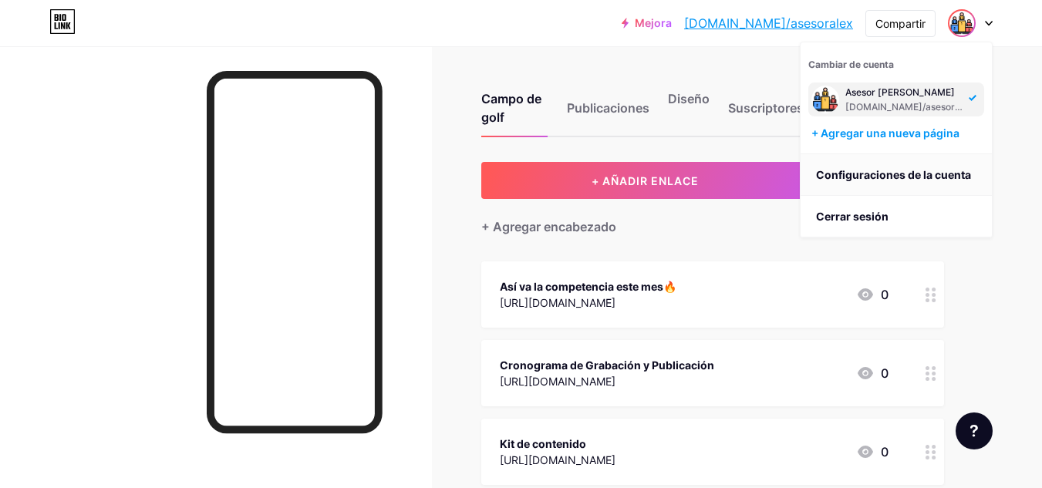
click at [884, 172] on font "Configuraciones de la cuenta" at bounding box center [893, 174] width 155 height 13
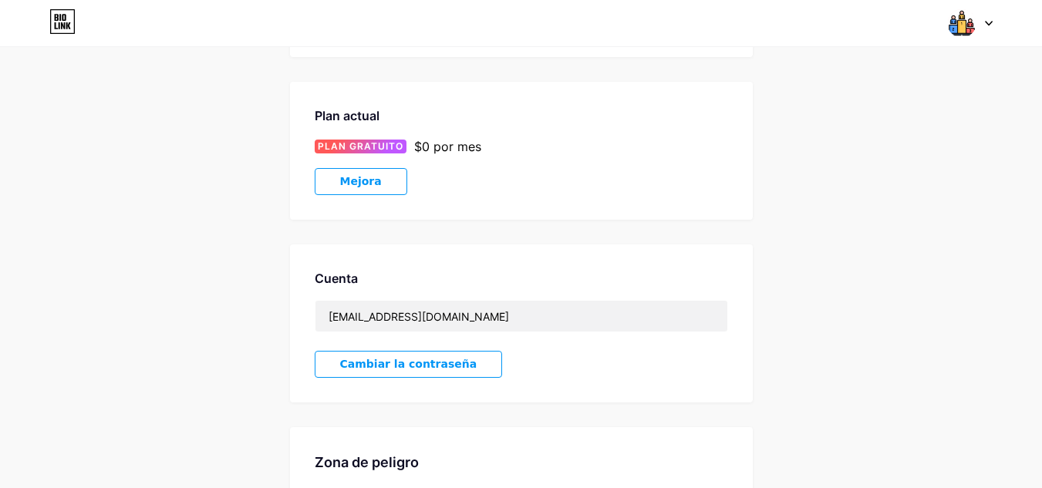
scroll to position [308, 0]
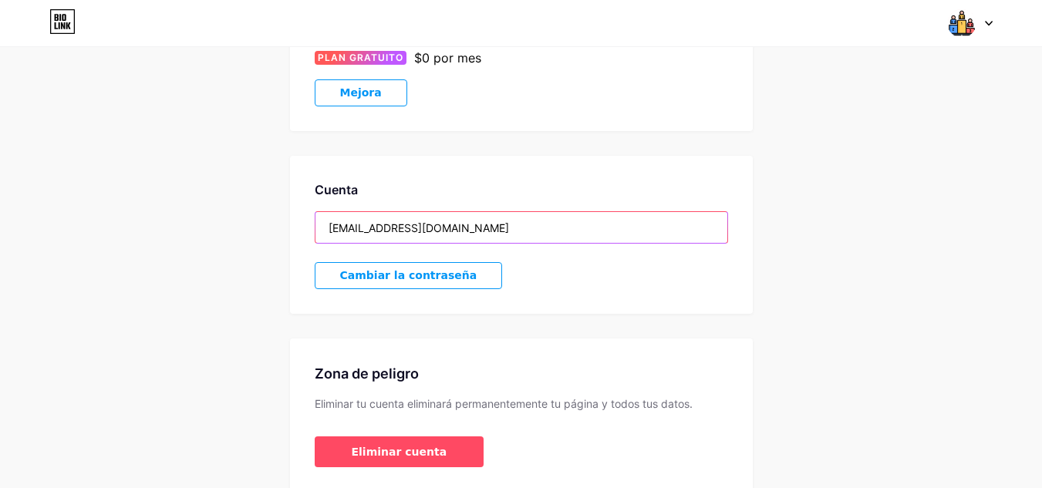
click at [446, 234] on input "alex.tramitesmigracion@gmail.com" at bounding box center [521, 227] width 412 height 31
drag, startPoint x: 349, startPoint y: 231, endPoint x: 289, endPoint y: 221, distance: 60.2
click at [290, 221] on div "Cuenta alex.tramitesmigracion@gmail.com Cambiar la contraseña" at bounding box center [521, 235] width 463 height 158
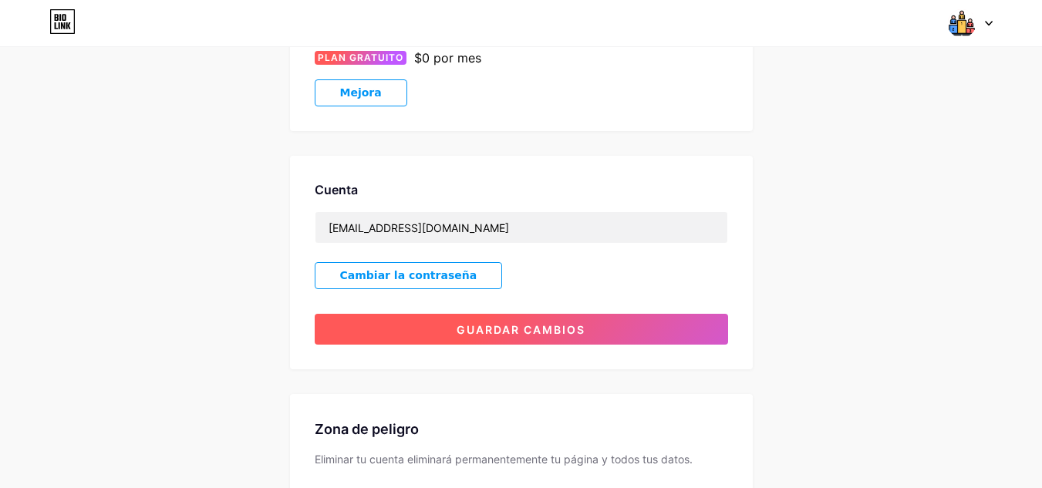
click at [528, 329] on font "Guardar cambios" at bounding box center [520, 329] width 129 height 13
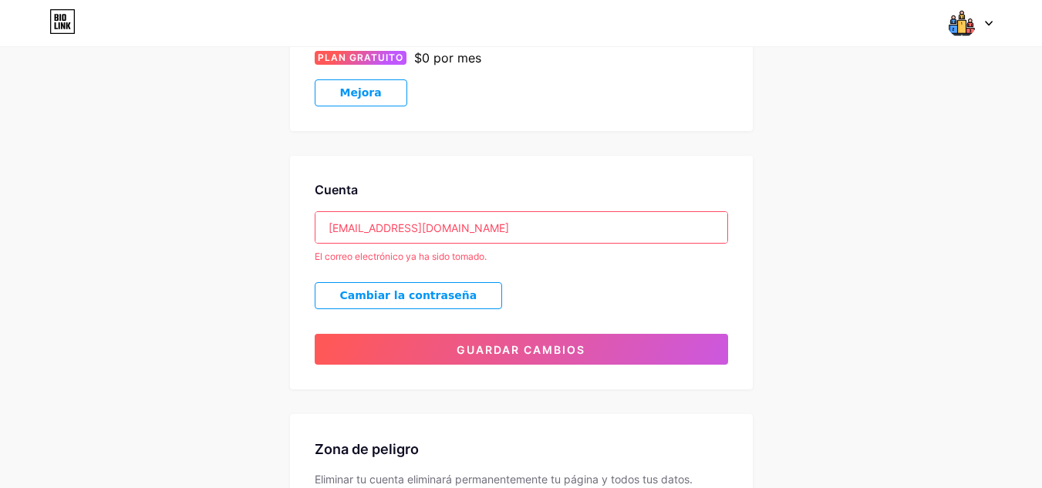
click at [386, 231] on input "yuli.tramitesmigracion@gmail.com" at bounding box center [521, 227] width 412 height 31
click at [337, 226] on input "yuli.tramitesmigracion@gmail.com" at bounding box center [521, 227] width 412 height 31
click at [365, 221] on input "yuli.tramitesmigracion@gmail.com" at bounding box center [521, 227] width 412 height 31
click at [406, 227] on input "yuli.tramitesmigracion@gmail.com" at bounding box center [521, 227] width 412 height 31
click at [462, 237] on input "yuli.tramitesmigracion@gmail.com" at bounding box center [521, 227] width 412 height 31
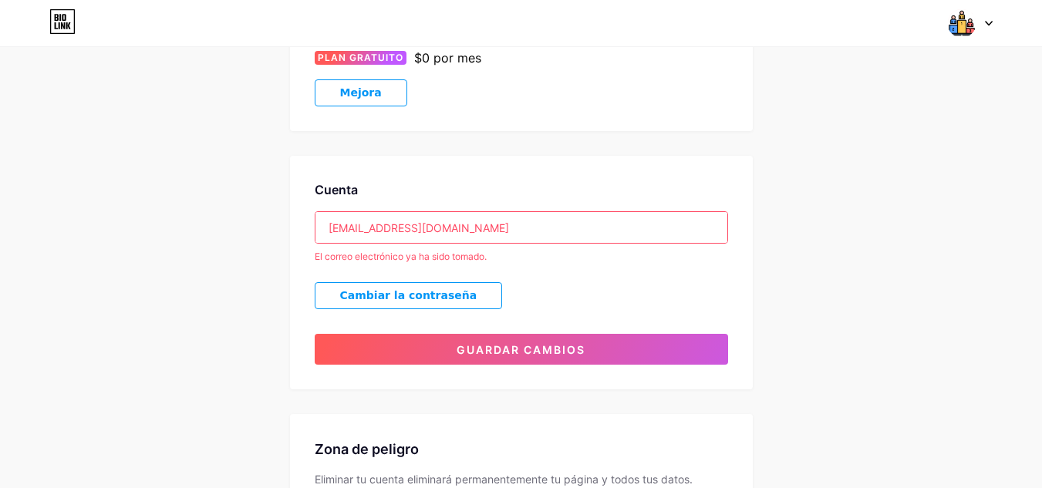
click at [450, 230] on input "yuli.tramitesmigracion@gmail.com" at bounding box center [521, 227] width 412 height 31
click at [446, 230] on input "yuli.tramitesmigracion@gmail.com" at bounding box center [521, 227] width 412 height 31
click at [443, 230] on input "yuli.tramitesmigracion@gmail.com" at bounding box center [521, 227] width 412 height 31
drag, startPoint x: 346, startPoint y: 231, endPoint x: 319, endPoint y: 227, distance: 27.2
click at [319, 227] on input "yuli.tramitesmigracion@gmail.com" at bounding box center [521, 227] width 412 height 31
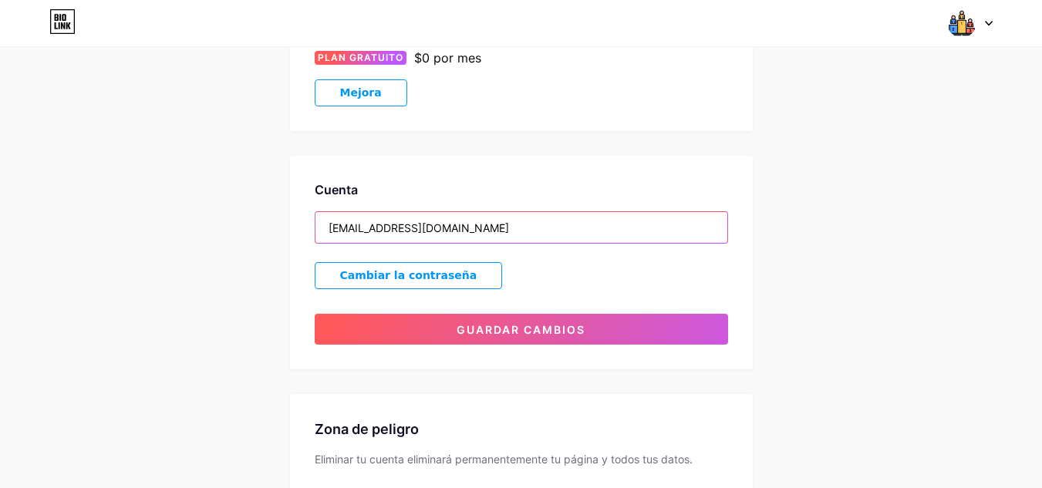
type input "lucy.tramitesmigracion@gmail.com"
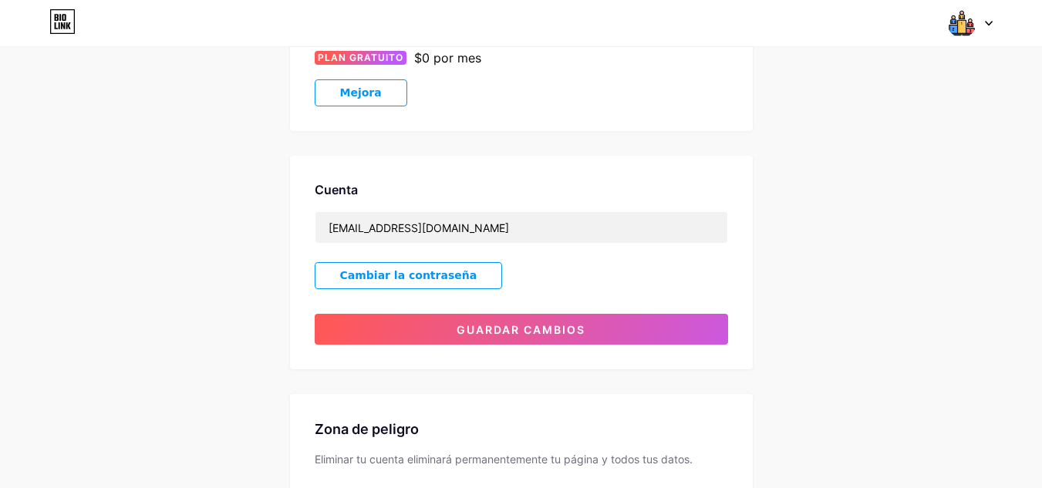
click at [458, 346] on div "Cuenta lucy.tramitesmigracion@gmail.com Cambiar la contraseña Guardar cambios" at bounding box center [521, 263] width 463 height 214
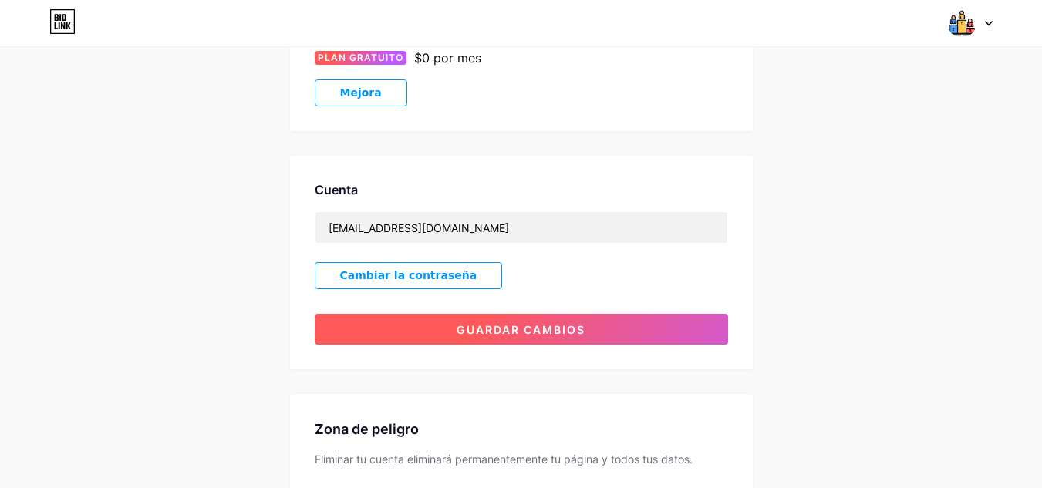
click at [458, 339] on button "Guardar cambios" at bounding box center [521, 329] width 413 height 31
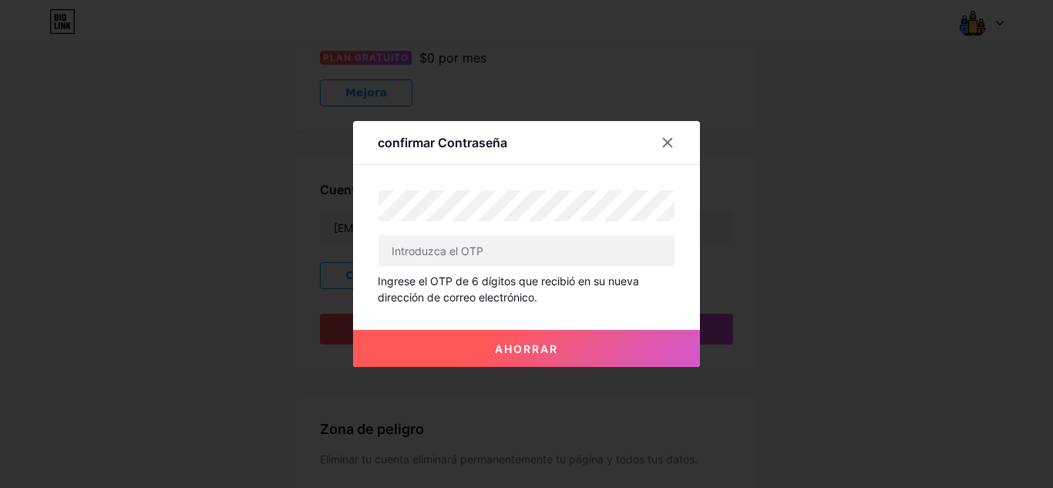
click at [667, 137] on icon at bounding box center [668, 142] width 12 height 12
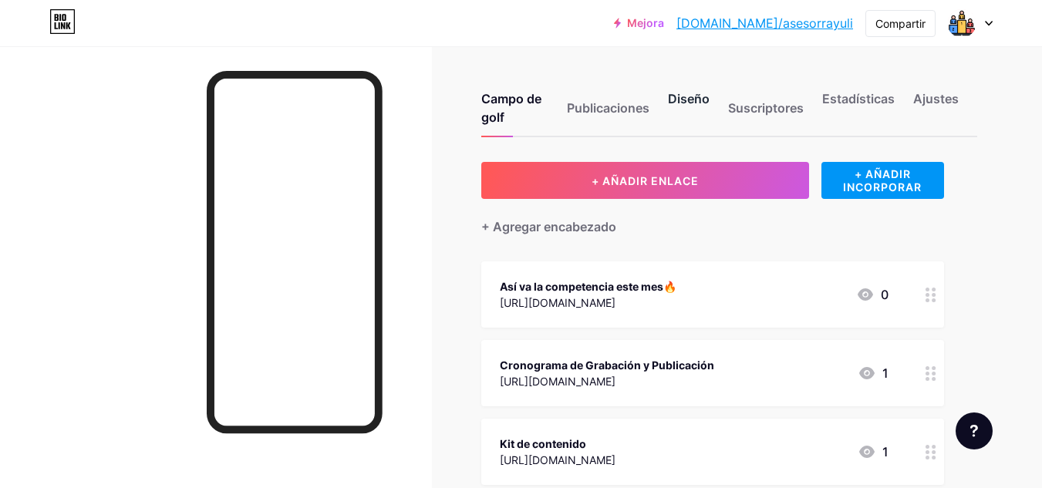
click at [678, 105] on font "Diseño" at bounding box center [689, 98] width 42 height 15
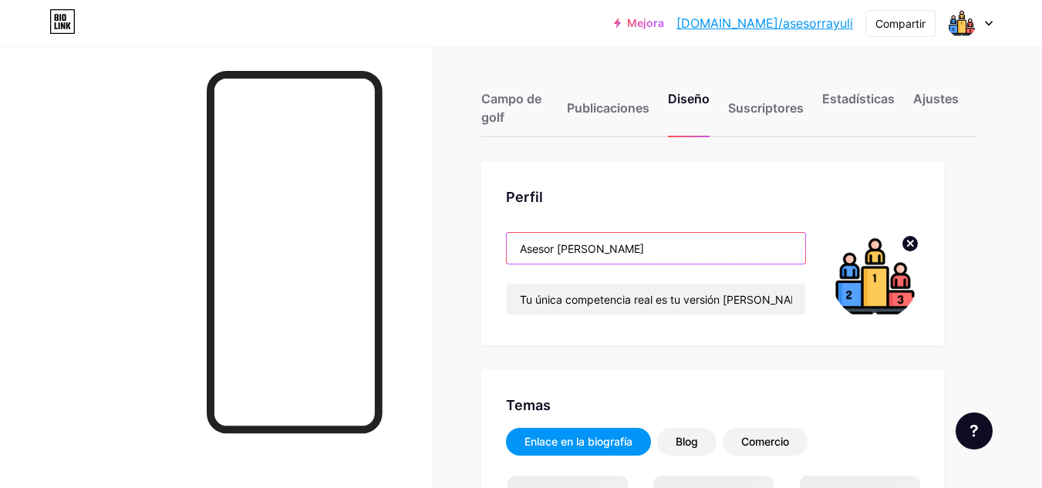
click at [611, 254] on input "Asesor Alex" at bounding box center [656, 248] width 298 height 31
drag, startPoint x: 593, startPoint y: 252, endPoint x: 559, endPoint y: 254, distance: 34.0
click at [559, 254] on input "Asesor Alex" at bounding box center [656, 248] width 298 height 31
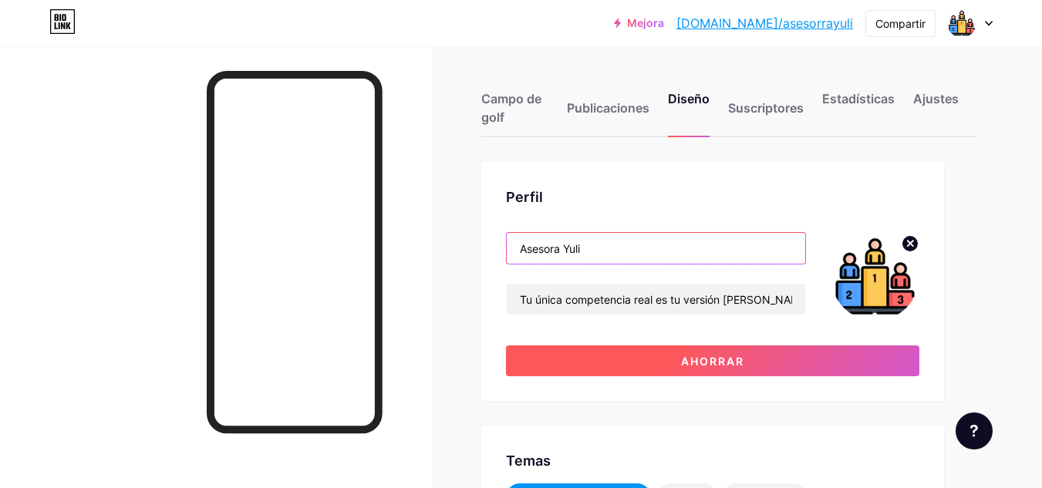
type input "Asesora Yuli"
click at [740, 355] on font "Ahorrar" at bounding box center [712, 361] width 63 height 13
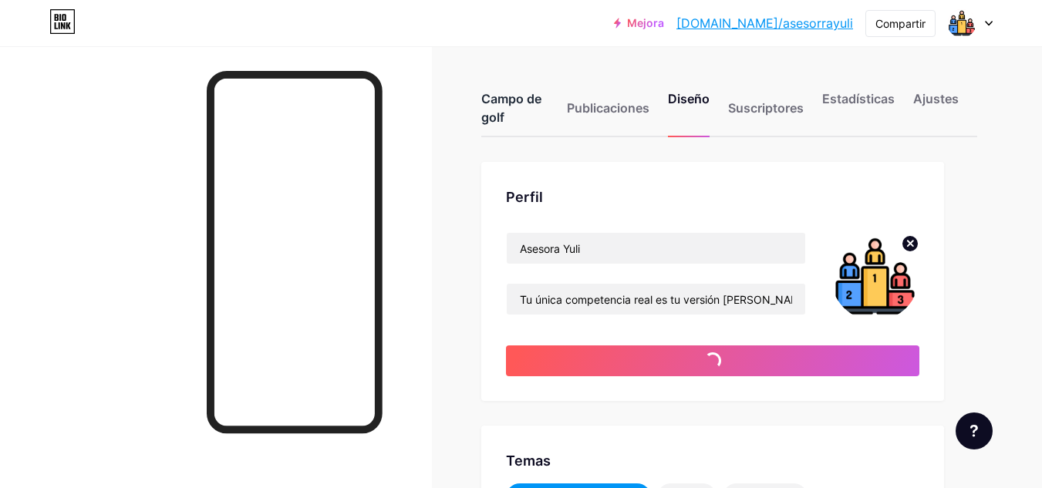
click at [509, 117] on div "Campo de golf" at bounding box center [514, 112] width 67 height 46
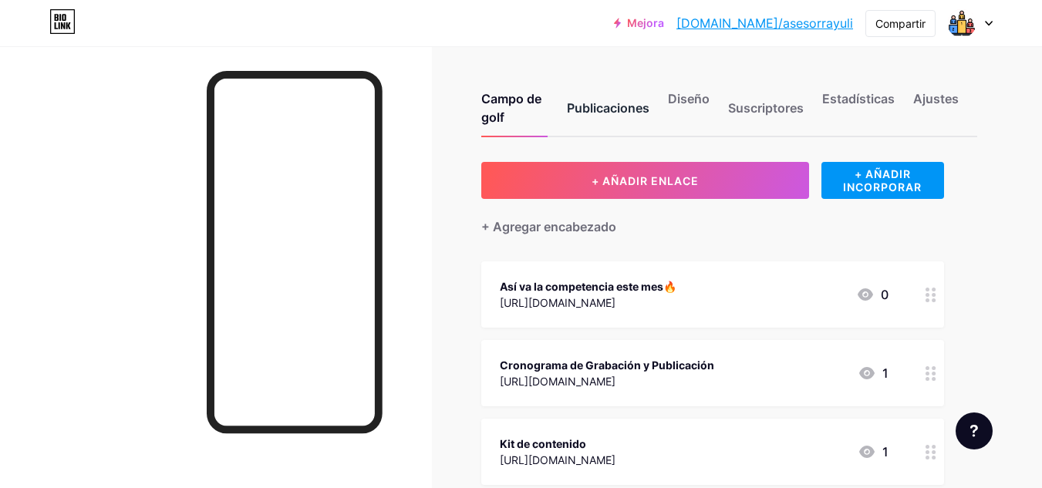
click at [620, 111] on font "Publicaciones" at bounding box center [608, 107] width 83 height 15
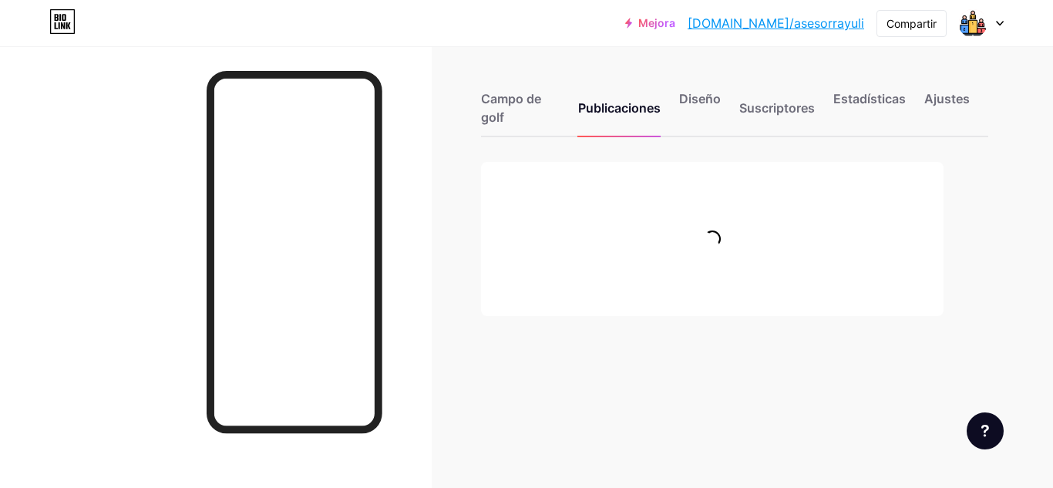
click at [735, 87] on div "Campo de golf Publicaciones Diseño Suscriptores Estadísticas Ajustes" at bounding box center [734, 101] width 507 height 72
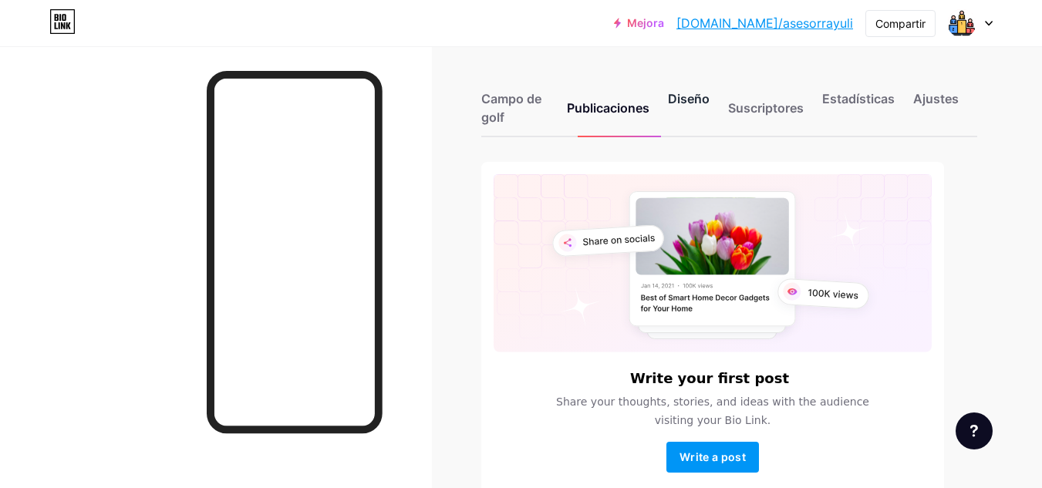
click at [703, 94] on font "Diseño" at bounding box center [689, 98] width 42 height 15
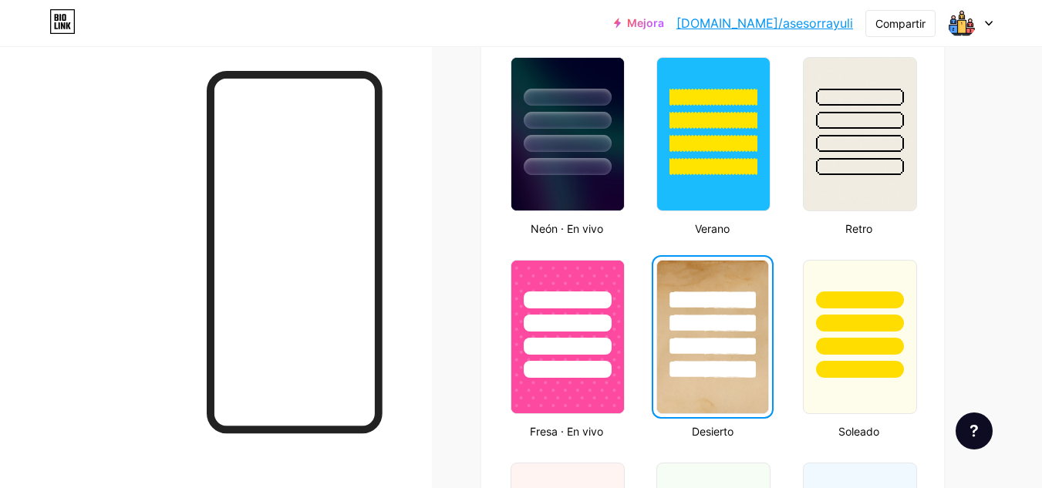
scroll to position [1002, 0]
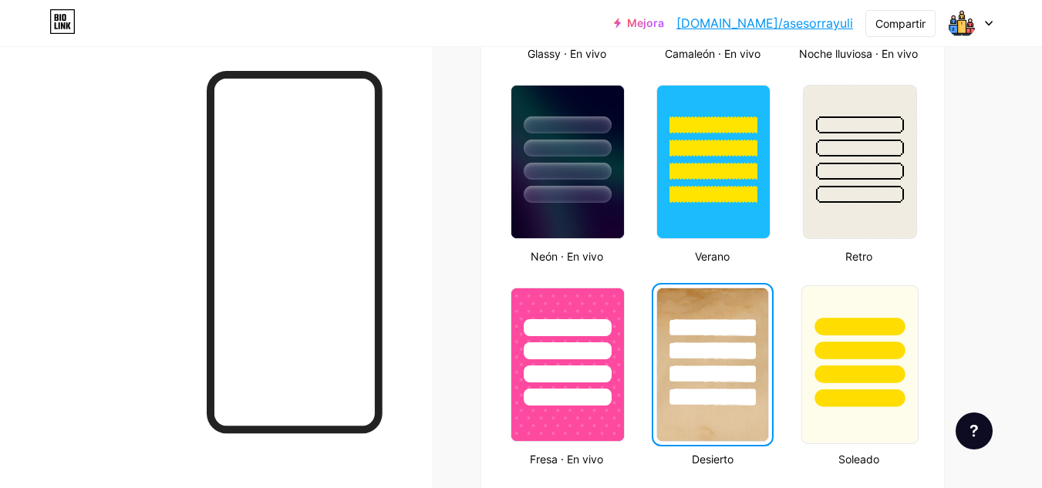
click at [831, 383] on div at bounding box center [859, 346] width 116 height 121
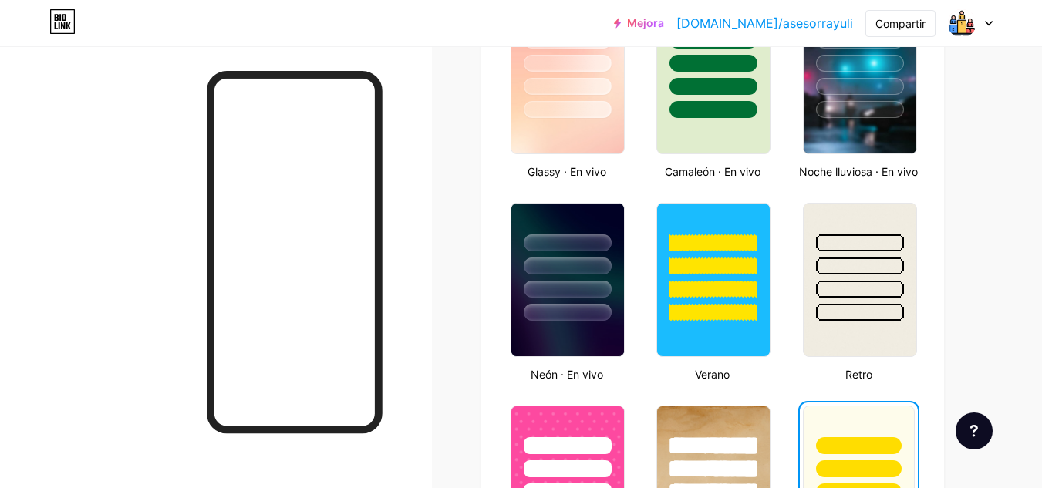
scroll to position [848, 0]
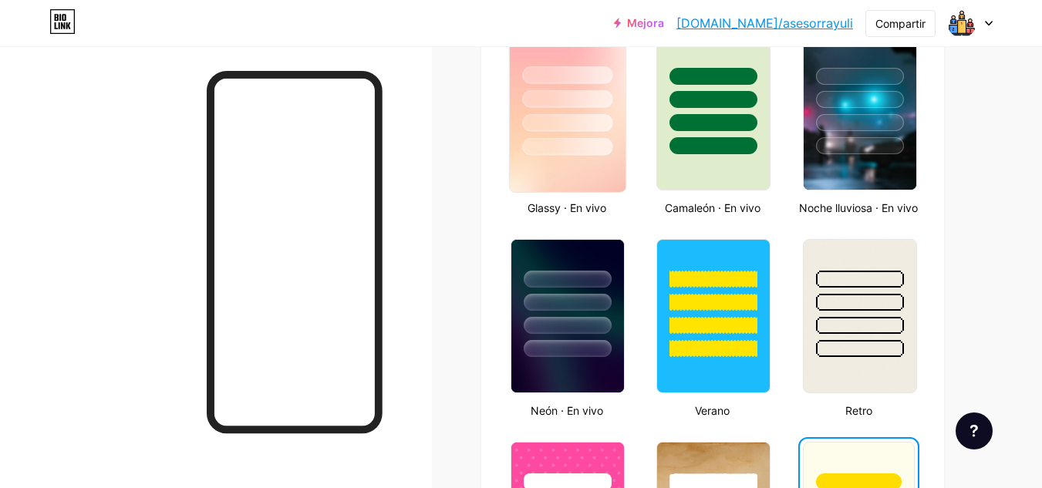
click at [536, 179] on img at bounding box center [568, 113] width 116 height 157
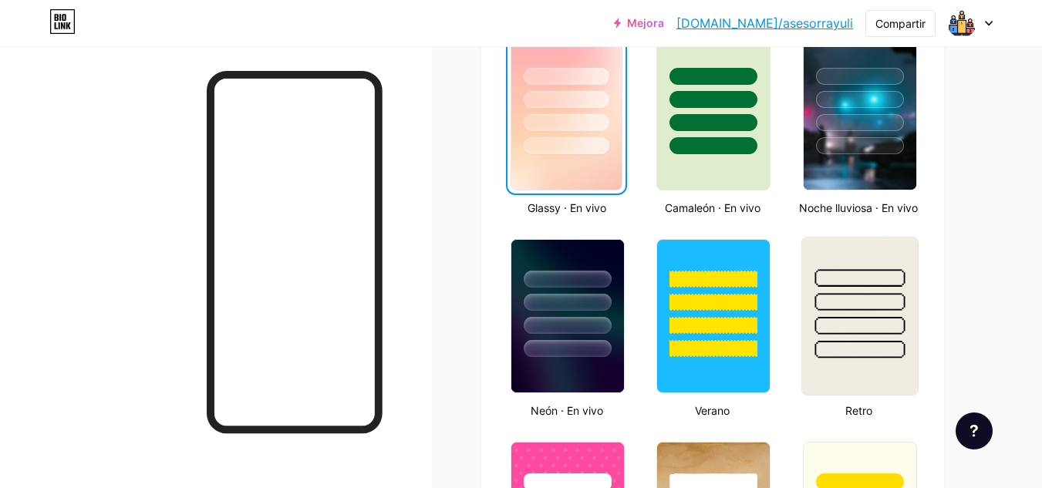
click at [901, 308] on div at bounding box center [859, 302] width 90 height 18
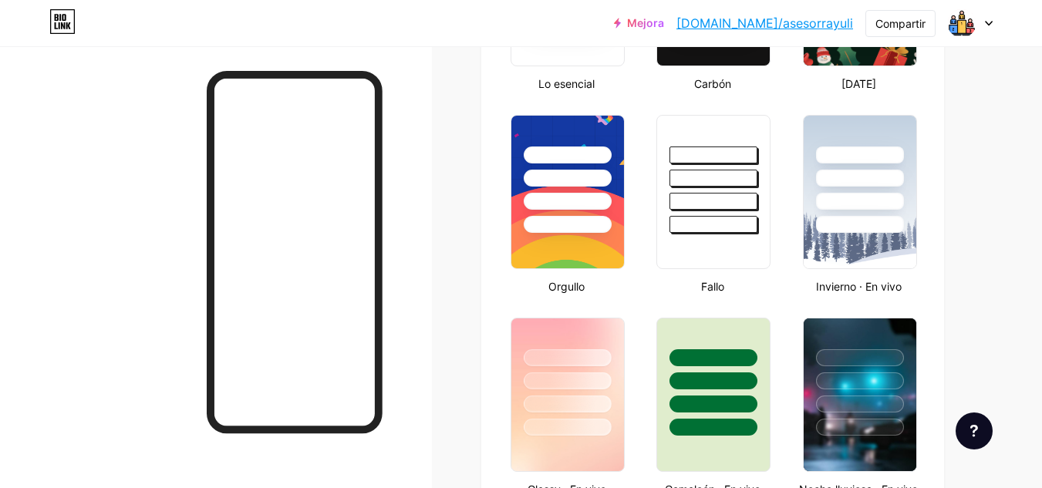
scroll to position [540, 0]
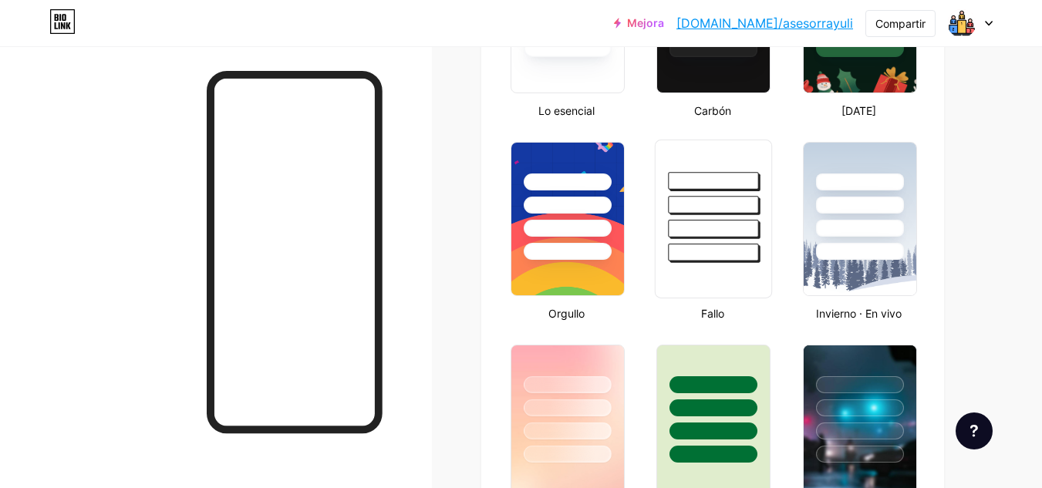
click at [712, 251] on div at bounding box center [714, 253] width 90 height 18
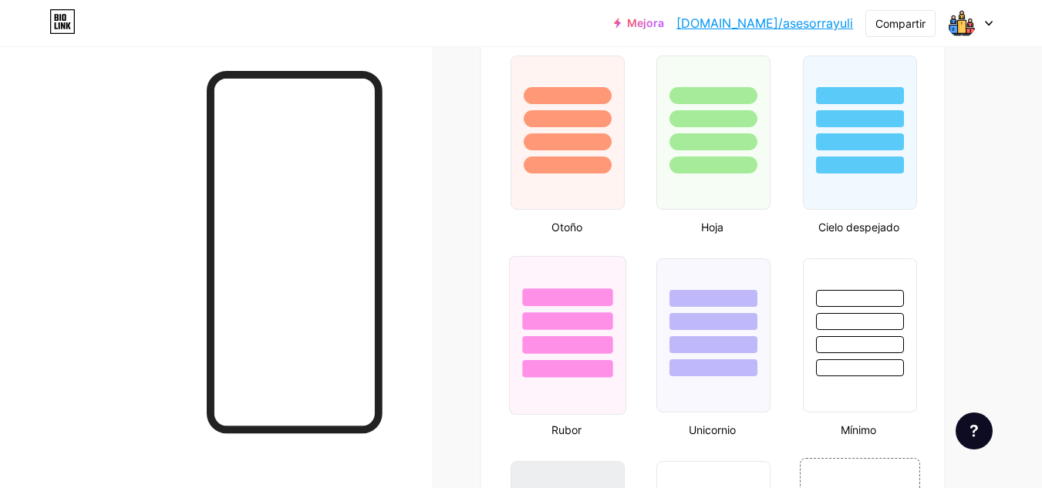
scroll to position [1465, 0]
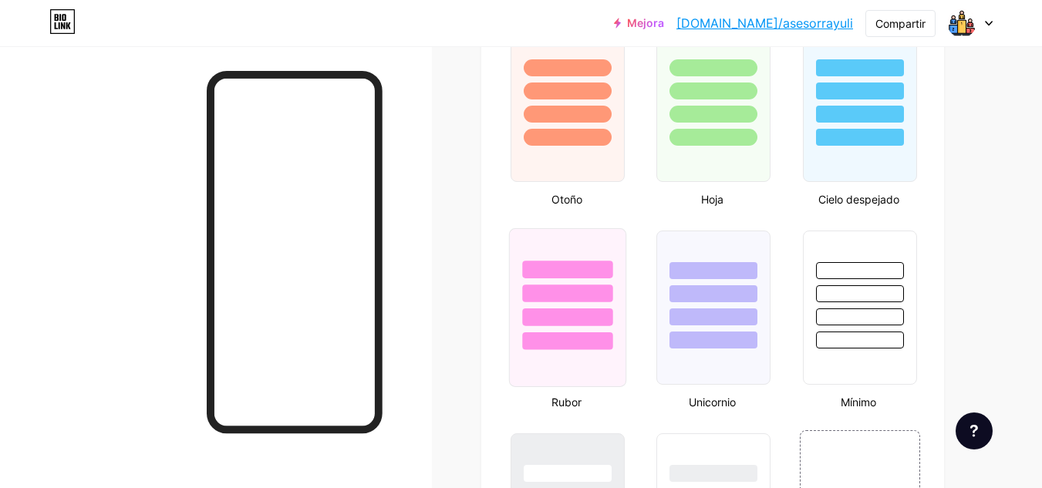
click at [601, 350] on div at bounding box center [567, 307] width 117 height 159
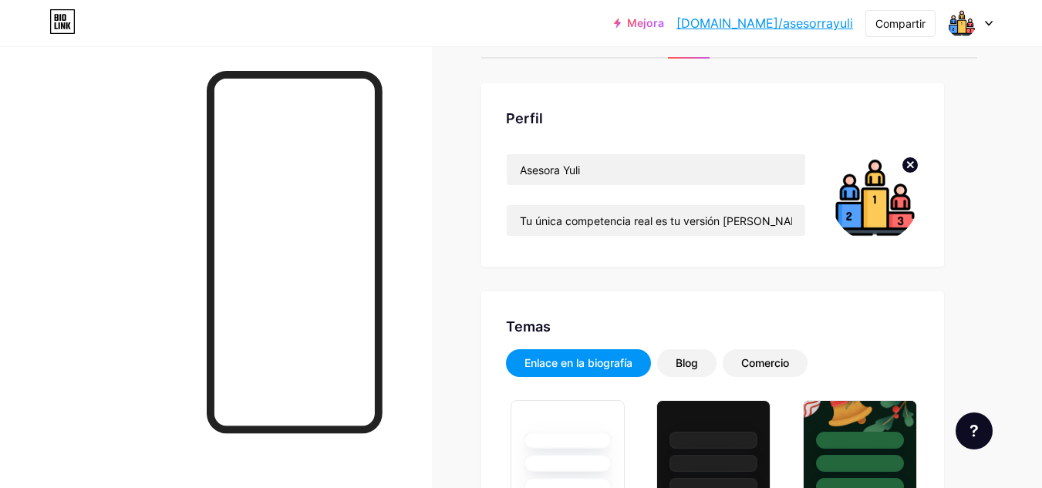
scroll to position [77, 0]
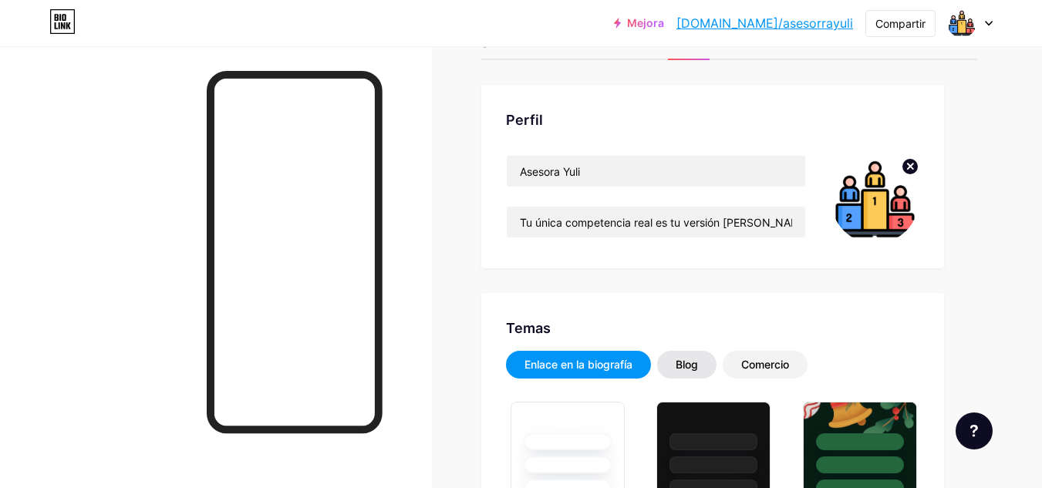
click at [685, 355] on div "Blog" at bounding box center [686, 365] width 59 height 28
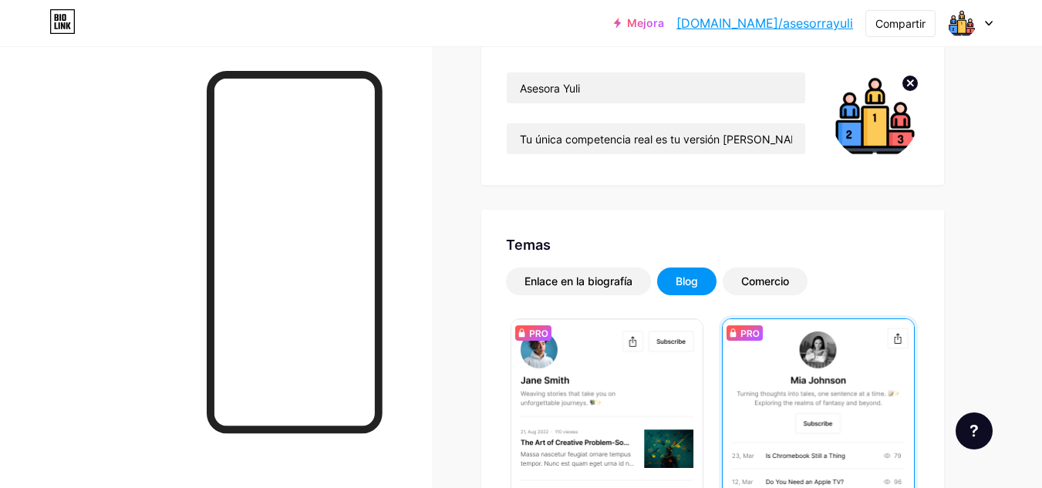
scroll to position [154, 0]
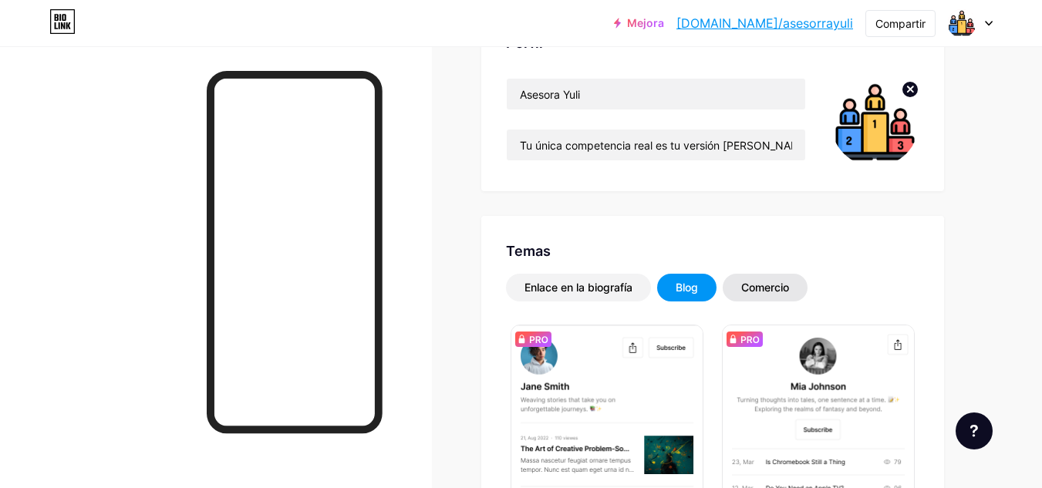
click at [766, 283] on font "Comercio" at bounding box center [765, 287] width 48 height 13
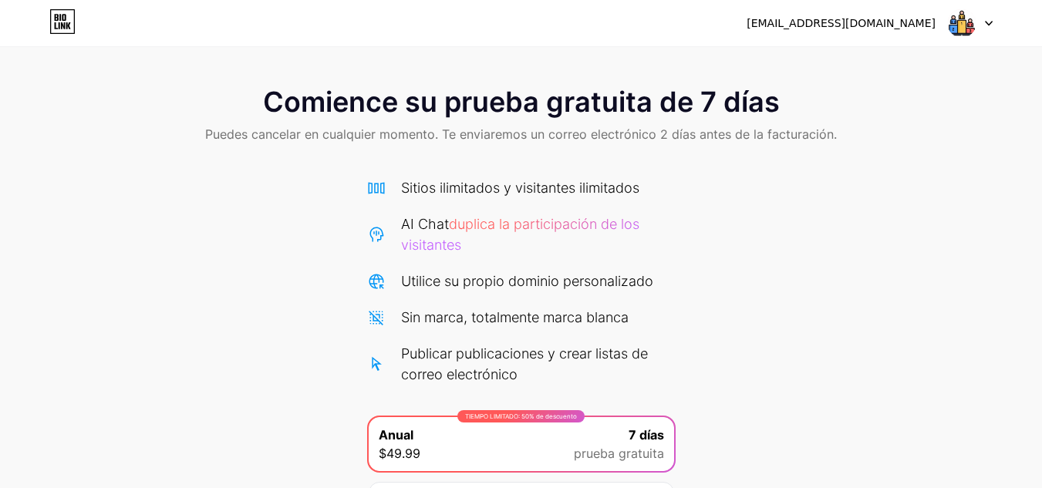
click at [982, 32] on div at bounding box center [970, 23] width 45 height 28
click at [900, 60] on li "Cerrar sesión" at bounding box center [895, 63] width 191 height 42
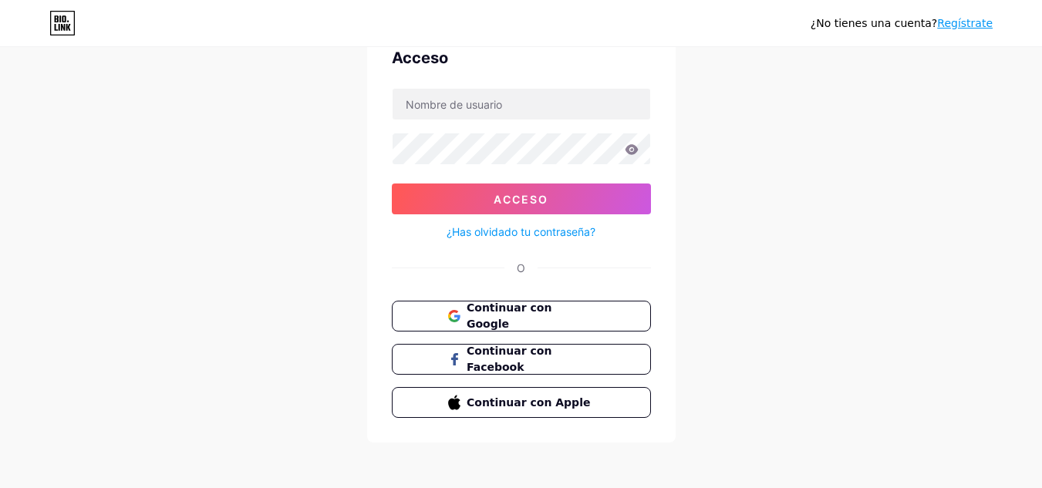
scroll to position [80, 0]
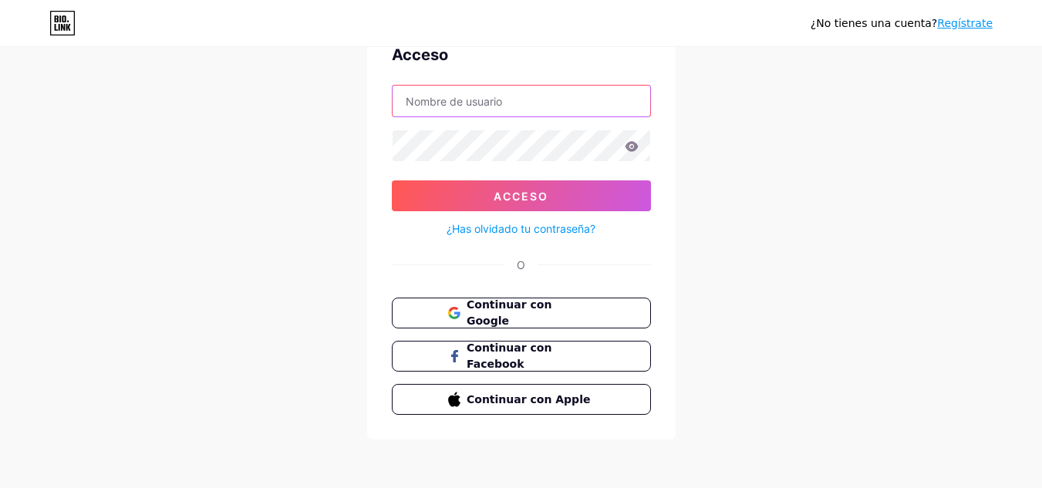
click at [520, 116] on input "text" at bounding box center [521, 101] width 258 height 31
type input "[EMAIL_ADDRESS][DOMAIN_NAME]"
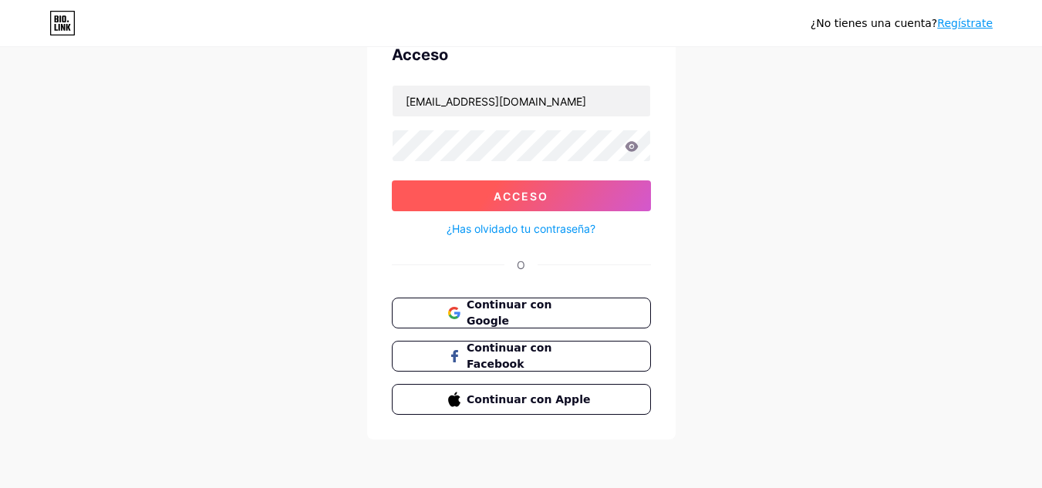
click at [598, 184] on button "Acceso" at bounding box center [521, 195] width 259 height 31
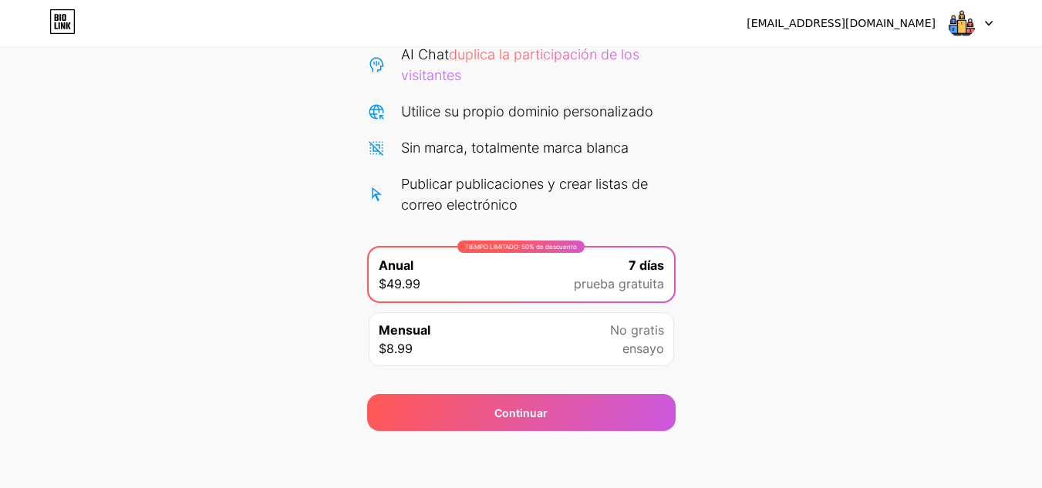
scroll to position [174, 0]
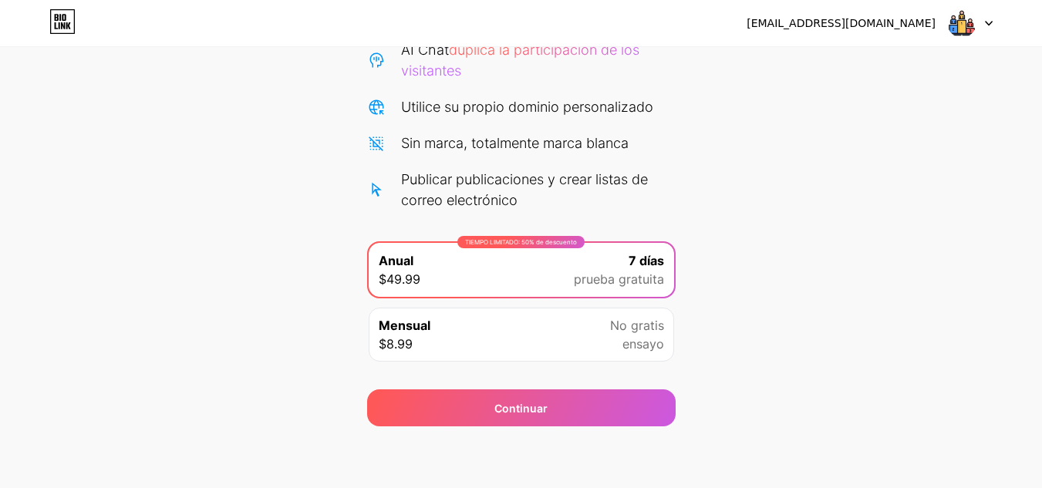
click at [811, 116] on div "Comience su prueba gratuita de 7 días Puedes cancelar en cualquier momento. Te …" at bounding box center [521, 162] width 1042 height 530
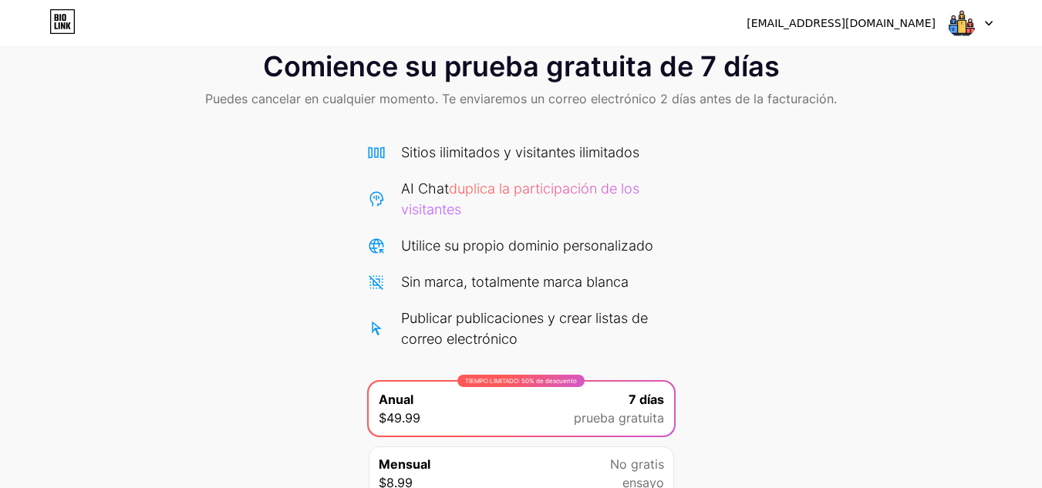
scroll to position [0, 0]
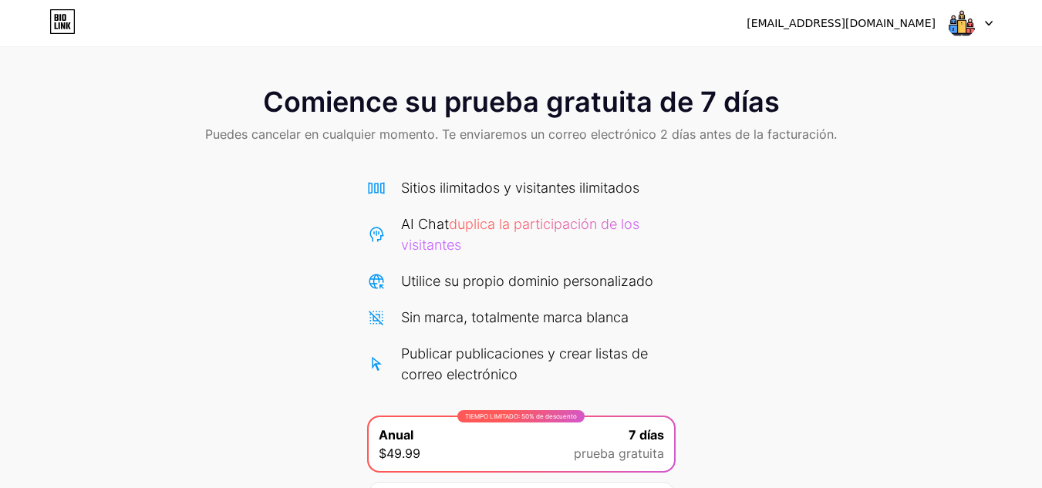
drag, startPoint x: 972, startPoint y: 28, endPoint x: 937, endPoint y: 126, distance: 104.6
click at [972, 28] on img at bounding box center [961, 22] width 29 height 29
click at [866, 62] on font "Cerrar sesión" at bounding box center [852, 62] width 72 height 13
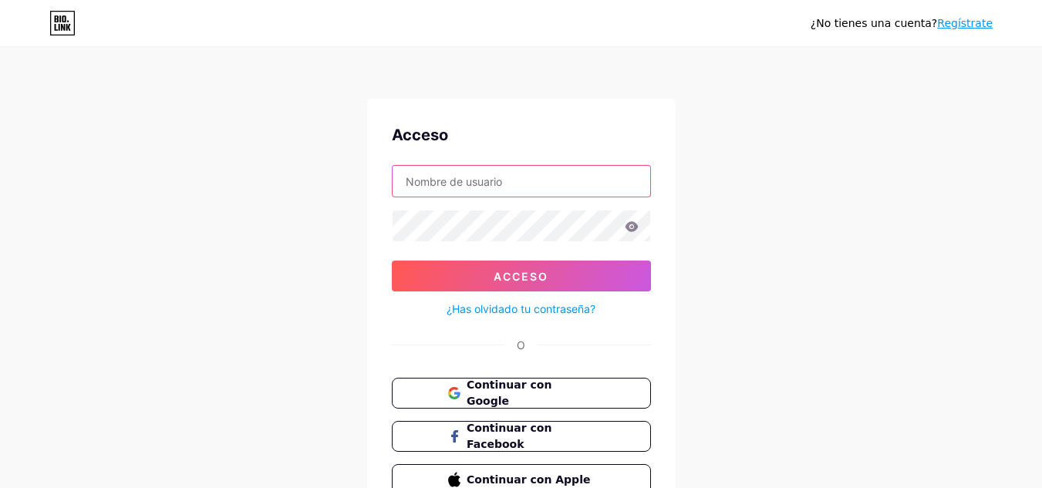
click at [523, 181] on input "text" at bounding box center [521, 181] width 258 height 31
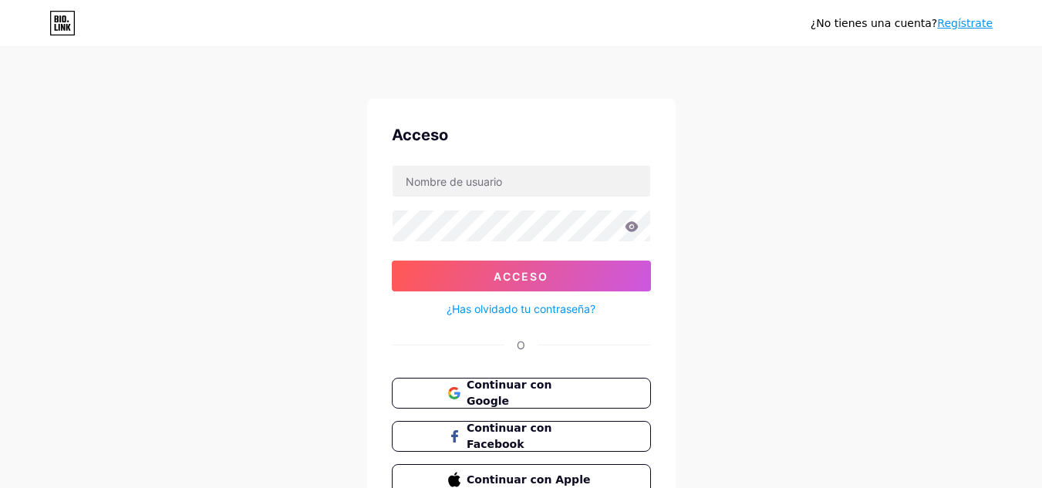
click at [591, 151] on div "Acceso Acceso ¿Has olvidado tu contraseña? O Continuar con Google Continuar con…" at bounding box center [521, 309] width 308 height 421
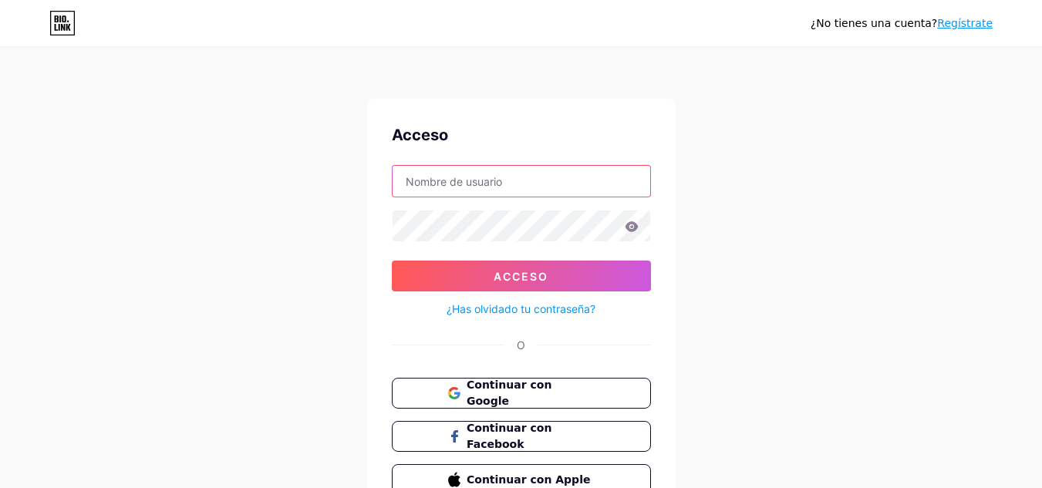
click at [564, 180] on input "text" at bounding box center [521, 181] width 258 height 31
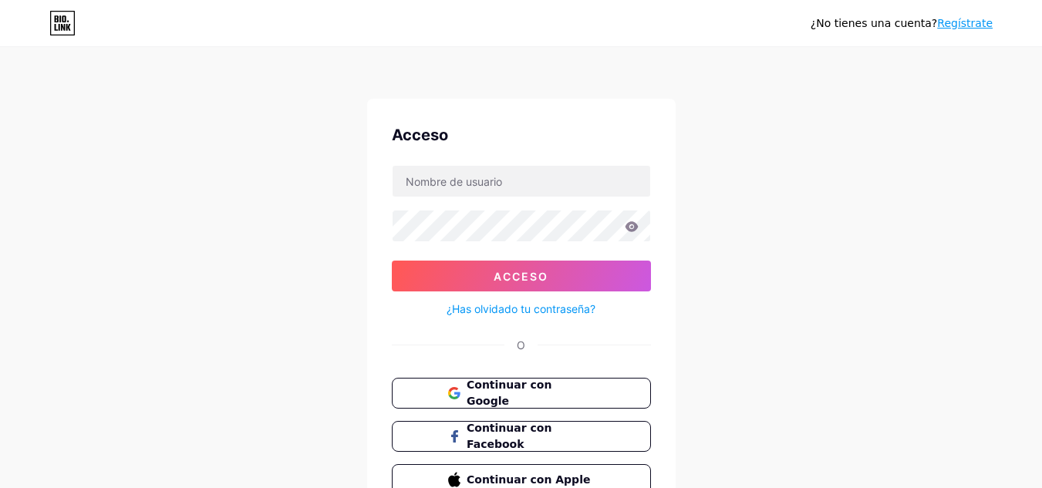
click at [746, 205] on div "¿No tienes una cuenta? Regístrate Acceso Acceso ¿Has olvidado tu contraseña? O …" at bounding box center [521, 284] width 1042 height 569
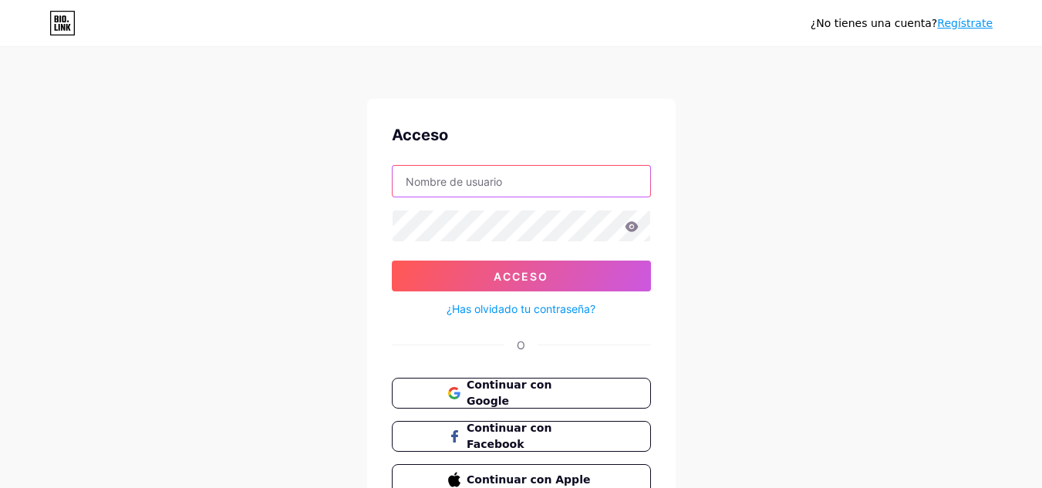
click at [485, 180] on input "text" at bounding box center [521, 181] width 258 height 31
type input "yuli.tramitesmigracion@gmail.com"
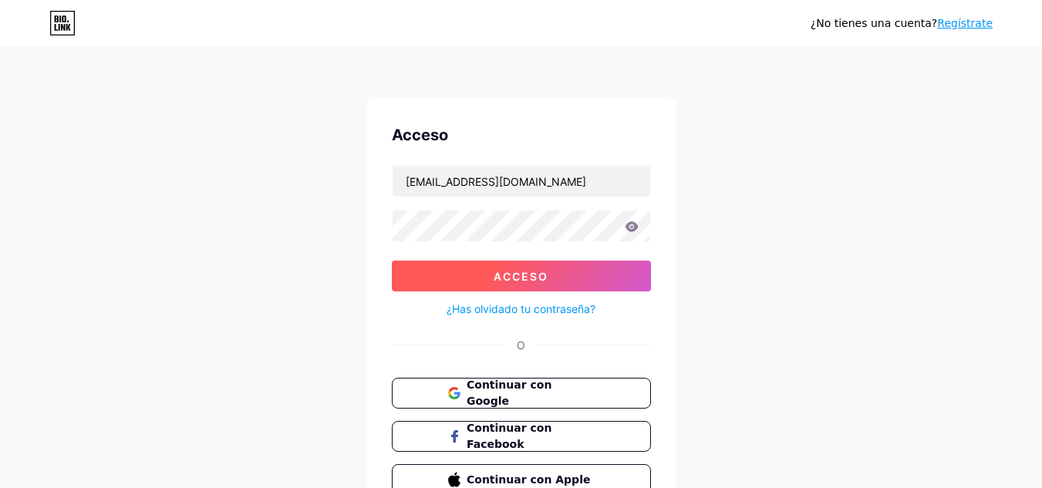
click at [531, 276] on font "Acceso" at bounding box center [520, 276] width 55 height 13
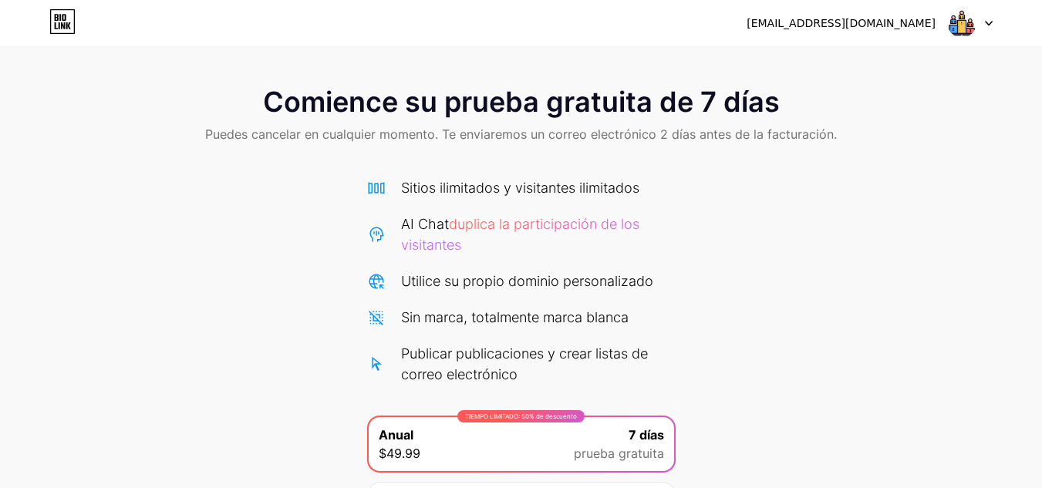
click at [792, 12] on div "yuli.tramitesmigracion@gmail.com" at bounding box center [869, 23] width 246 height 28
click at [797, 24] on font "yuli.tramitesmigracion@gmail.com" at bounding box center [840, 23] width 189 height 12
click at [816, 25] on font "yuli.tramitesmigracion@gmail.com" at bounding box center [840, 23] width 189 height 12
click at [818, 26] on font "yuli.tramitesmigracion@gmail.com" at bounding box center [840, 23] width 189 height 12
click at [891, 25] on font "yuli.tramitesmigracion@gmail.com" at bounding box center [840, 23] width 189 height 12
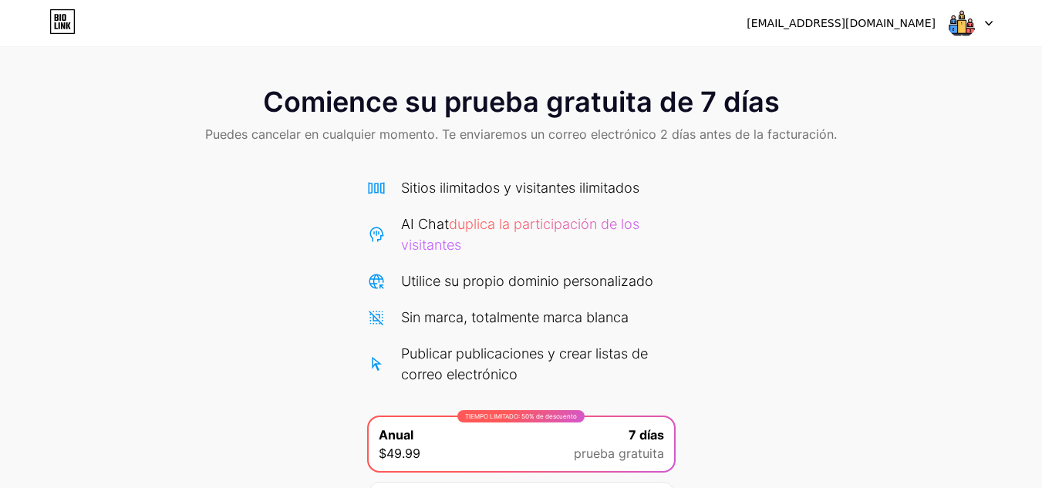
drag, startPoint x: 928, startPoint y: 25, endPoint x: 938, endPoint y: 25, distance: 10.8
click at [928, 23] on font "yuli.tramitesmigracion@gmail.com" at bounding box center [840, 23] width 189 height 12
click at [978, 23] on div at bounding box center [970, 23] width 45 height 28
click at [967, 21] on img at bounding box center [961, 22] width 29 height 29
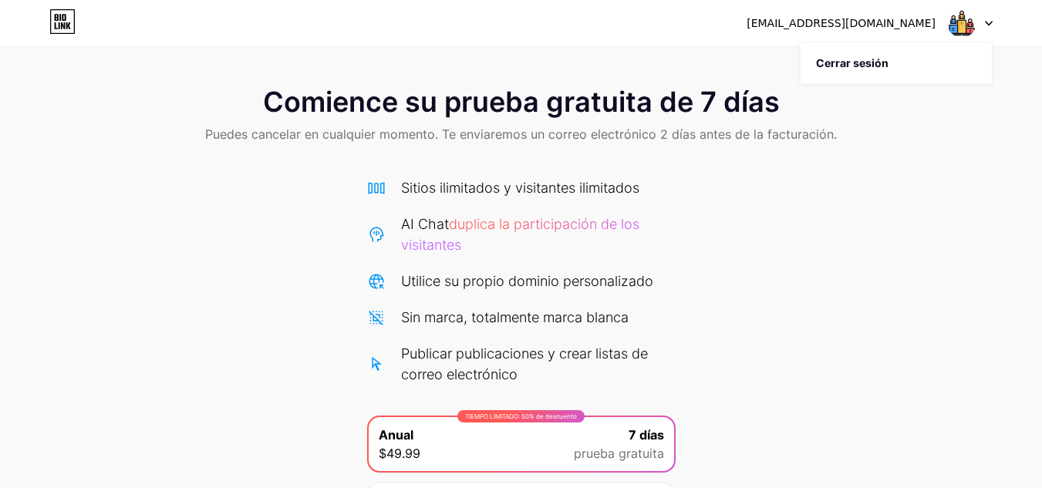
click at [967, 21] on img at bounding box center [961, 22] width 29 height 29
click at [502, 181] on font "Sitios ilimitados y visitantes ilimitados" at bounding box center [520, 188] width 238 height 16
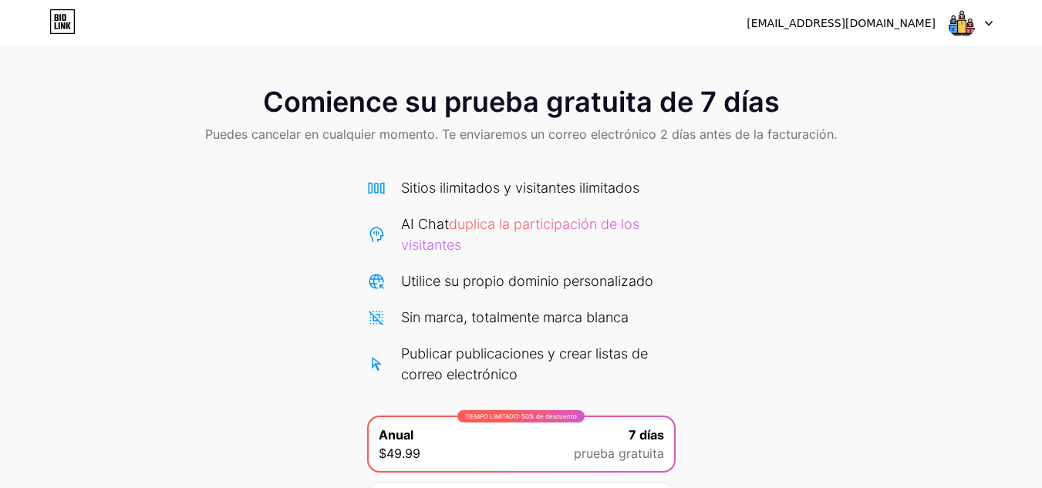
click at [64, 21] on icon at bounding box center [62, 21] width 26 height 25
click at [64, 22] on icon at bounding box center [62, 21] width 26 height 25
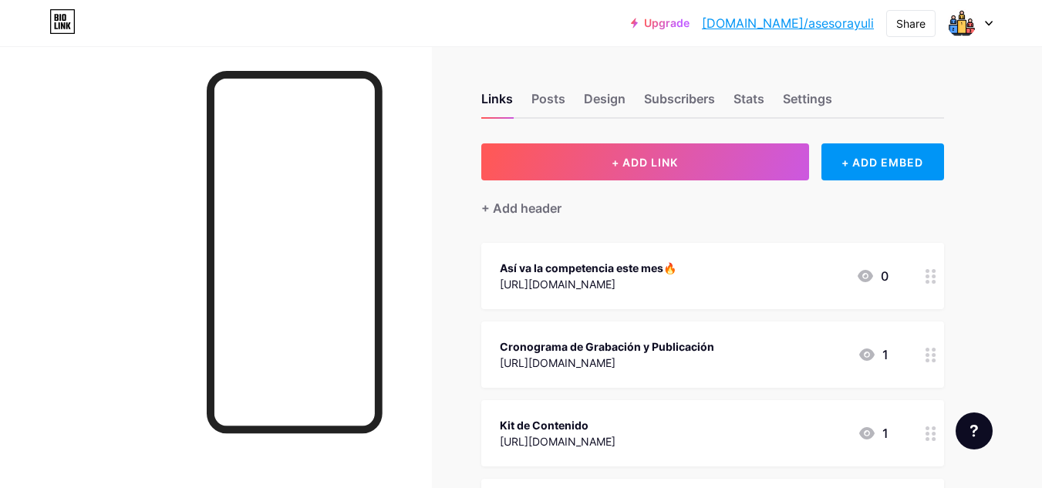
click at [981, 22] on div at bounding box center [970, 23] width 45 height 28
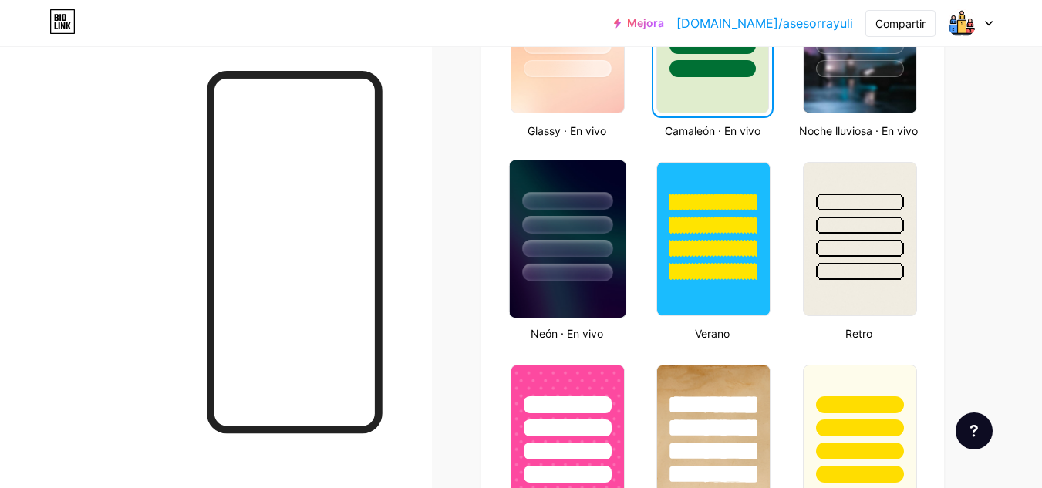
scroll to position [1157, 0]
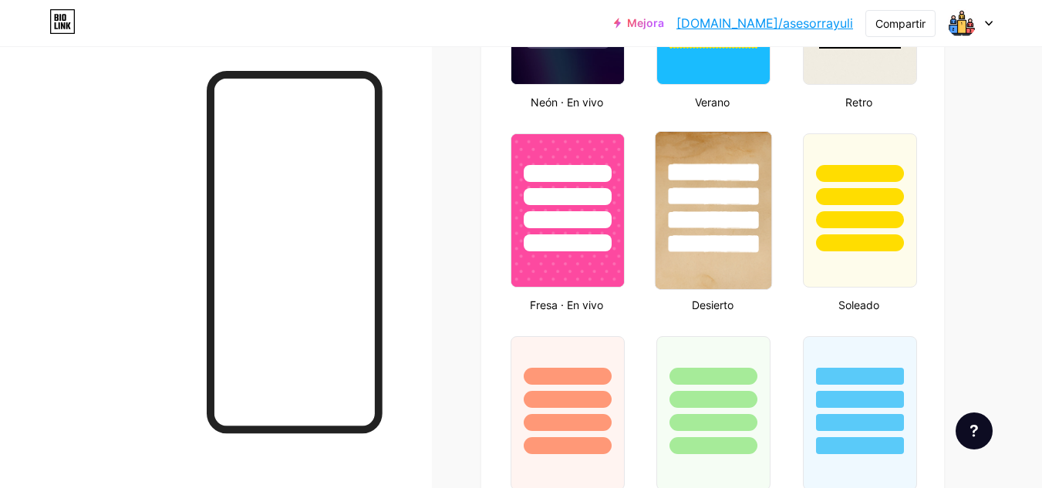
click at [706, 283] on img at bounding box center [713, 210] width 116 height 157
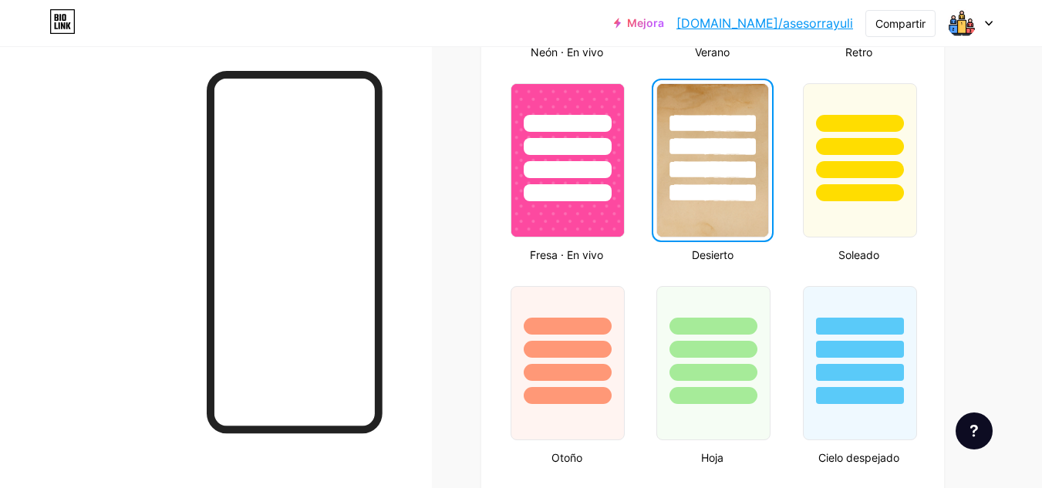
scroll to position [1234, 0]
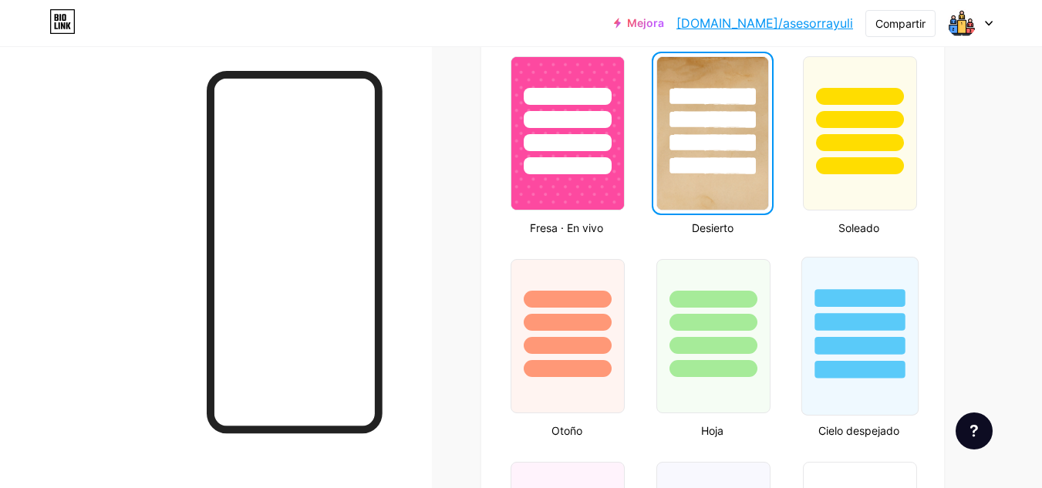
click at [814, 335] on div at bounding box center [859, 318] width 116 height 121
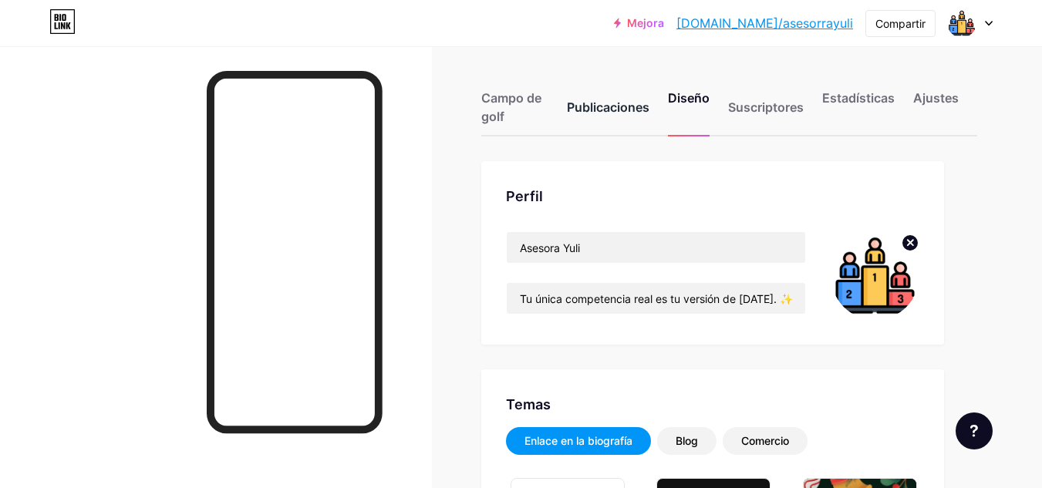
scroll to position [0, 0]
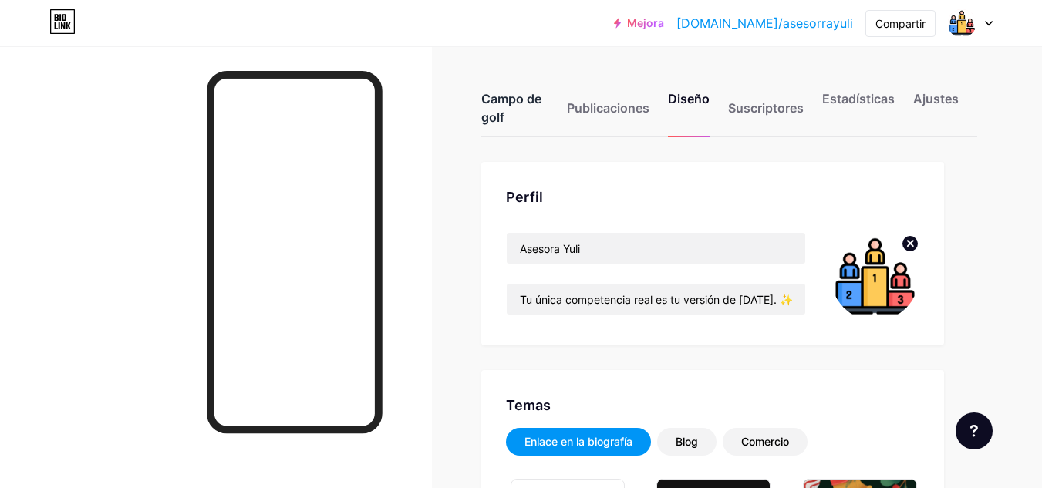
click at [524, 111] on div "Campo de golf" at bounding box center [514, 112] width 67 height 46
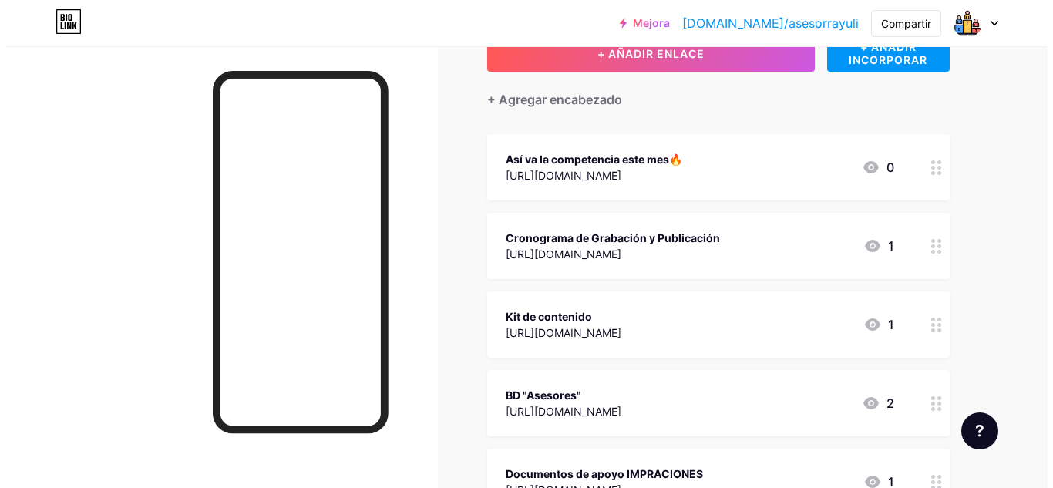
scroll to position [154, 0]
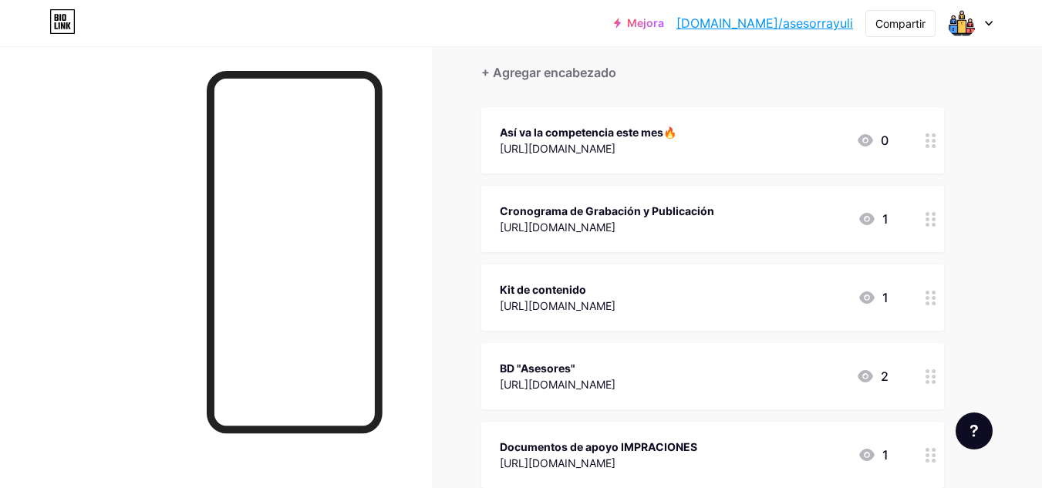
click at [625, 213] on font "Cronograma de Grabación y Publicación" at bounding box center [607, 210] width 214 height 13
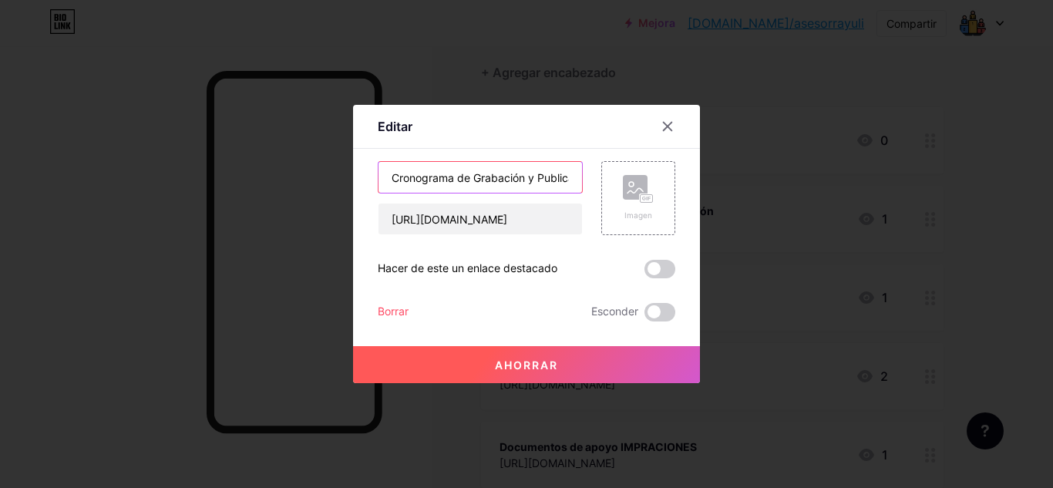
click at [524, 180] on input "Cronograma de Grabación y Publicación" at bounding box center [481, 177] width 204 height 31
click at [399, 174] on input "Cronograma de Grabación y Publicación" at bounding box center [481, 177] width 204 height 31
click at [406, 177] on input "Cronograma de Grabación y Publicación" at bounding box center [481, 177] width 204 height 31
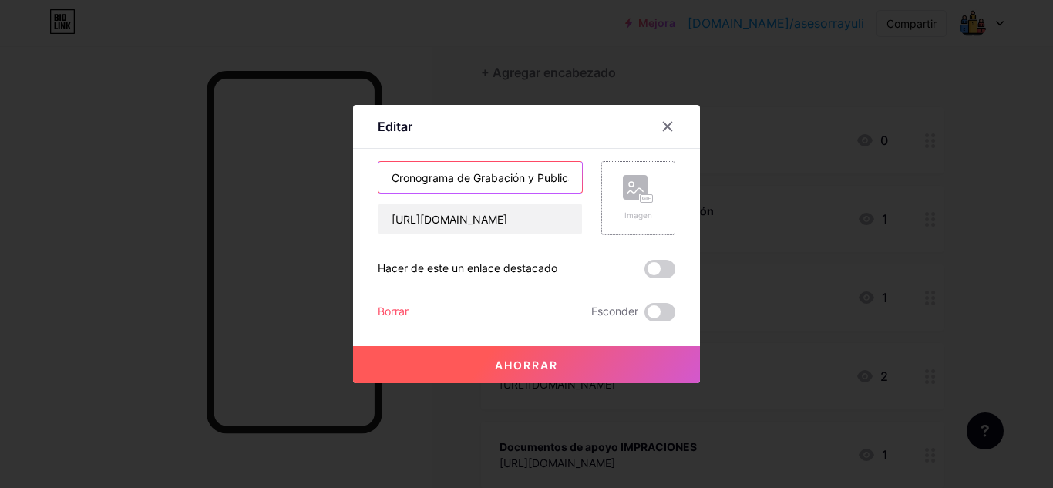
scroll to position [0, 28]
drag, startPoint x: 396, startPoint y: 176, endPoint x: 642, endPoint y: 172, distance: 246.8
click at [642, 172] on div "Cronograma de Grabación y Publicación https://docs.google.com/spreadsheets/d/1y…" at bounding box center [527, 198] width 298 height 74
type input "Horarios Semanales"
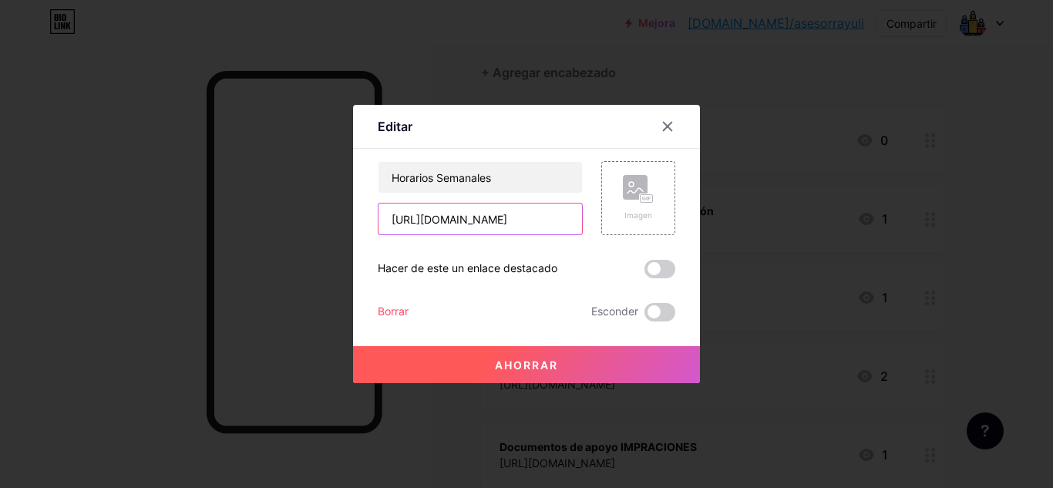
click at [548, 216] on input "https://docs.google.com/spreadsheets/d/1y37PoCWAqY7AyHyQehoAJxdrIQtgU9XtE7-YJdy…" at bounding box center [481, 219] width 204 height 31
paste input "https://docs.google.com/spreadsheets/d/13YtbTva6yxaW7yf8BCNXCa3e-qWRhgzRbTl4XAf…"
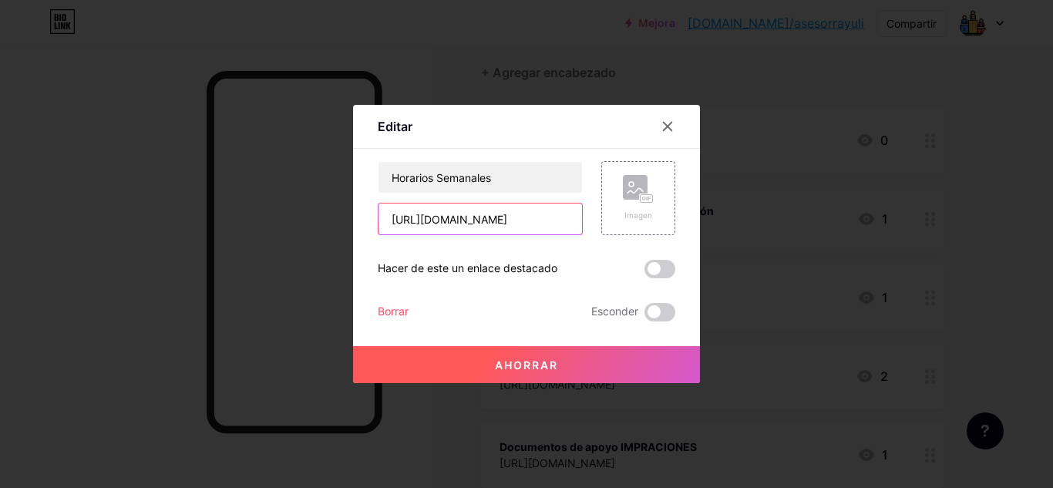
type input "https://docs.google.com/spreadsheets/d/13YtbTva6yxaW7yf8BCNXCa3e-qWRhgzRbTl4XAf…"
click at [505, 361] on font "Ahorrar" at bounding box center [526, 365] width 63 height 13
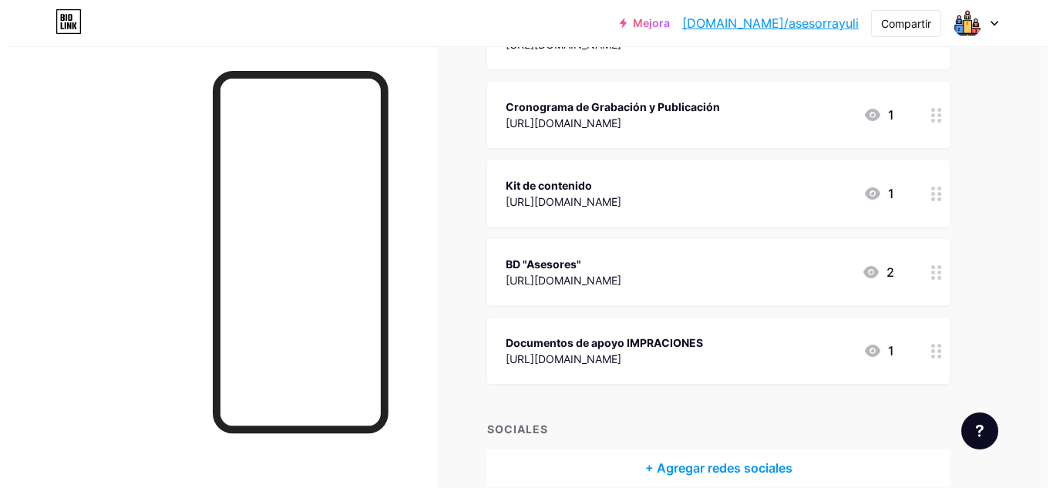
scroll to position [231, 0]
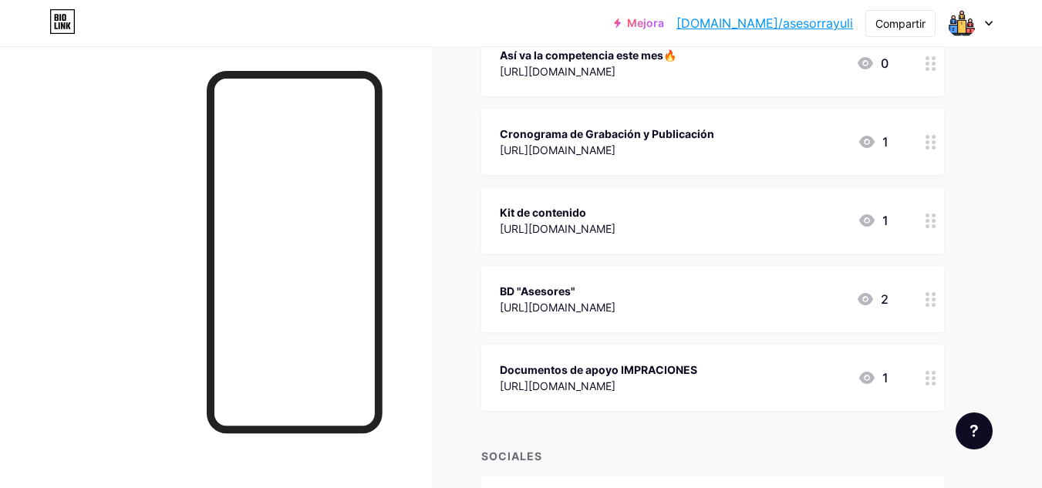
click at [573, 219] on div "Kit de contenido" at bounding box center [558, 212] width 116 height 16
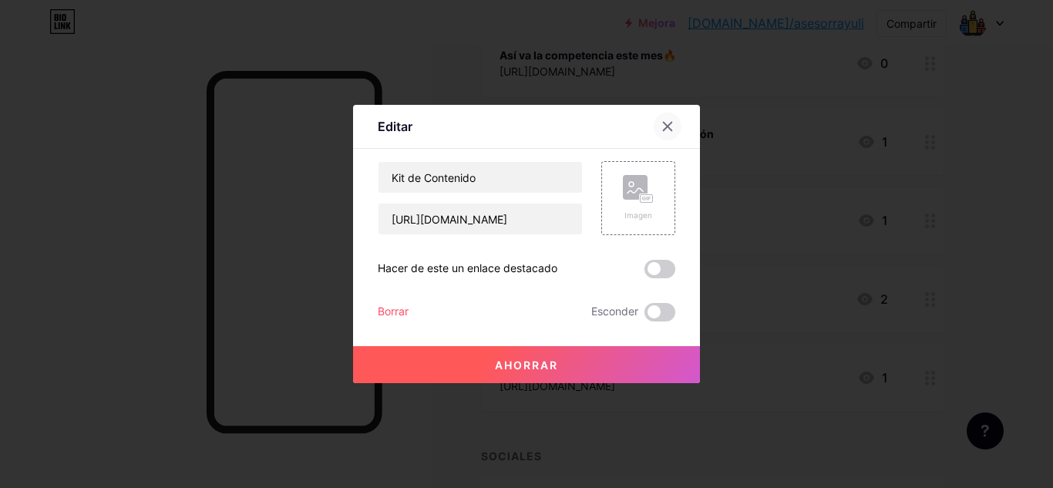
click at [674, 133] on div at bounding box center [668, 127] width 28 height 28
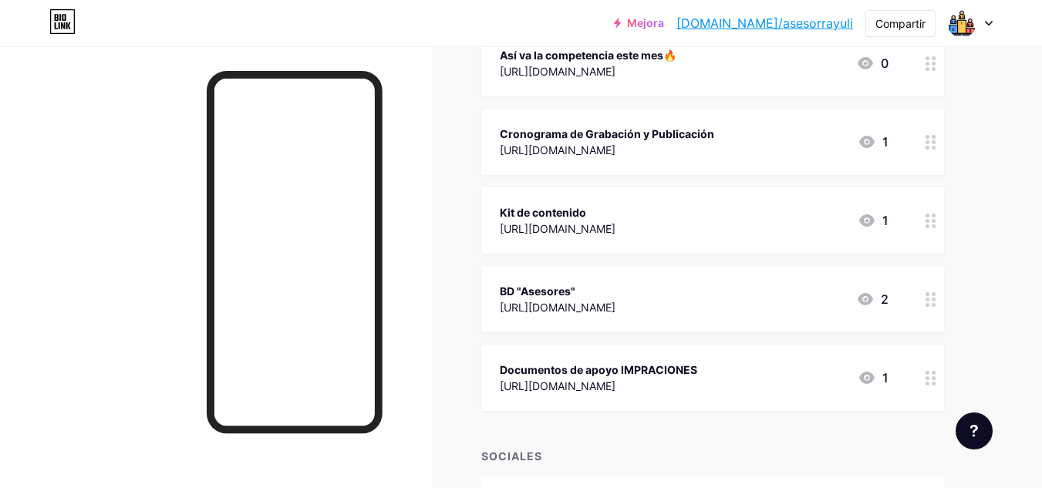
click at [783, 20] on font "bio.link/asesorrayuli" at bounding box center [764, 22] width 177 height 15
click at [570, 288] on font "BD "Asesores"" at bounding box center [538, 291] width 76 height 13
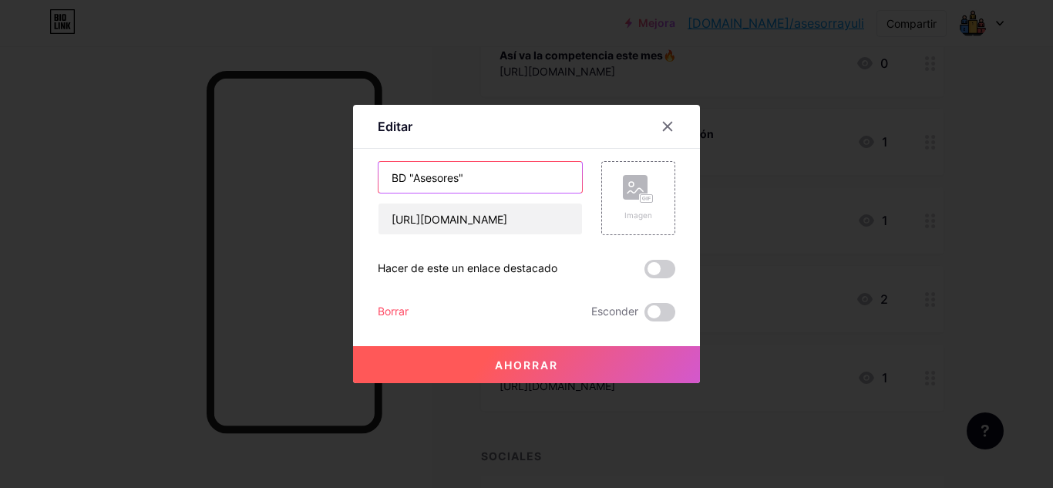
click at [493, 182] on input "BD "Asesores"" at bounding box center [481, 177] width 204 height 31
drag, startPoint x: 493, startPoint y: 182, endPoint x: 411, endPoint y: 179, distance: 82.6
click at [417, 179] on input "BD "Asesores"" at bounding box center [481, 177] width 204 height 31
type input "BD "Asesores""
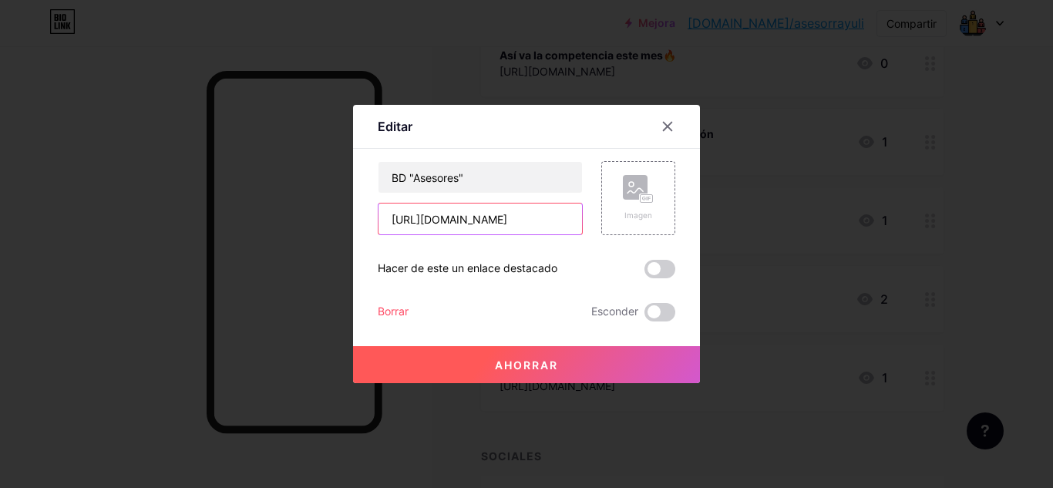
click at [489, 228] on input "https://docs.google.com/spreadsheets/d/1Y-UJ_t7PBdzIlfe4DUmCpYo64O6xKflqeVoV40l…" at bounding box center [481, 219] width 204 height 31
click at [480, 220] on input "text" at bounding box center [481, 219] width 204 height 31
paste input "[URL][DOMAIN_NAME]"
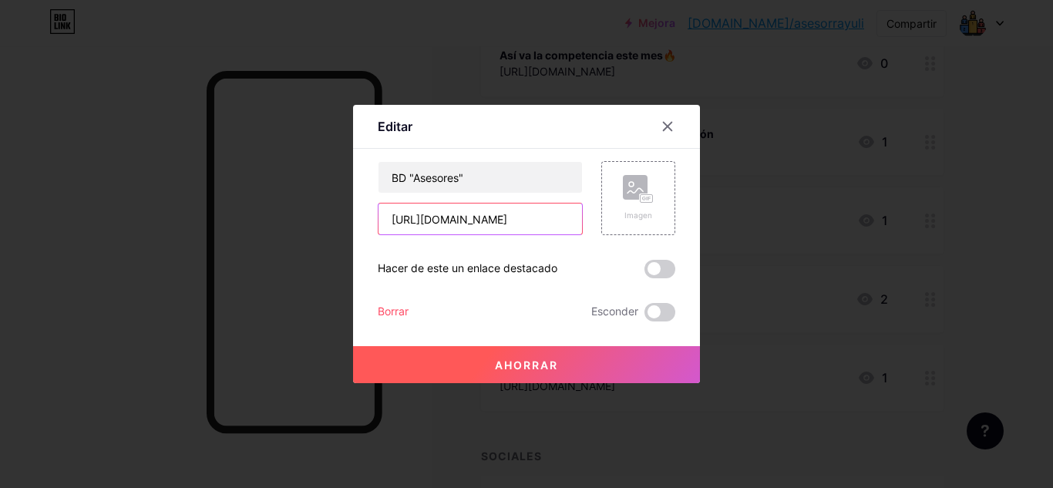
scroll to position [0, 511]
type input "[URL][DOMAIN_NAME]"
click at [506, 356] on button "Ahorrar" at bounding box center [526, 364] width 347 height 37
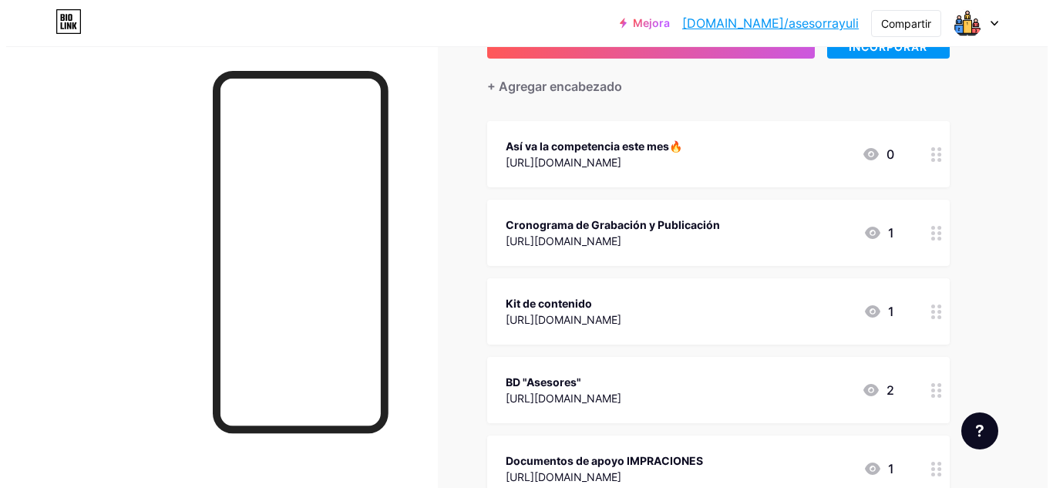
scroll to position [0, 0]
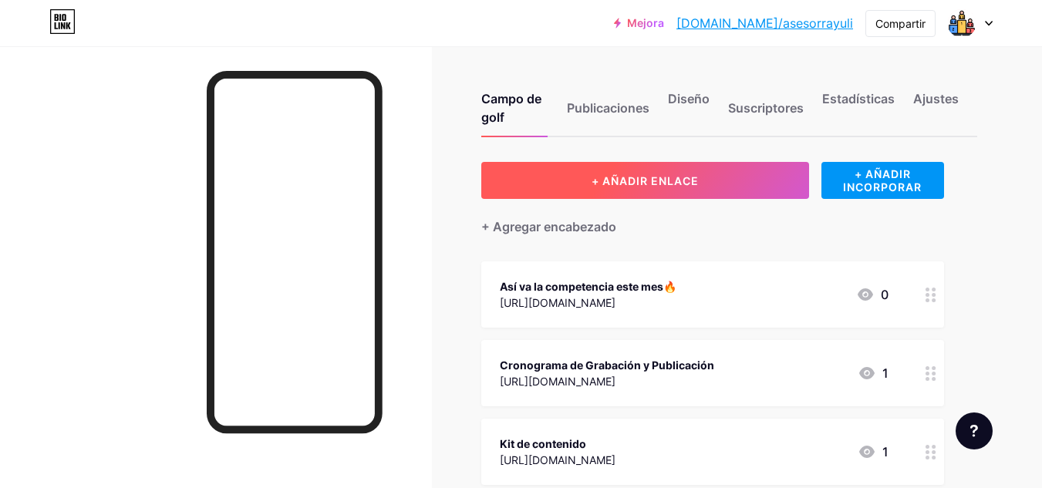
click at [605, 190] on button "+ AÑADIR ENLACE" at bounding box center [645, 180] width 328 height 37
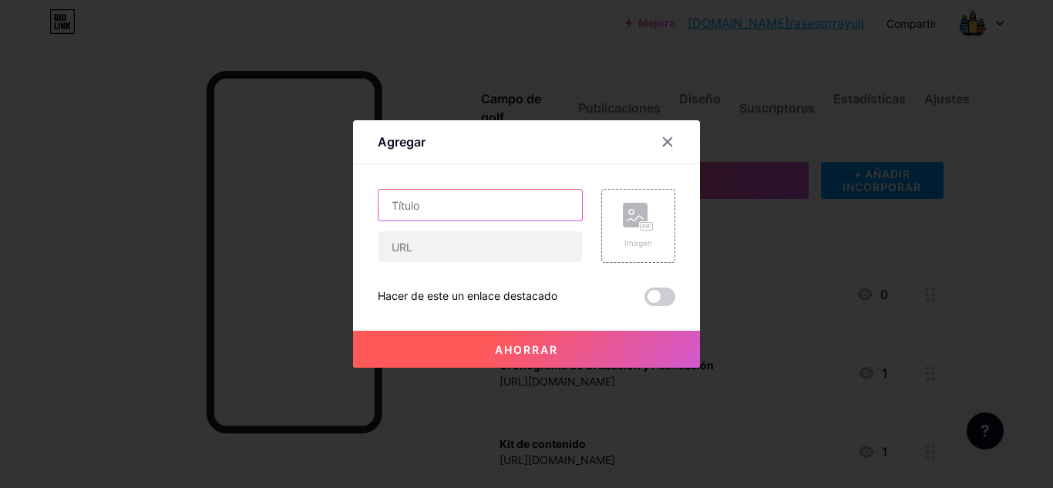
click at [475, 211] on input "text" at bounding box center [481, 205] width 204 height 31
type input "Calendario"
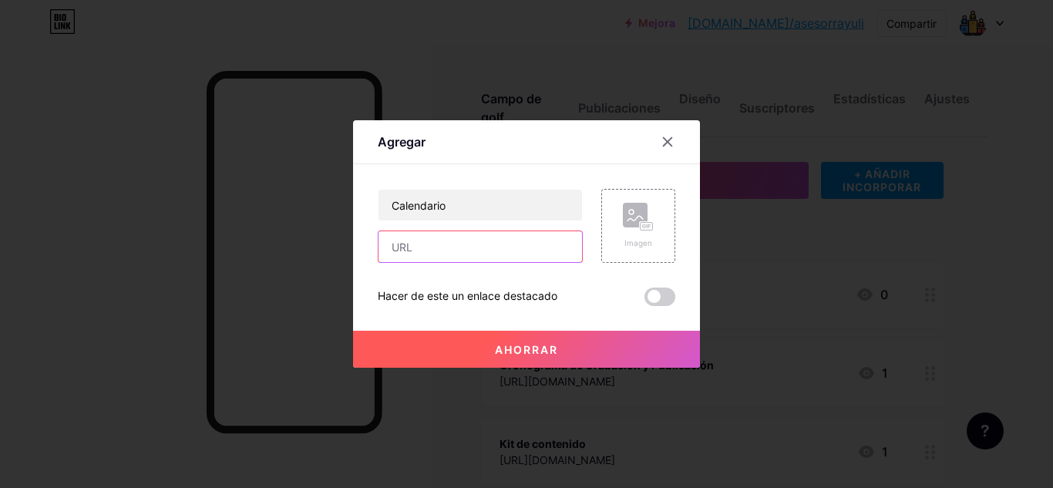
click at [472, 251] on input "text" at bounding box center [481, 246] width 204 height 31
paste input "[URL][DOMAIN_NAME]"
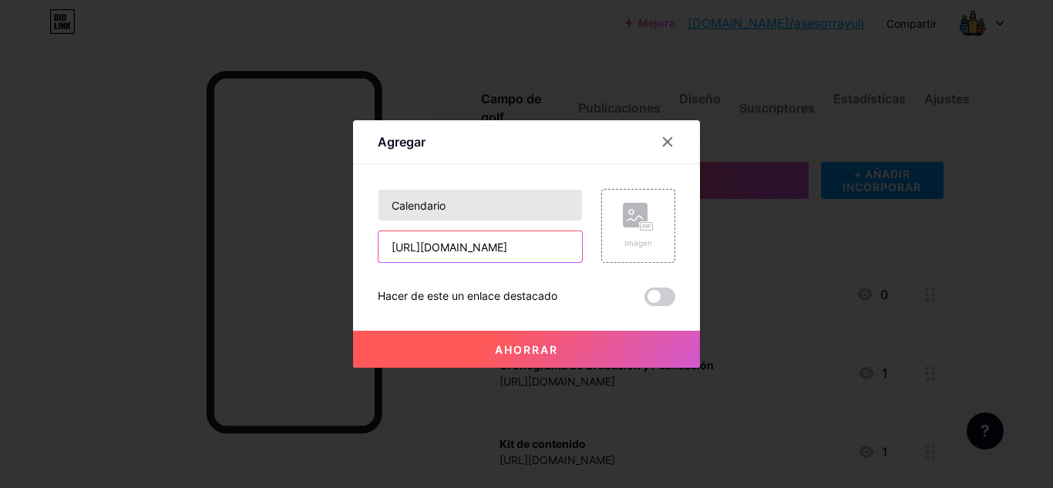
scroll to position [0, 71]
type input "[URL][DOMAIN_NAME]"
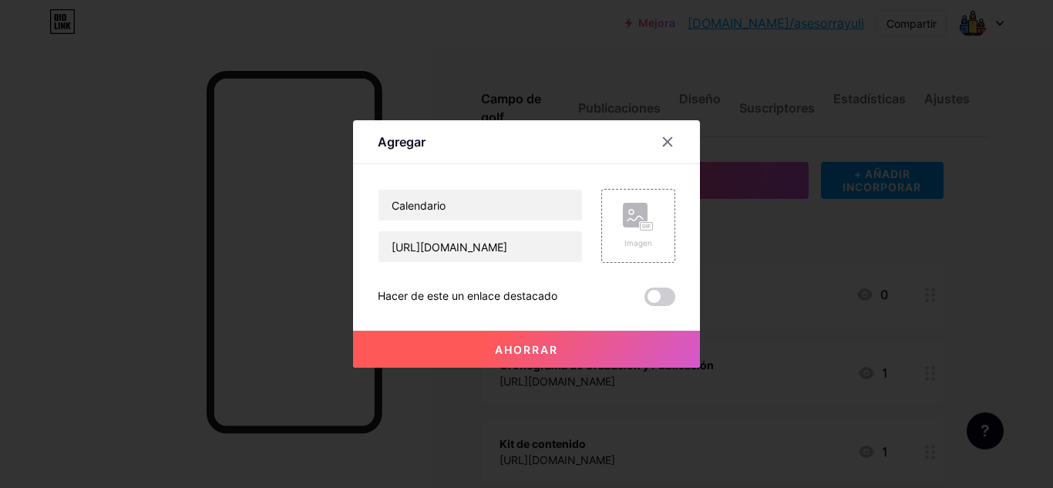
scroll to position [0, 0]
click at [531, 336] on button "Ahorrar" at bounding box center [526, 349] width 347 height 37
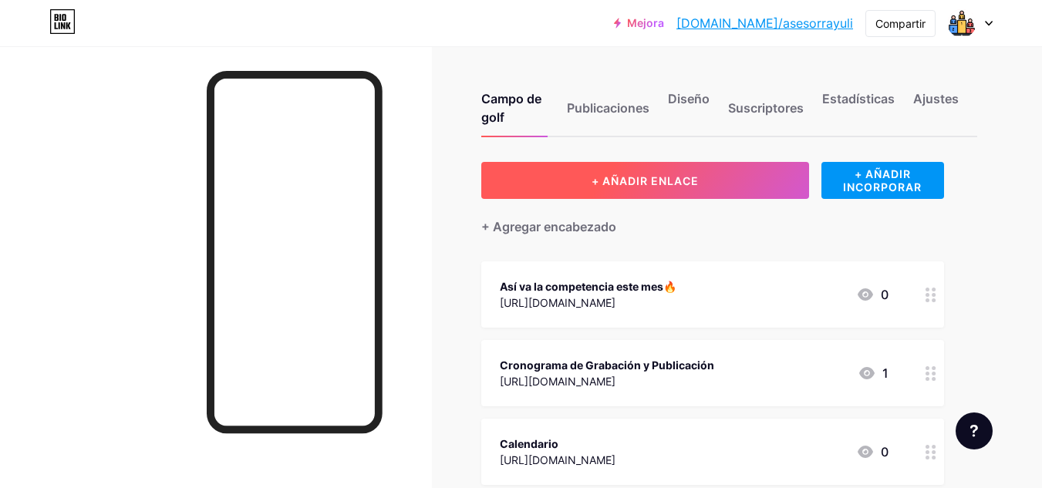
click at [729, 177] on button "+ AÑADIR ENLACE" at bounding box center [645, 180] width 328 height 37
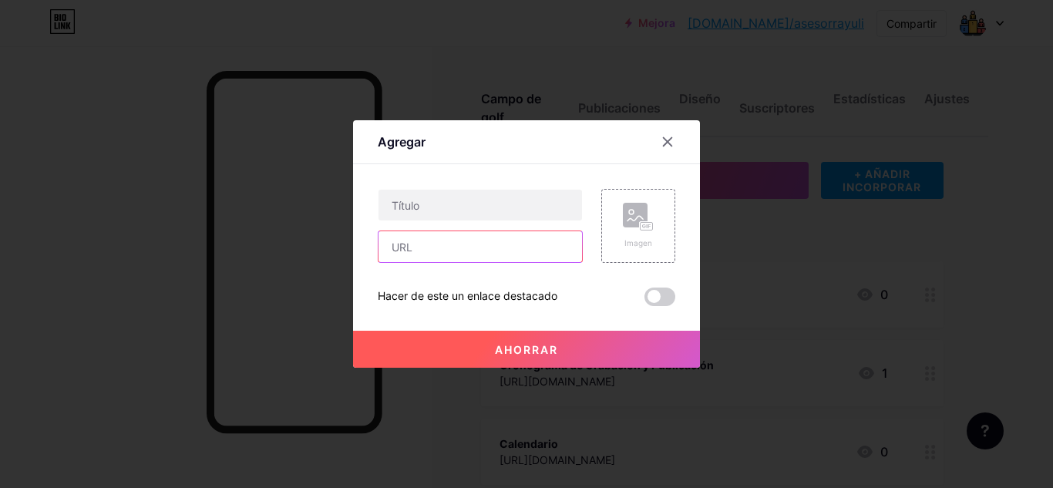
click at [519, 250] on input "text" at bounding box center [481, 246] width 204 height 31
paste input "[URL][DOMAIN_NAME]"
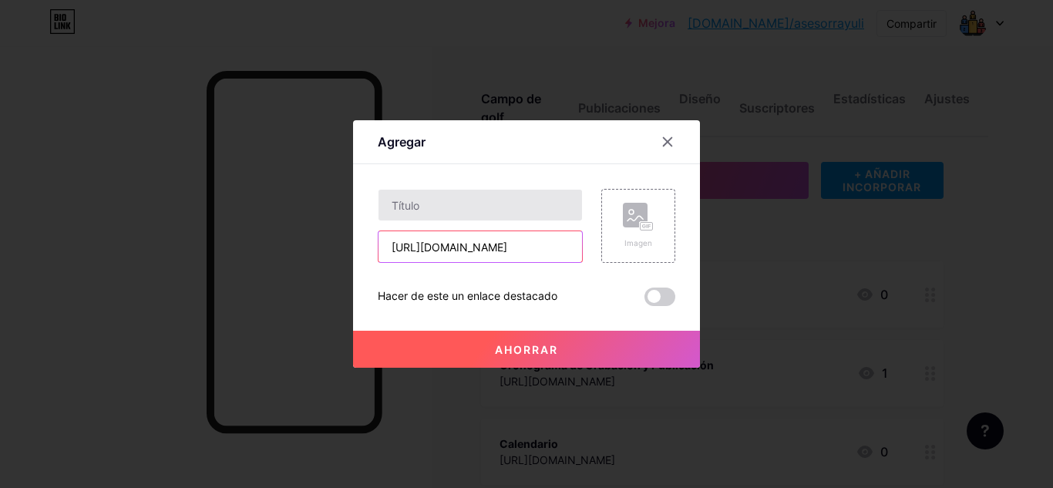
type input "[URL][DOMAIN_NAME]"
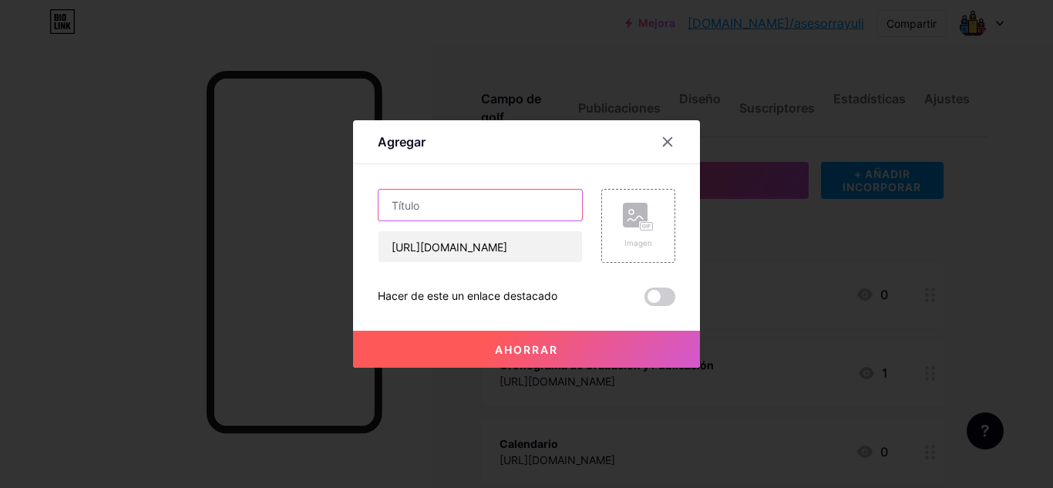
click at [515, 206] on input "text" at bounding box center [481, 205] width 204 height 31
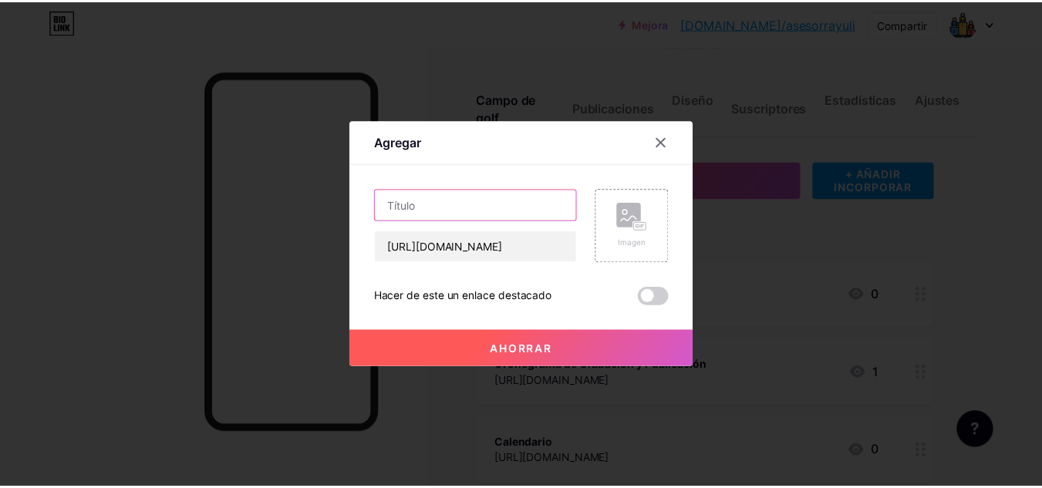
scroll to position [0, 0]
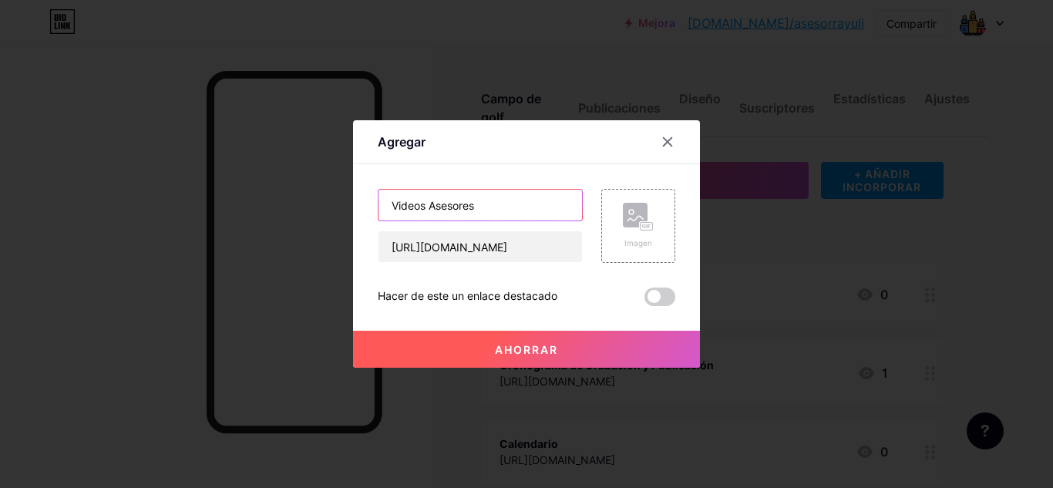
type input "Videos Asesores"
click at [591, 347] on button "Ahorrar" at bounding box center [526, 349] width 347 height 37
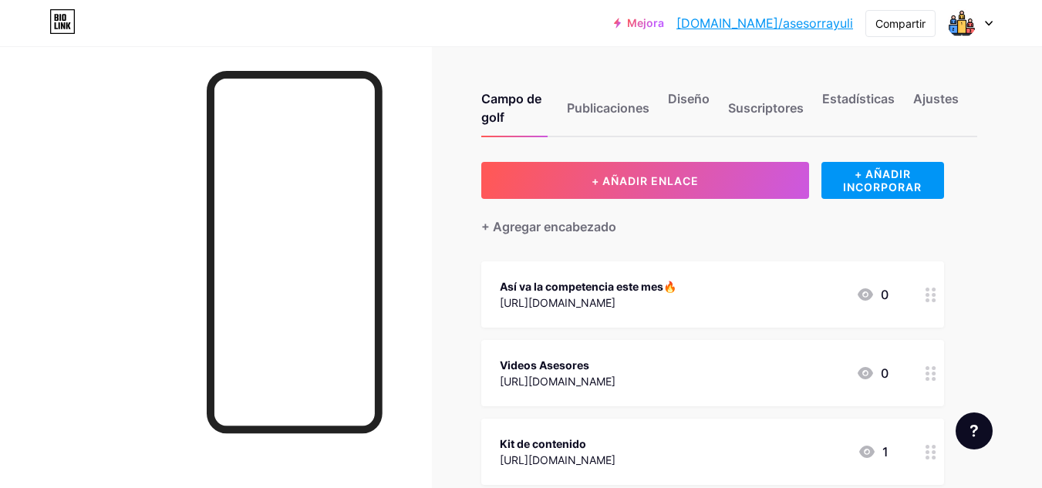
click at [768, 22] on font "bio.link/asesorrayuli" at bounding box center [764, 22] width 177 height 15
click at [977, 22] on div at bounding box center [970, 23] width 45 height 28
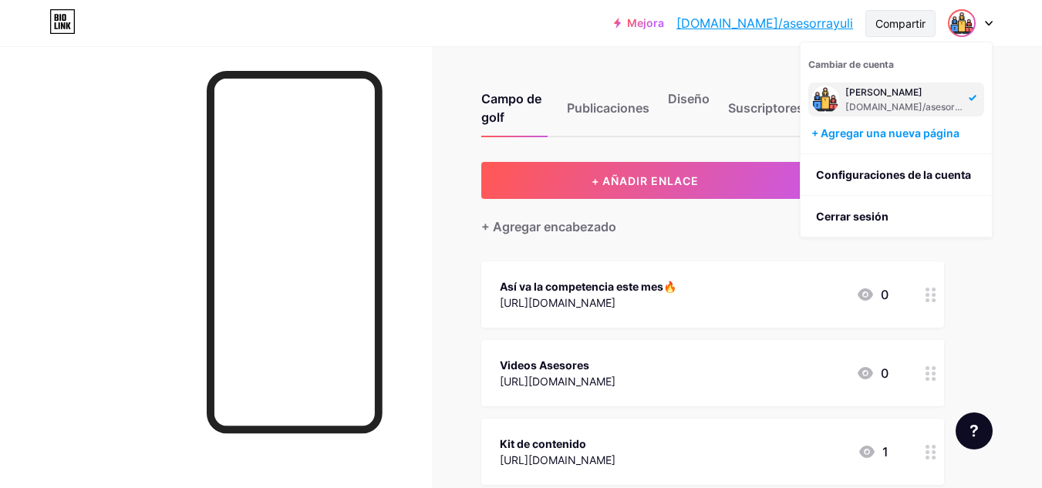
click at [901, 21] on font "Compartir" at bounding box center [900, 23] width 50 height 13
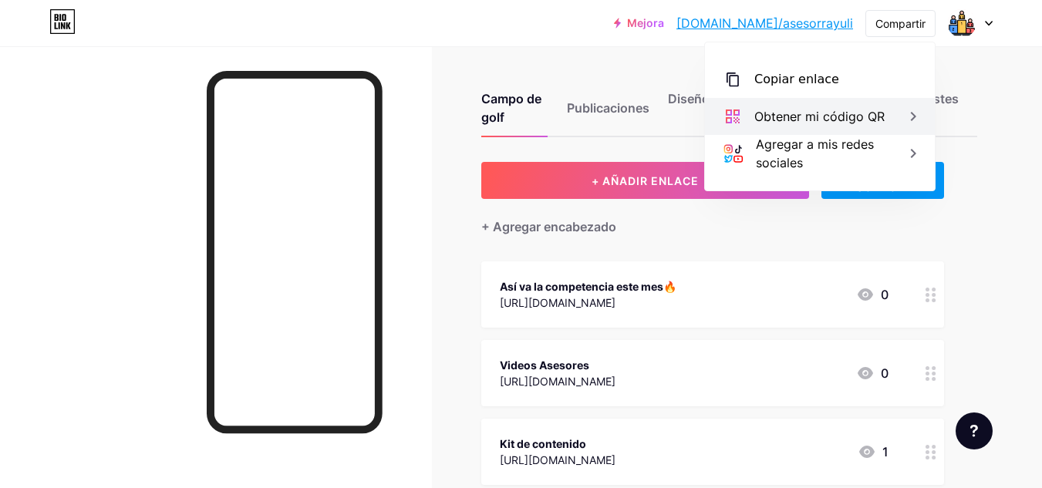
click at [826, 116] on font "Obtener mi código QR" at bounding box center [819, 116] width 130 height 15
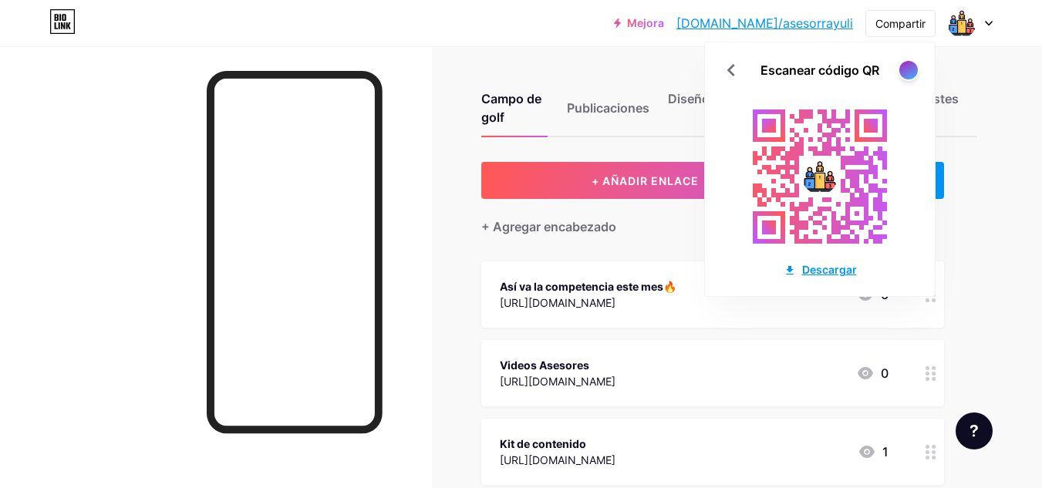
click at [827, 272] on font "Descargar" at bounding box center [829, 269] width 55 height 13
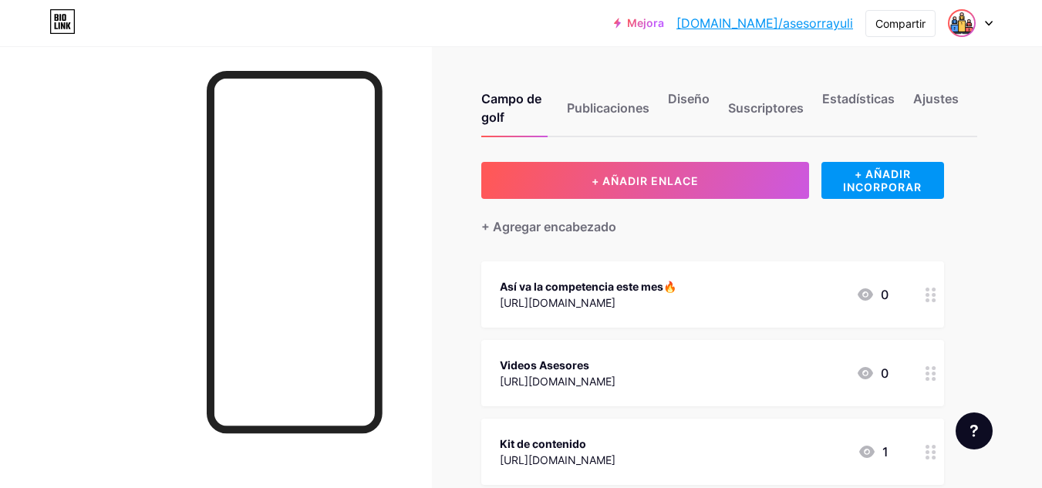
click at [959, 22] on img at bounding box center [961, 23] width 25 height 25
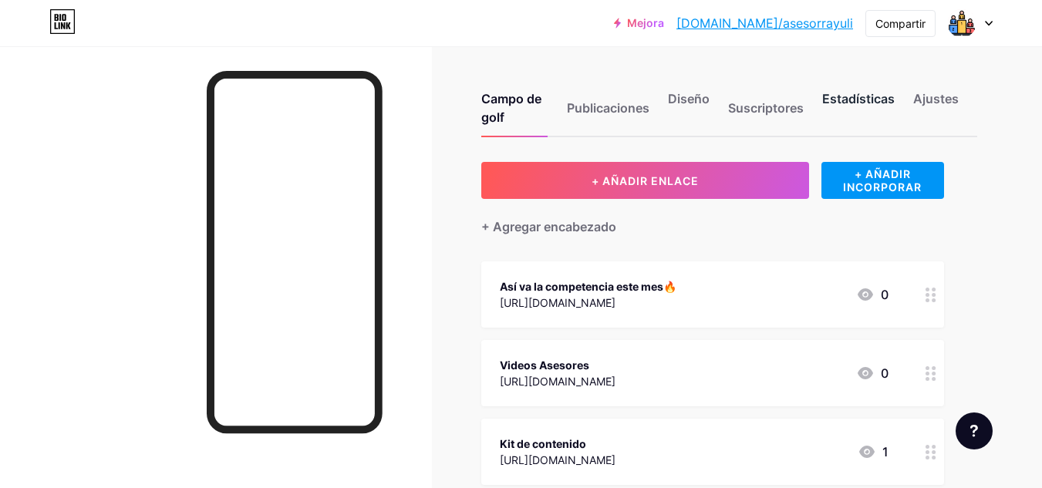
click at [894, 95] on font "Estadísticas" at bounding box center [858, 98] width 72 height 15
click at [927, 100] on font "Ajustes" at bounding box center [935, 98] width 45 height 15
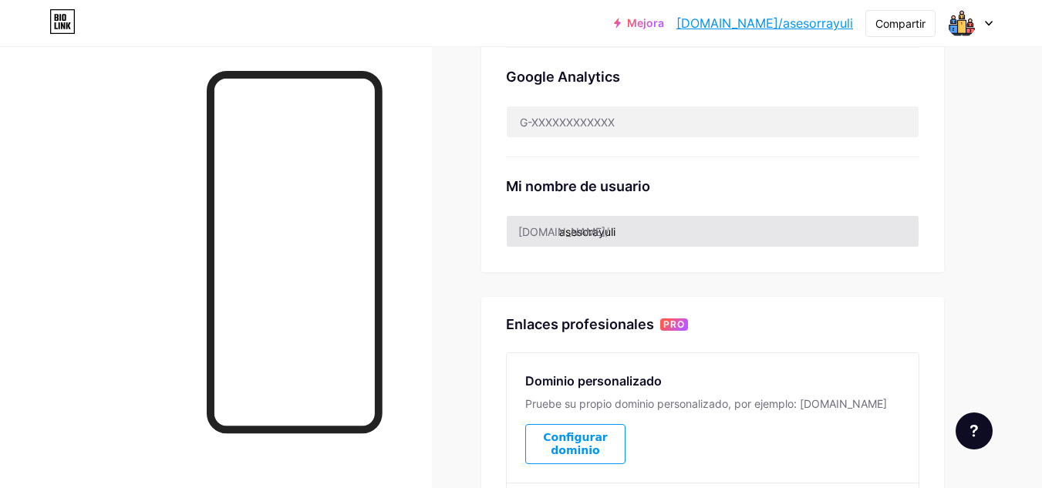
scroll to position [231, 0]
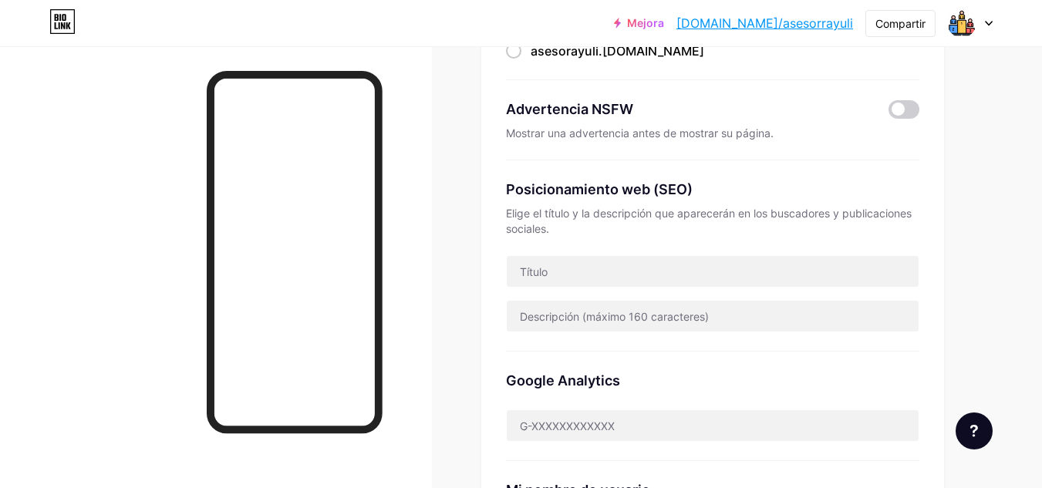
click at [992, 22] on div "Mejora bio.link/asesor... bio.link/asesorrayuli Compartir Cambiar de cuenta Ase…" at bounding box center [521, 23] width 1042 height 28
click at [979, 51] on div "Campo de golf Publicaciones Diseño Suscriptores Estadísticas Ajustes Enlace pre…" at bounding box center [521, 433] width 1042 height 1236
click at [973, 36] on div at bounding box center [970, 23] width 45 height 28
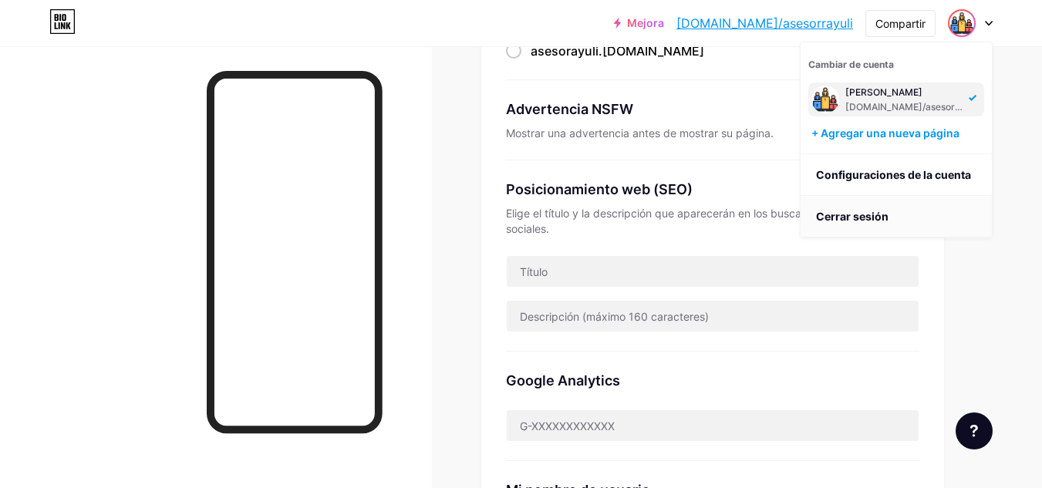
click at [929, 214] on li "Cerrar sesión" at bounding box center [895, 217] width 191 height 42
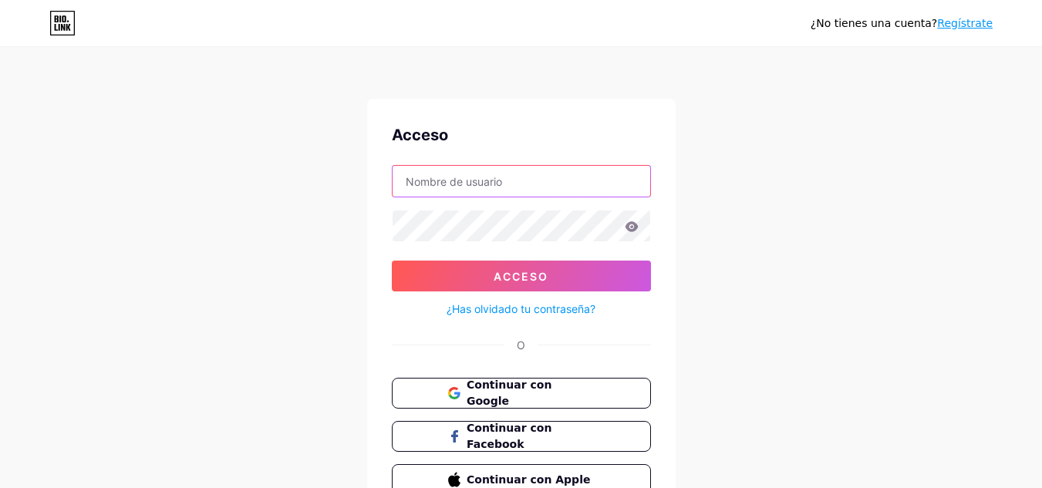
click at [552, 174] on input "text" at bounding box center [521, 181] width 258 height 31
type input "y"
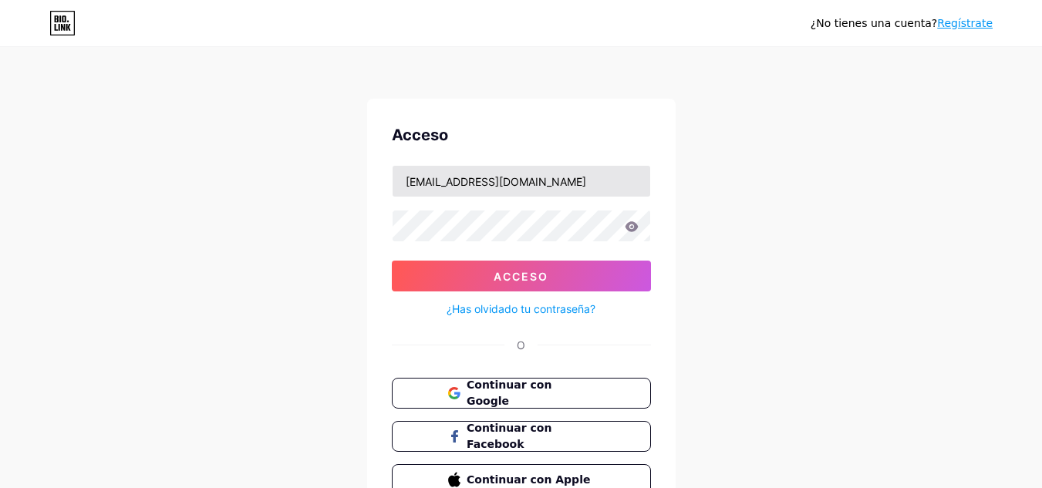
drag, startPoint x: 427, startPoint y: 187, endPoint x: 412, endPoint y: 185, distance: 15.5
click at [412, 185] on input "yeny.tramitesmigracion@gmail.com" at bounding box center [521, 181] width 258 height 31
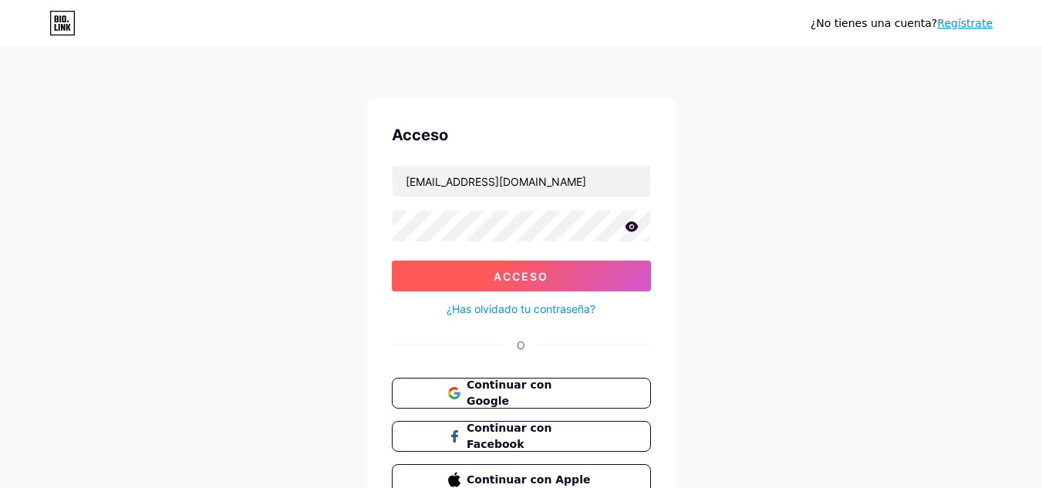
type input "yadi.tramitesmigracion@gmail.com"
click at [557, 271] on button "Acceso" at bounding box center [521, 276] width 259 height 31
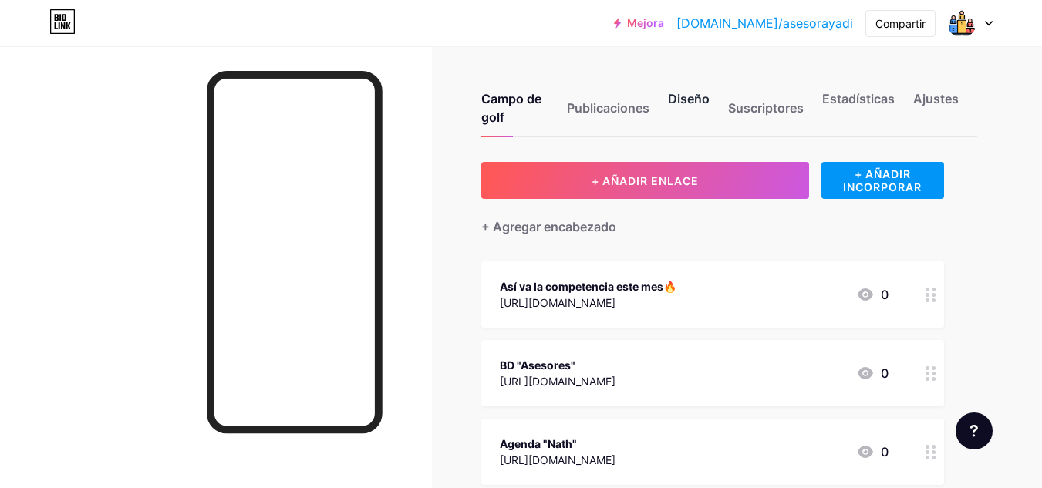
click at [699, 102] on font "Diseño" at bounding box center [689, 98] width 42 height 15
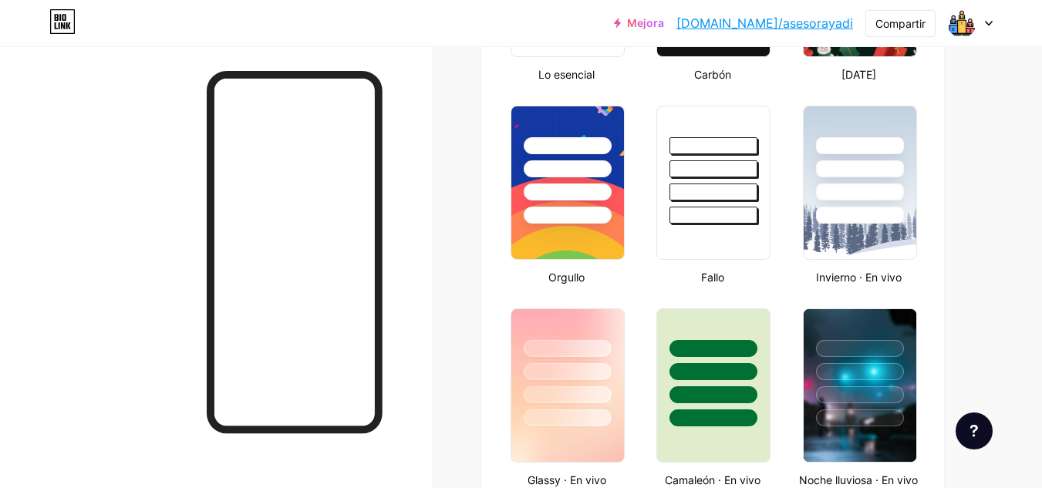
scroll to position [540, 0]
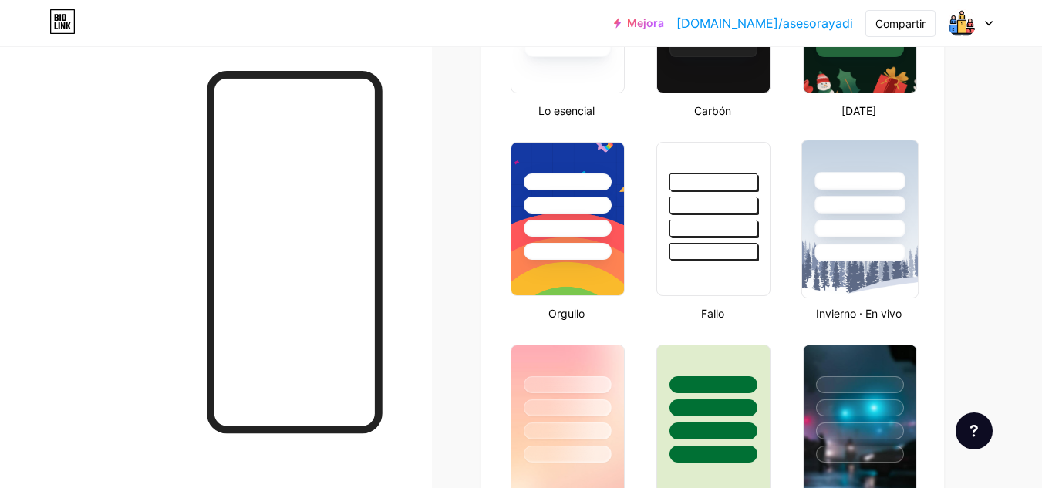
click at [851, 231] on div at bounding box center [859, 229] width 90 height 18
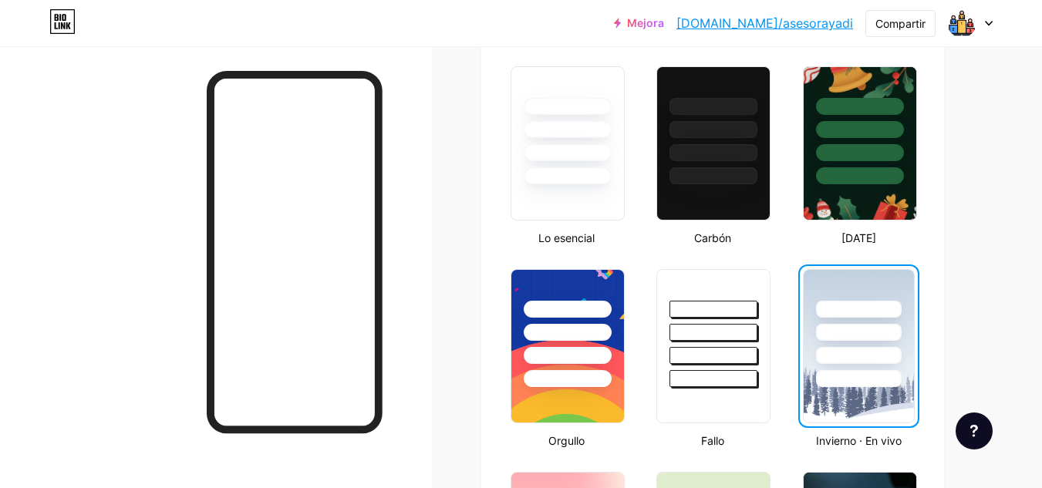
scroll to position [386, 0]
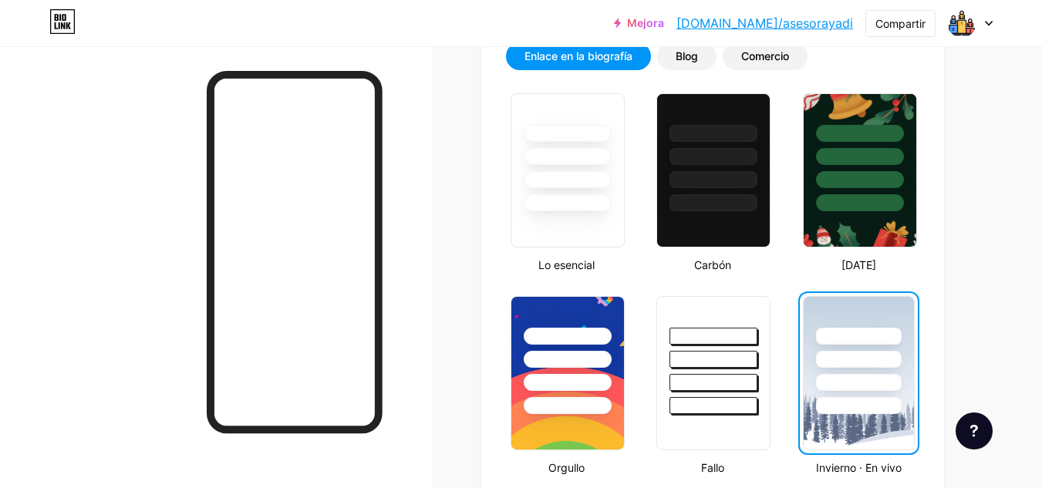
click at [851, 236] on img at bounding box center [859, 170] width 113 height 153
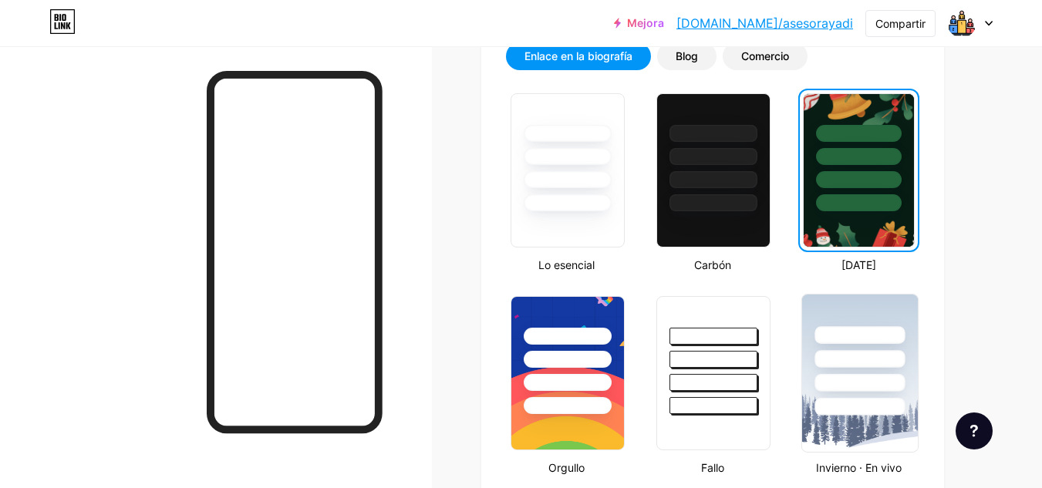
click at [861, 372] on div at bounding box center [859, 355] width 116 height 121
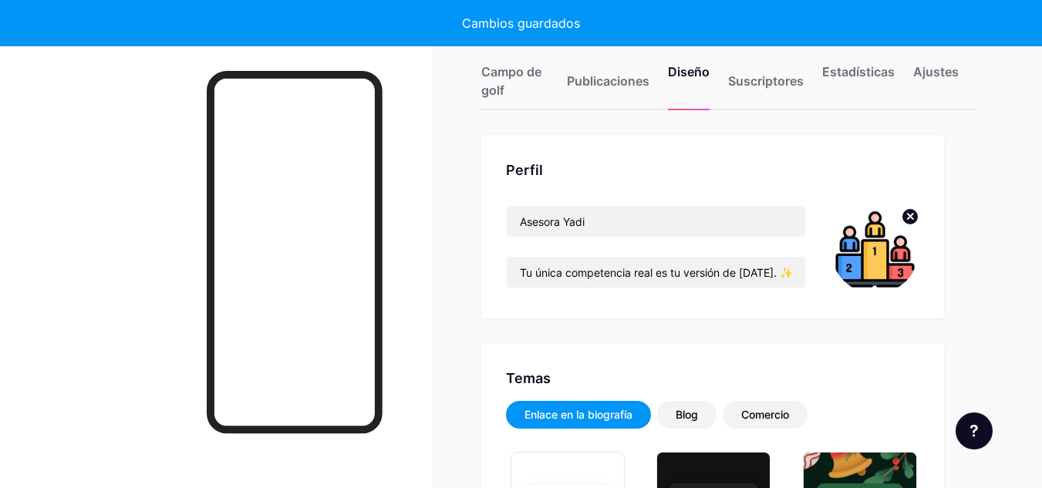
scroll to position [0, 0]
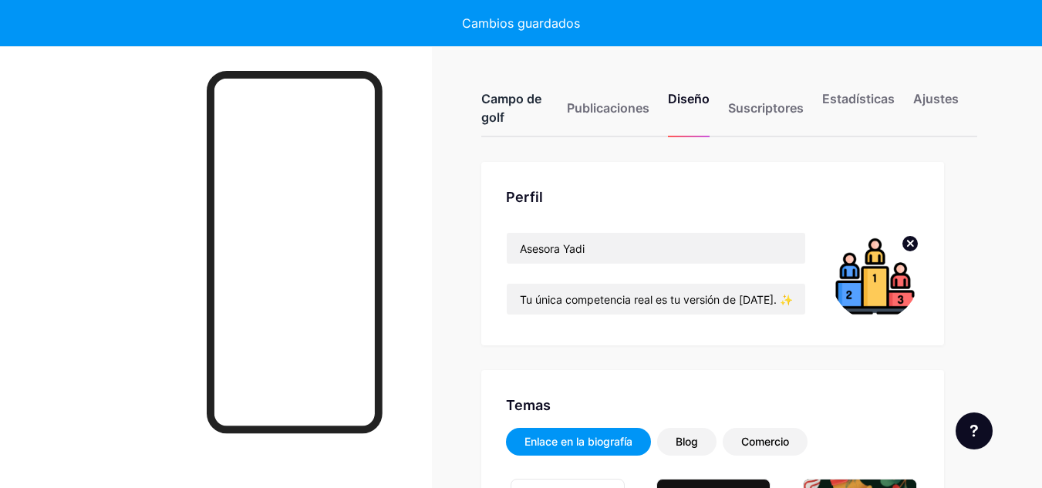
click at [515, 110] on div "Campo de golf" at bounding box center [514, 112] width 67 height 46
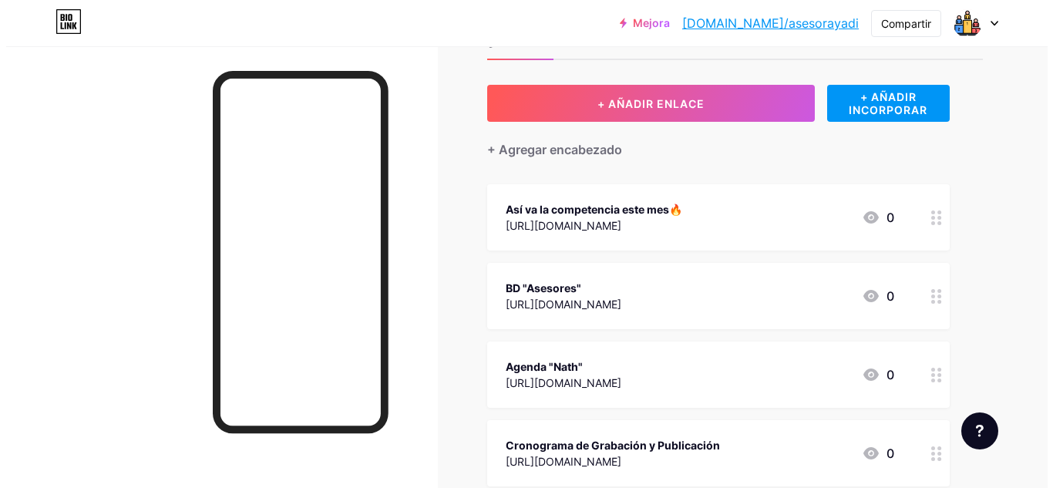
scroll to position [154, 0]
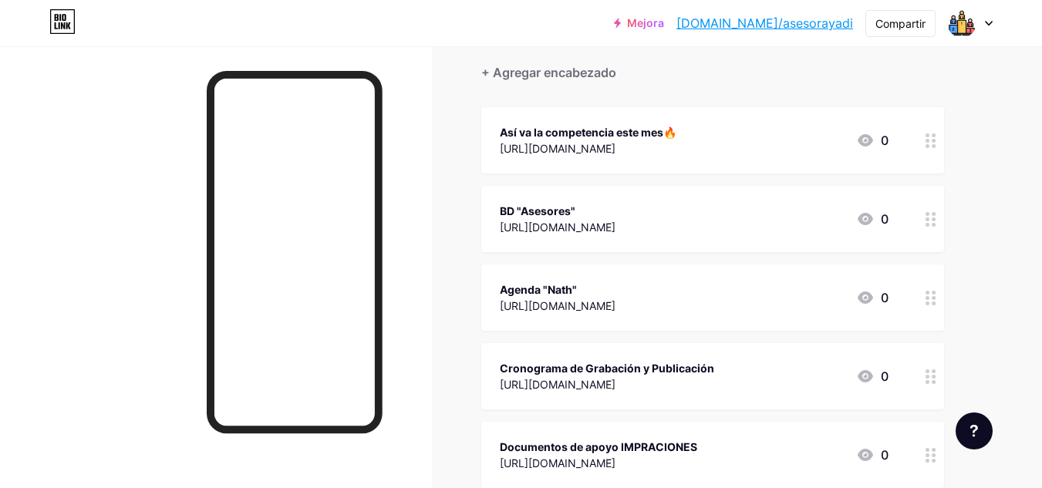
click at [615, 209] on div "BD "Asesores"" at bounding box center [558, 211] width 116 height 16
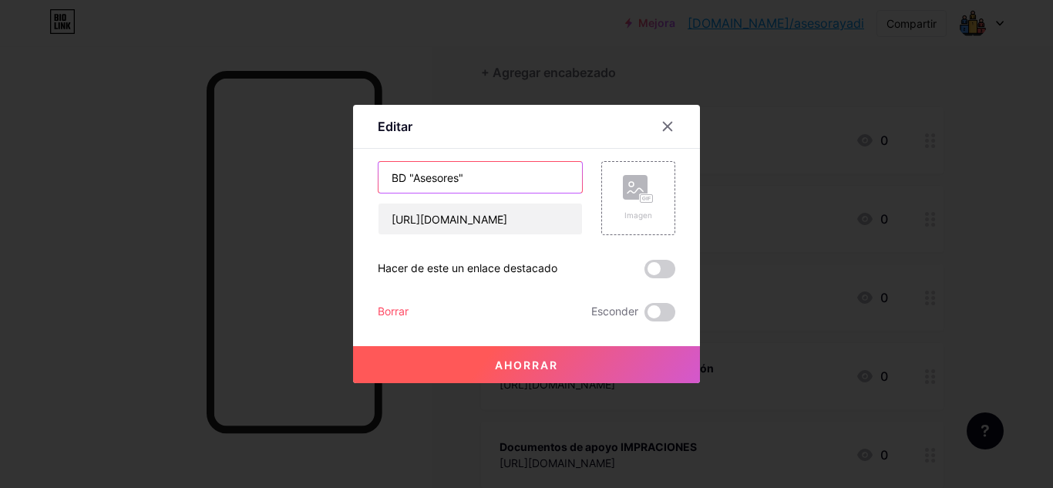
click at [496, 176] on input "BD "Asesores"" at bounding box center [481, 177] width 204 height 31
click at [496, 175] on input "BD "Asesores"" at bounding box center [481, 177] width 204 height 31
click at [462, 188] on input "BD ""Asesores" at bounding box center [481, 177] width 204 height 31
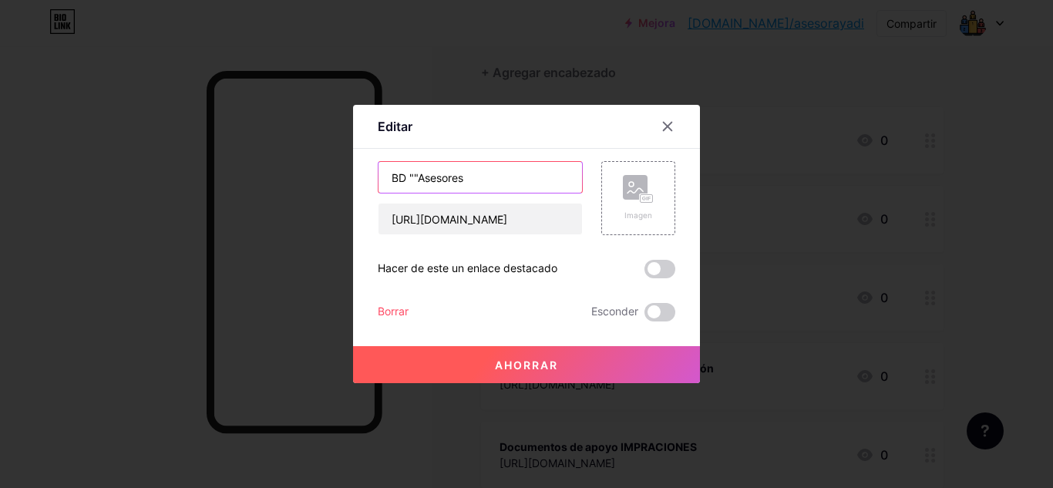
click at [462, 188] on input "BD ""Asesores" at bounding box center [481, 177] width 204 height 31
drag, startPoint x: 465, startPoint y: 178, endPoint x: 409, endPoint y: 168, distance: 56.4
click at [409, 168] on input "BD ""Asesores" at bounding box center [481, 177] width 204 height 31
type input "BD (ZULE)"
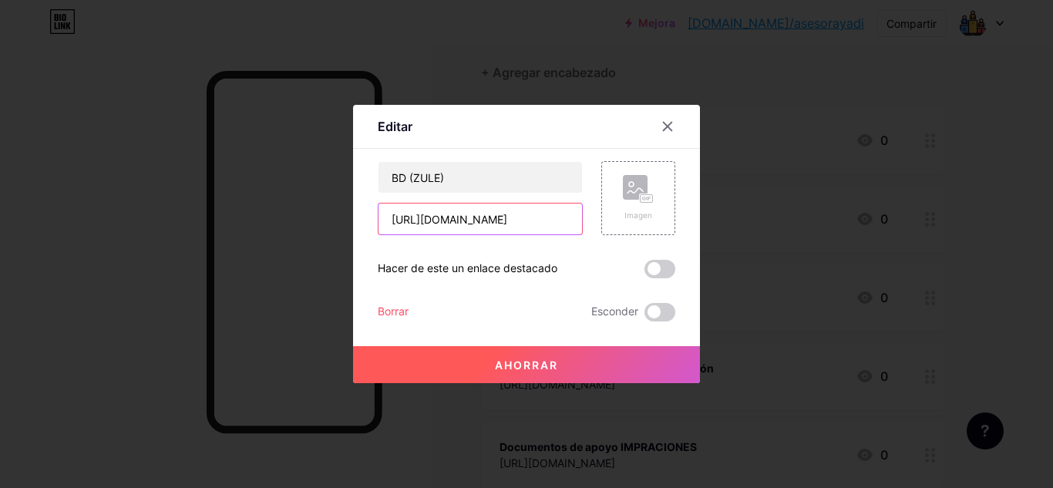
click at [469, 227] on input "https://docs.google.com/spreadsheets/d/1Y-UJ_t7PBdzIlfe4DUmCpYo64O6xKflqeVoV40l…" at bounding box center [481, 219] width 204 height 31
paste input "2091449622#gid=2091449622"
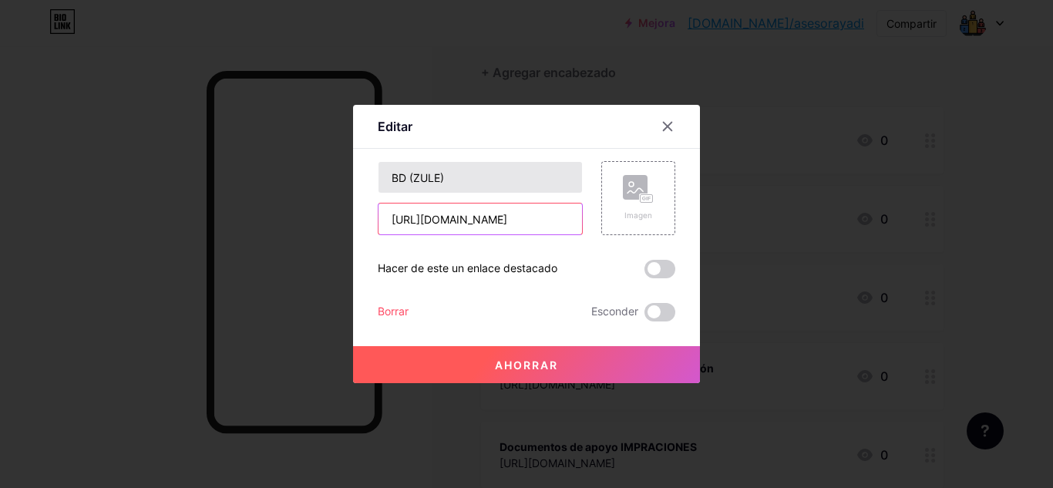
type input "[URL][DOMAIN_NAME]"
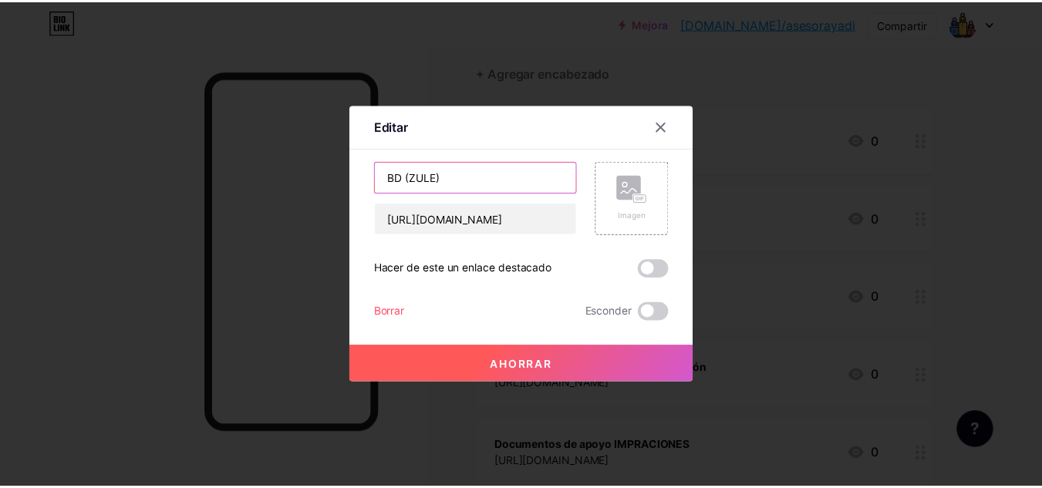
scroll to position [0, 0]
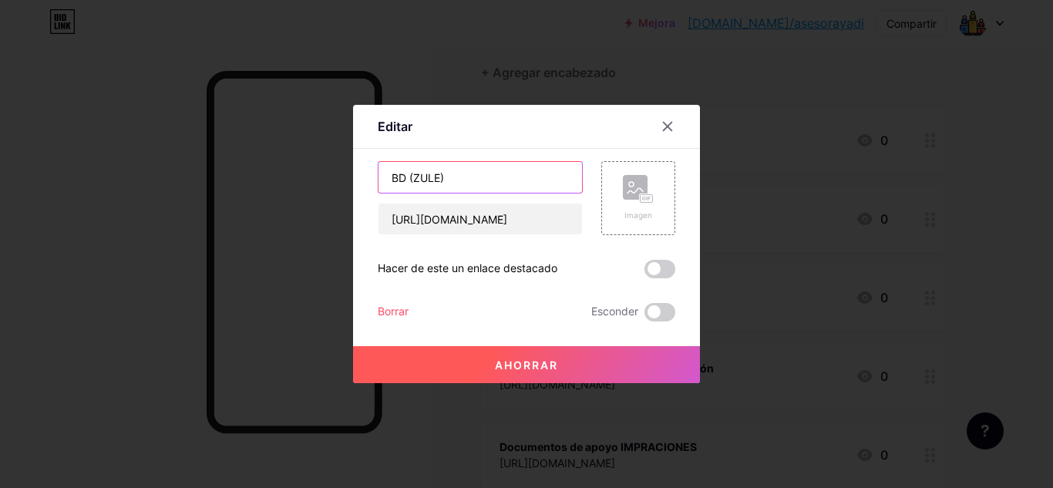
drag, startPoint x: 440, startPoint y: 178, endPoint x: 417, endPoint y: 174, distance: 23.5
click at [417, 174] on input "BD (ZULE)" at bounding box center [481, 177] width 204 height 31
type input "BD ([PERSON_NAME])"
click at [456, 371] on button "Ahorrar" at bounding box center [526, 364] width 347 height 37
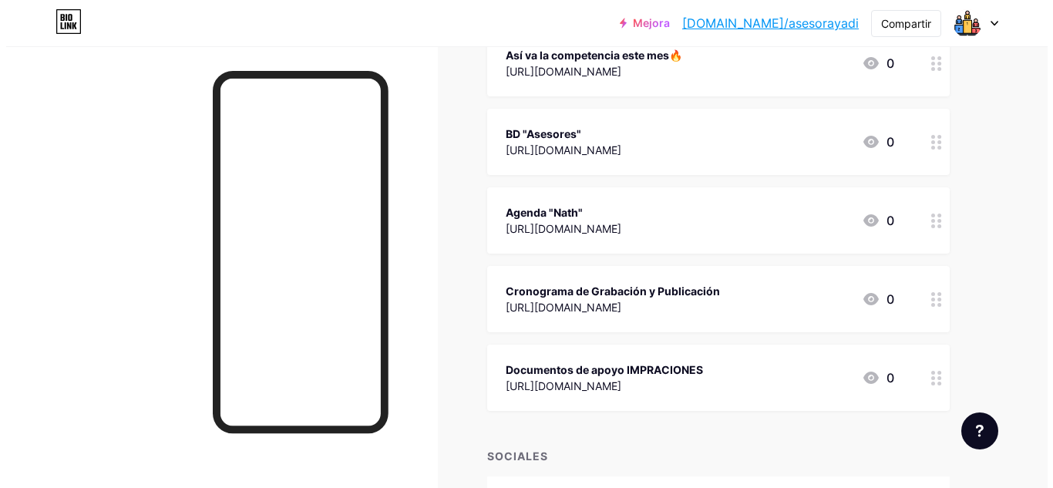
scroll to position [308, 0]
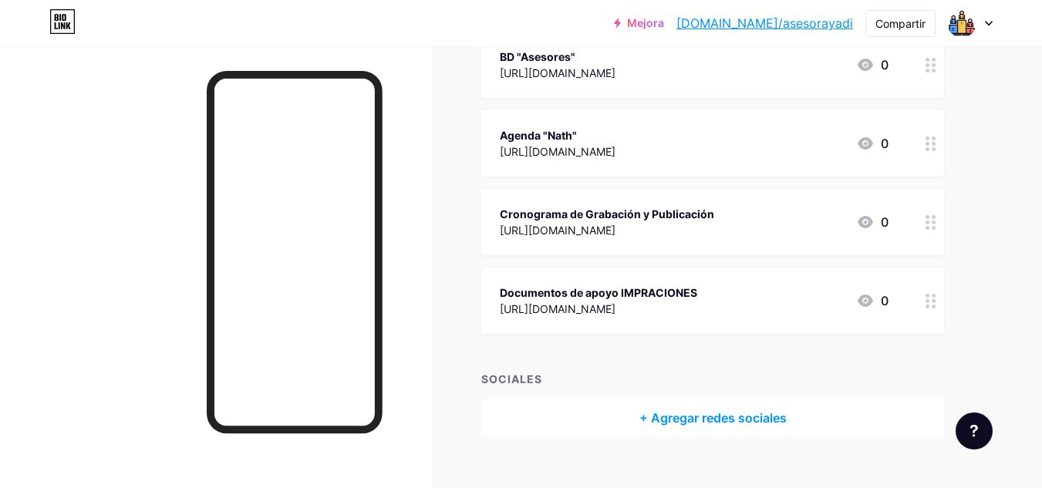
click at [620, 211] on font "Cronograma de Grabación y Publicación" at bounding box center [607, 213] width 214 height 13
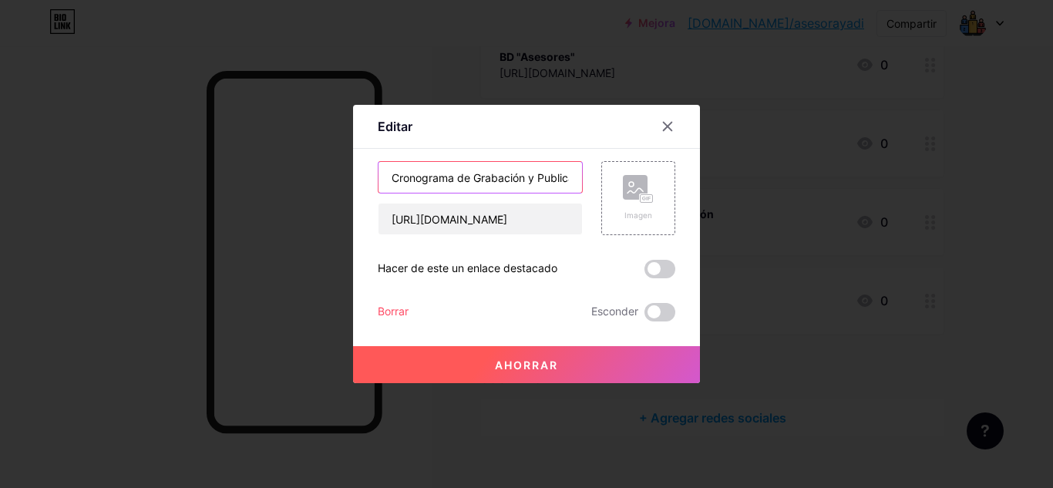
click at [470, 177] on input "Cronograma de Grabación y Publicación" at bounding box center [481, 177] width 204 height 31
type input "BD (ZULE)"
click at [546, 214] on input "https://docs.google.com/spreadsheets/d/1y37PoCWAqY7AyHyQehoAJxdrIQtgU9XtE7-YJdy…" at bounding box center [481, 219] width 204 height 31
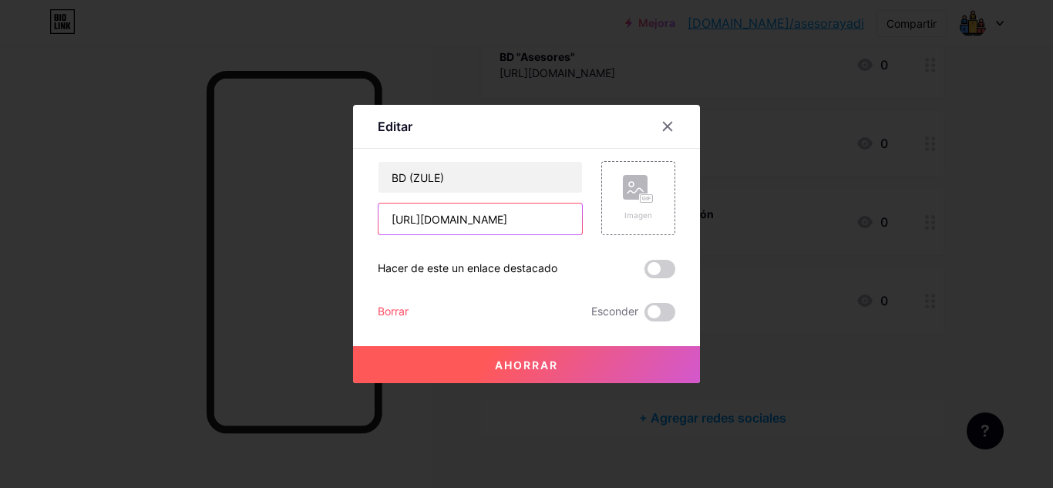
click at [546, 214] on input "https://docs.google.com/spreadsheets/d/1y37PoCWAqY7AyHyQehoAJxdrIQtgU9XtE7-YJdy…" at bounding box center [481, 219] width 204 height 31
click at [435, 215] on input "text" at bounding box center [481, 219] width 204 height 31
paste input "[URL][DOMAIN_NAME]"
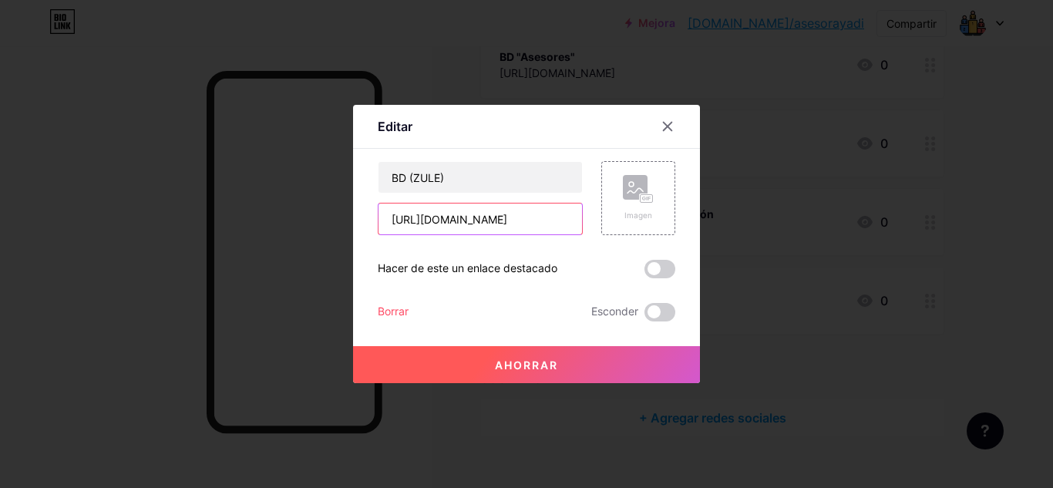
type input "[URL][DOMAIN_NAME]"
click at [489, 373] on button "Ahorrar" at bounding box center [526, 364] width 347 height 37
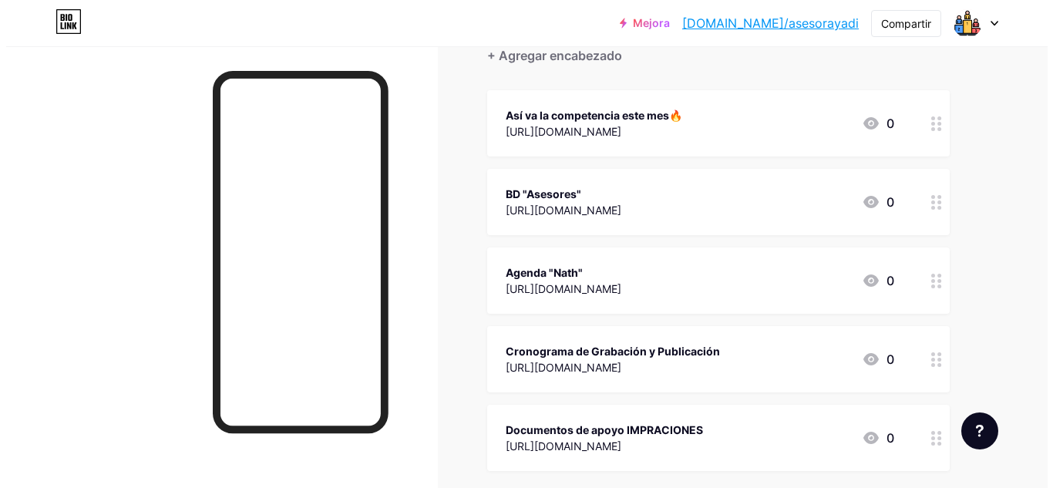
scroll to position [0, 0]
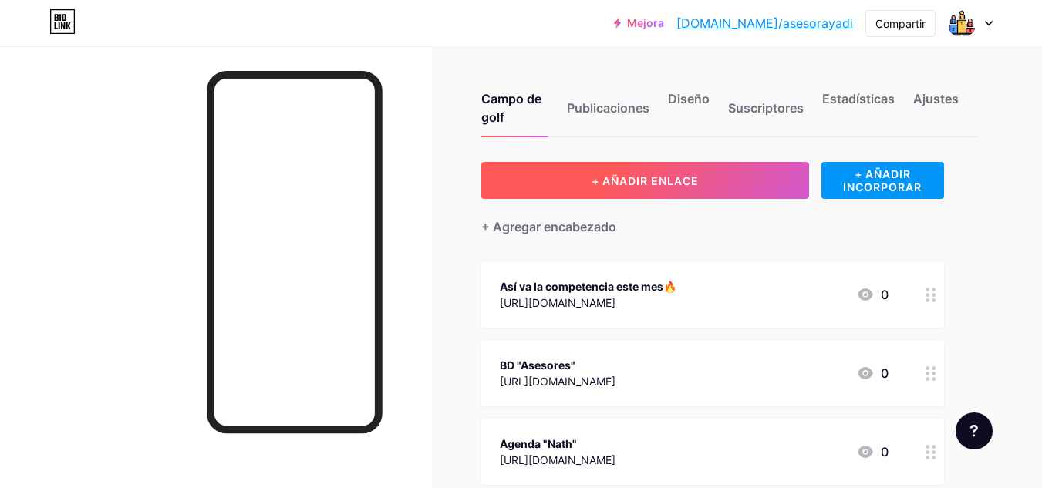
click at [564, 193] on button "+ AÑADIR ENLACE" at bounding box center [645, 180] width 328 height 37
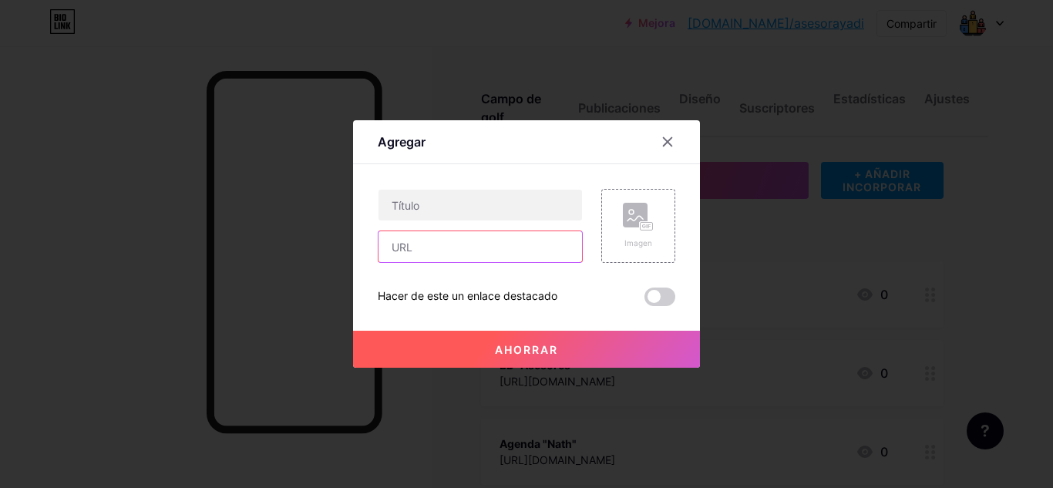
click at [450, 254] on input "text" at bounding box center [481, 246] width 204 height 31
paste input "https://docs.google.com/spreadsheets/d/13YtbTva6yxaW7yf8BCNXCa3e-qWRhgzRbTl4XAf…"
type input "https://docs.google.com/spreadsheets/d/13YtbTva6yxaW7yf8BCNXCa3e-qWRhgzRbTl4XAf…"
click at [466, 183] on div "Contenido YouTube Reproduce videos de YouTube sin salir de tu página. AGREGAR V…" at bounding box center [527, 235] width 298 height 142
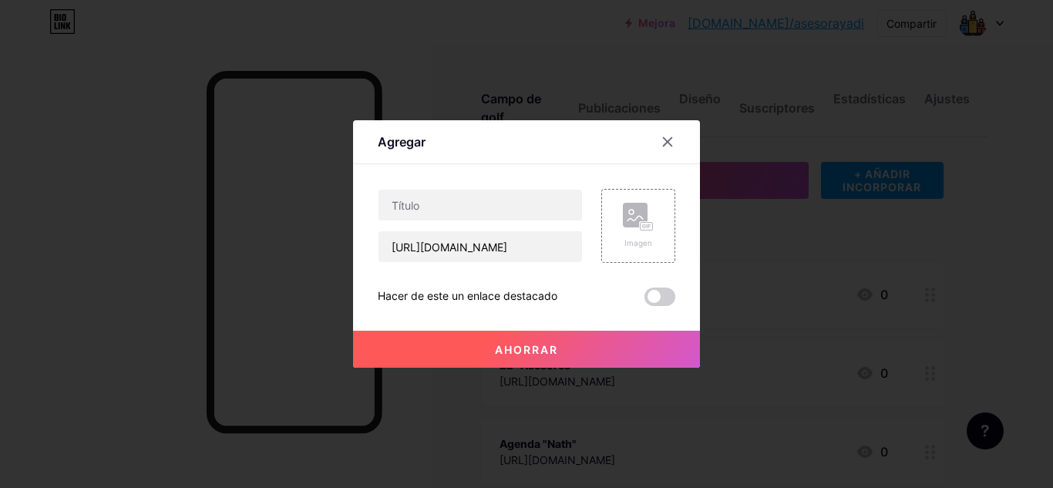
scroll to position [0, 0]
click at [467, 197] on input "text" at bounding box center [481, 205] width 204 height 31
type input "Horarios Semanales"
click at [517, 357] on button "Ahorrar" at bounding box center [526, 349] width 347 height 37
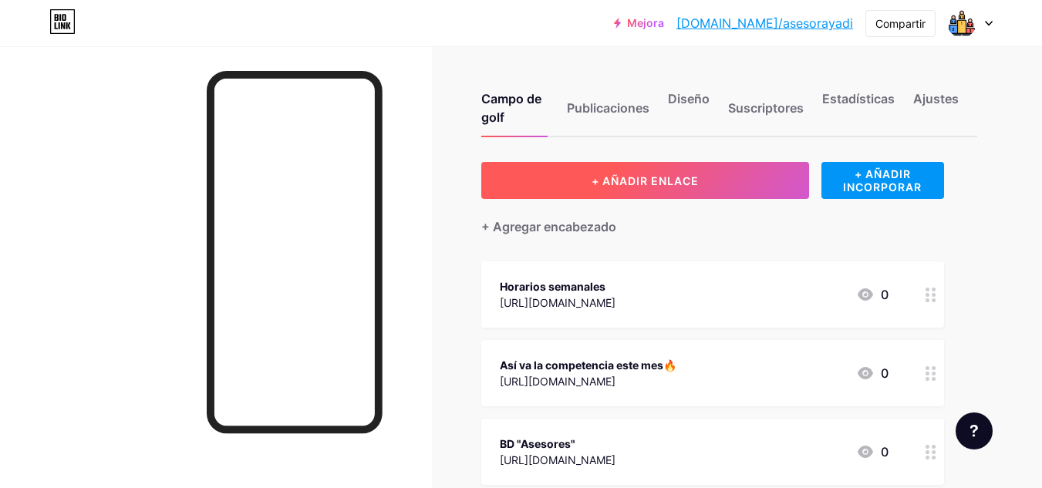
click at [696, 177] on font "+ AÑADIR ENLACE" at bounding box center [644, 180] width 107 height 13
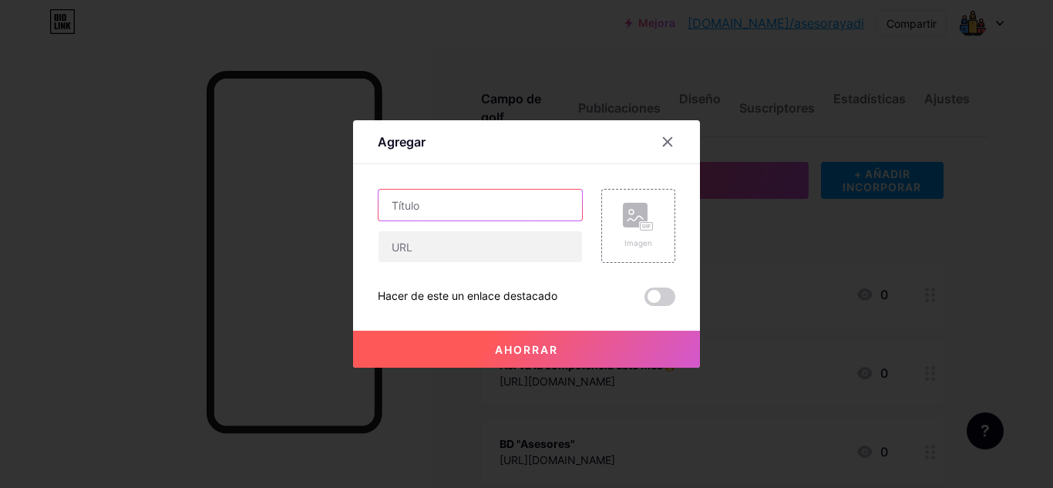
click at [433, 205] on input "text" at bounding box center [481, 205] width 204 height 31
type input "Calendario"
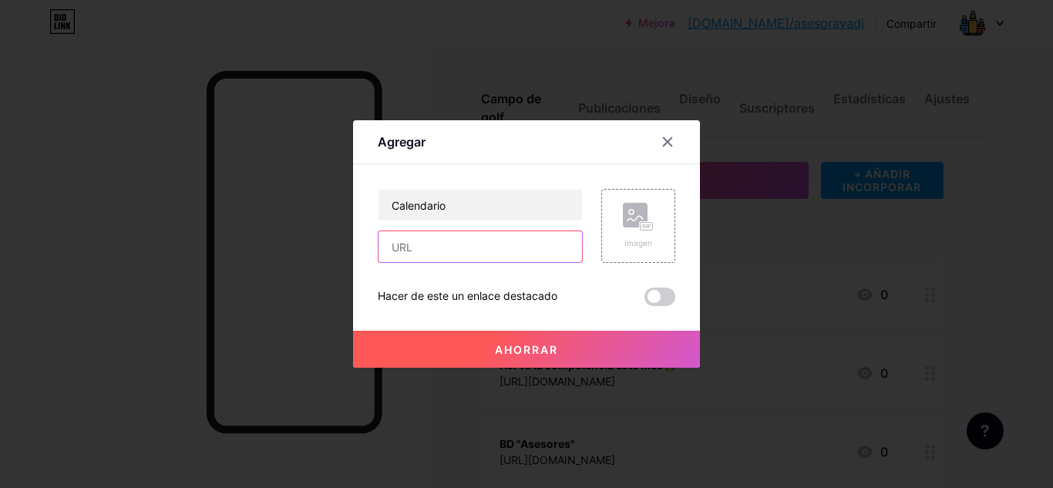
click at [514, 251] on input "text" at bounding box center [481, 246] width 204 height 31
paste input "[URL][DOMAIN_NAME]"
type input "[URL][DOMAIN_NAME]"
click at [517, 332] on button "Ahorrar" at bounding box center [526, 349] width 347 height 37
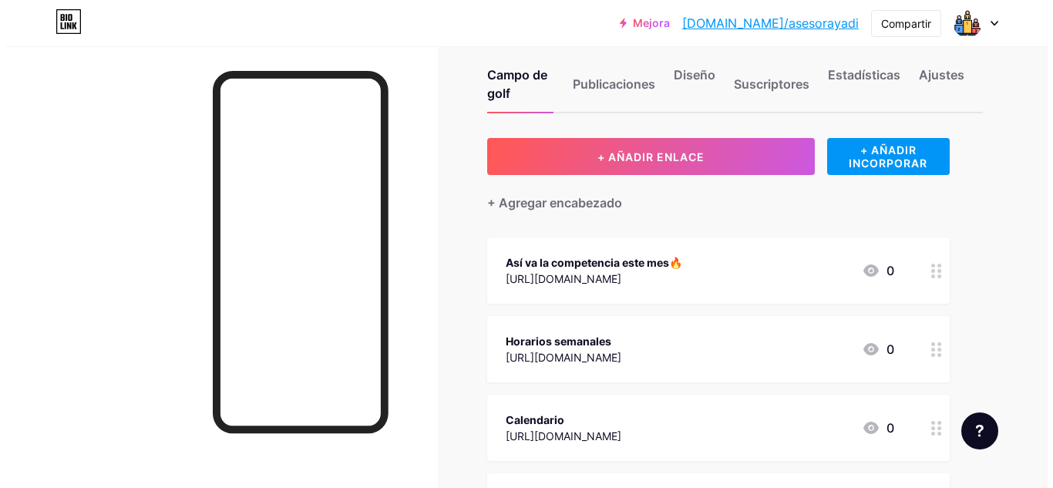
scroll to position [0, 0]
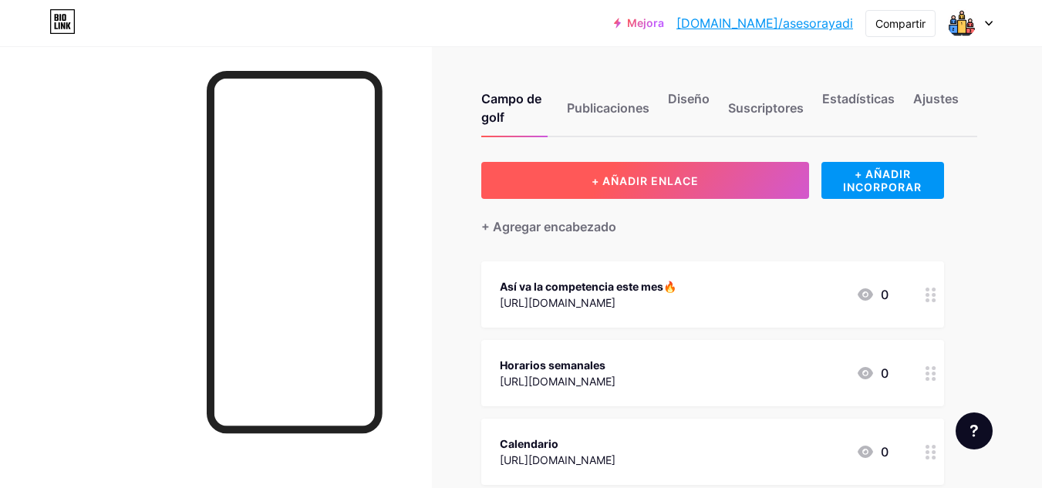
click at [678, 197] on button "+ AÑADIR ENLACE" at bounding box center [645, 180] width 328 height 37
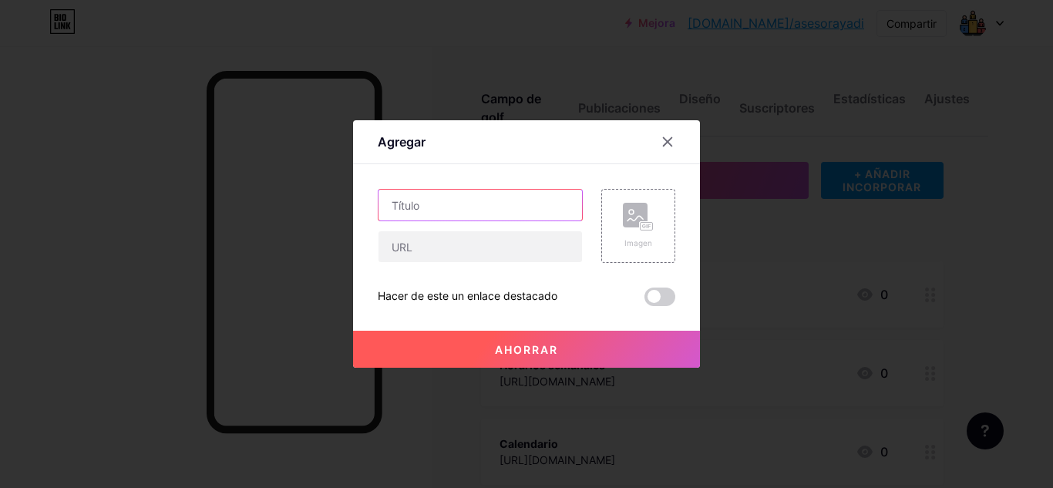
click at [504, 192] on input "text" at bounding box center [481, 205] width 204 height 31
type input "Kit de Contenido"
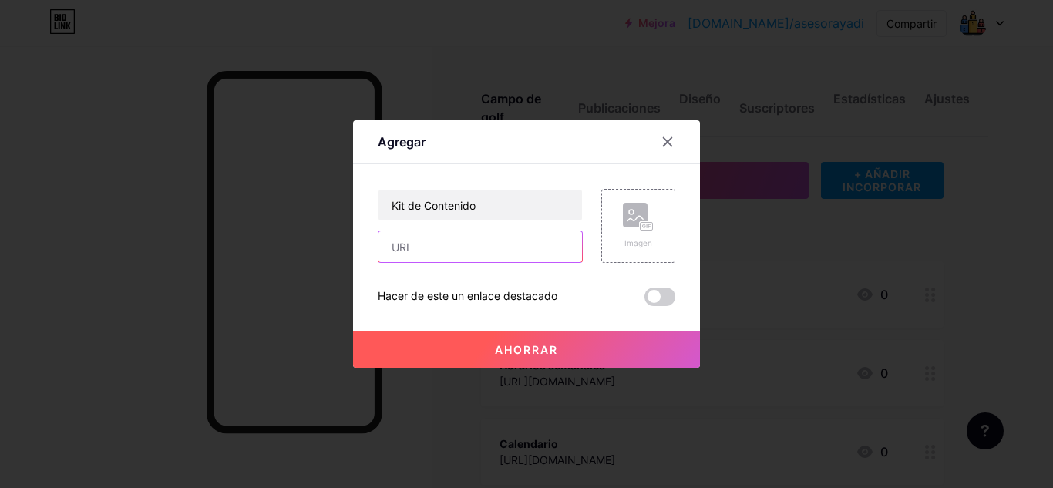
click at [523, 248] on input "text" at bounding box center [481, 246] width 204 height 31
paste input "[URL][DOMAIN_NAME]"
type input "[URL][DOMAIN_NAME]"
click at [527, 328] on div "Ahorrar" at bounding box center [526, 337] width 347 height 62
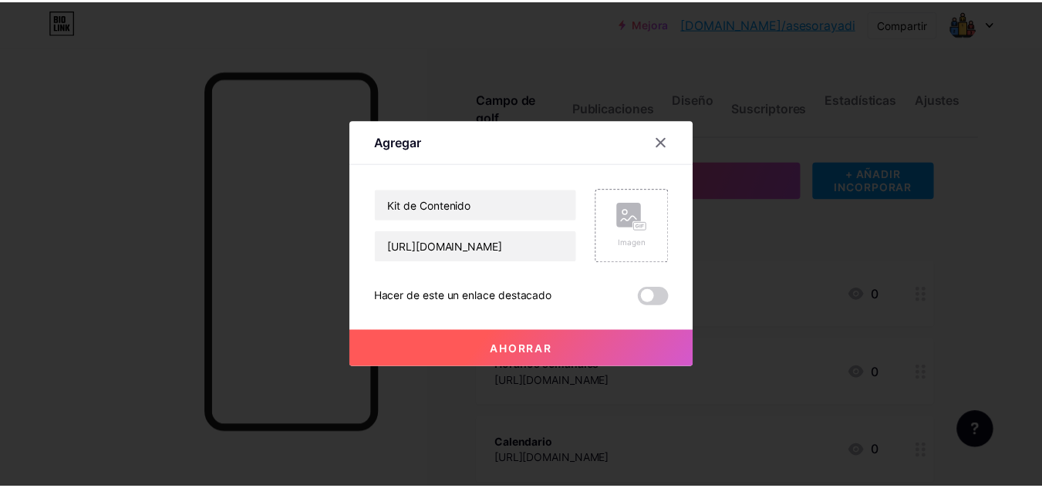
scroll to position [0, 0]
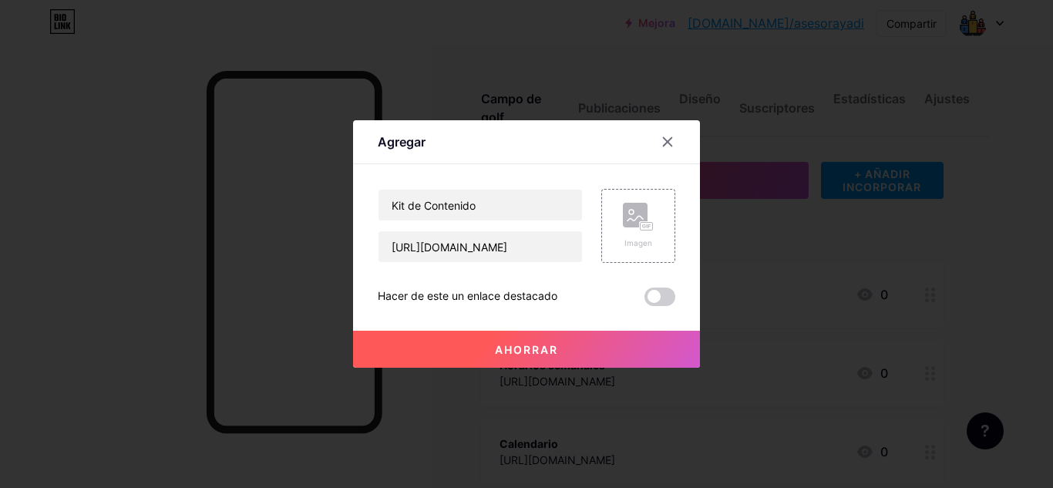
click at [530, 339] on button "Ahorrar" at bounding box center [526, 349] width 347 height 37
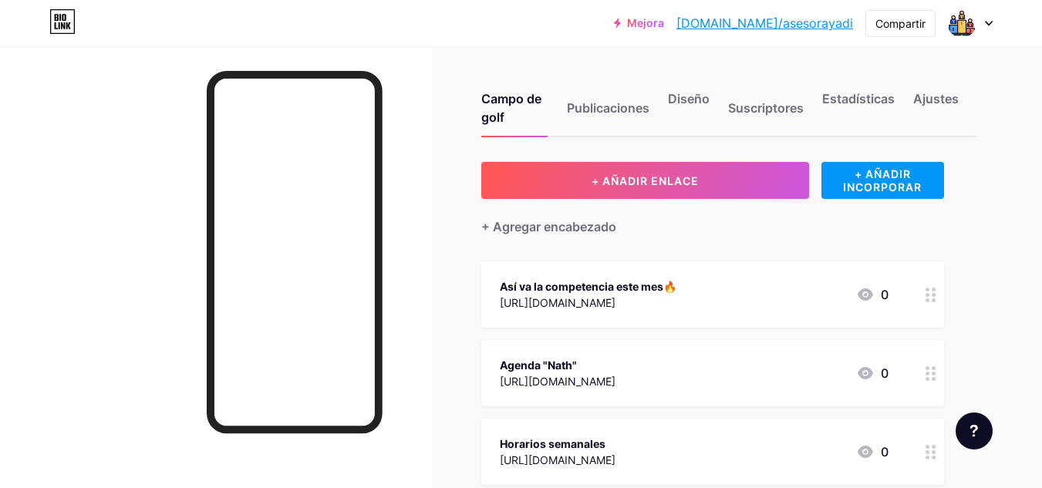
click at [982, 32] on div at bounding box center [970, 23] width 45 height 28
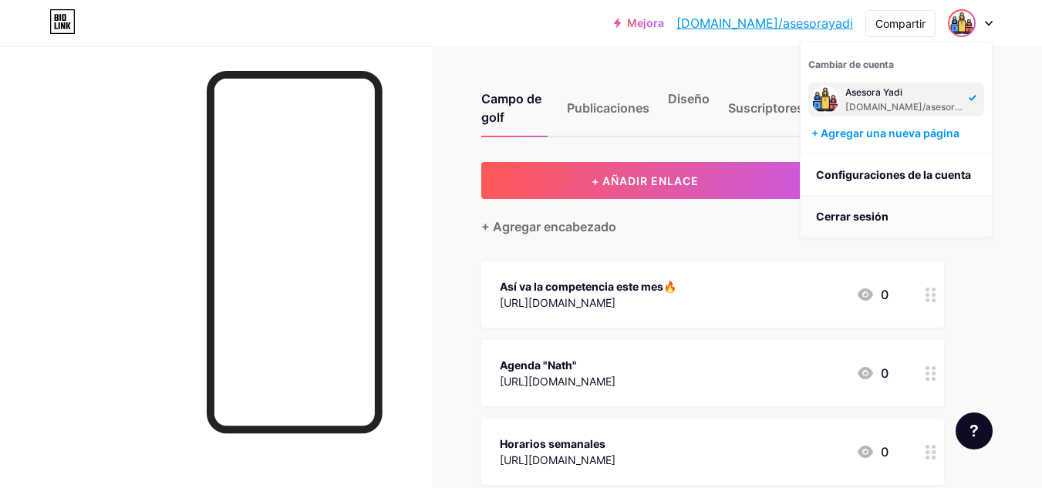
click at [899, 220] on li "Cerrar sesión" at bounding box center [895, 217] width 191 height 42
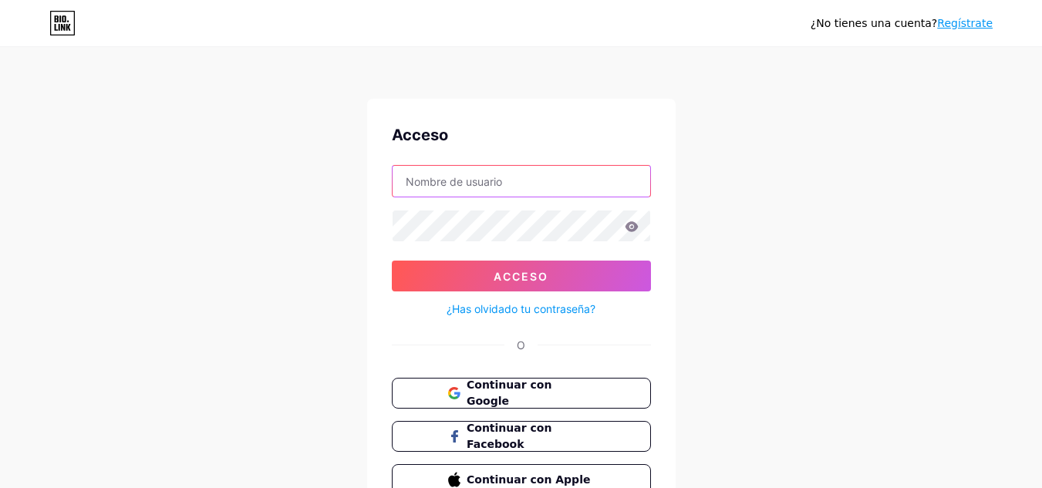
click at [472, 184] on input "text" at bounding box center [521, 181] width 258 height 31
type input "v"
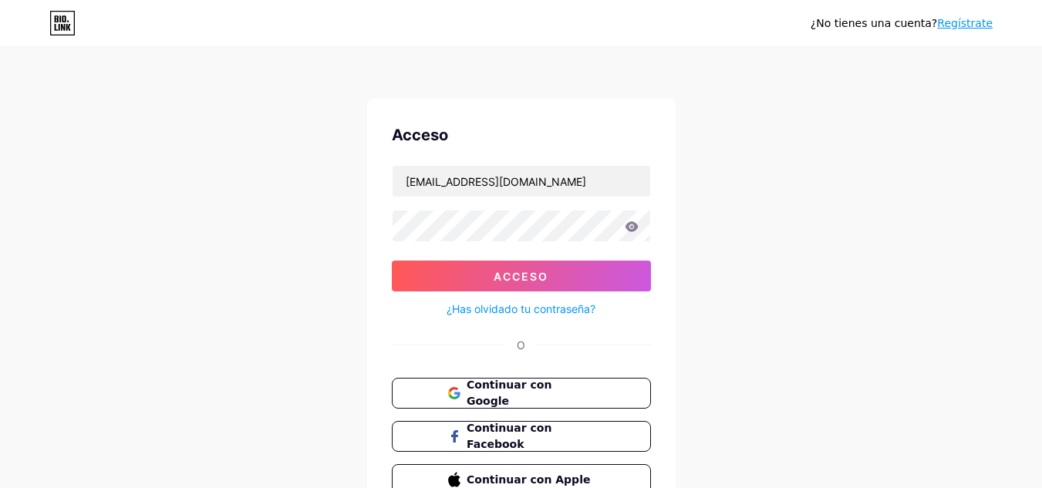
drag, startPoint x: 424, startPoint y: 185, endPoint x: 375, endPoint y: 175, distance: 50.4
click at [375, 175] on div "Acceso yadi.tramitesmigracion@gmail.com Acceso ¿Has olvidado tu contraseña? O C…" at bounding box center [521, 309] width 308 height 421
click at [392, 261] on button "Acceso" at bounding box center [521, 276] width 259 height 31
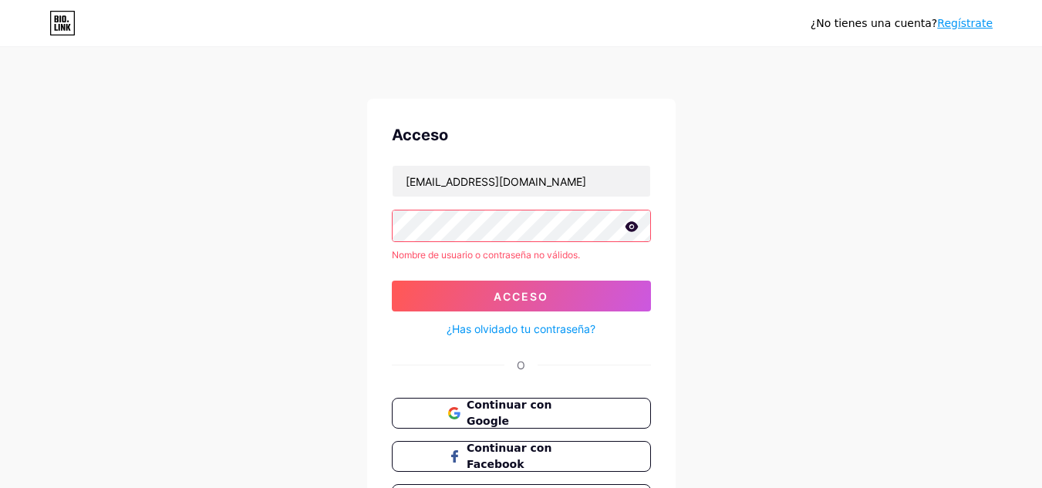
click at [632, 226] on icon at bounding box center [631, 226] width 13 height 10
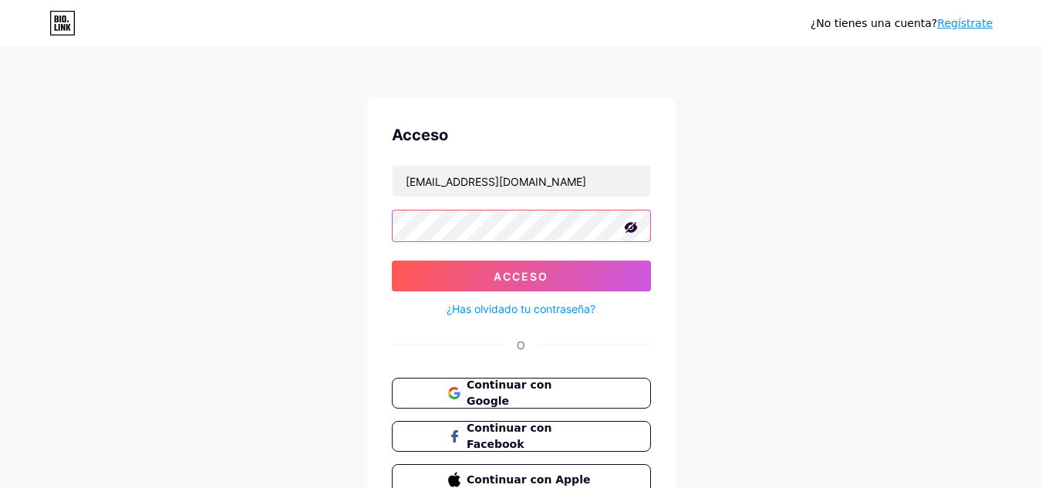
click at [392, 261] on button "Acceso" at bounding box center [521, 276] width 259 height 31
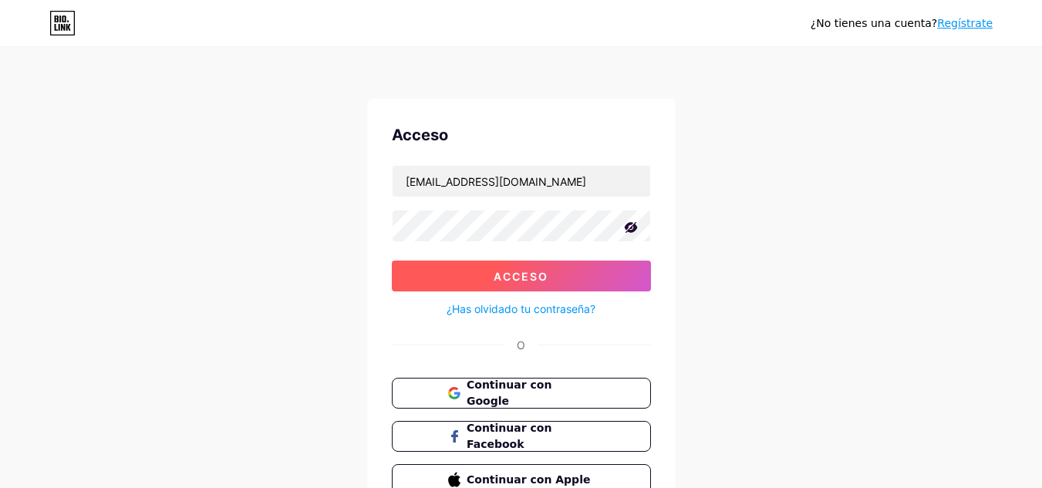
click at [412, 264] on button "Acceso" at bounding box center [521, 276] width 259 height 31
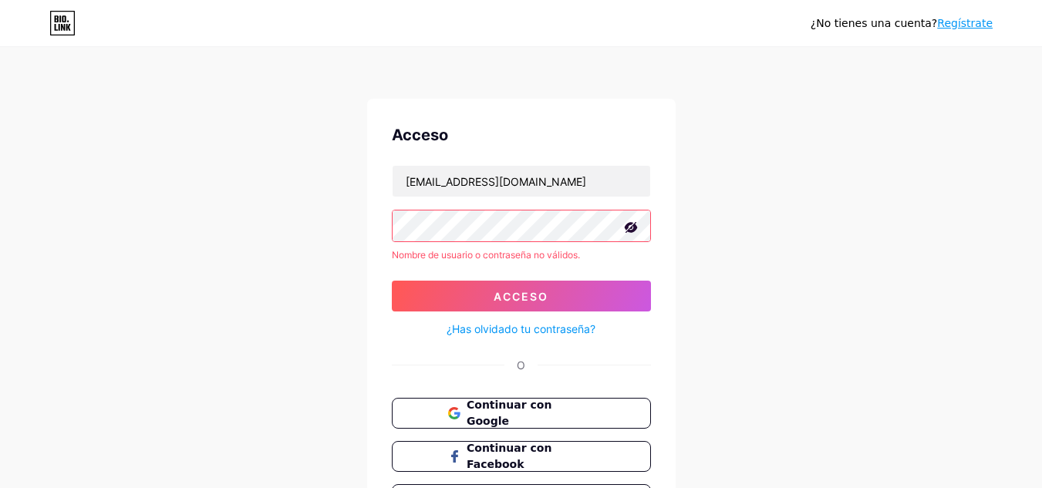
click at [392, 281] on button "Acceso" at bounding box center [521, 296] width 259 height 31
drag, startPoint x: 419, startPoint y: 181, endPoint x: 383, endPoint y: 162, distance: 40.4
click at [383, 162] on div "Acceso val.tramitesmigracion@gmail.com Nombre de usuario o contraseña no válido…" at bounding box center [521, 319] width 308 height 441
type input "zule.tramitesmigracion@gmail.com"
click at [392, 281] on button "Acceso" at bounding box center [521, 296] width 259 height 31
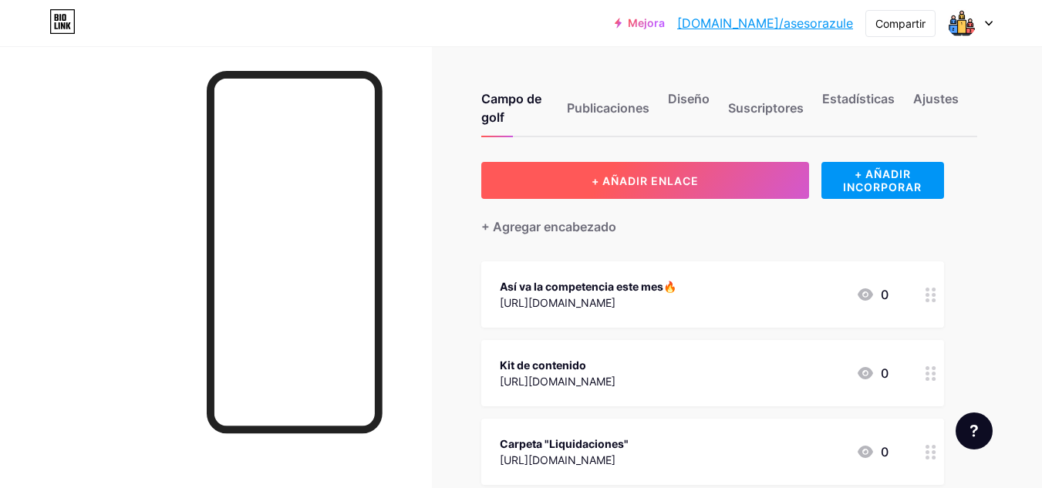
click at [621, 188] on button "+ AÑADIR ENLACE" at bounding box center [645, 180] width 328 height 37
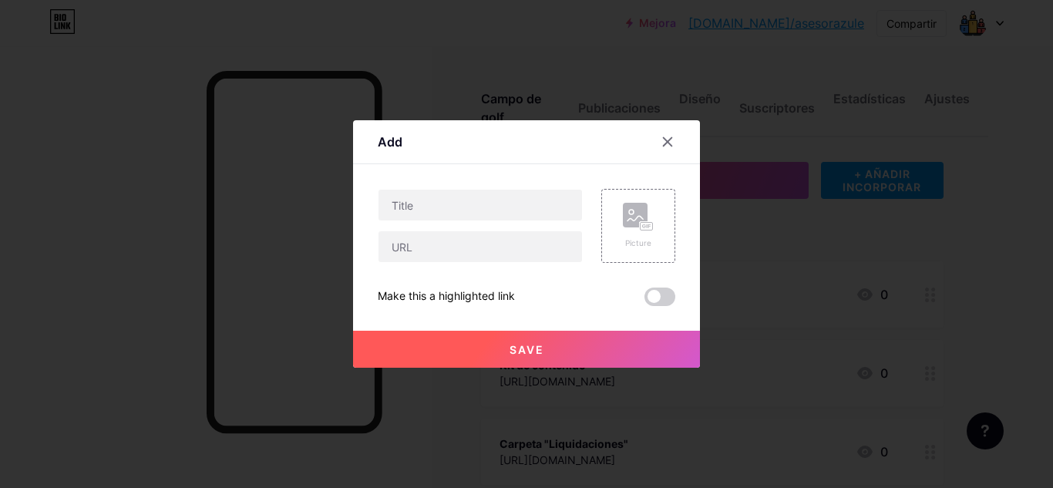
click at [487, 224] on div at bounding box center [480, 226] width 205 height 74
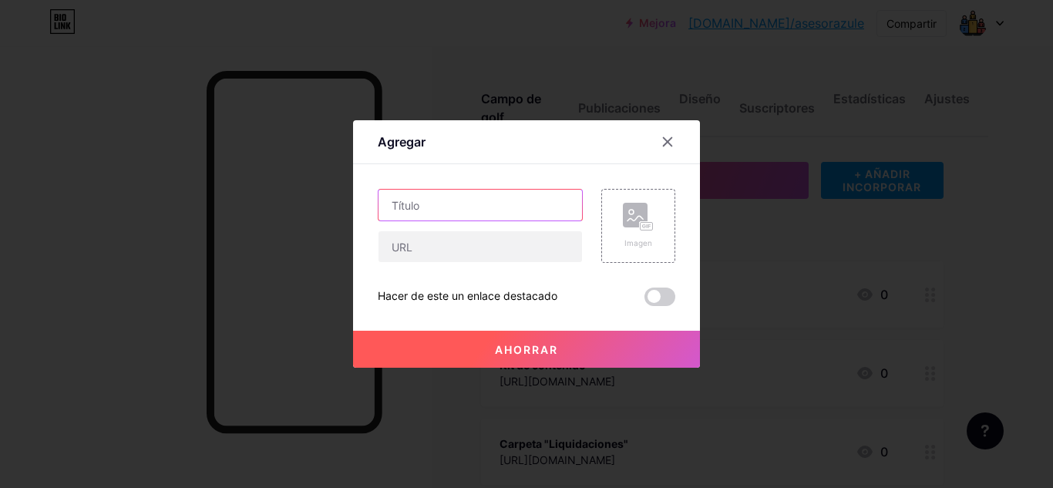
click at [485, 197] on input "text" at bounding box center [481, 205] width 204 height 31
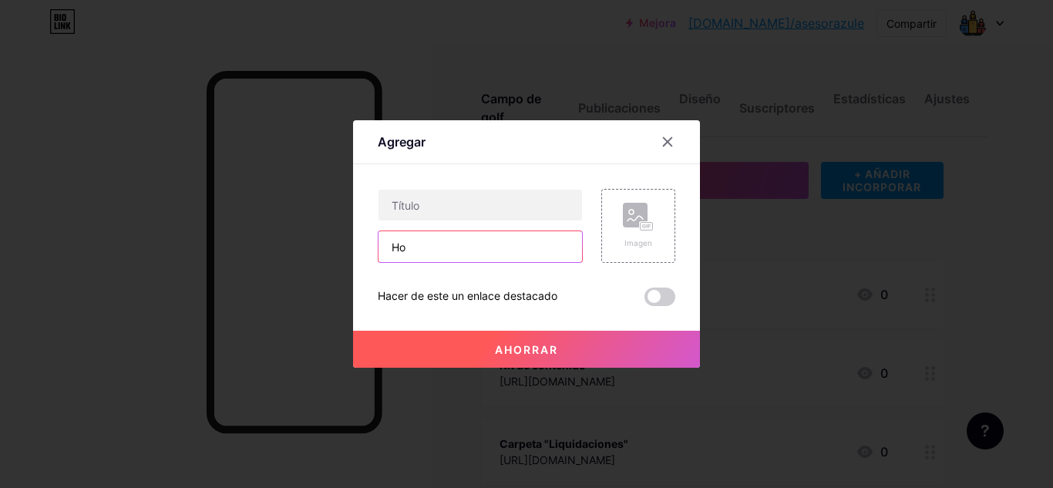
type input "H"
paste input "https://docs.google.com/spreadsheets/d/13YtbTva6yxaW7yf8BCNXCa3e-qWRhgzRbTl4XAf…"
type input "https://docs.google.com/spreadsheets/d/13YtbTva6yxaW7yf8BCNXCa3e-qWRhgzRbTl4XAf…"
click at [473, 221] on div at bounding box center [480, 205] width 205 height 32
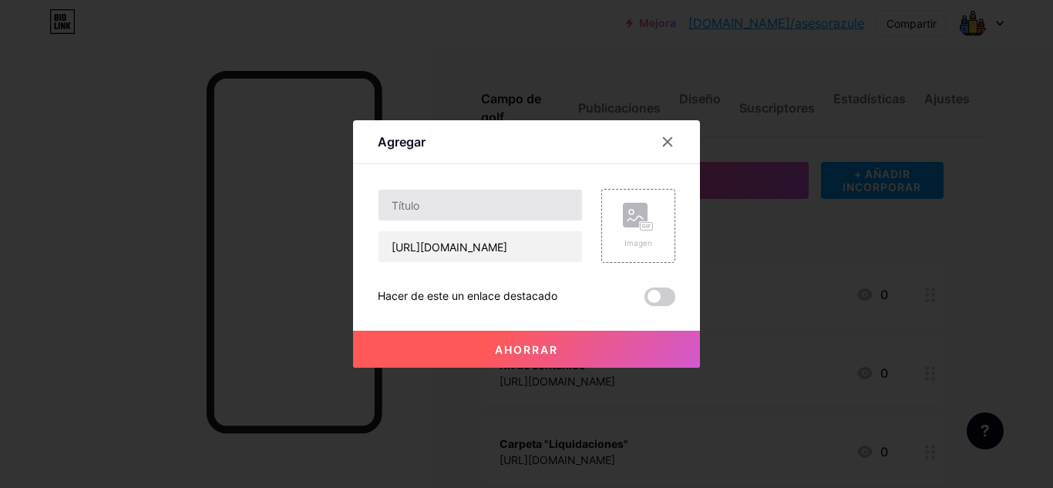
scroll to position [0, 0]
click at [466, 208] on input "text" at bounding box center [481, 205] width 204 height 31
type input "Horarios Semanales"
click at [589, 347] on button "Ahorrar" at bounding box center [526, 349] width 347 height 37
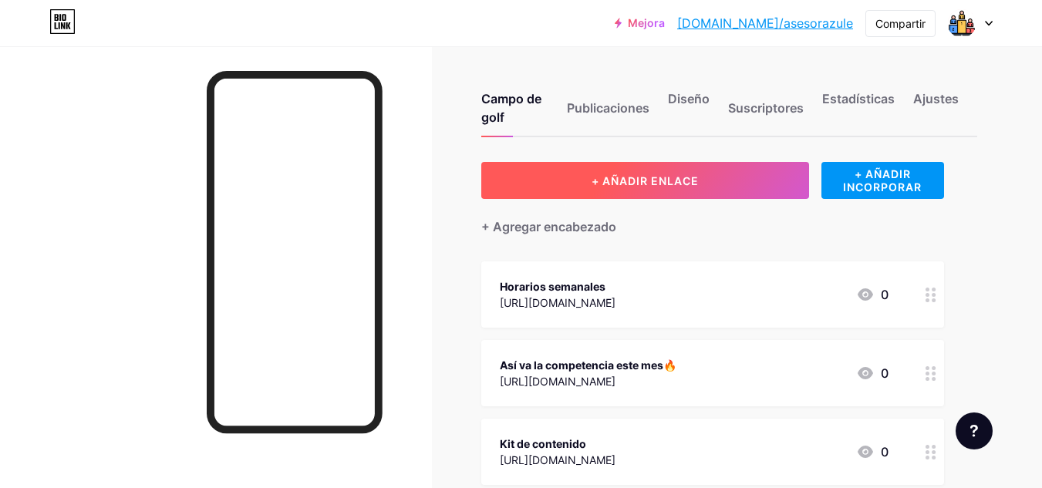
click at [681, 183] on font "+ AÑADIR ENLACE" at bounding box center [644, 180] width 107 height 13
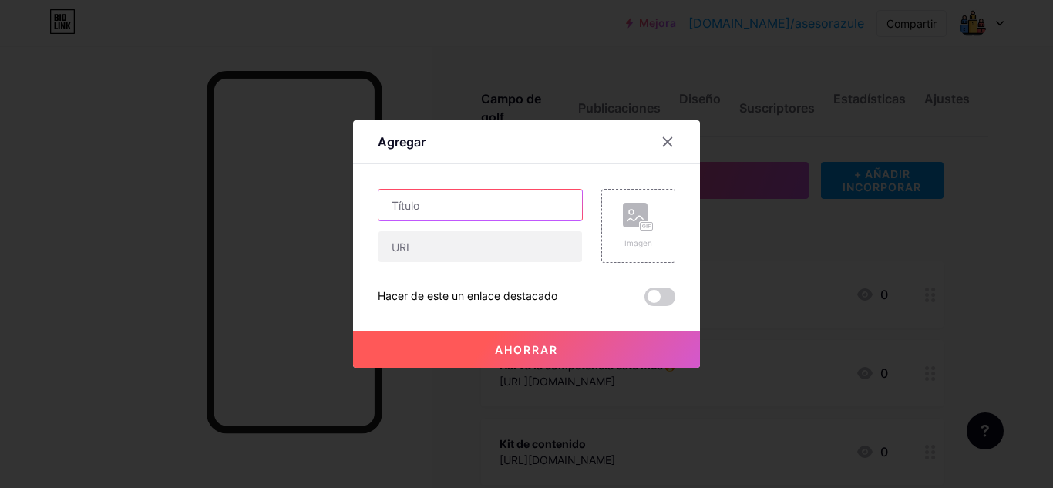
click at [504, 207] on input "text" at bounding box center [481, 205] width 204 height 31
type input "Calendario"
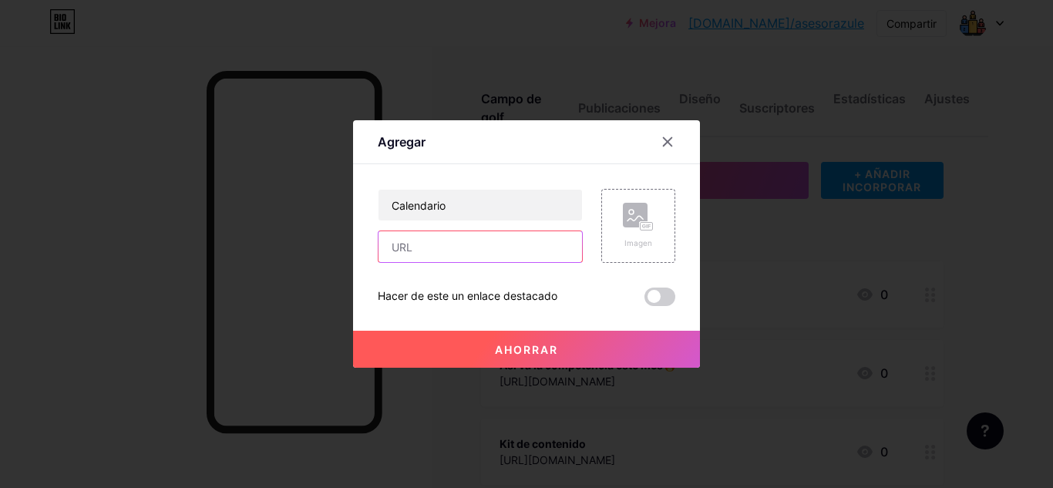
click at [504, 245] on input "text" at bounding box center [481, 246] width 204 height 31
click at [517, 260] on input "text" at bounding box center [481, 246] width 204 height 31
paste input "[URL][DOMAIN_NAME]"
type input "[URL][DOMAIN_NAME]"
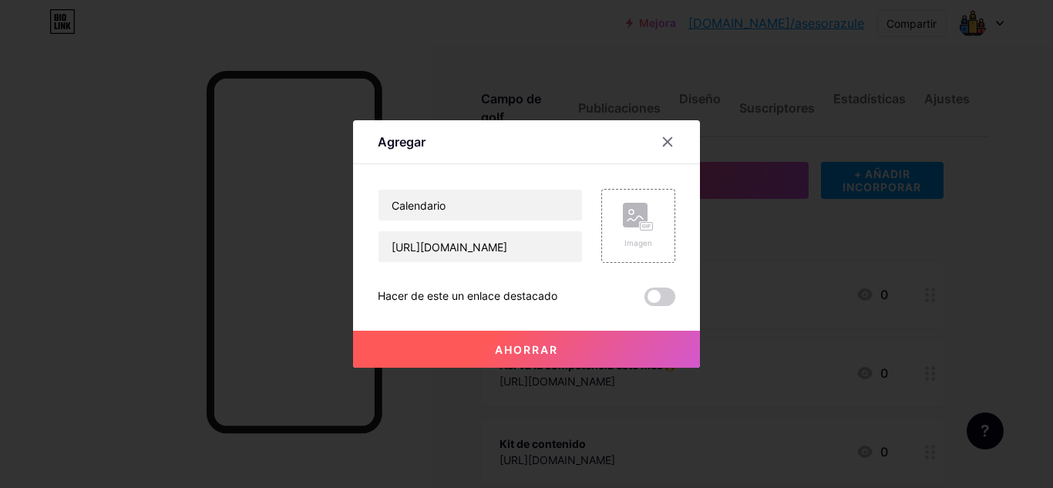
click at [544, 327] on div "Ahorrar" at bounding box center [526, 337] width 347 height 62
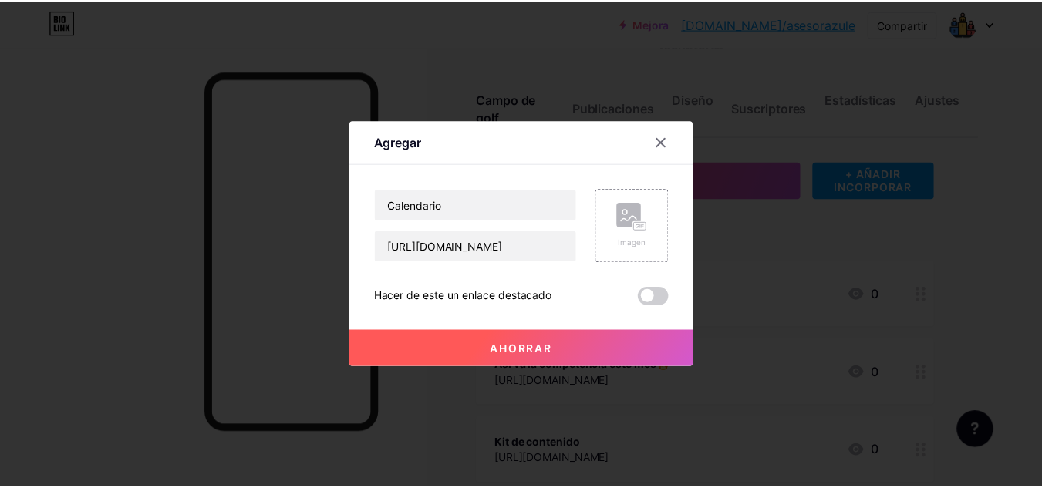
scroll to position [0, 0]
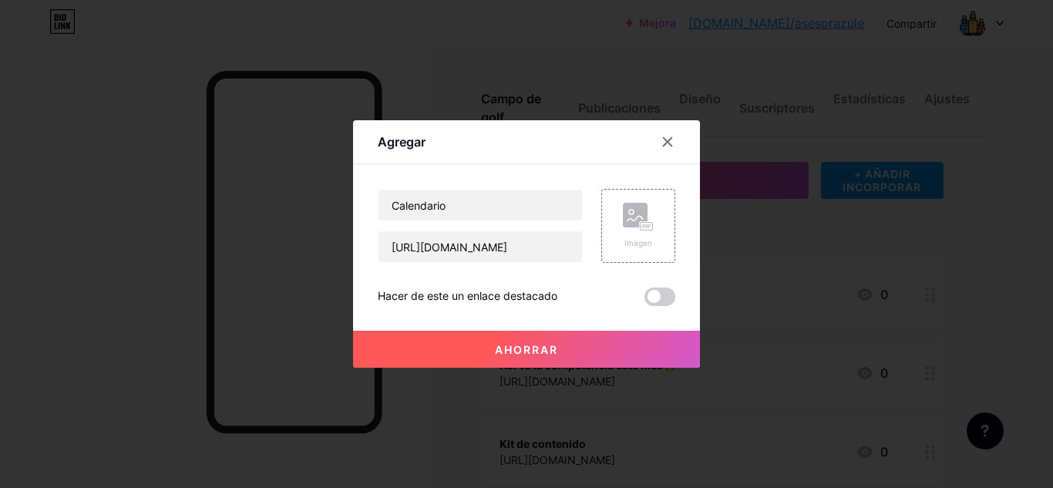
click at [548, 348] on font "Ahorrar" at bounding box center [526, 349] width 63 height 13
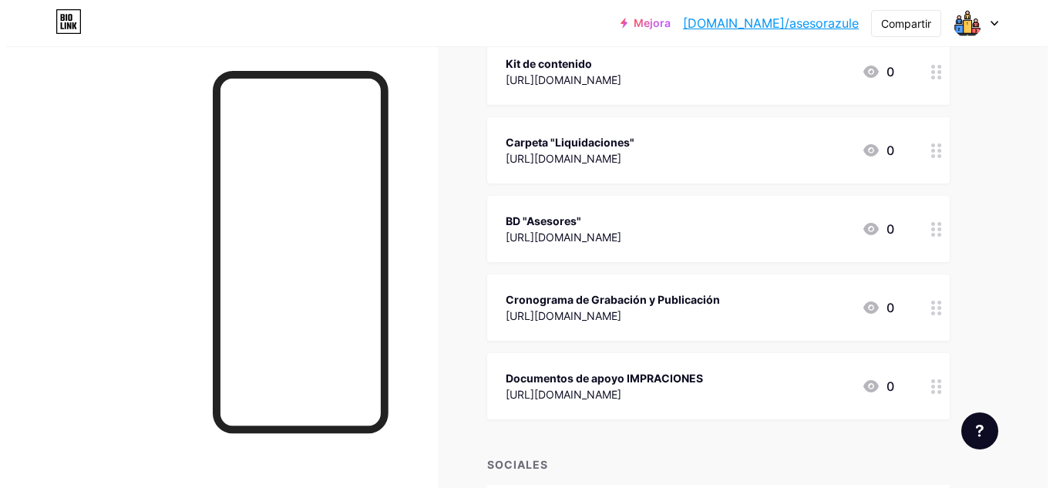
scroll to position [463, 0]
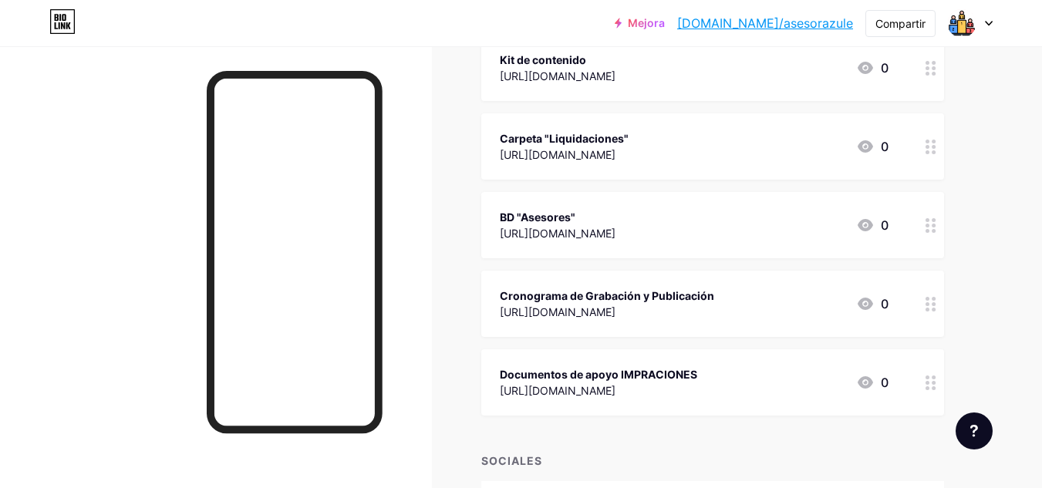
click at [554, 209] on div "BD "Asesores"" at bounding box center [558, 217] width 116 height 16
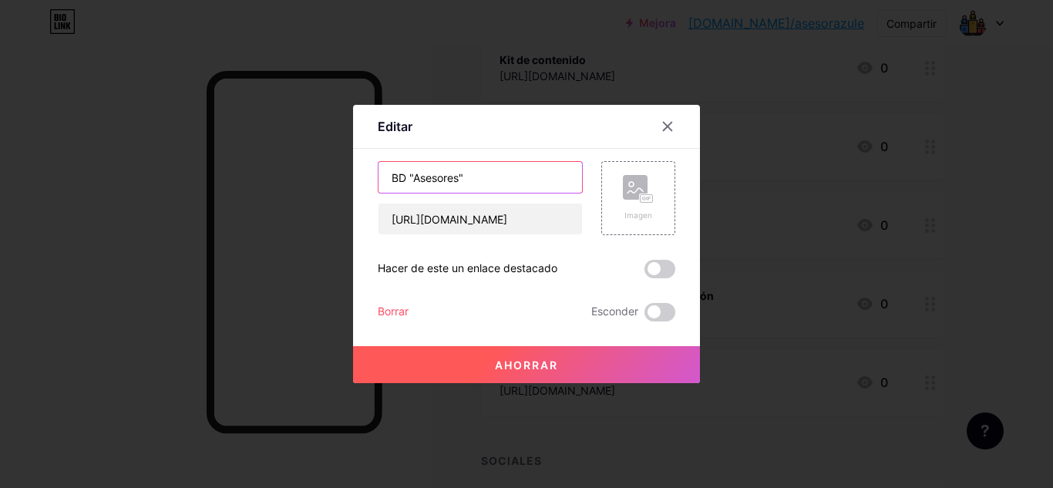
click at [477, 182] on input "BD "Asesores"" at bounding box center [481, 177] width 204 height 31
drag, startPoint x: 465, startPoint y: 175, endPoint x: 409, endPoint y: 171, distance: 55.7
click at [409, 171] on input "BD "Asesores"" at bounding box center [481, 177] width 204 height 31
type input "BD (ZULE)"
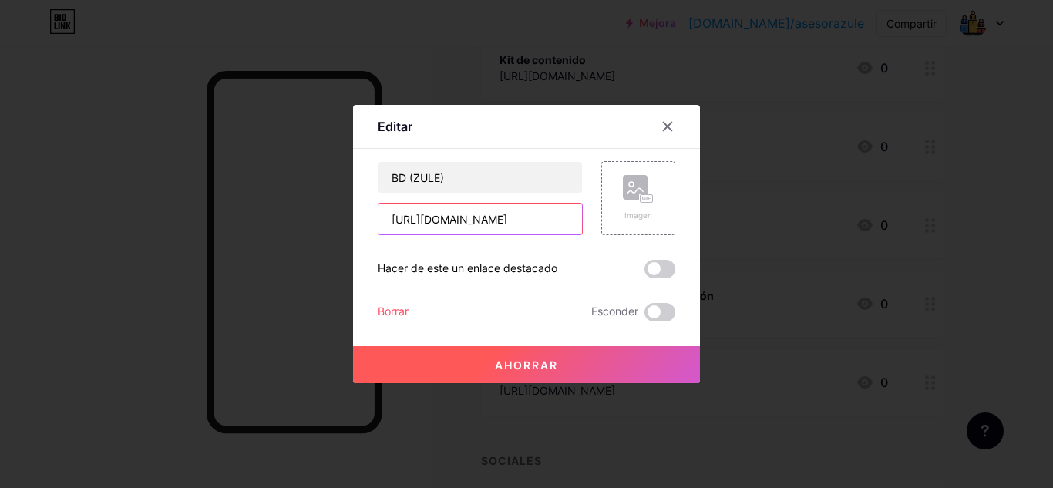
click at [502, 221] on input "https://docs.google.com/spreadsheets/d/1Y-UJ_t7PBdzIlfe4DUmCpYo64O6xKflqeVoV40l…" at bounding box center [481, 219] width 204 height 31
click at [523, 211] on input "https://docs.google.com/spreadsheets/d/1Y-UJ_t7PBdzIlfe4DUmCpYo64O6xKflqeVoV40l…" at bounding box center [481, 219] width 204 height 31
paste input "&fvid=324008068"
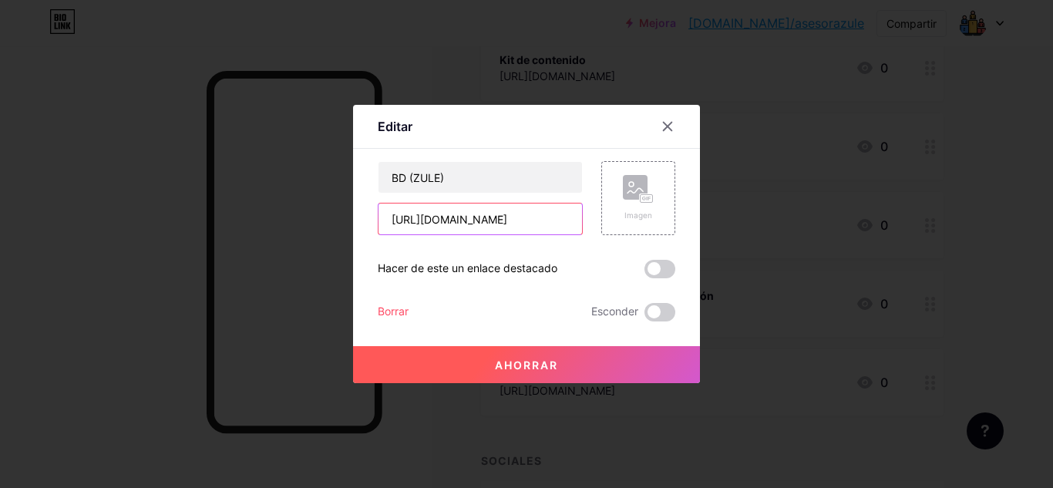
scroll to position [0, 599]
type input "[URL][DOMAIN_NAME]"
click at [517, 369] on font "Ahorrar" at bounding box center [526, 365] width 63 height 13
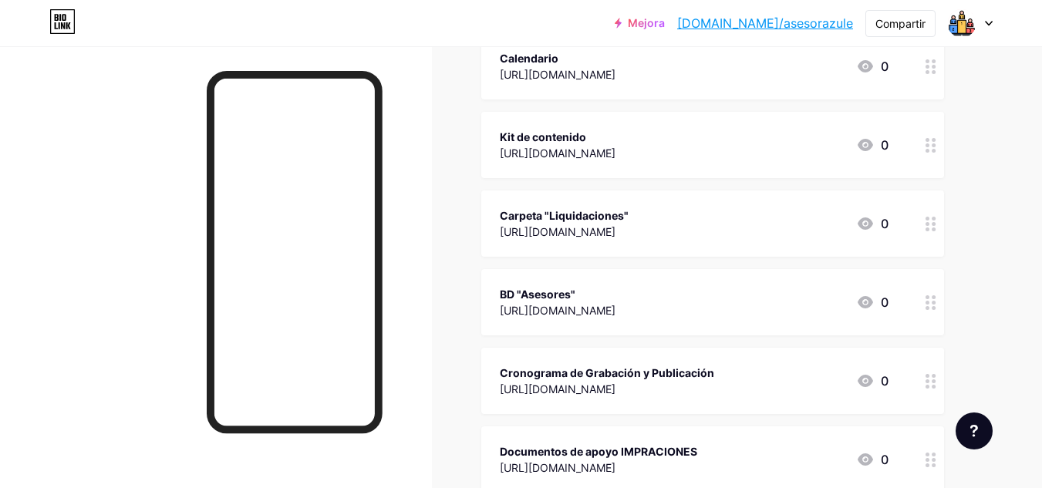
scroll to position [463, 0]
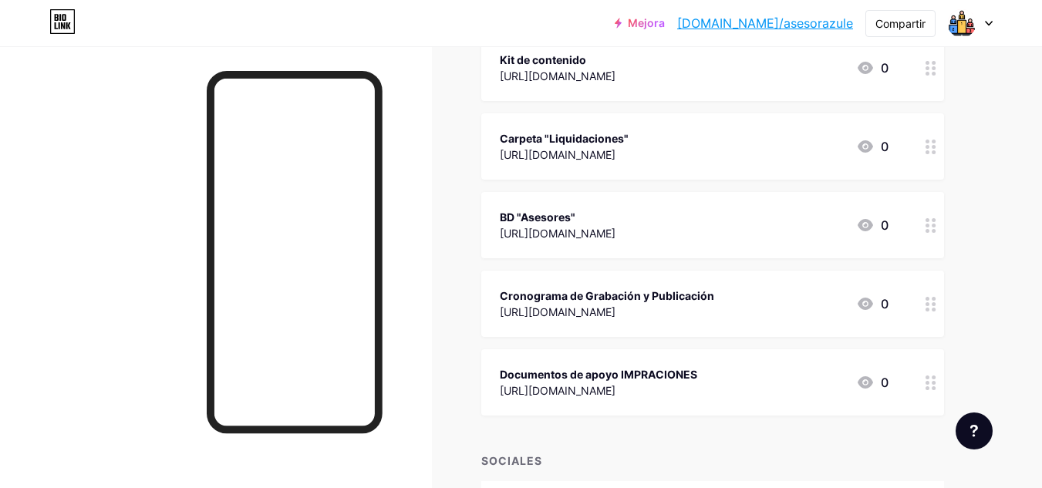
drag, startPoint x: 645, startPoint y: 157, endPoint x: 659, endPoint y: 99, distance: 59.5
click at [659, 99] on span "Así va la competencia este mes🔥 https://www.canva.com/design/DAGrtKV3eY8/pWA3Jy…" at bounding box center [712, 107] width 463 height 617
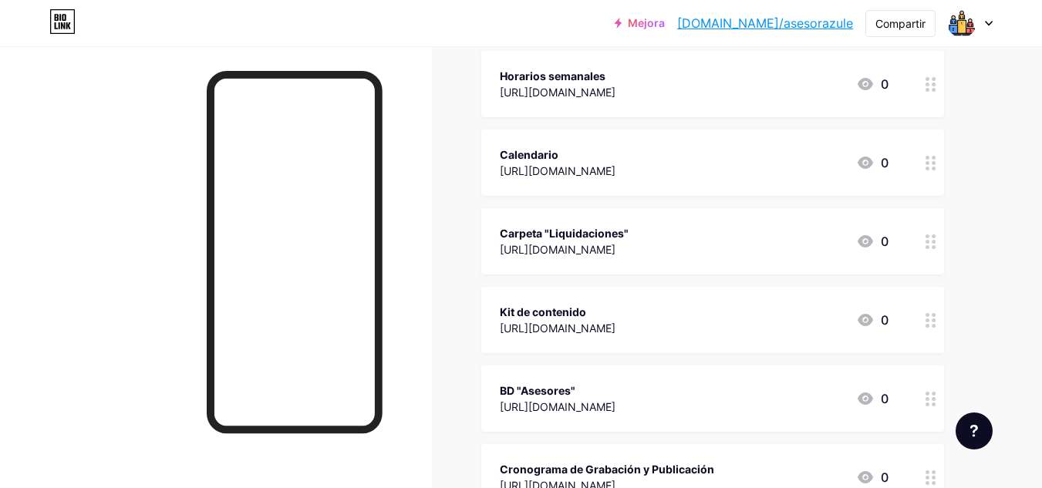
scroll to position [231, 0]
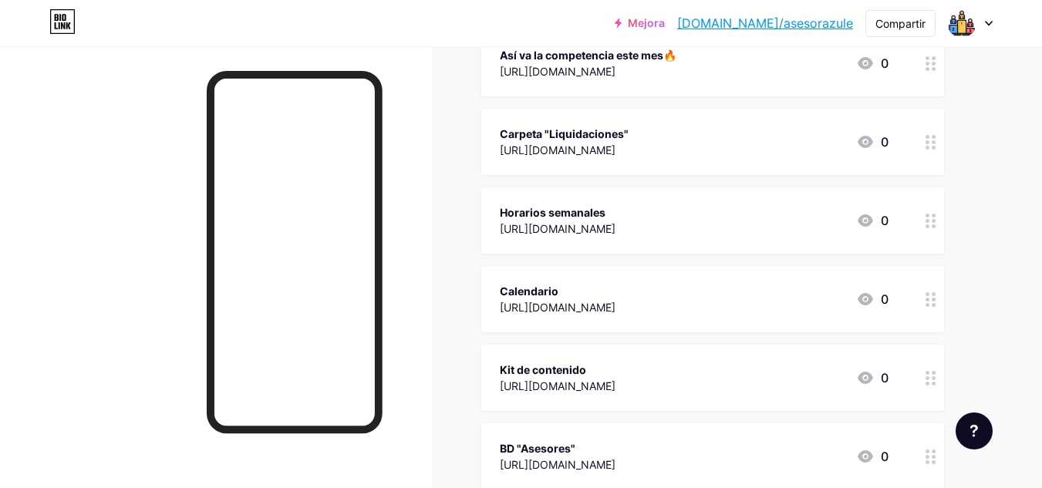
click at [551, 123] on div "Carpeta "Liquidaciones" https://drive.google.com/drive/u/0/folders/1-7eXst3fnST…" at bounding box center [712, 142] width 463 height 66
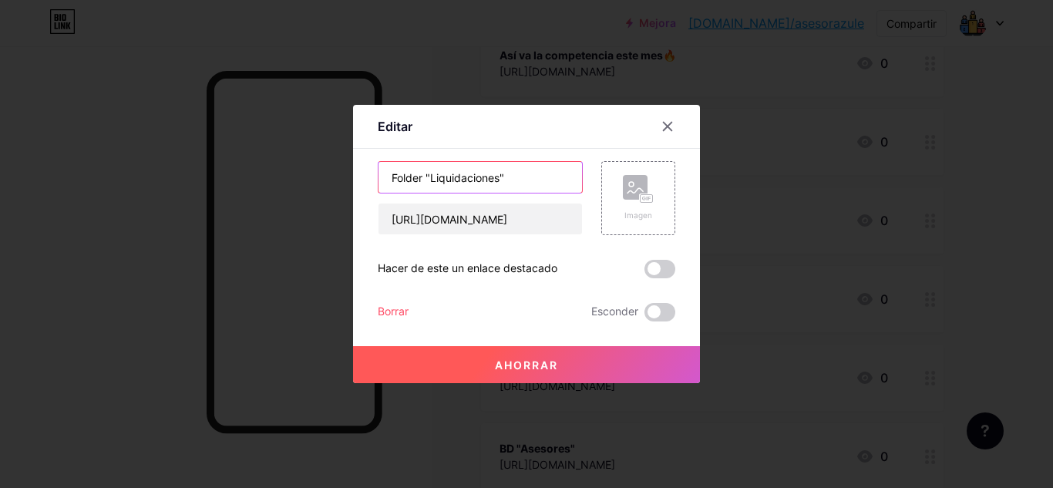
drag, startPoint x: 426, startPoint y: 175, endPoint x: 303, endPoint y: 154, distance: 125.1
click at [303, 154] on div "Editar Contenido YouTube Reproduce videos de YouTube sin salir de tu página. AG…" at bounding box center [526, 244] width 1053 height 488
type input ""Liquidaciones""
click at [538, 360] on font "Ahorrar" at bounding box center [526, 365] width 63 height 13
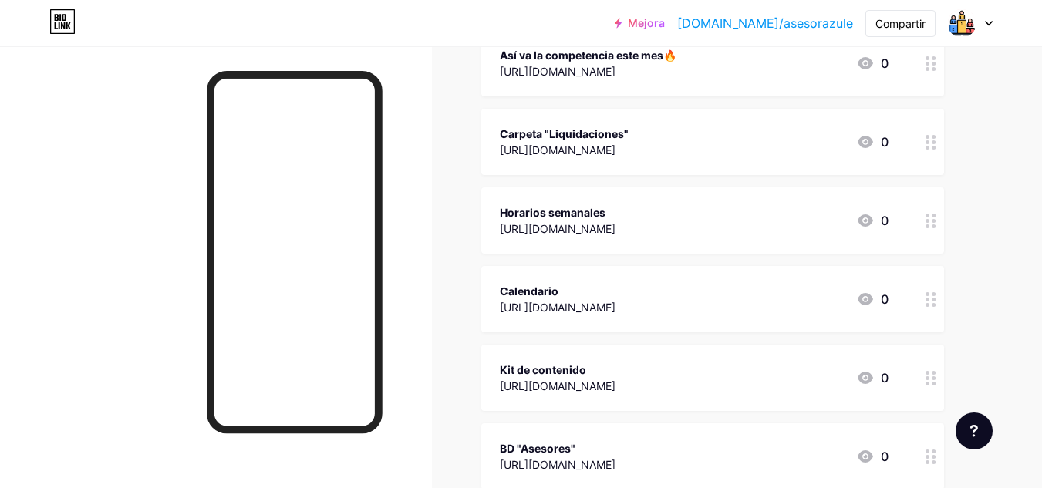
click at [603, 137] on font "Carpeta "Liquidaciones"" at bounding box center [564, 133] width 129 height 13
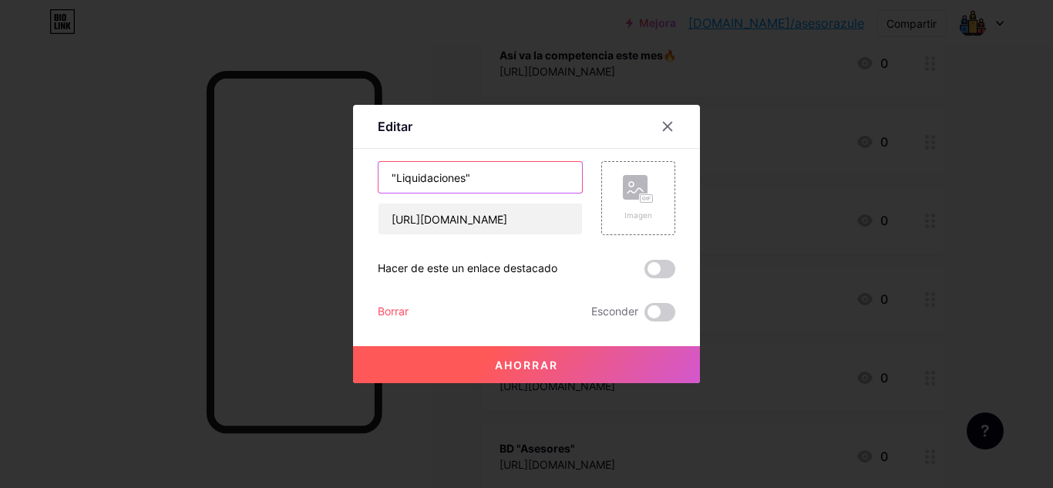
click at [478, 185] on input ""Liquidaciones"" at bounding box center [481, 177] width 204 height 31
click at [396, 179] on input ""Liquidaciones" at bounding box center [481, 177] width 204 height 31
type input "Liquidaciones"
click at [504, 376] on button "Ahorrar" at bounding box center [526, 364] width 347 height 37
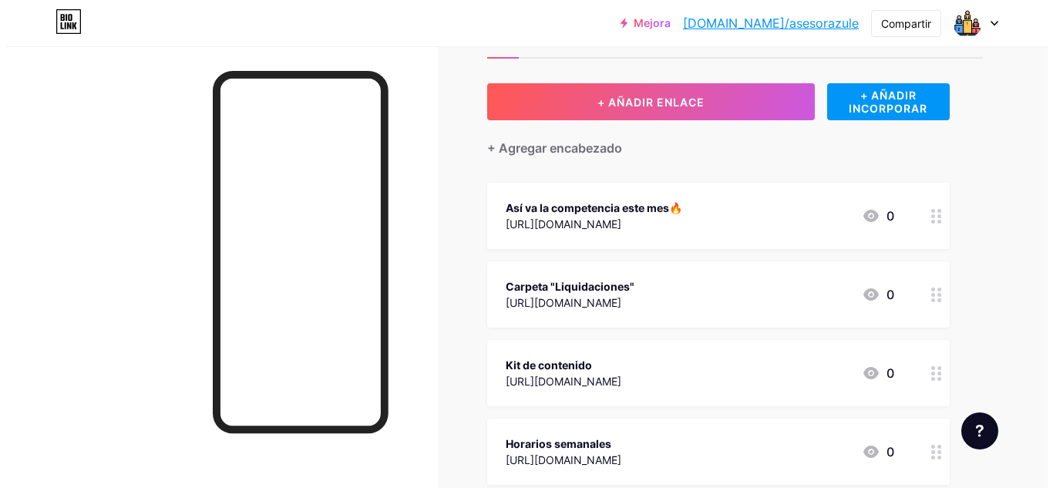
scroll to position [0, 0]
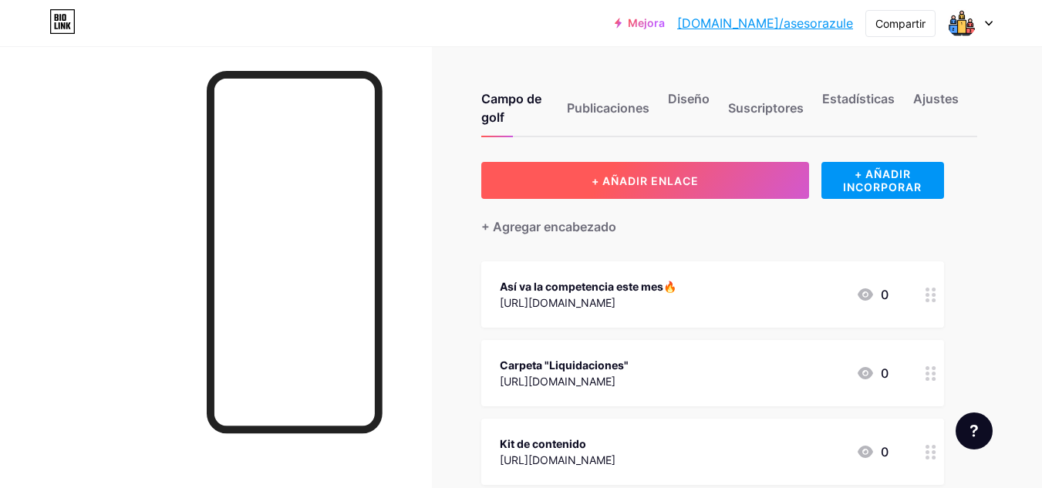
click at [647, 177] on font "+ AÑADIR ENLACE" at bounding box center [644, 180] width 107 height 13
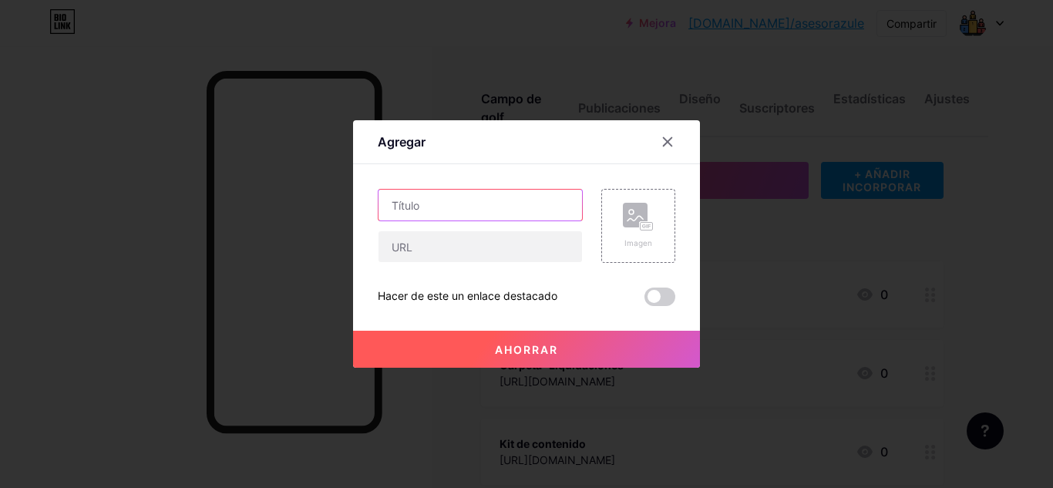
click at [482, 197] on input "text" at bounding box center [481, 205] width 204 height 31
type input "BD ([PERSON_NAME])"
click at [481, 230] on div "BD ([PERSON_NAME])" at bounding box center [480, 226] width 205 height 74
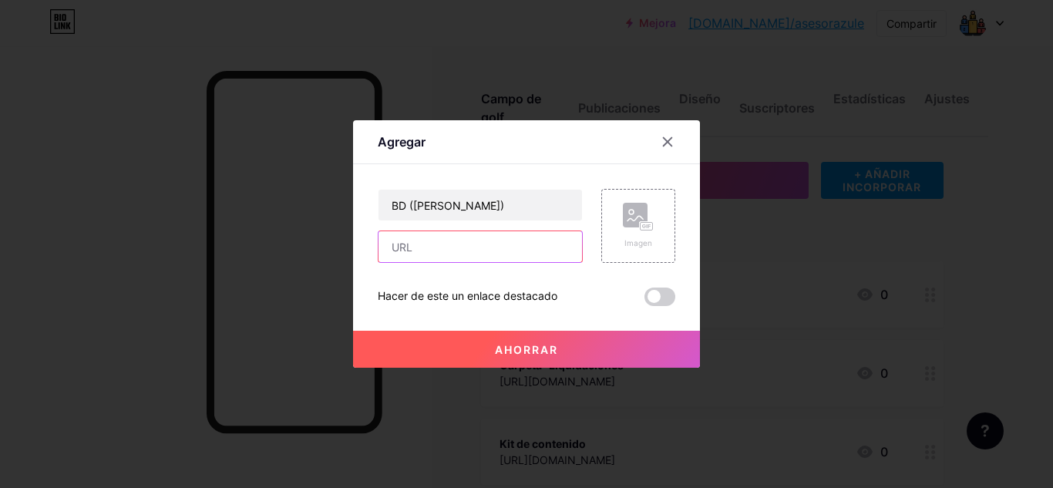
click at [483, 237] on input "text" at bounding box center [481, 246] width 204 height 31
click at [493, 253] on input "text" at bounding box center [481, 246] width 204 height 31
paste input "[URL][DOMAIN_NAME]"
type input "[URL][DOMAIN_NAME]"
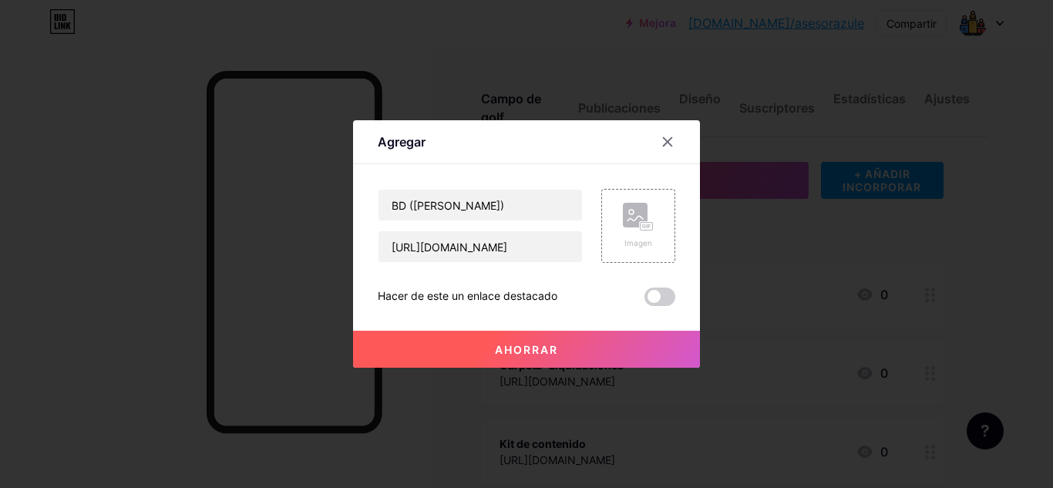
click at [496, 335] on button "Ahorrar" at bounding box center [526, 349] width 347 height 37
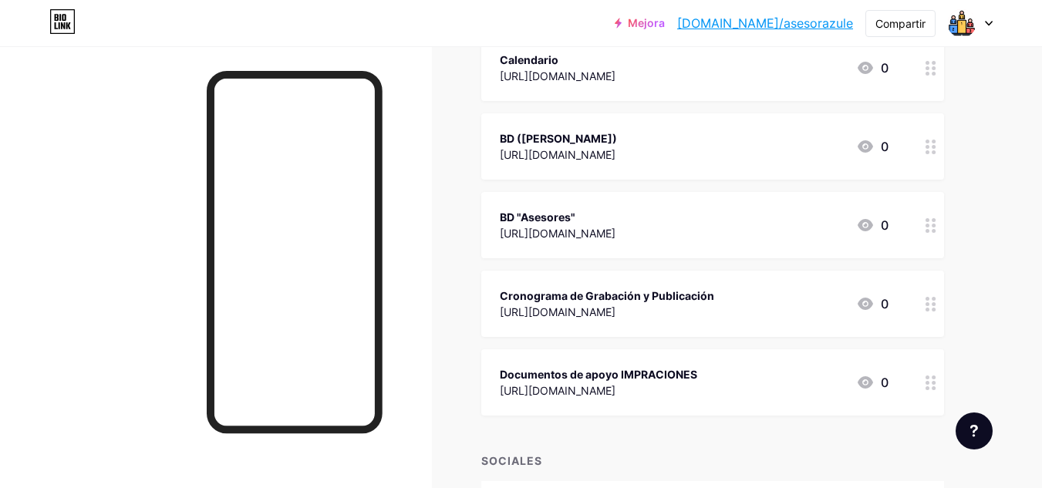
scroll to position [648, 0]
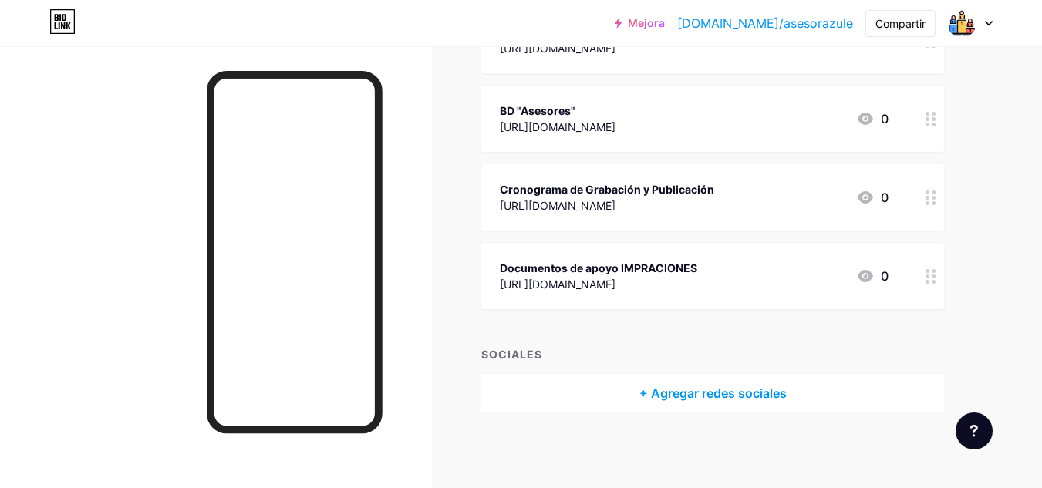
click at [694, 197] on div "https://docs.google.com/spreadsheets/d/1y37PoCWAqY7AyHyQehoAJxdrIQtgU9XtE7-YJdy…" at bounding box center [607, 205] width 214 height 16
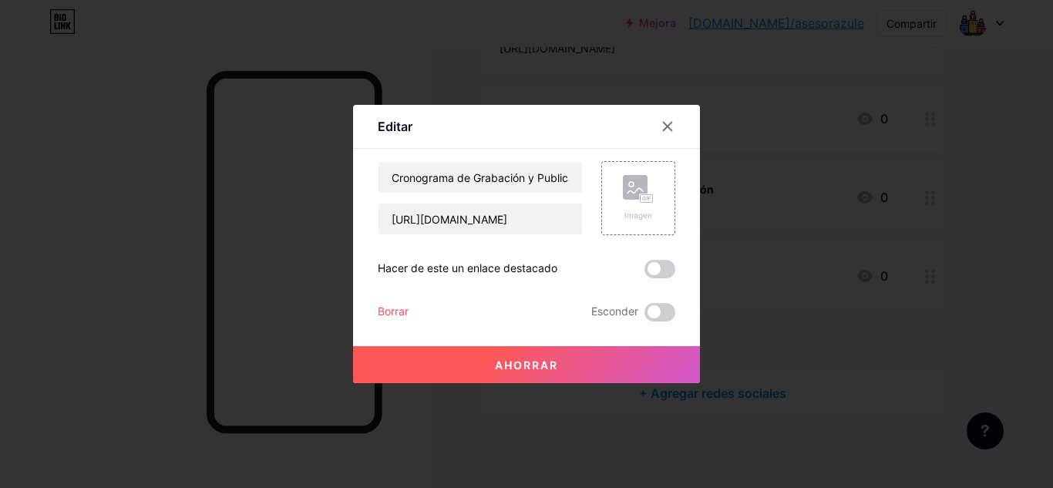
click at [389, 314] on font "Borrar" at bounding box center [393, 311] width 31 height 13
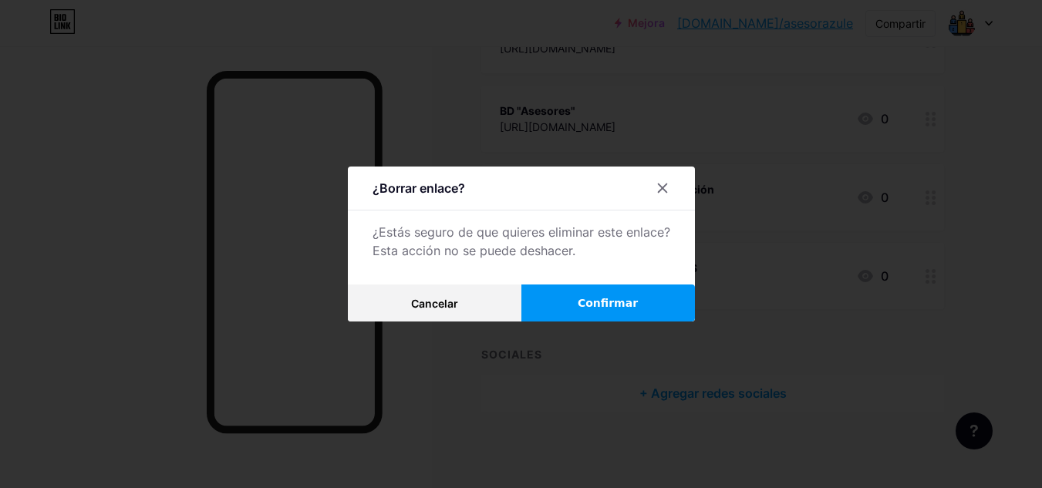
click at [601, 306] on font "Confirmar" at bounding box center [608, 303] width 60 height 12
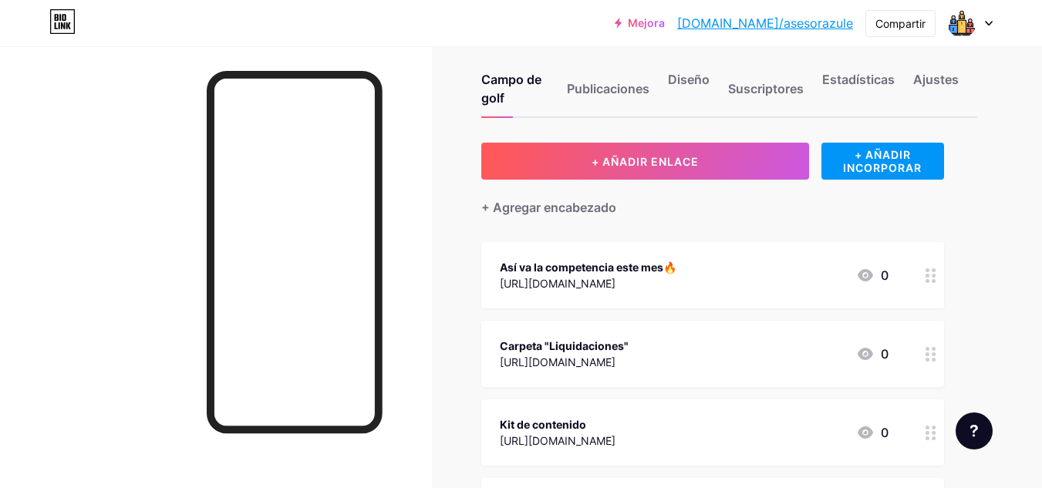
scroll to position [0, 0]
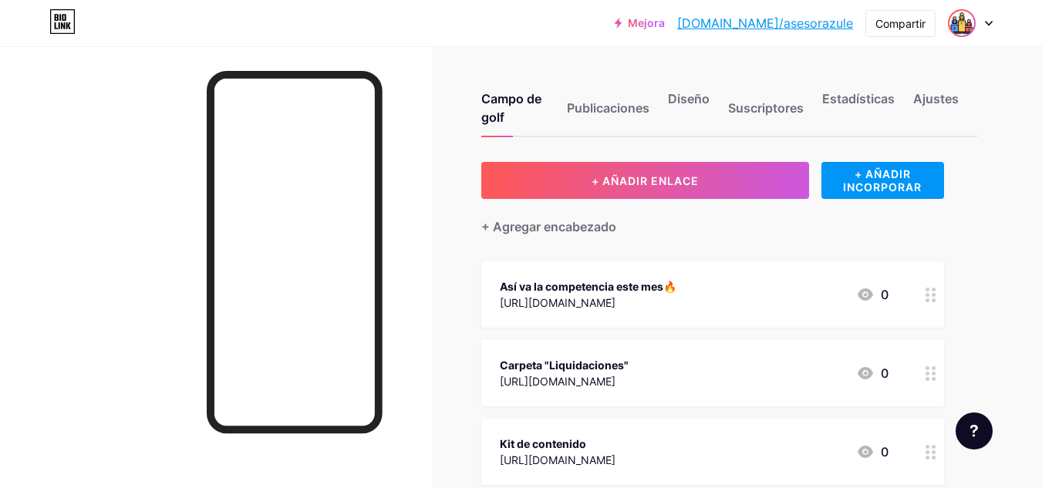
click at [958, 25] on img at bounding box center [961, 23] width 25 height 25
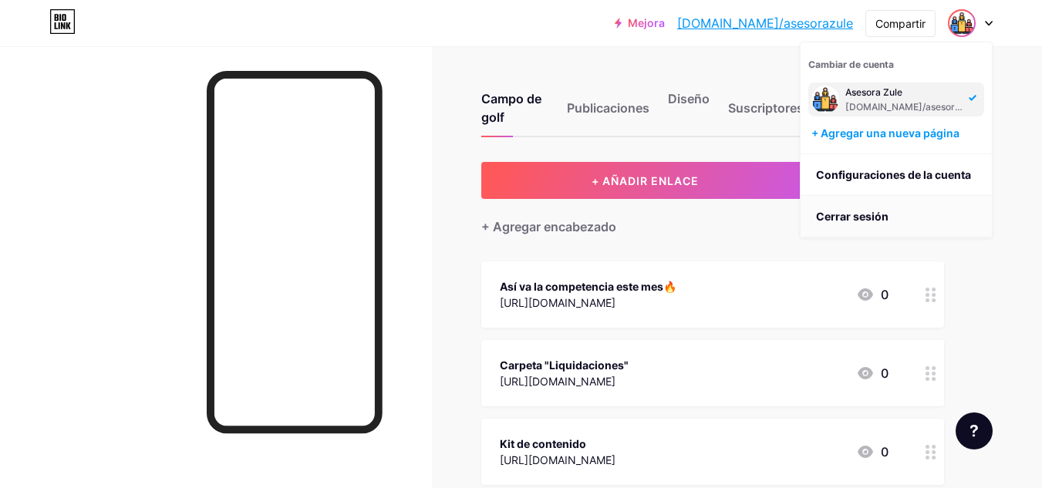
click at [924, 222] on li "Cerrar sesión" at bounding box center [895, 217] width 191 height 42
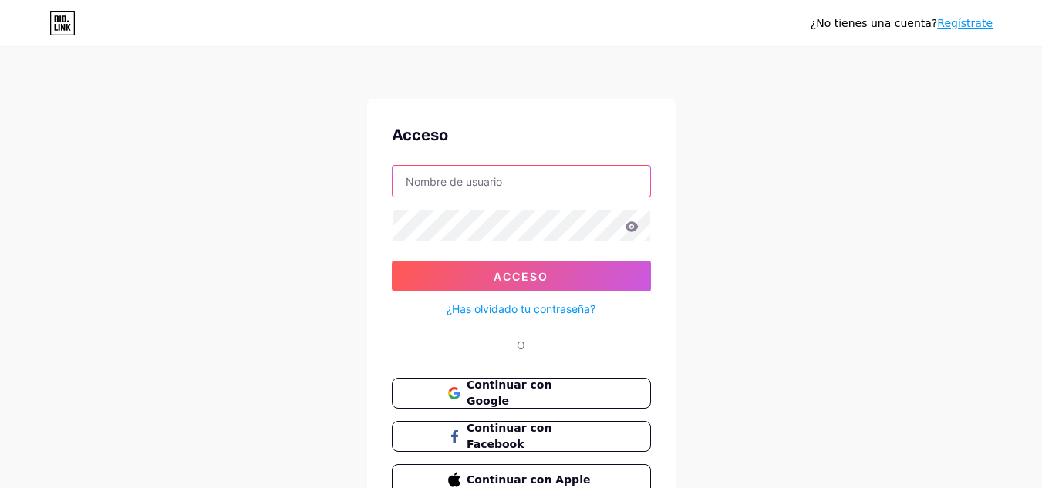
click at [423, 174] on input "text" at bounding box center [521, 181] width 258 height 31
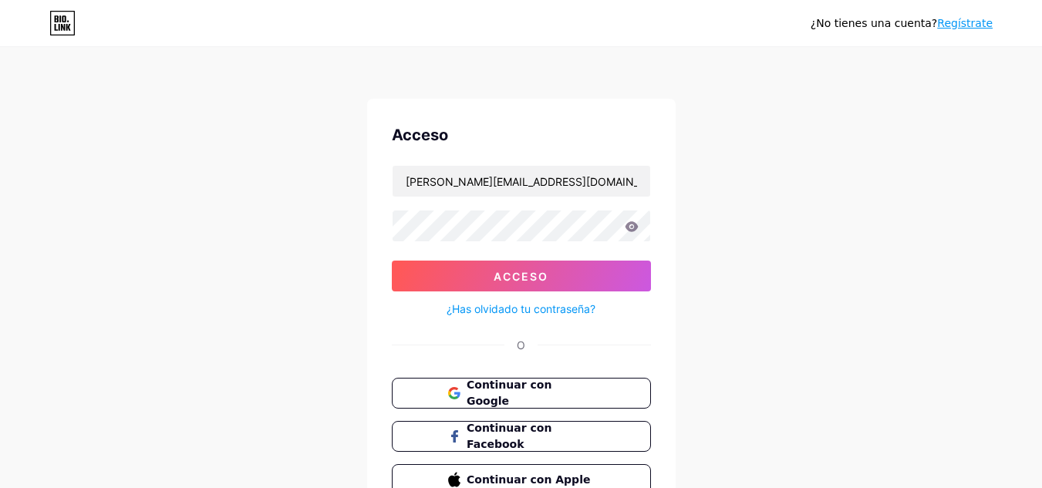
drag, startPoint x: 426, startPoint y: 184, endPoint x: 389, endPoint y: 167, distance: 41.4
click at [389, 167] on div "Acceso jenn.tramitesmigracion@gmail.com Acceso ¿Has olvidado tu contraseña? O C…" at bounding box center [521, 309] width 308 height 421
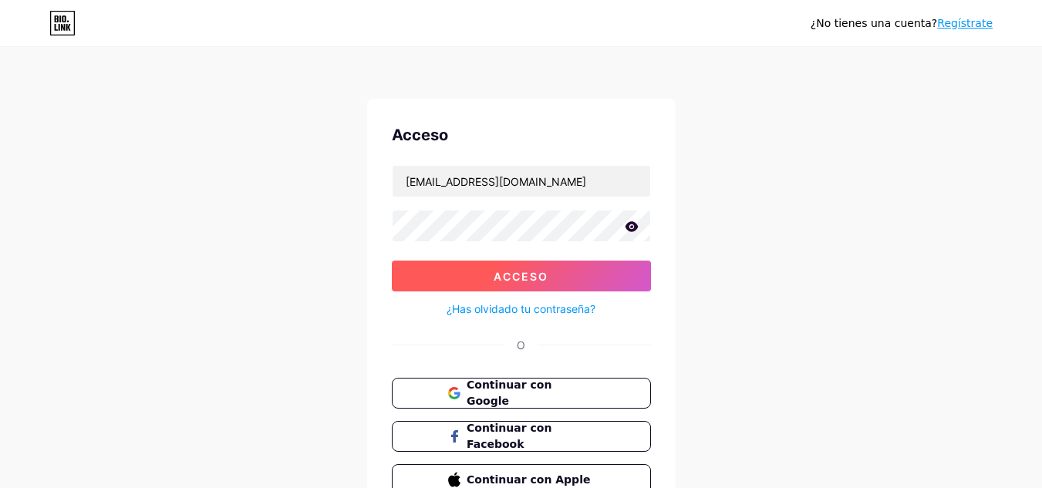
type input "Val.tramitesmigracion@gmail.com"
click at [440, 272] on button "Acceso" at bounding box center [521, 276] width 259 height 31
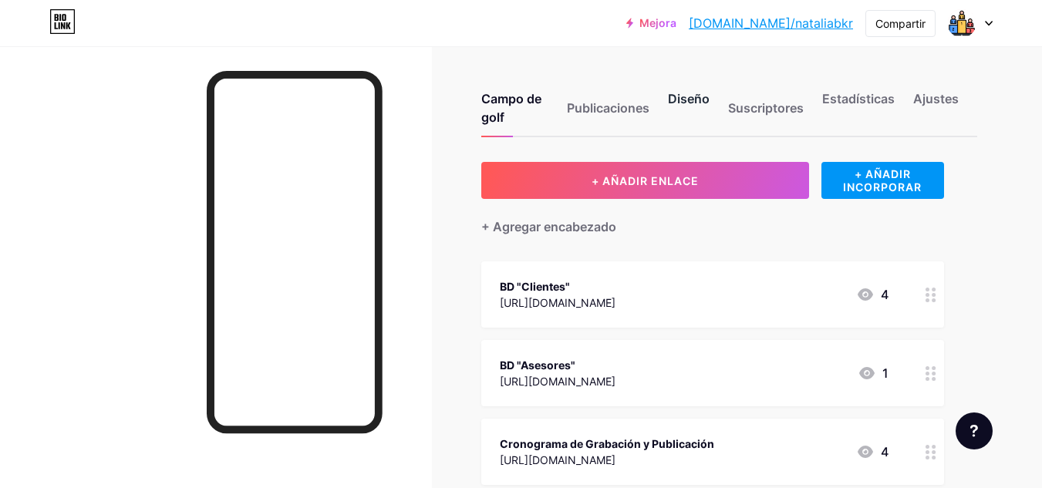
click at [674, 111] on div "Diseño" at bounding box center [689, 112] width 42 height 46
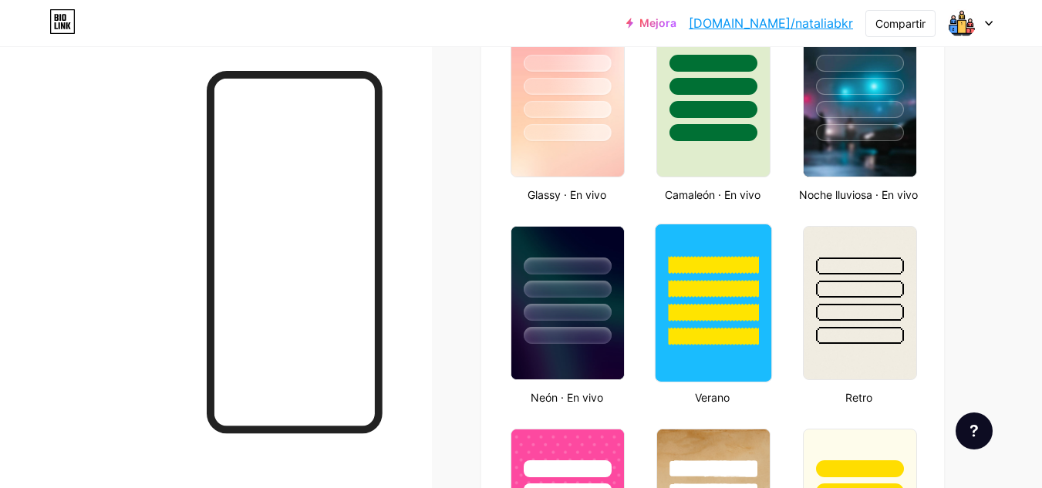
scroll to position [925, 0]
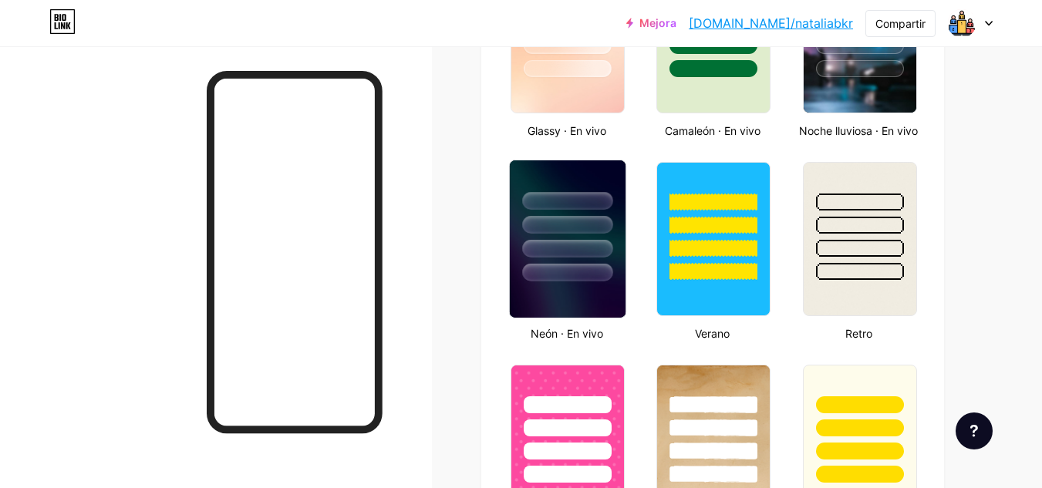
click at [582, 258] on div at bounding box center [568, 220] width 116 height 121
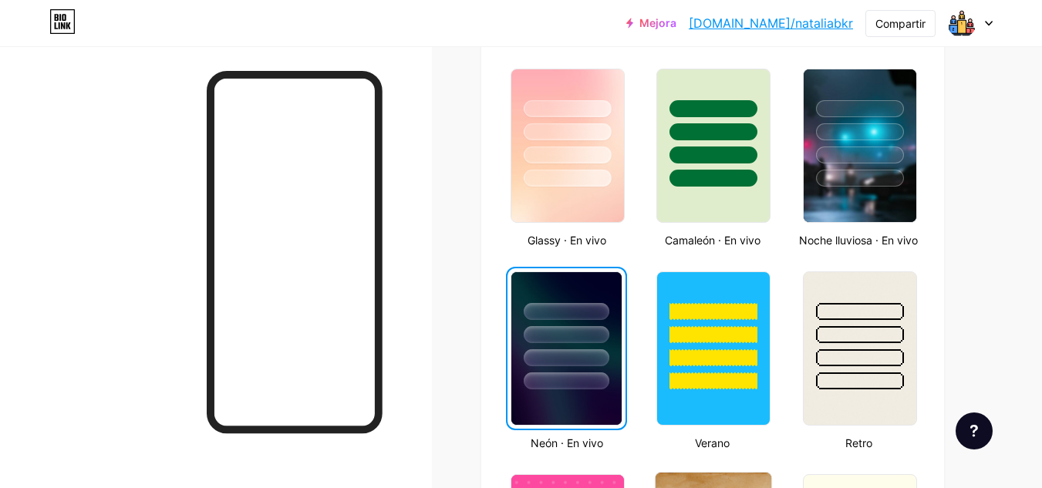
scroll to position [771, 0]
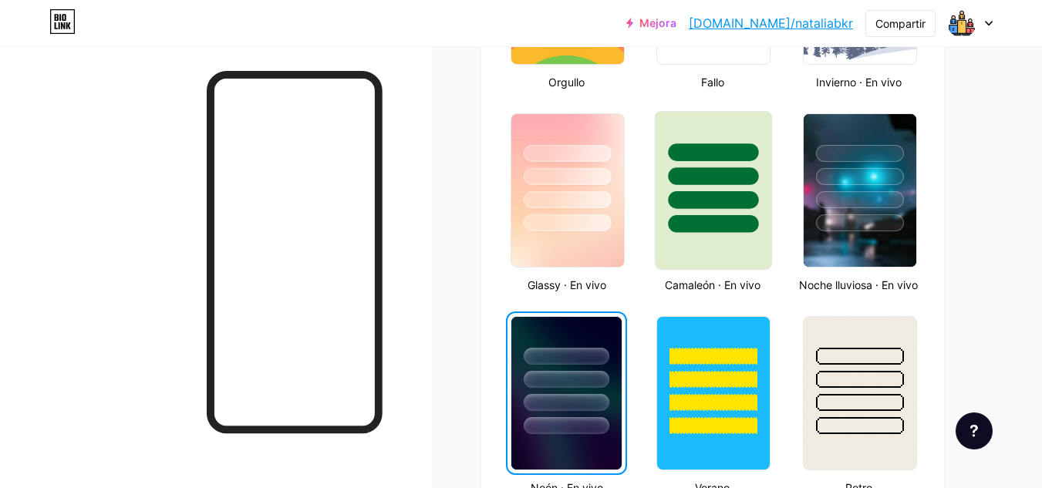
click at [718, 215] on div at bounding box center [714, 224] width 90 height 18
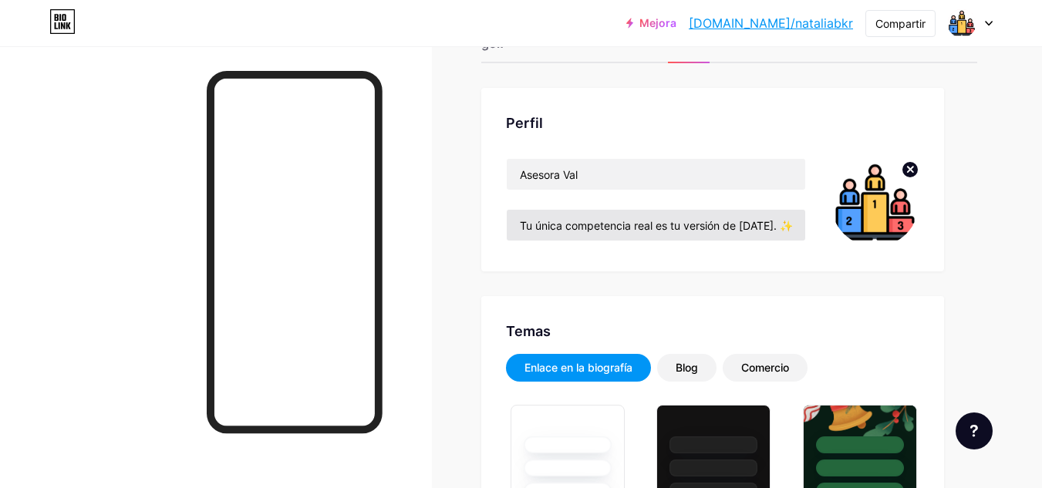
scroll to position [0, 0]
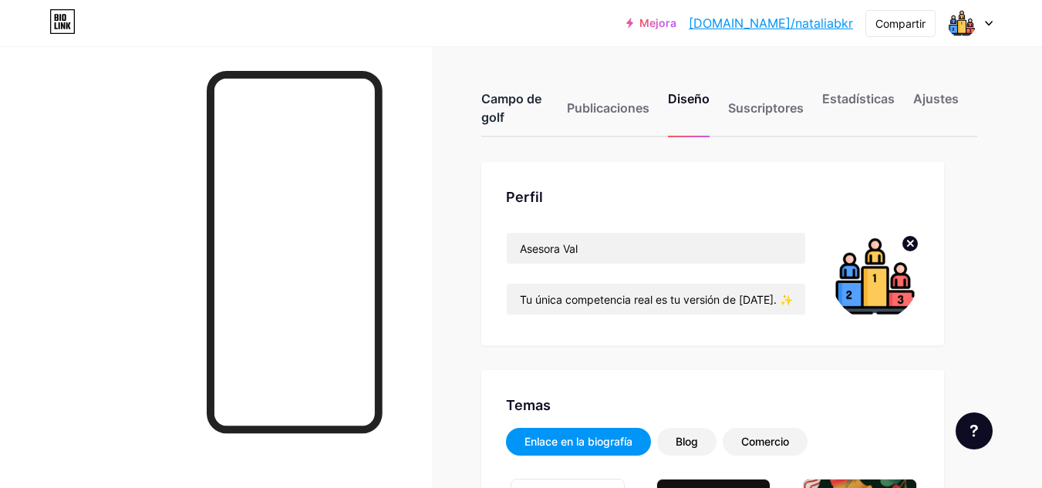
click at [512, 106] on font "Campo de golf" at bounding box center [511, 108] width 60 height 34
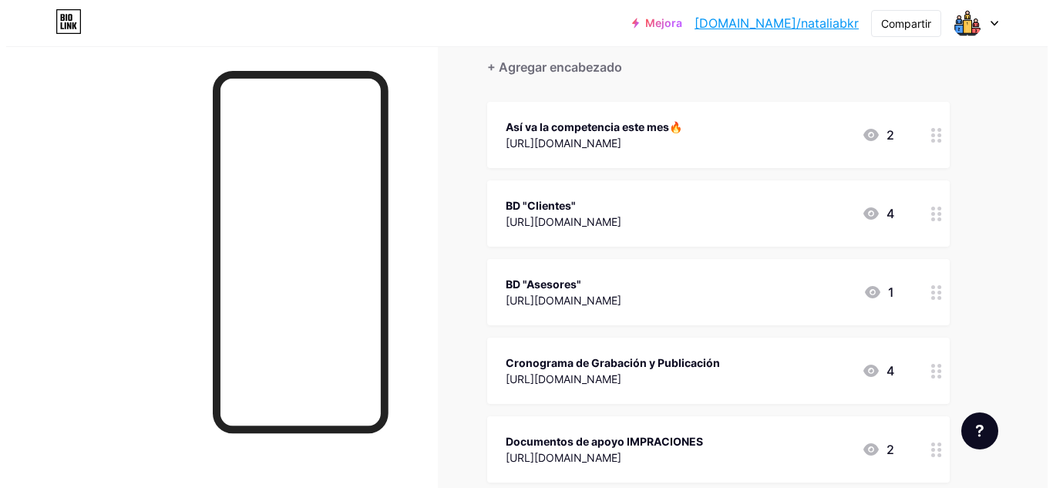
scroll to position [77, 0]
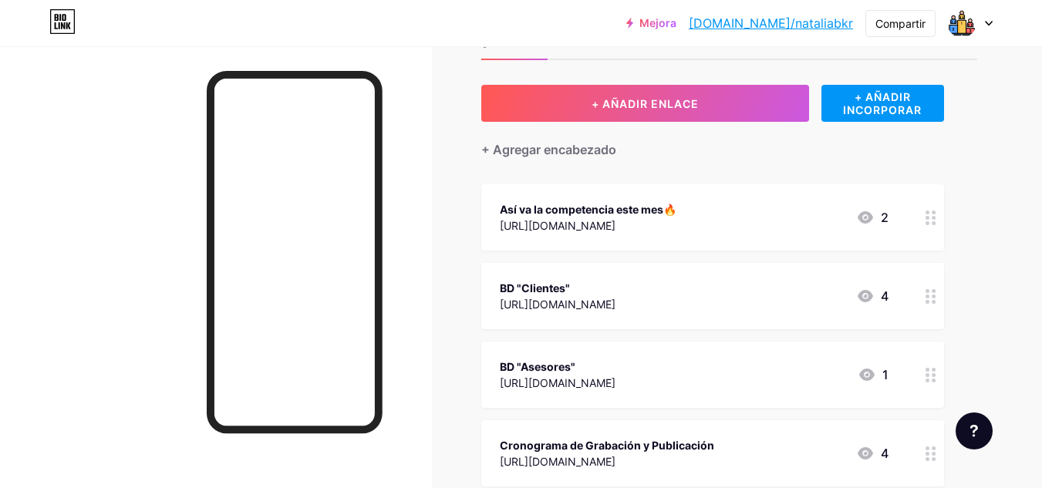
click at [615, 379] on font "https://docs.google.com/spreadsheets/d/1Y-UJ_t7PBdzIlfe4DUmCpYo64O6xKflqeVoV40l…" at bounding box center [558, 382] width 116 height 13
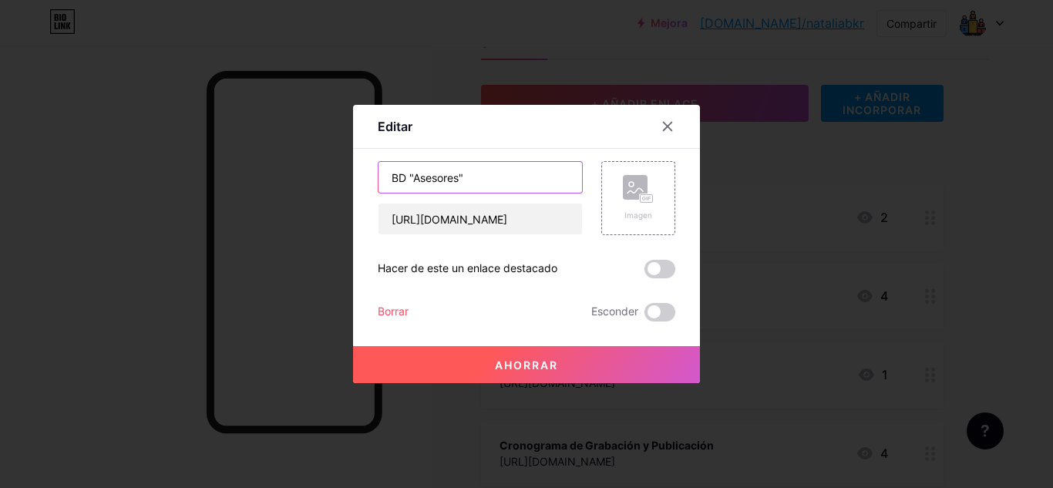
drag, startPoint x: 467, startPoint y: 182, endPoint x: 411, endPoint y: 177, distance: 56.5
click at [411, 177] on input "BD "Asesores"" at bounding box center [481, 177] width 204 height 31
type input "BD (ZULE)"
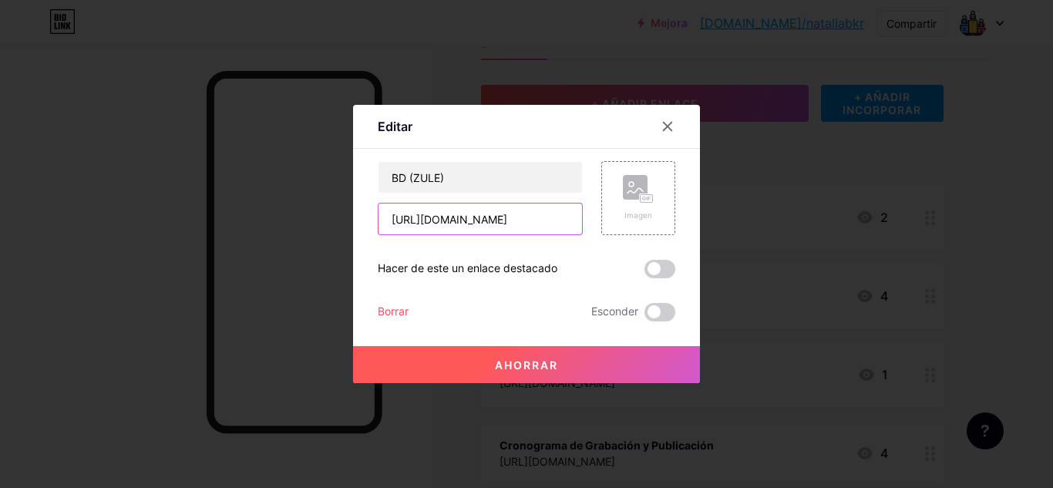
click at [438, 226] on input "https://docs.google.com/spreadsheets/d/1Y-UJ_t7PBdzIlfe4DUmCpYo64O6xKflqeVoV40l…" at bounding box center [481, 219] width 204 height 31
paste input "&fvid=324008068"
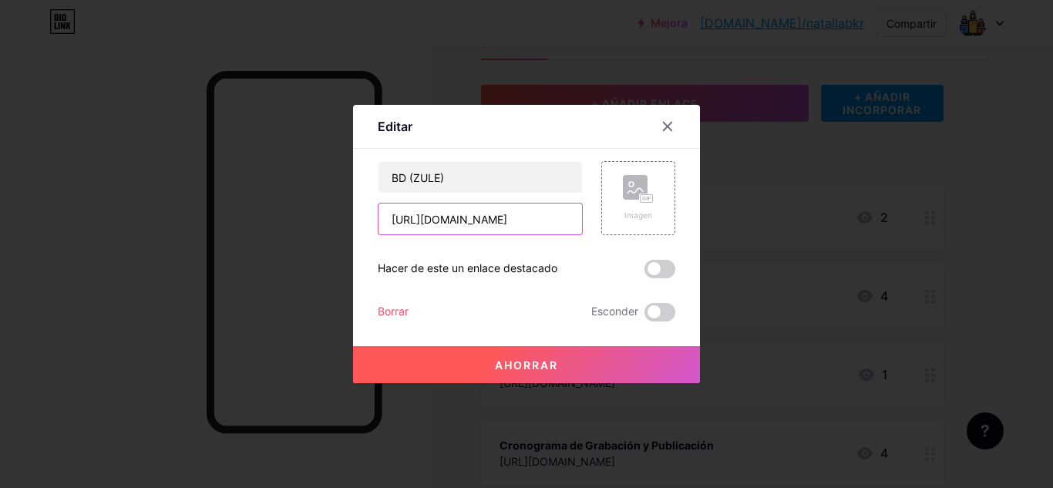
type input "[URL][DOMAIN_NAME]"
click at [504, 360] on font "Ahorrar" at bounding box center [526, 365] width 63 height 13
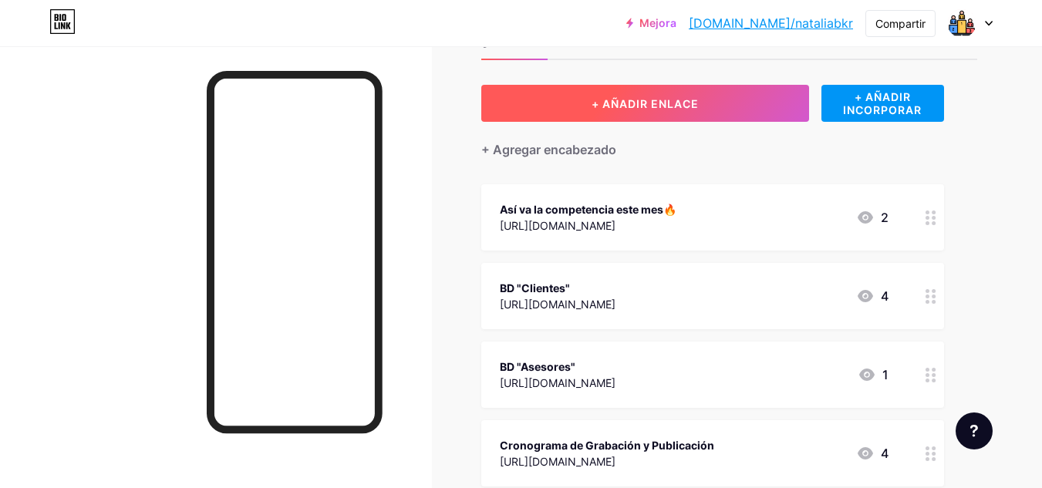
click at [578, 99] on button "+ AÑADIR ENLACE" at bounding box center [645, 103] width 328 height 37
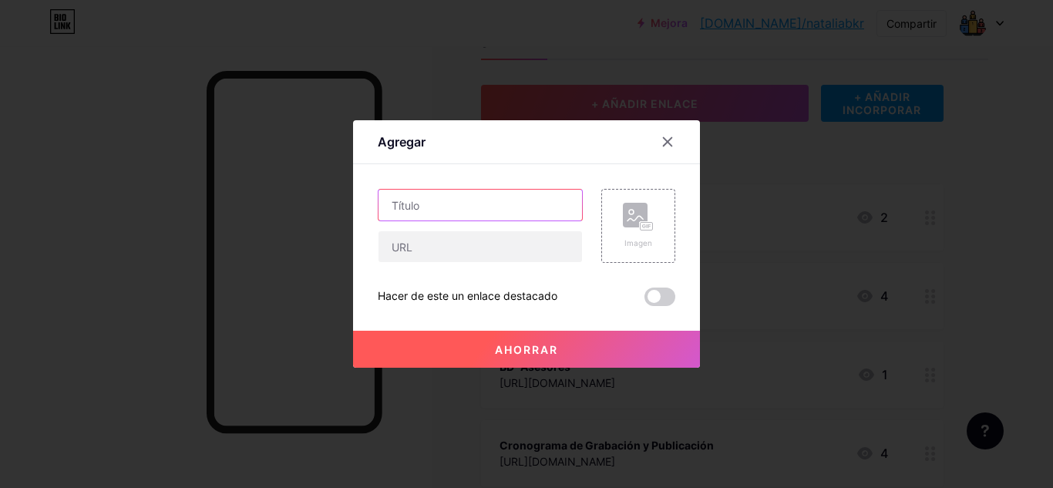
click at [477, 217] on input "text" at bounding box center [481, 205] width 204 height 31
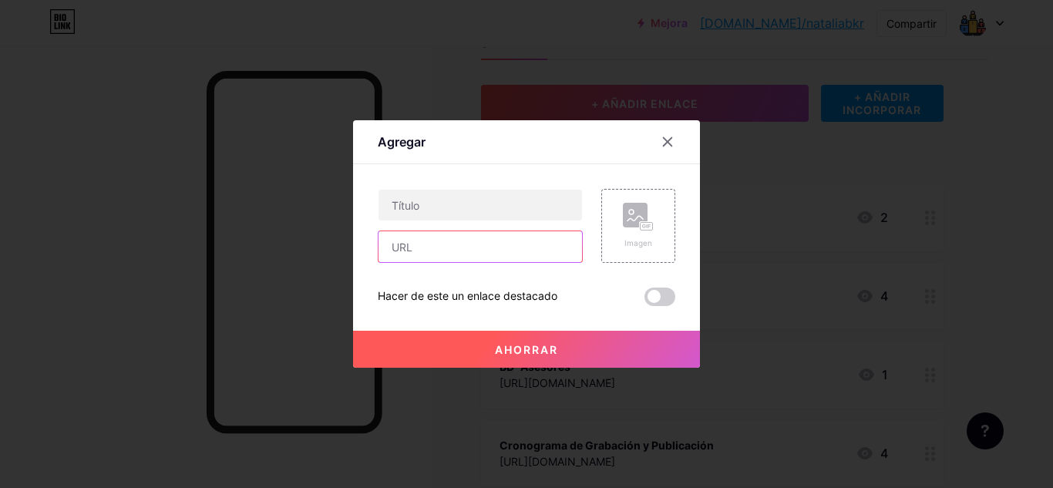
click at [467, 253] on input "text" at bounding box center [481, 246] width 204 height 31
paste input "[URL][DOMAIN_NAME]"
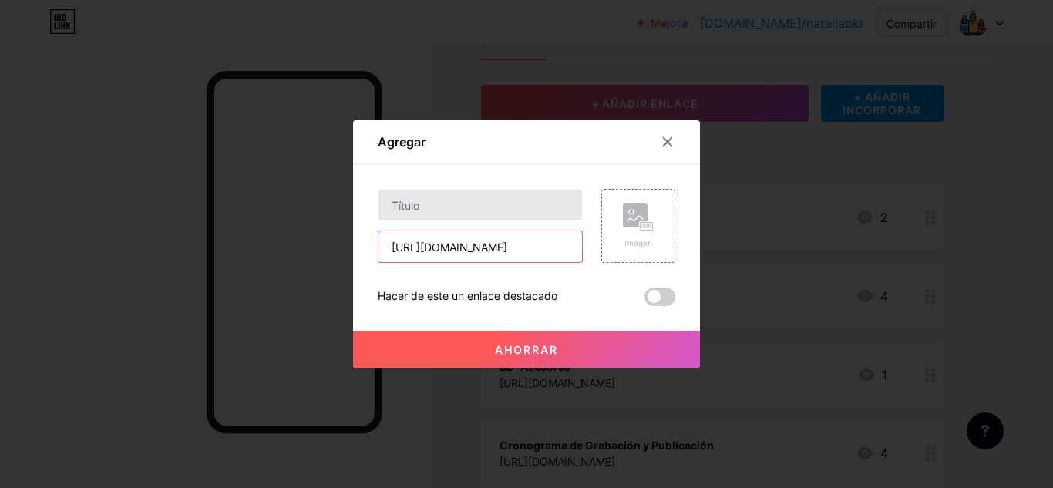
scroll to position [0, 511]
type input "[URL][DOMAIN_NAME]"
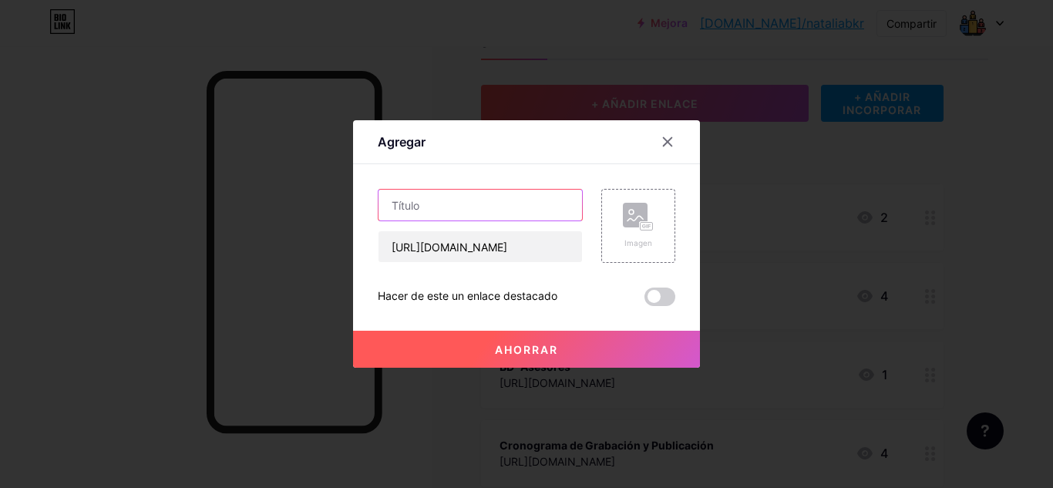
click at [470, 200] on input "text" at bounding box center [481, 205] width 204 height 31
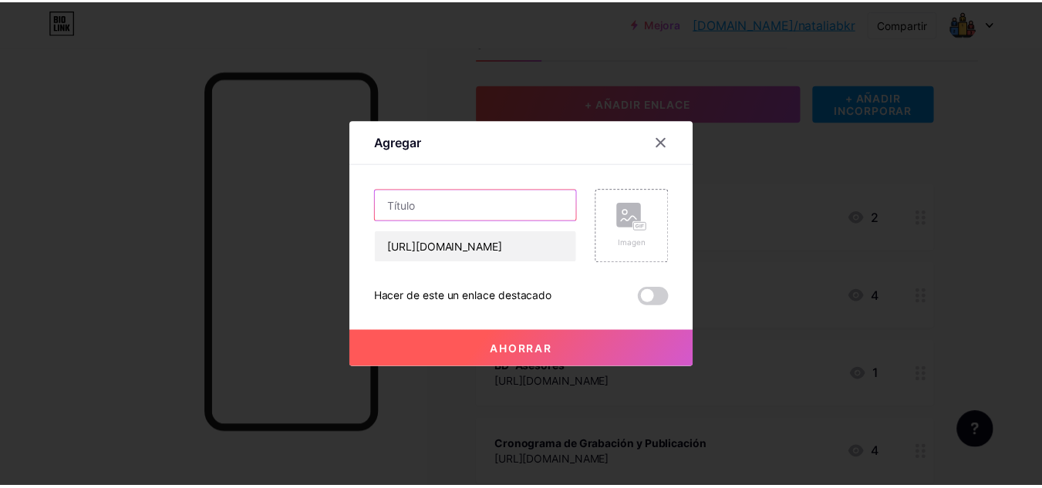
scroll to position [0, 0]
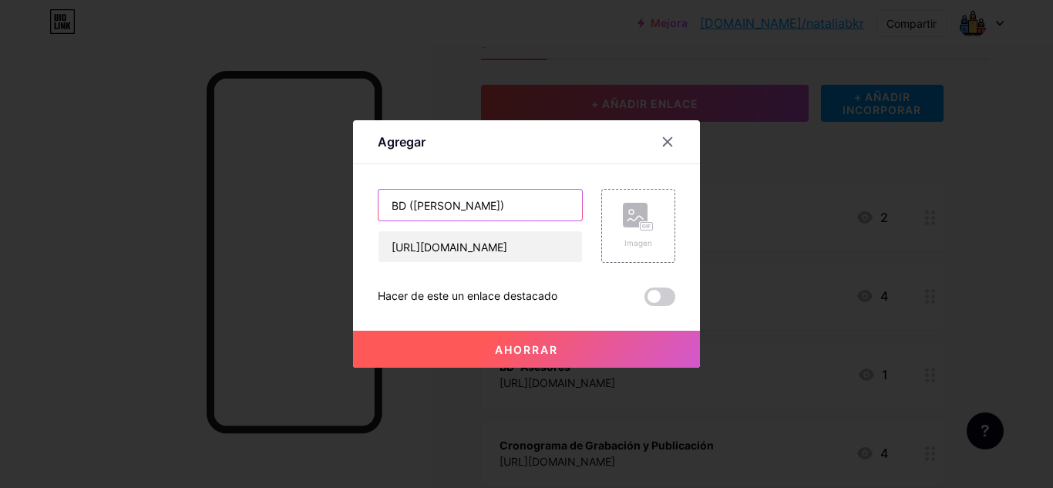
type input "BD ([PERSON_NAME])"
click at [541, 369] on div at bounding box center [526, 244] width 1053 height 488
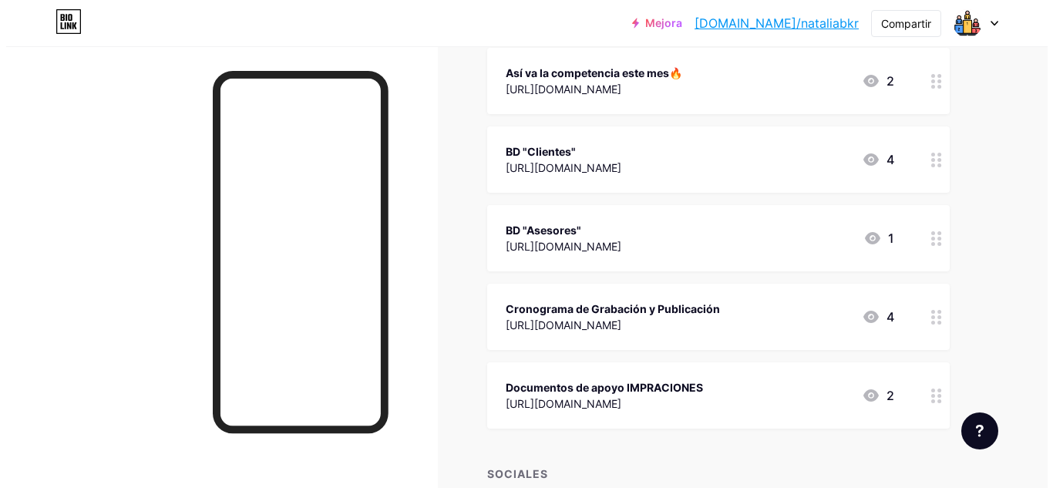
scroll to position [77, 0]
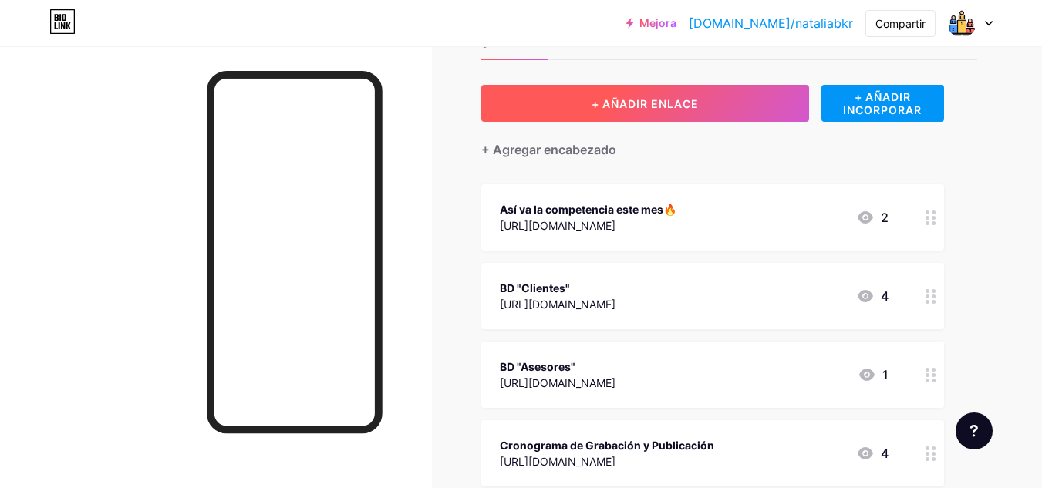
click at [689, 114] on button "+ AÑADIR ENLACE" at bounding box center [645, 103] width 328 height 37
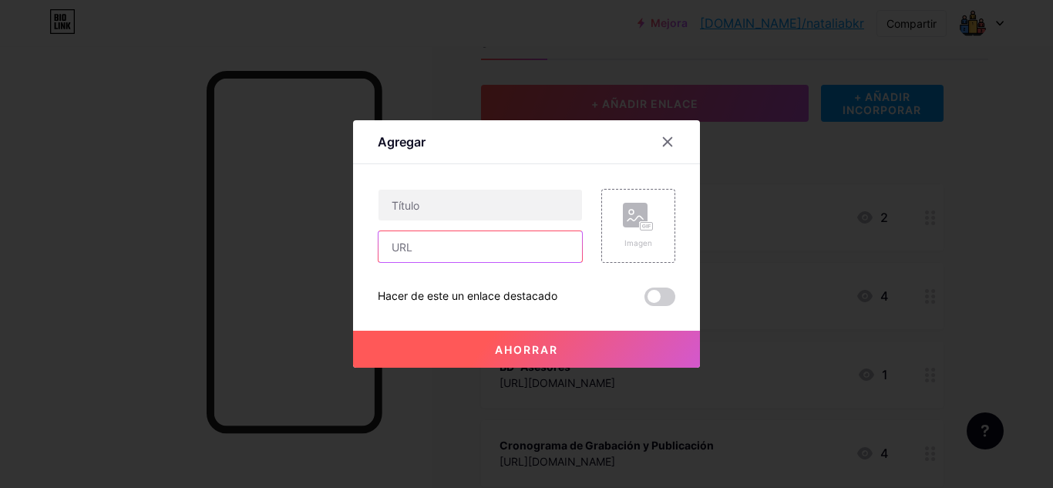
click at [479, 244] on input "text" at bounding box center [481, 246] width 204 height 31
paste input "[URL][DOMAIN_NAME]"
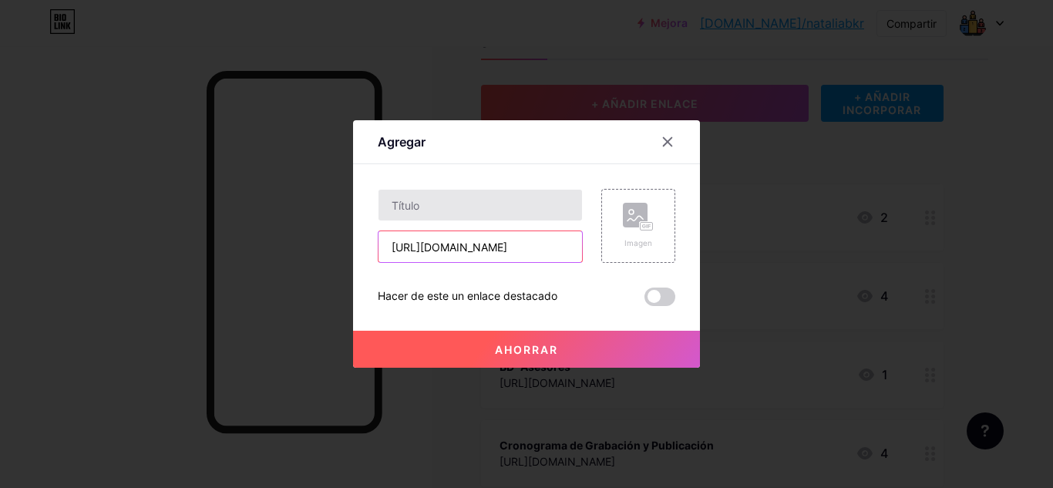
type input "[URL][DOMAIN_NAME]"
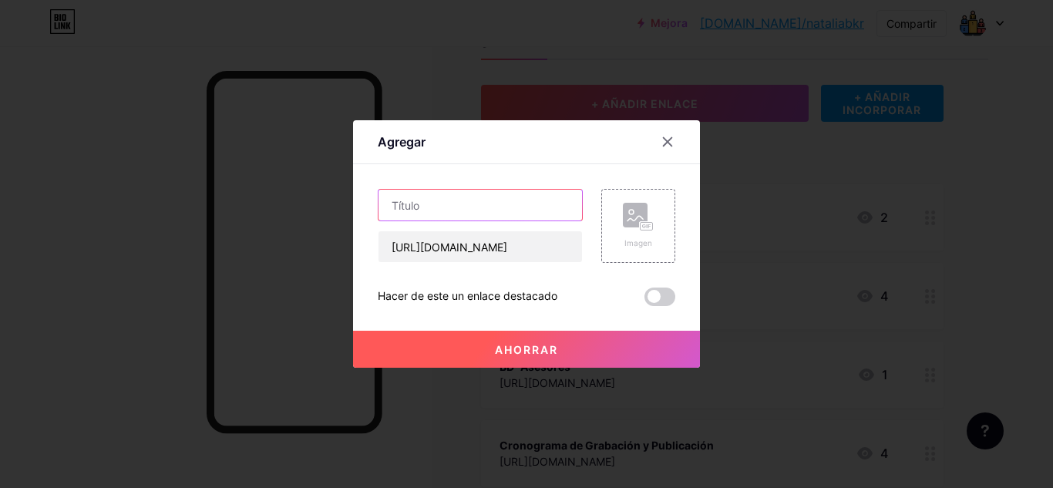
click at [485, 209] on input "text" at bounding box center [481, 205] width 204 height 31
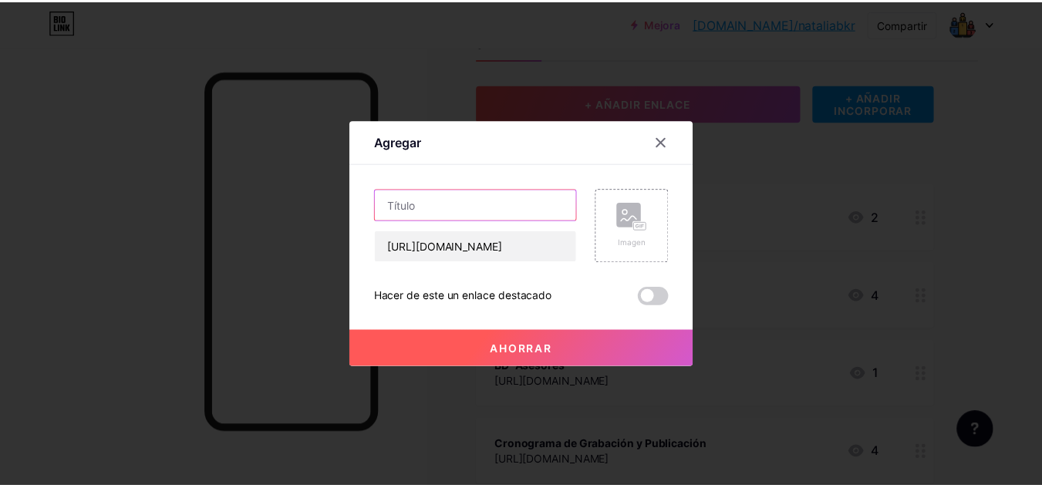
scroll to position [0, 0]
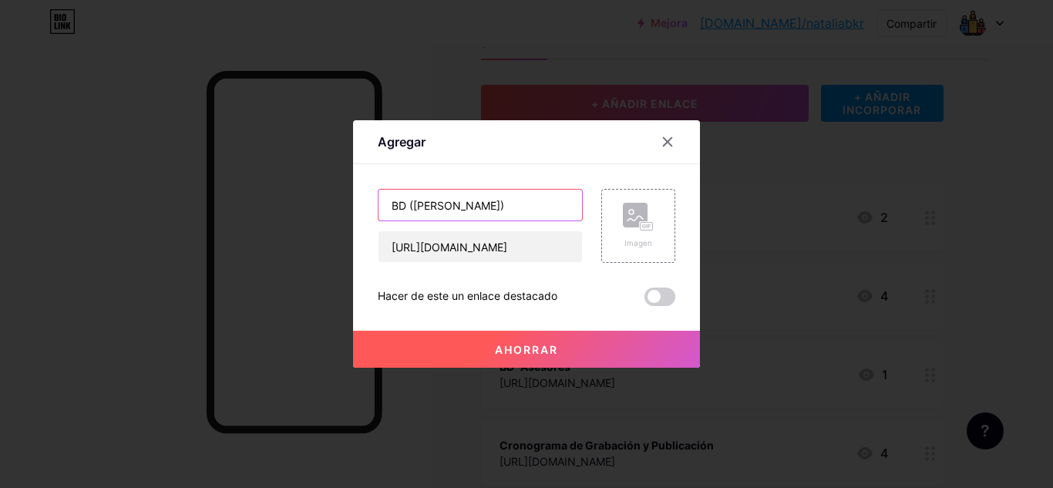
type input "BD ([PERSON_NAME])"
click at [542, 346] on font "Ahorrar" at bounding box center [526, 349] width 63 height 13
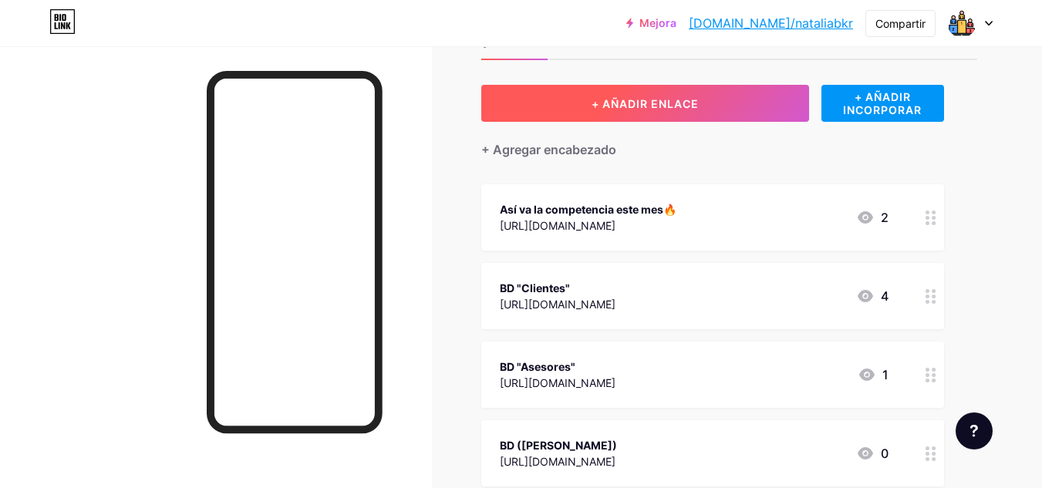
click at [697, 95] on button "+ AÑADIR ENLACE" at bounding box center [645, 103] width 328 height 37
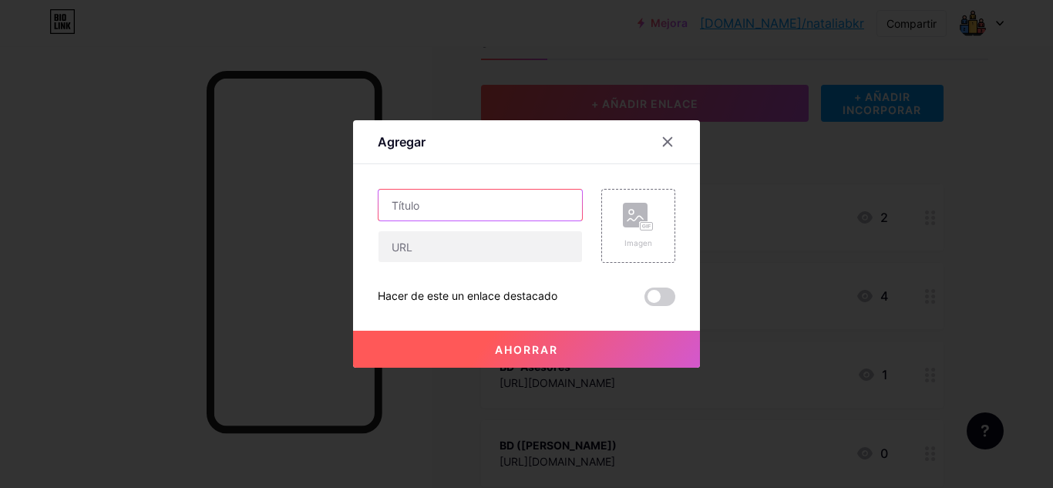
click at [528, 192] on input "text" at bounding box center [481, 205] width 204 height 31
click at [670, 148] on div at bounding box center [668, 142] width 28 height 28
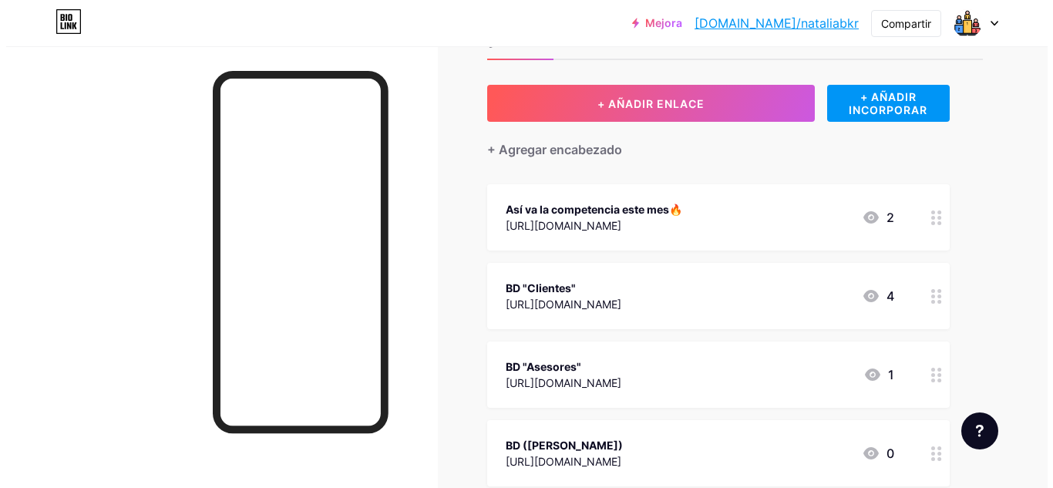
scroll to position [386, 0]
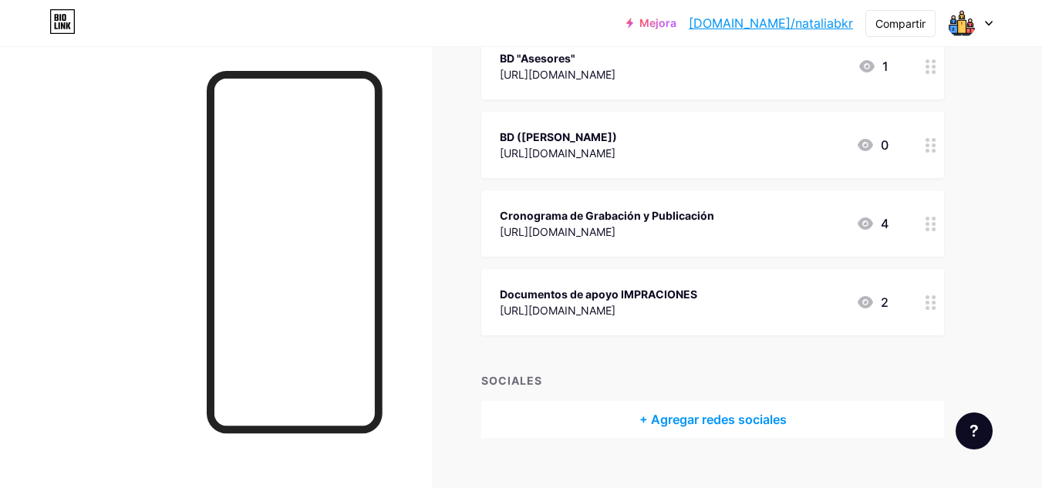
click at [644, 298] on font "Documentos de apoyo IMPRACIONES" at bounding box center [598, 294] width 197 height 13
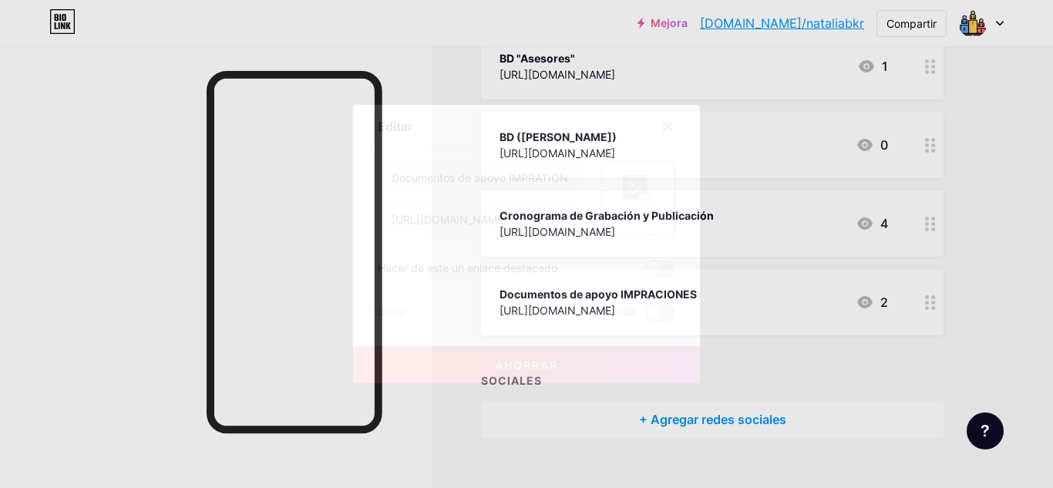
click at [662, 123] on icon at bounding box center [668, 126] width 12 height 12
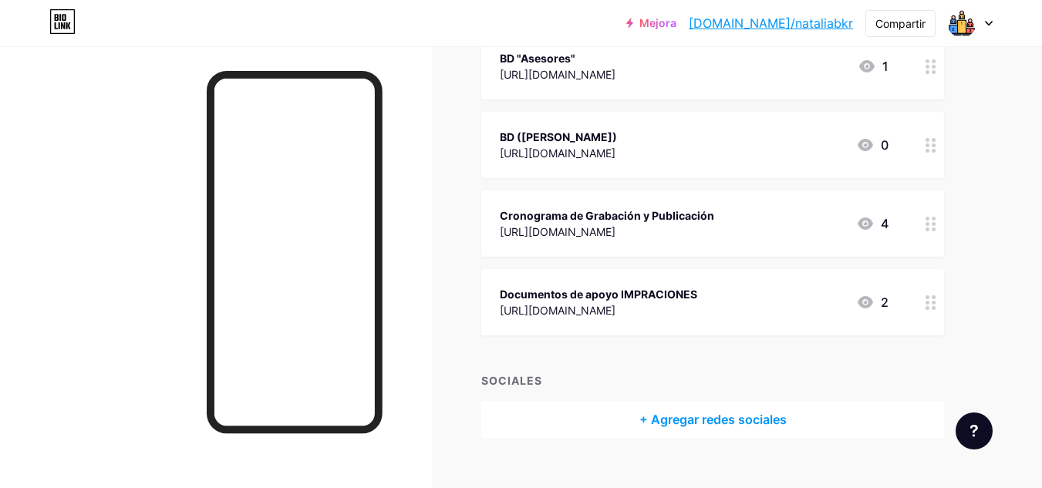
click at [595, 238] on div "https://docs.google.com/spreadsheets/d/1y37PoCWAqY7AyHyQehoAJxdrIQtgU9XtE7-YJdy…" at bounding box center [607, 232] width 214 height 16
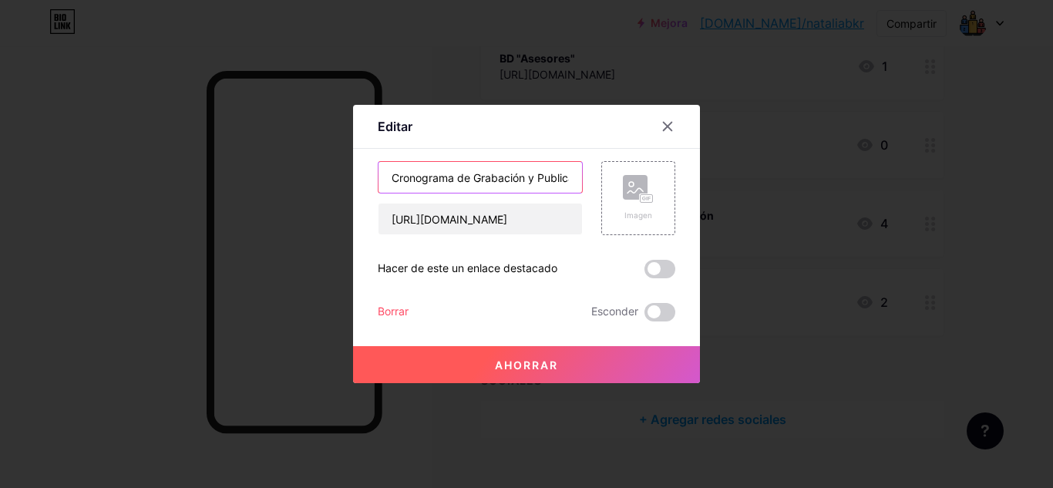
click at [450, 176] on input "Cronograma de Grabación y Publicación" at bounding box center [481, 177] width 204 height 31
type input "Horarios Semanales"
click at [466, 231] on input "https://docs.google.com/spreadsheets/d/1y37PoCWAqY7AyHyQehoAJxdrIQtgU9XtE7-YJdy…" at bounding box center [481, 219] width 204 height 31
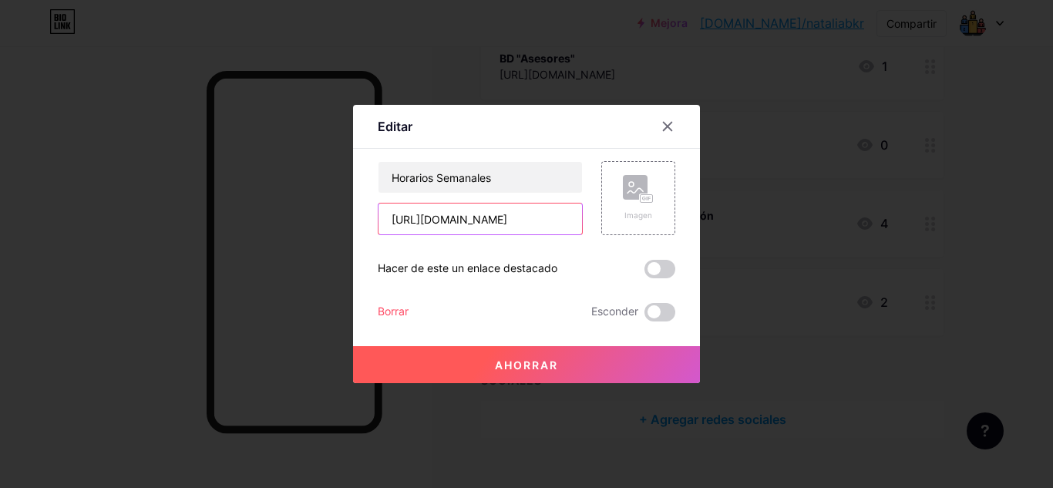
click at [466, 231] on input "https://docs.google.com/spreadsheets/d/1y37PoCWAqY7AyHyQehoAJxdrIQtgU9XtE7-YJdy…" at bounding box center [481, 219] width 204 height 31
paste input "3YtbTva6yxaW7yf8BCNXCa3e-qWRhgzRbTl4XAfcvwg/edit?gid=1762082217#gid=1762082217"
type input "https://docs.google.com/spreadsheets/d/13YtbTva6yxaW7yf8BCNXCa3e-qWRhgzRbTl4XAf…"
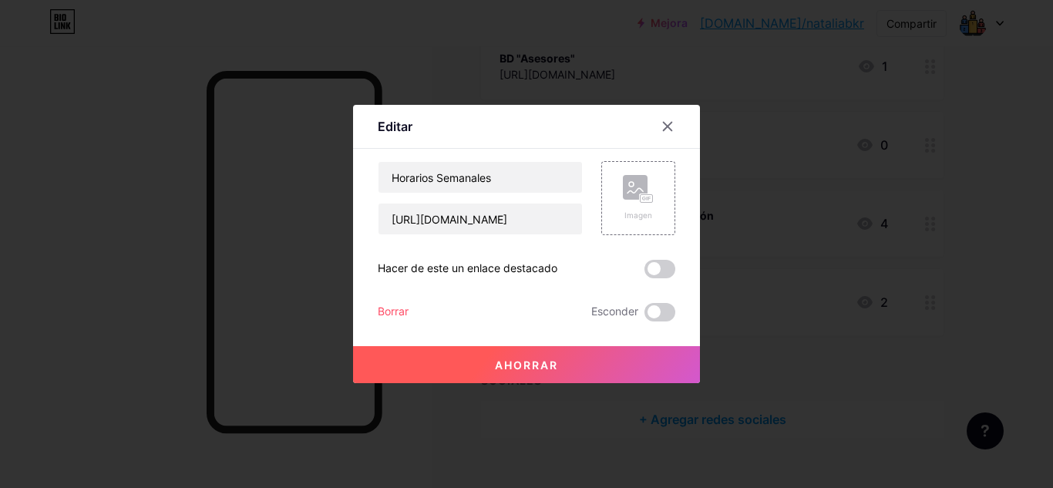
click at [526, 356] on button "Ahorrar" at bounding box center [526, 364] width 347 height 37
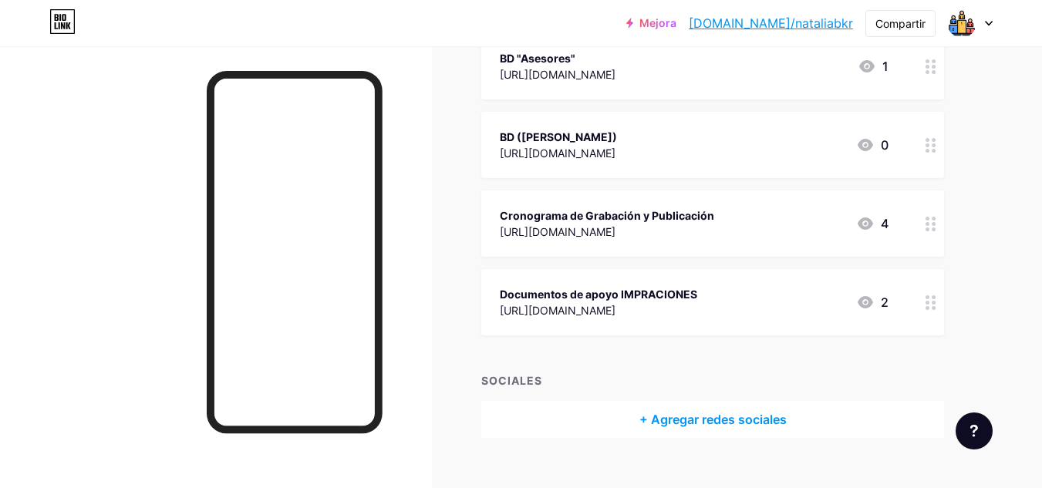
click at [805, 25] on font "bio.link/nataliabkr" at bounding box center [771, 22] width 164 height 15
click at [615, 149] on font "[URL][DOMAIN_NAME]" at bounding box center [558, 153] width 116 height 13
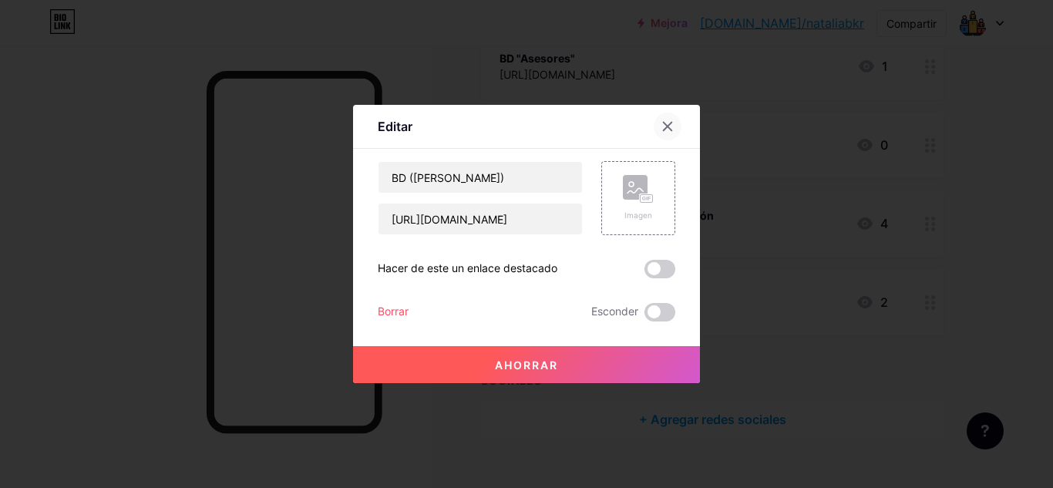
click at [666, 127] on icon at bounding box center [668, 127] width 8 height 8
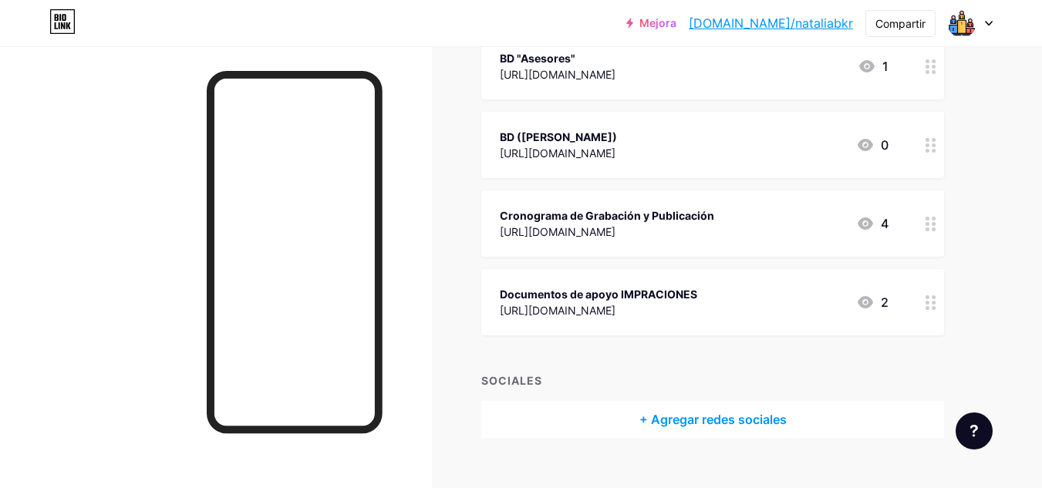
click at [615, 232] on font "https://docs.google.com/spreadsheets/d/1y37PoCWAqY7AyHyQehoAJxdrIQtgU9XtE7-YJdy…" at bounding box center [558, 231] width 116 height 13
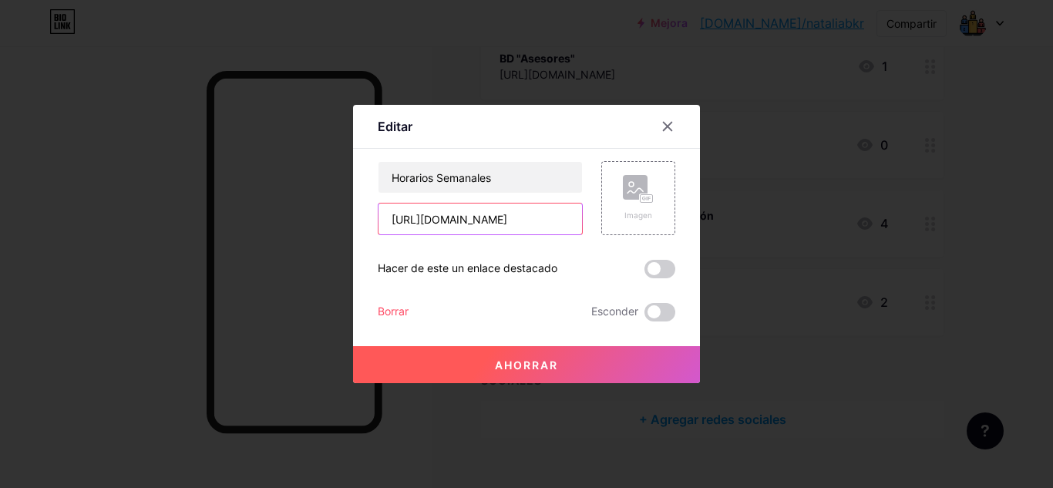
click at [497, 225] on input "https://docs.google.com/spreadsheets/d/13YtbTva6yxaW7yf8BCNXCa3e-qWRhgzRbTl4XAf…" at bounding box center [481, 219] width 204 height 31
click at [496, 225] on input "https://docs.google.com/spreadsheets/d/13YtbTva6yxaW7yf8BCNXCa3e-qWRhgzRbTl4XAf…" at bounding box center [481, 219] width 204 height 31
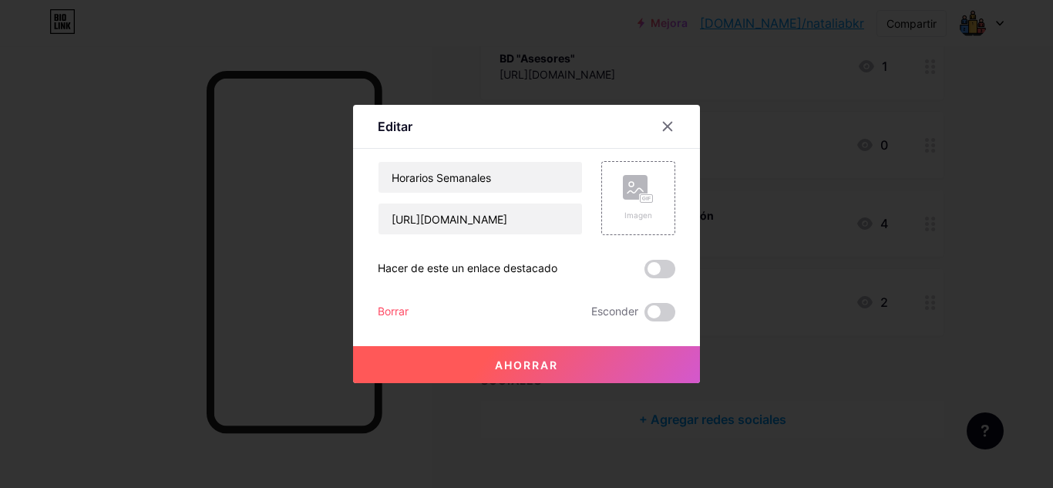
click at [552, 379] on button "Ahorrar" at bounding box center [526, 364] width 347 height 37
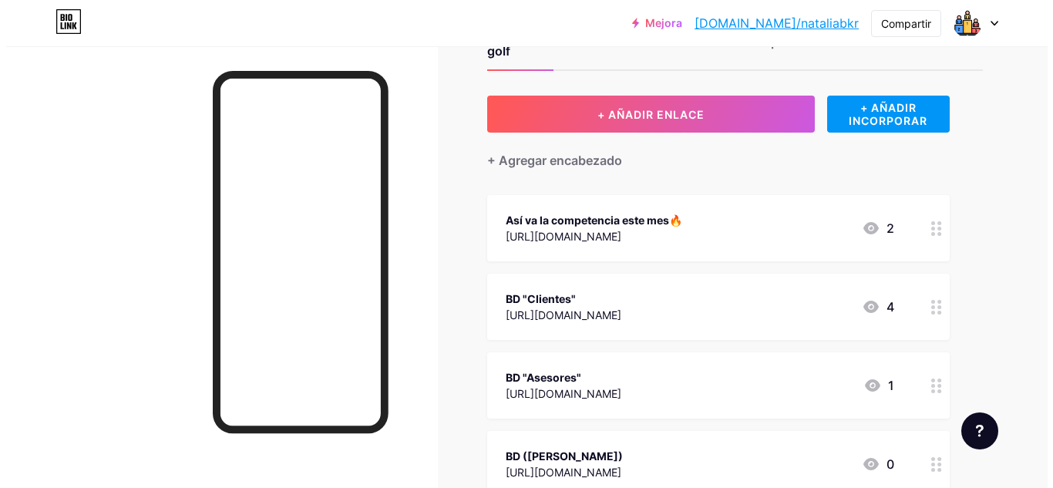
scroll to position [0, 0]
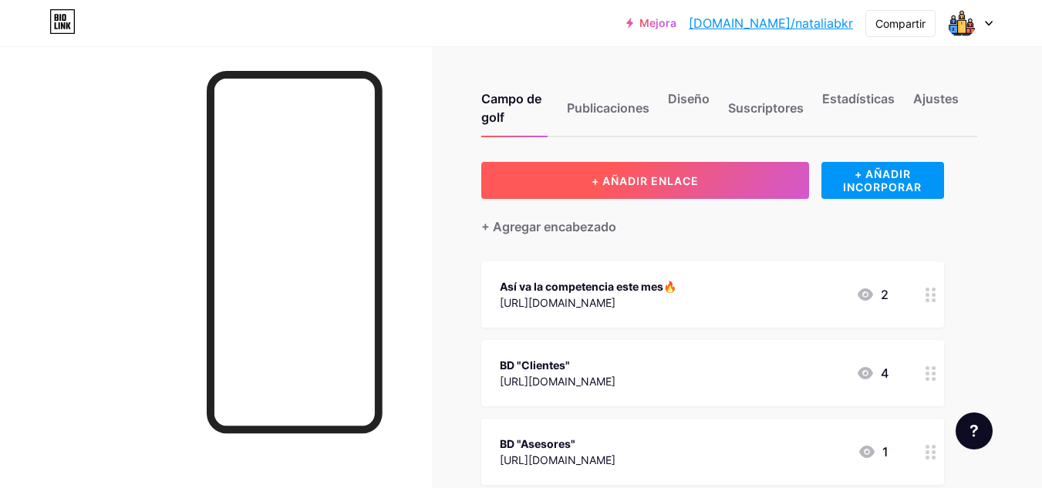
click at [626, 174] on font "+ AÑADIR ENLACE" at bounding box center [644, 180] width 107 height 13
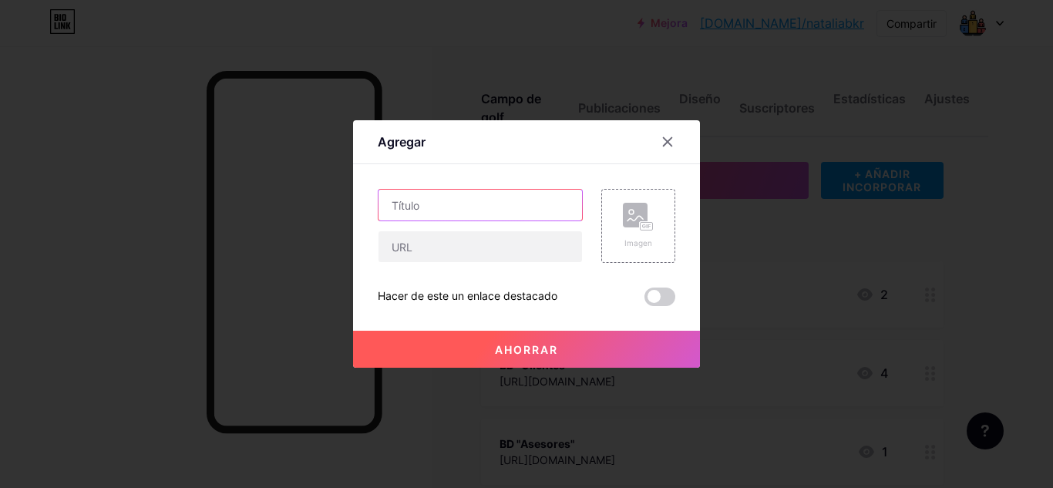
click at [503, 216] on input "text" at bounding box center [481, 205] width 204 height 31
type input "Calendario"
click at [533, 230] on div "Calendario" at bounding box center [480, 226] width 205 height 74
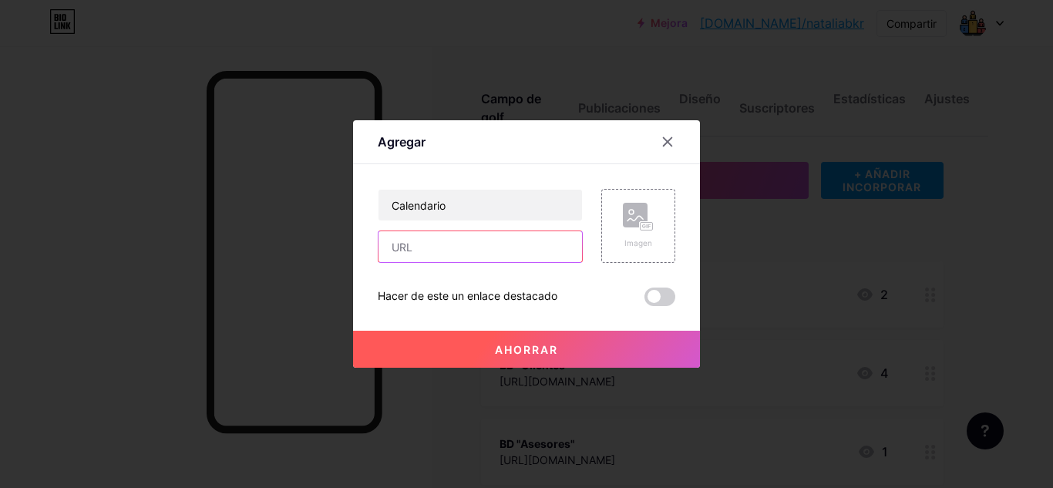
click at [534, 238] on input "text" at bounding box center [481, 246] width 204 height 31
paste input "[URL][DOMAIN_NAME]"
type input "[URL][DOMAIN_NAME]"
click at [485, 342] on button "Ahorrar" at bounding box center [526, 349] width 347 height 37
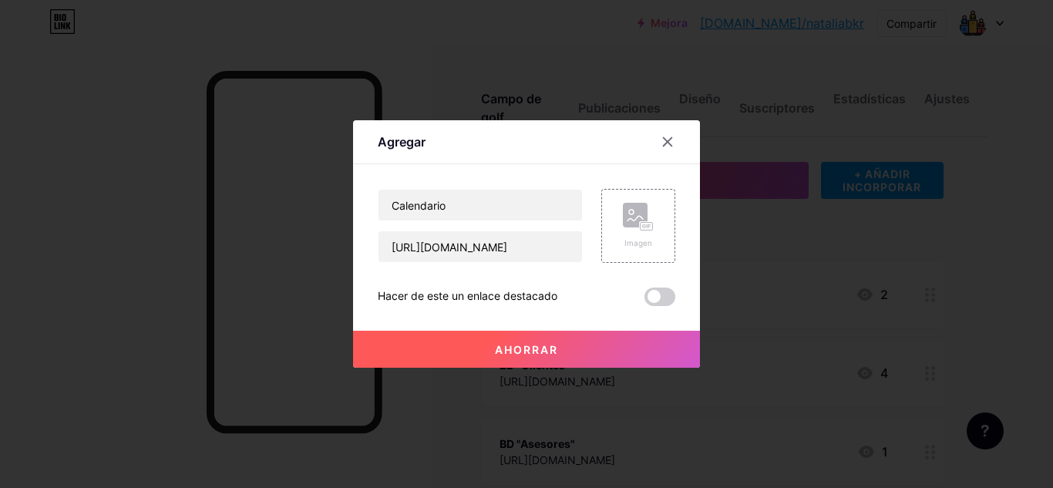
scroll to position [0, 0]
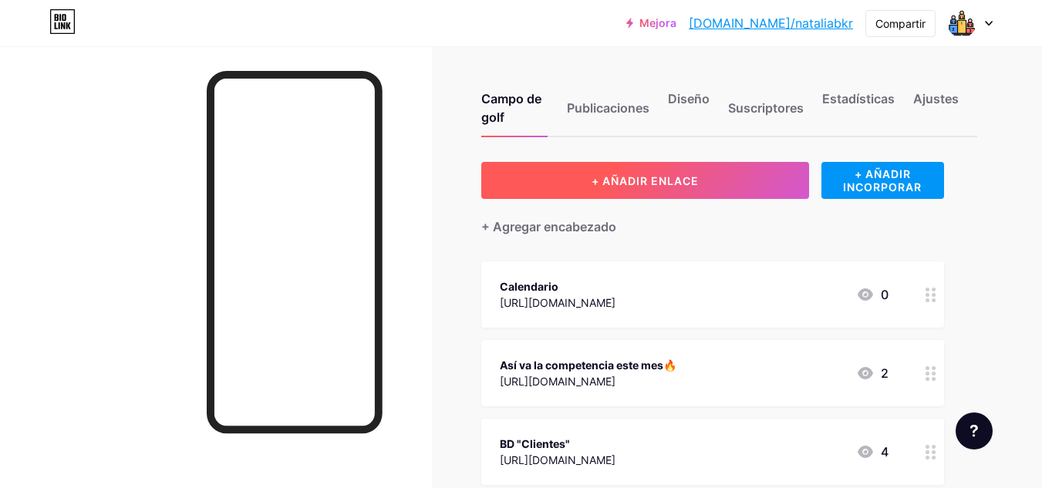
click at [560, 186] on button "+ AÑADIR ENLACE" at bounding box center [645, 180] width 328 height 37
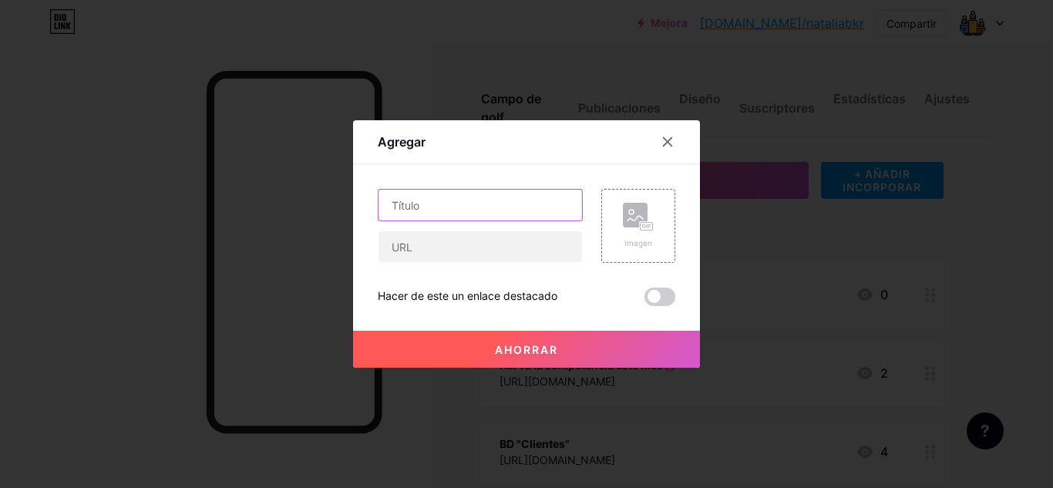
click at [533, 219] on input "text" at bounding box center [481, 205] width 204 height 31
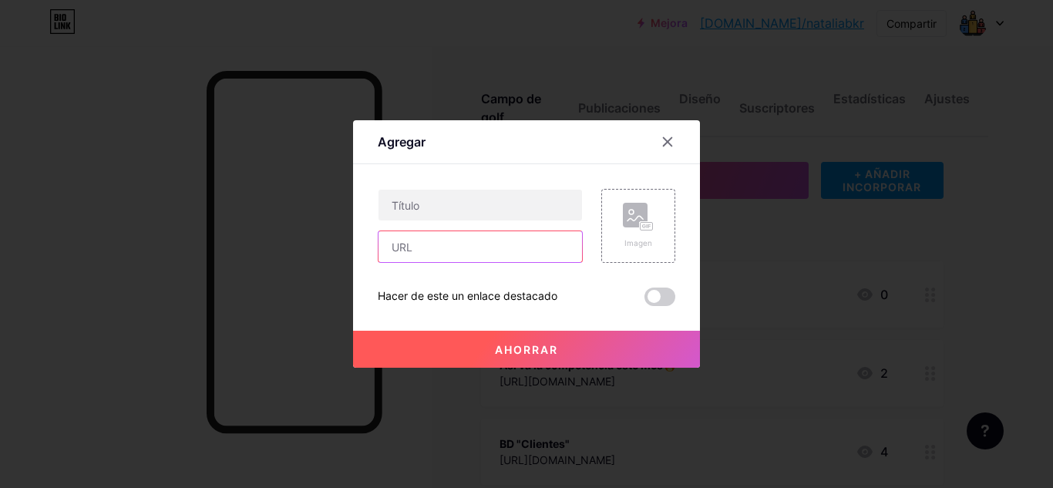
click at [463, 237] on input "text" at bounding box center [481, 246] width 204 height 31
paste input "[URL][DOMAIN_NAME]"
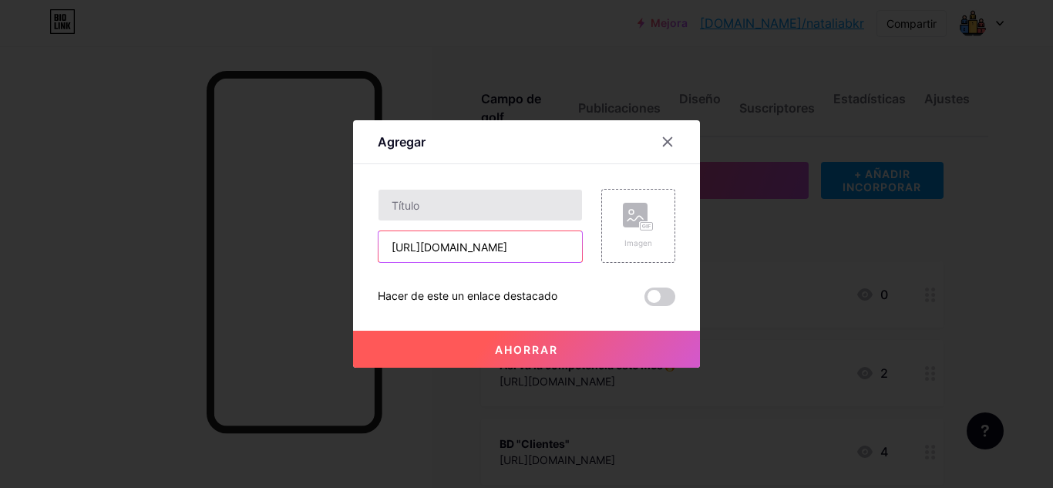
scroll to position [0, 247]
type input "[URL][DOMAIN_NAME]"
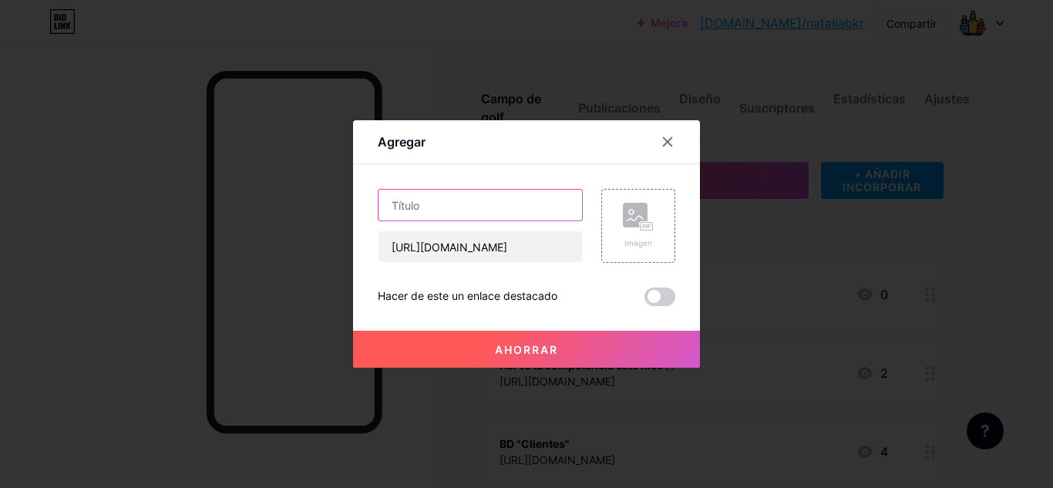
click at [453, 203] on input "text" at bounding box center [481, 205] width 204 height 31
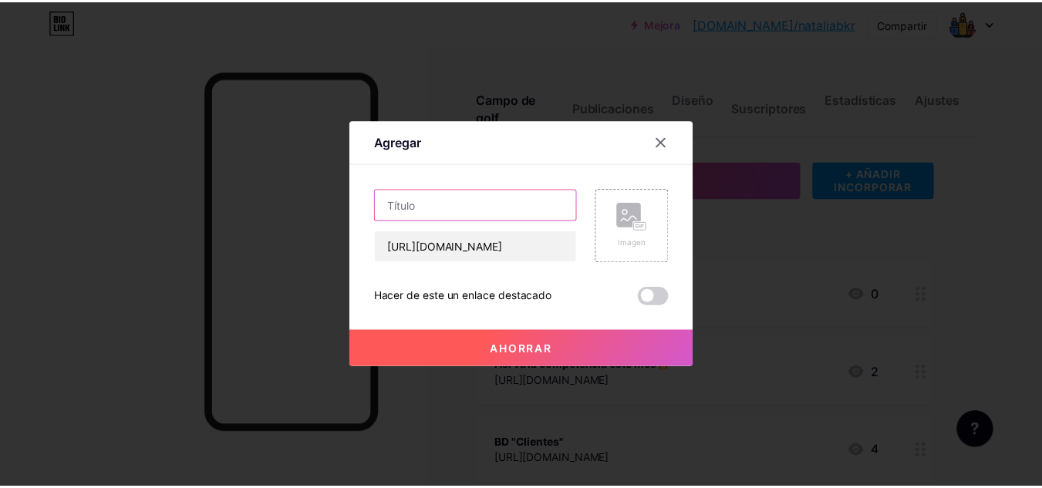
scroll to position [0, 0]
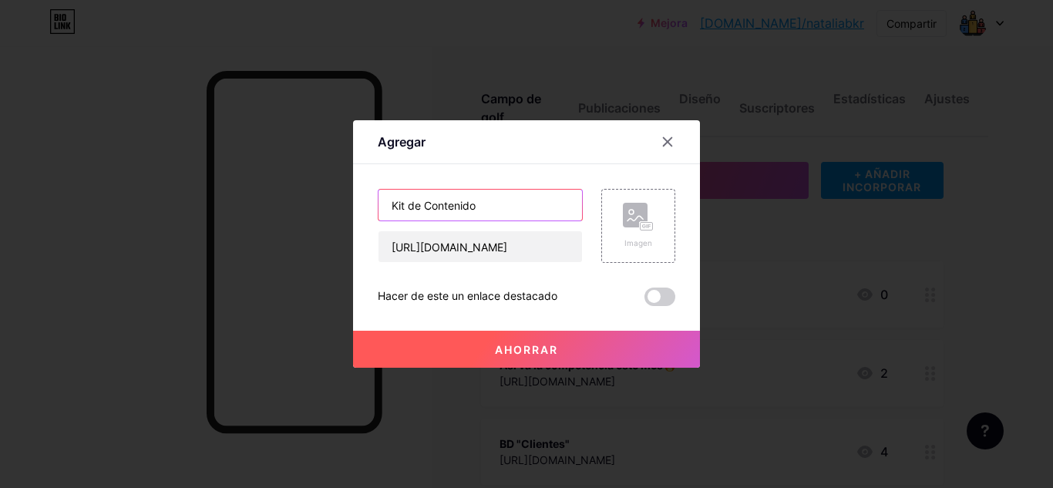
type input "Kit de Contenido"
click at [567, 336] on button "Ahorrar" at bounding box center [526, 349] width 347 height 37
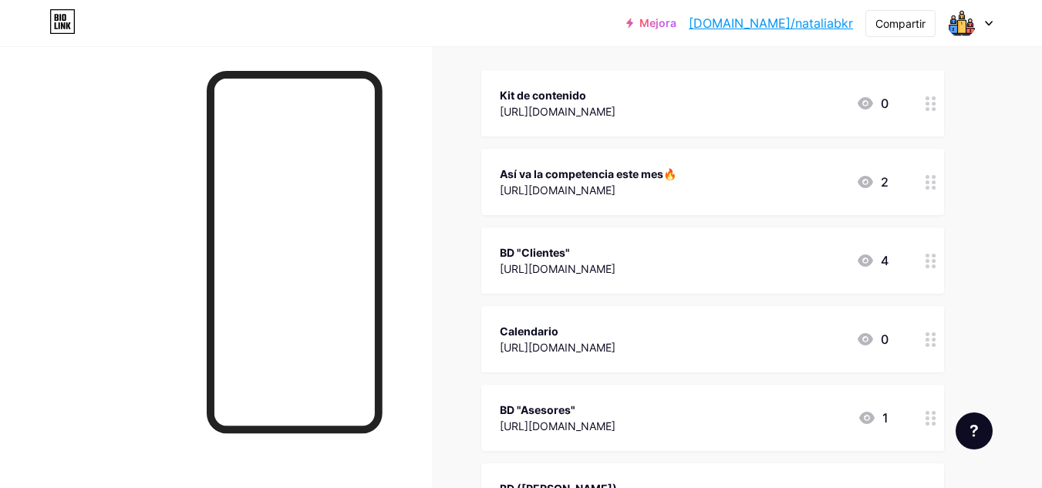
scroll to position [154, 0]
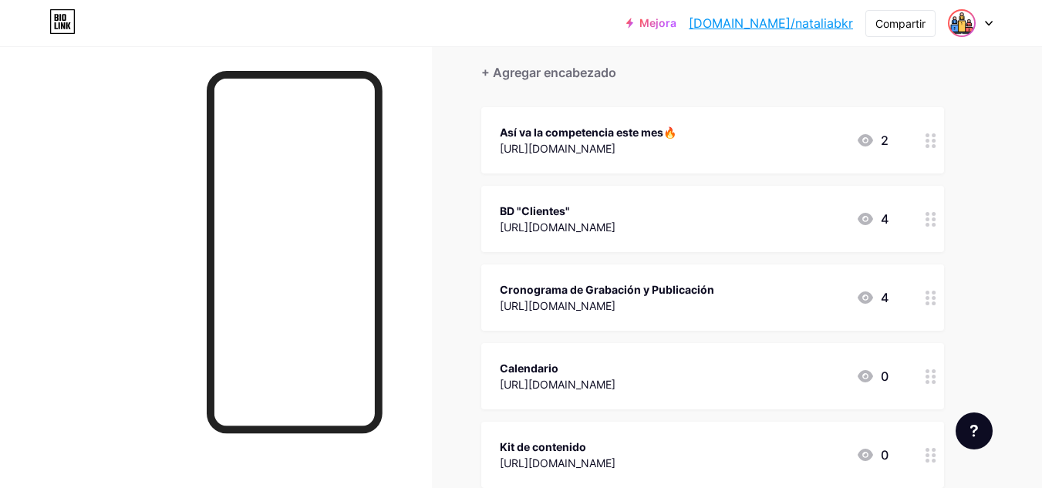
click at [974, 18] on span at bounding box center [961, 23] width 25 height 25
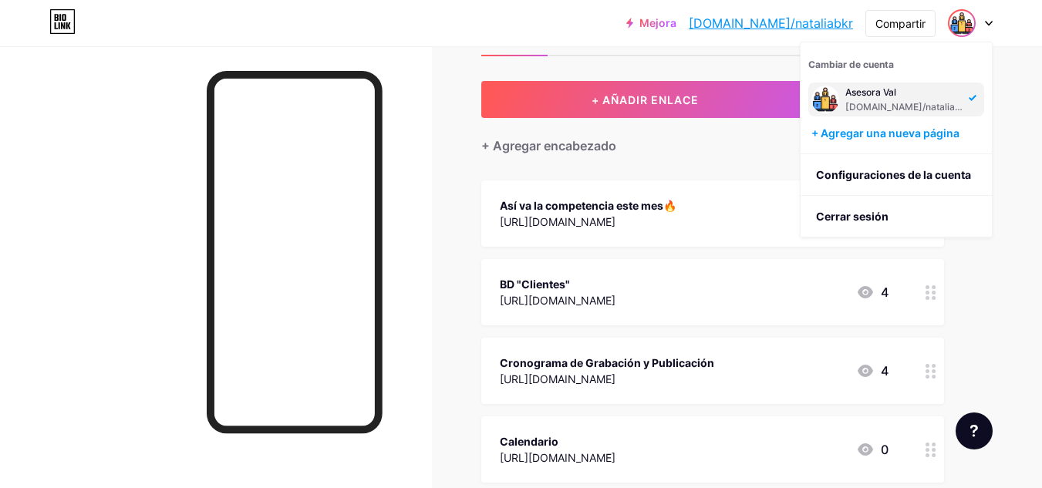
scroll to position [0, 0]
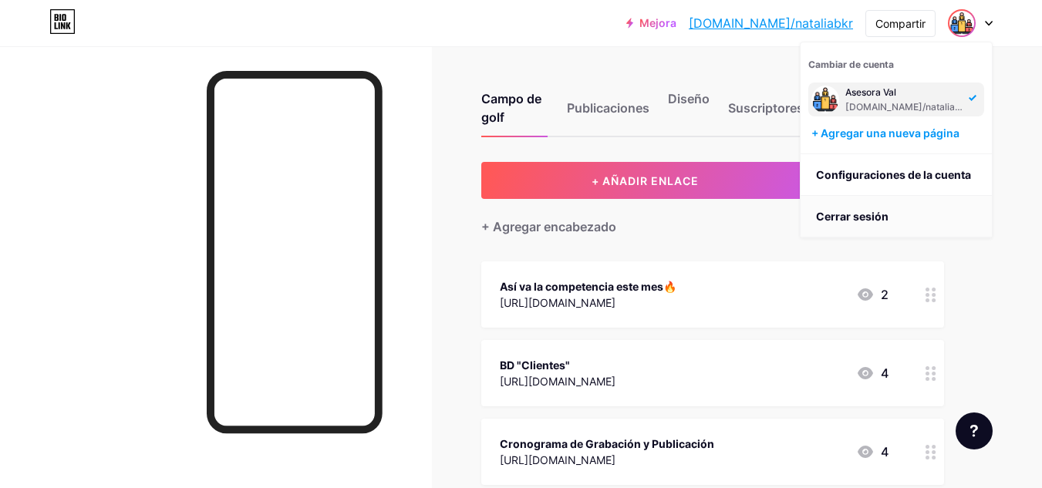
click at [874, 221] on font "Cerrar sesión" at bounding box center [852, 216] width 72 height 13
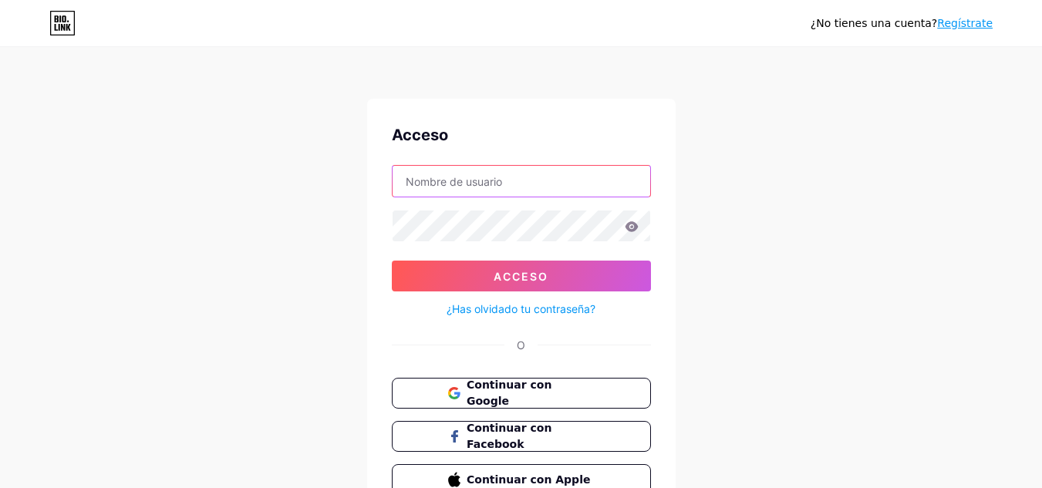
click at [506, 192] on input "text" at bounding box center [521, 181] width 258 height 31
click at [553, 189] on input "text" at bounding box center [521, 181] width 258 height 31
type input "[EMAIL_ADDRESS][DOMAIN_NAME]"
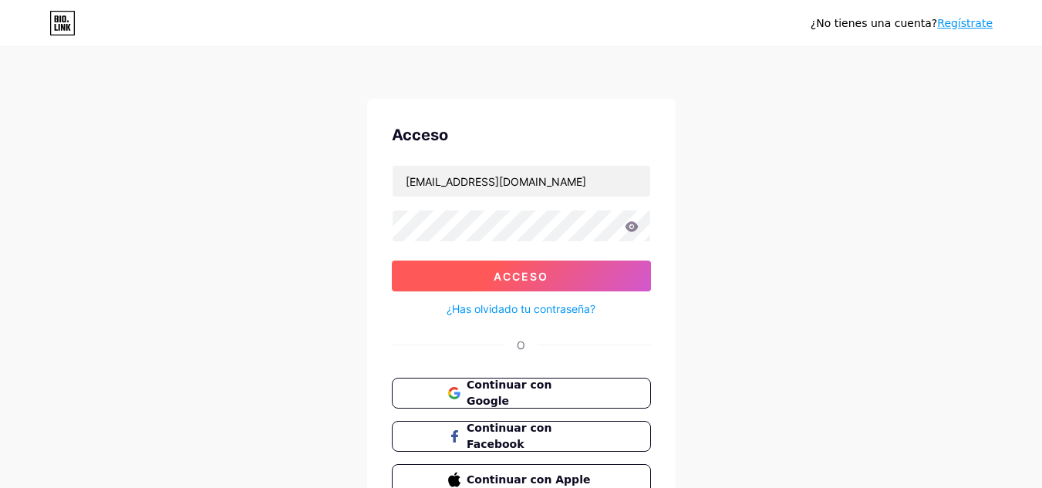
click at [560, 273] on button "Acceso" at bounding box center [521, 276] width 259 height 31
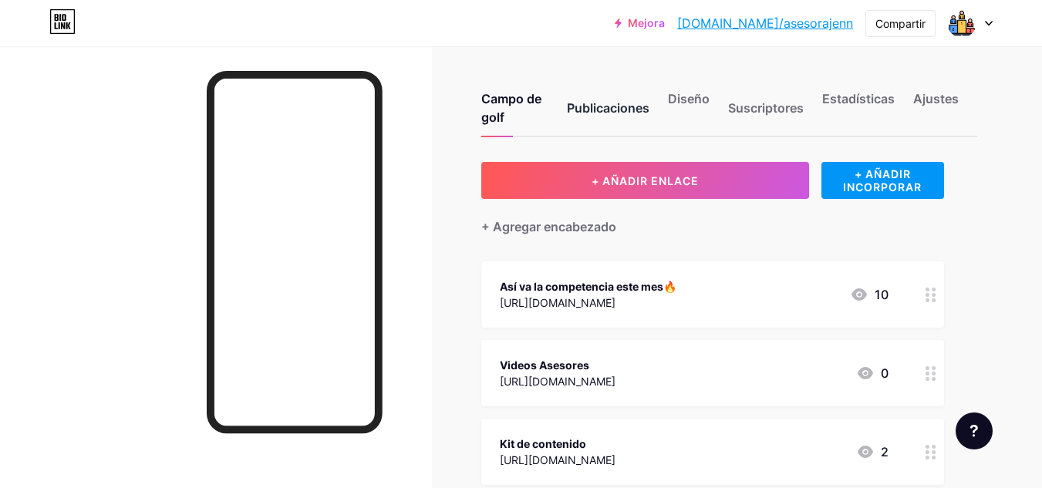
click at [644, 103] on font "Publicaciones" at bounding box center [608, 107] width 83 height 15
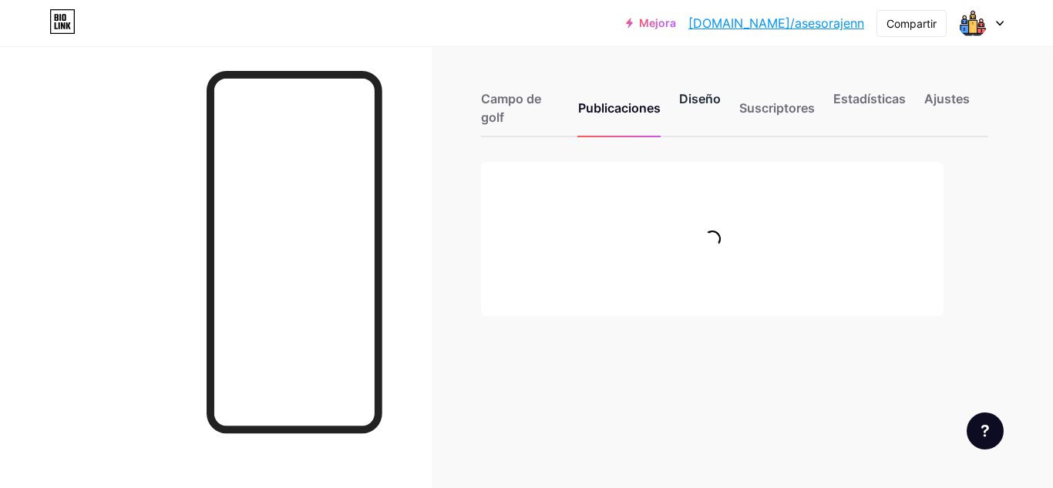
click at [702, 119] on div "Diseño" at bounding box center [700, 112] width 42 height 46
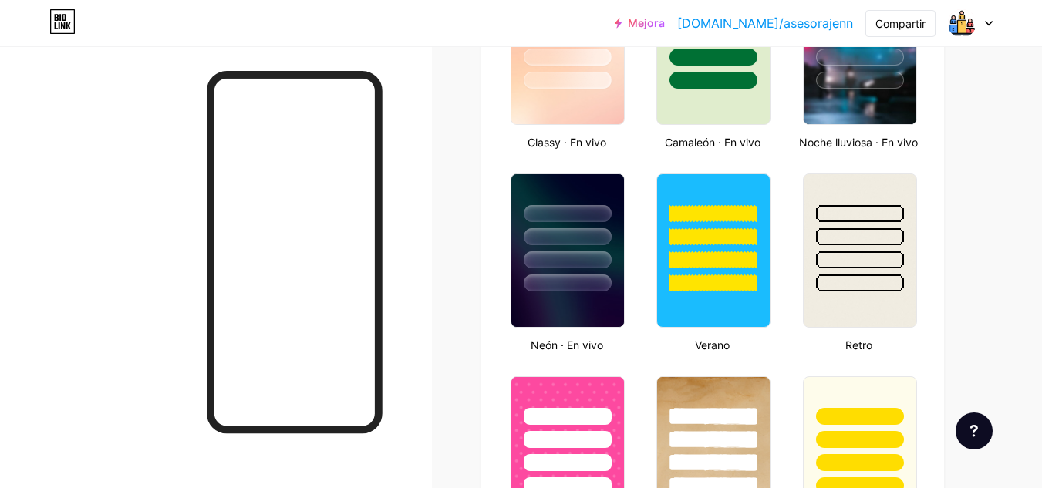
scroll to position [925, 0]
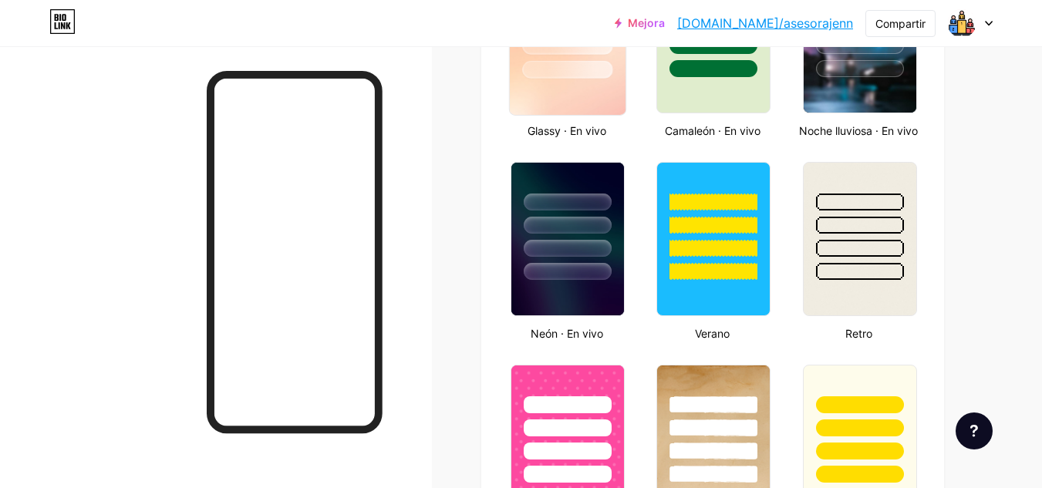
click at [522, 79] on img at bounding box center [568, 36] width 116 height 157
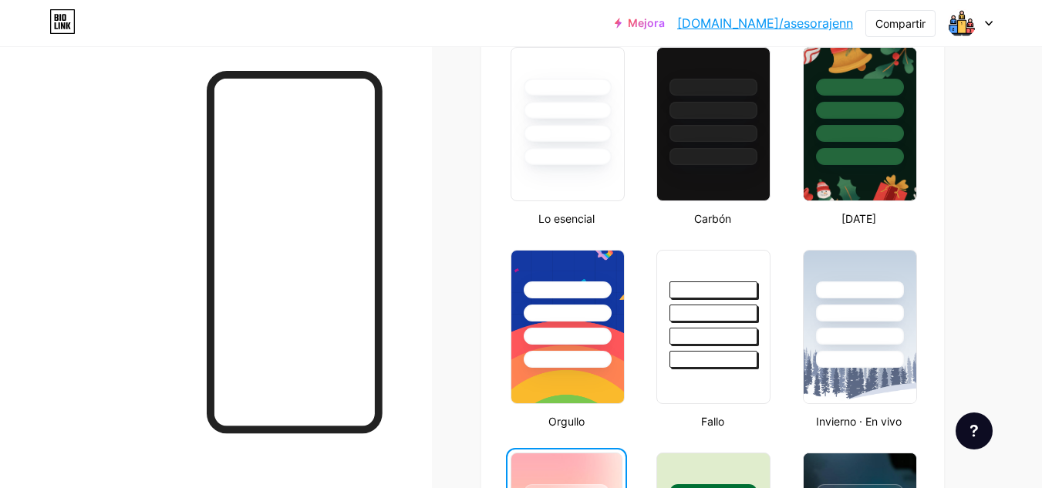
scroll to position [386, 0]
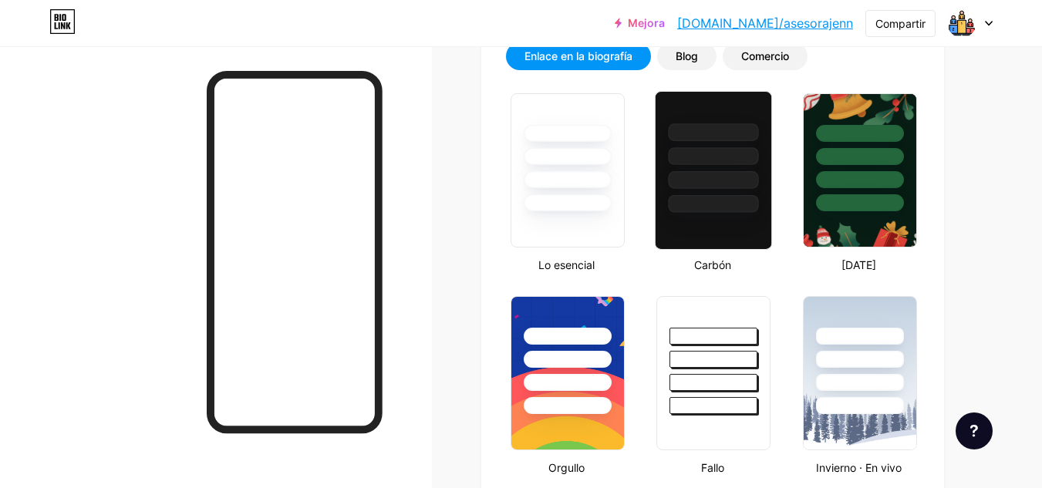
click at [736, 212] on div at bounding box center [714, 204] width 90 height 18
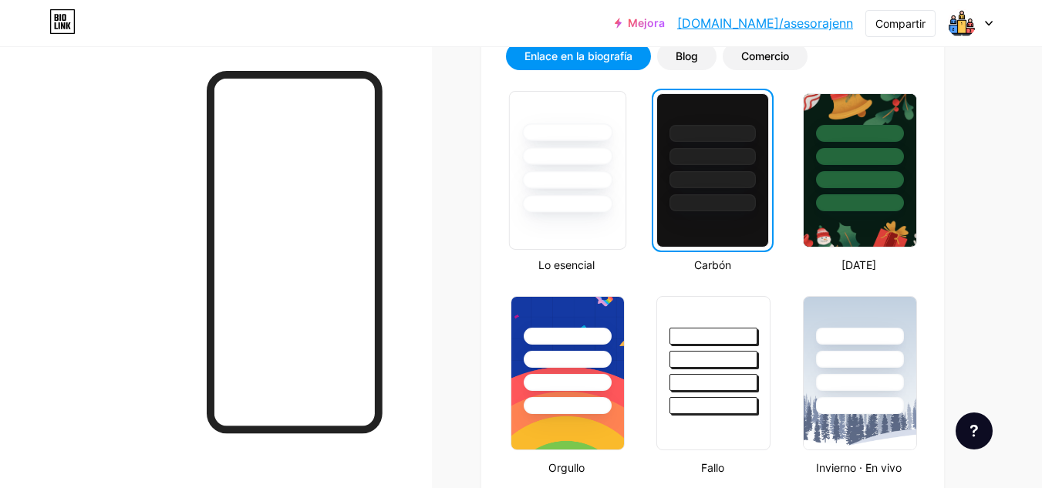
click at [578, 187] on div at bounding box center [567, 180] width 90 height 18
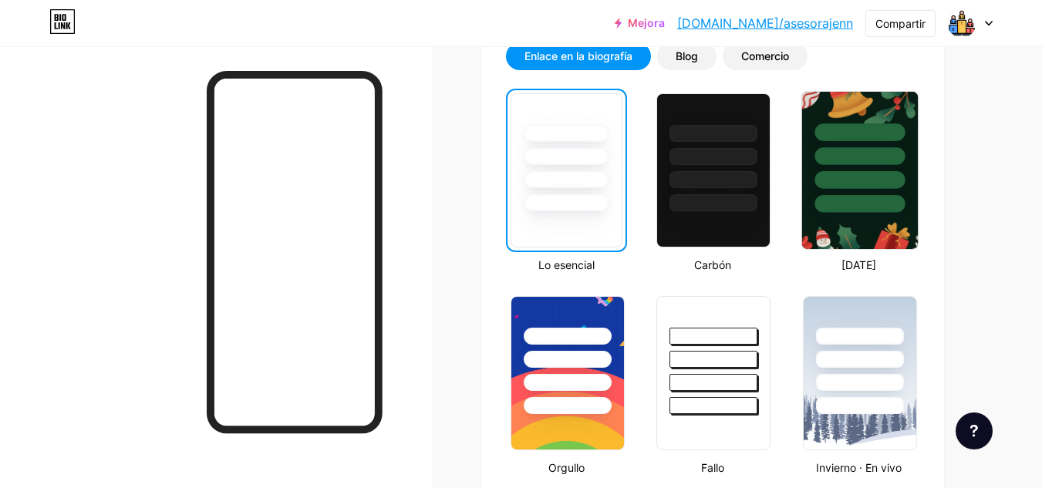
click at [847, 208] on div at bounding box center [859, 204] width 90 height 18
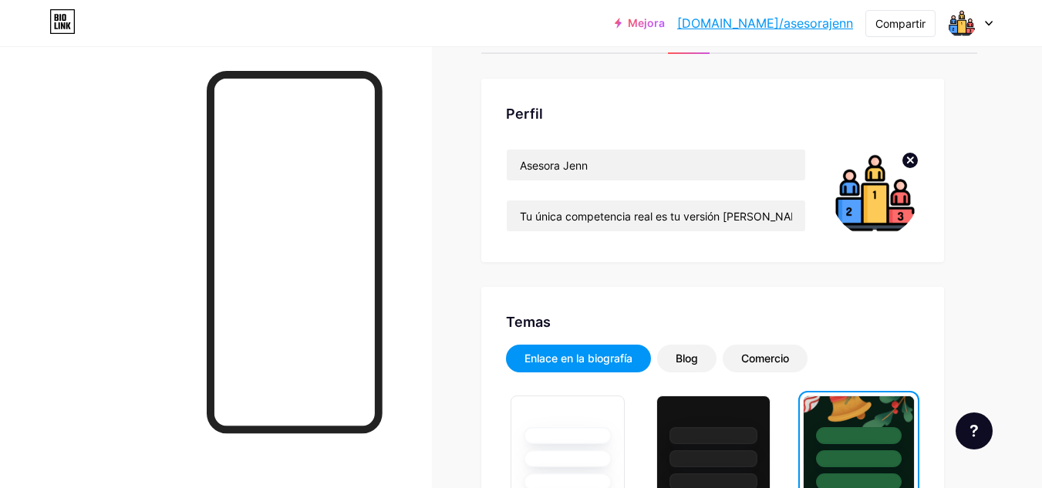
scroll to position [0, 0]
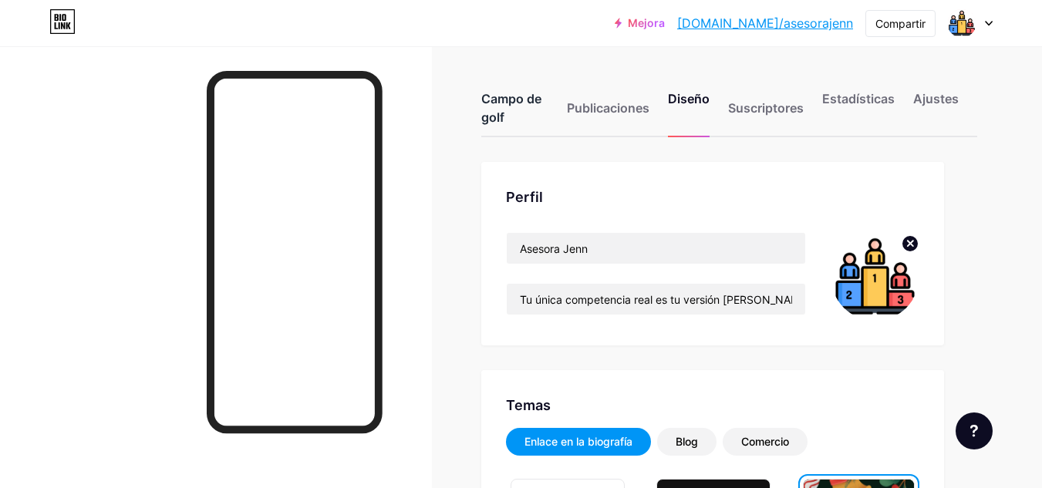
click at [527, 115] on div "Campo de golf" at bounding box center [514, 112] width 67 height 46
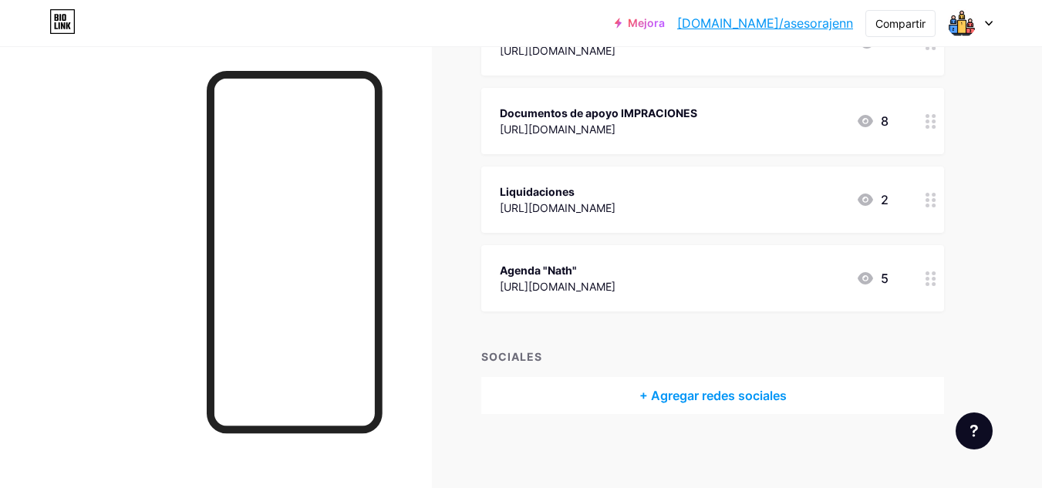
scroll to position [648, 0]
